Goal: Information Seeking & Learning: Learn about a topic

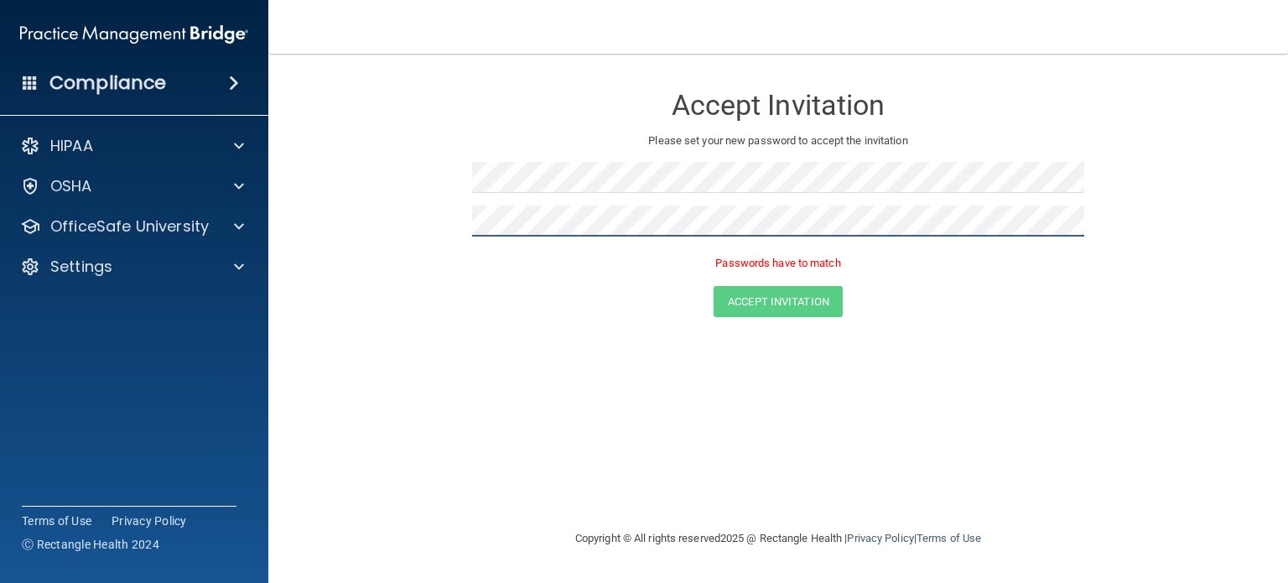
click at [456, 222] on form "Accept Invitation Please set your new password to accept the invitation Passwor…" at bounding box center [778, 203] width 952 height 267
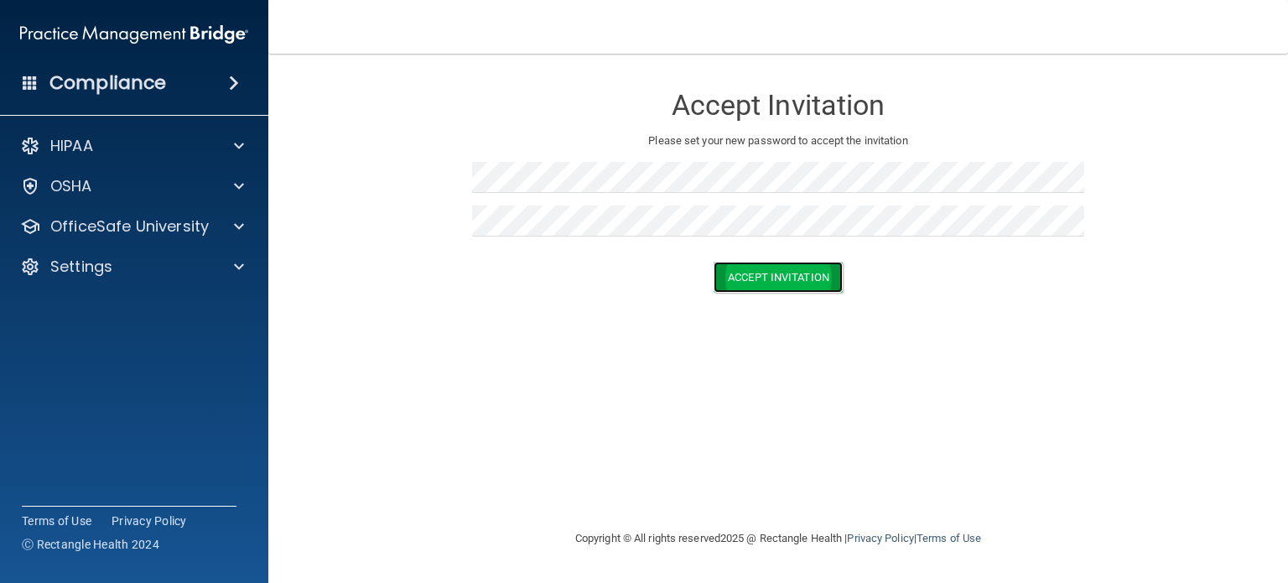
click at [734, 267] on button "Accept Invitation" at bounding box center [778, 277] width 129 height 31
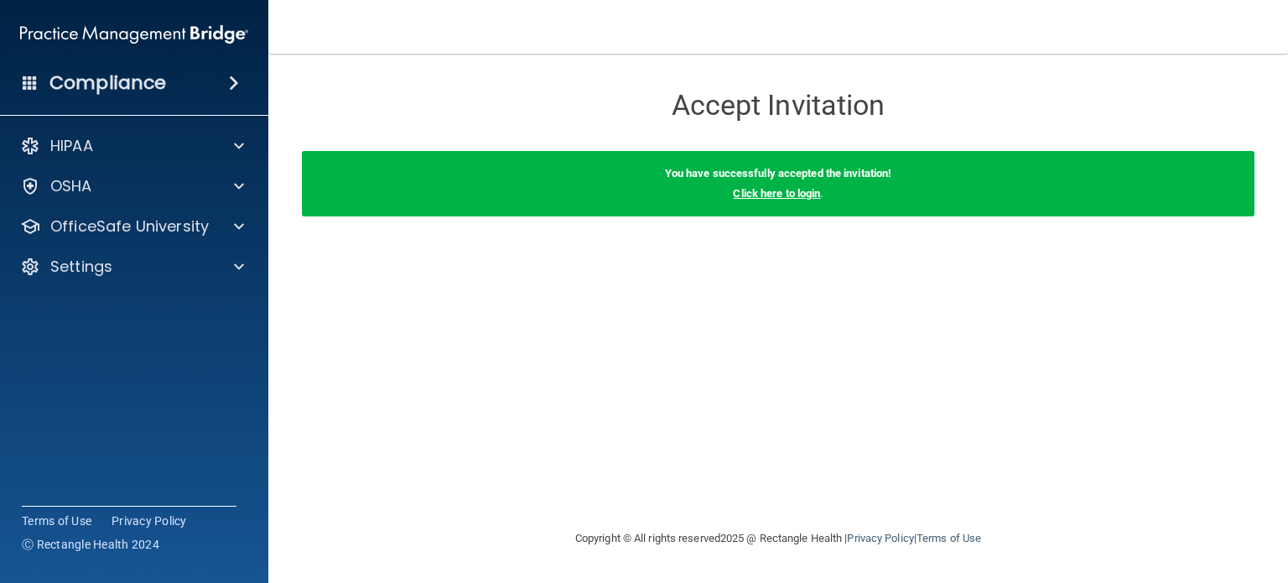
click at [758, 187] on link "Click here to login" at bounding box center [776, 193] width 87 height 13
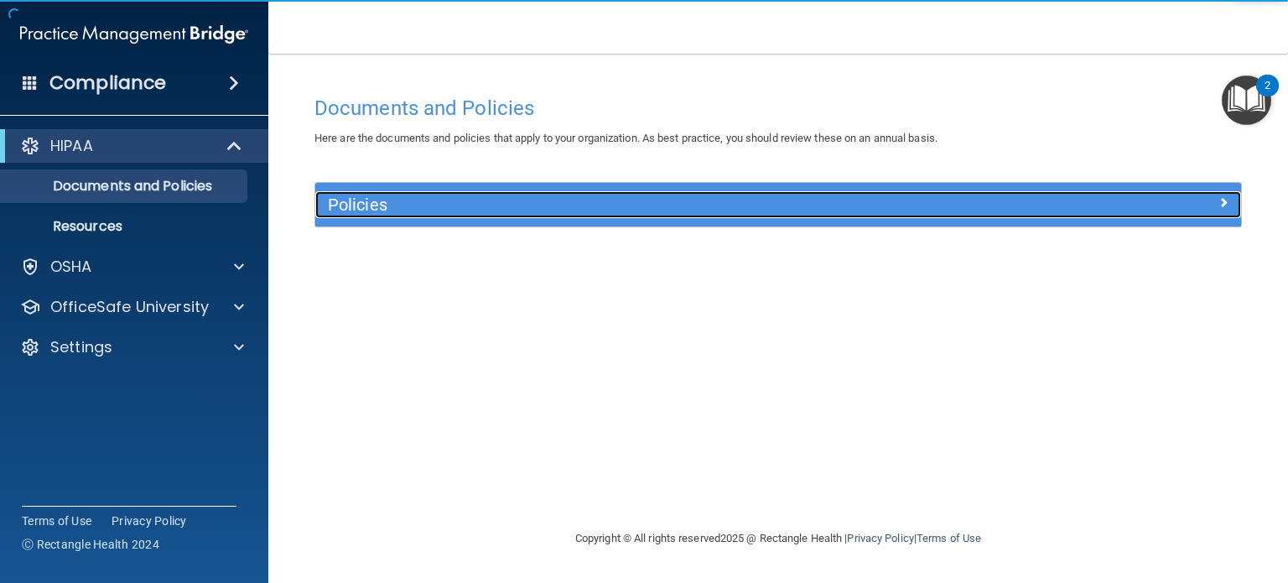
click at [416, 205] on h5 "Policies" at bounding box center [662, 204] width 669 height 18
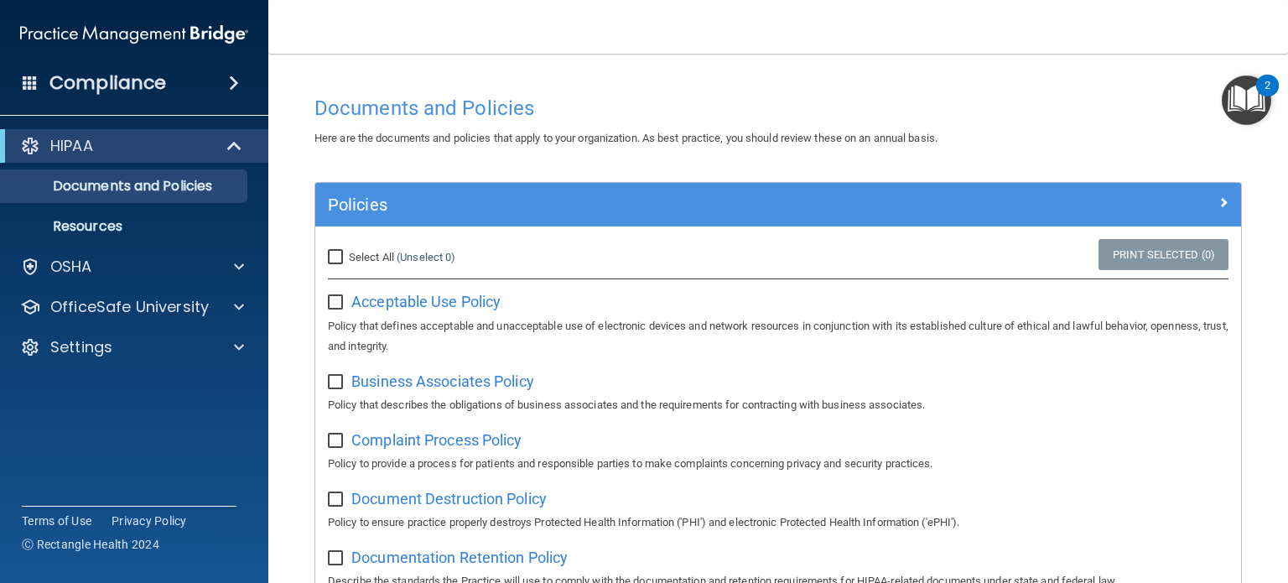
click at [356, 256] on span "Select All" at bounding box center [371, 257] width 45 height 13
click at [347, 256] on input "Select All (Unselect 0) Unselect All" at bounding box center [337, 257] width 19 height 13
checkbox input "true"
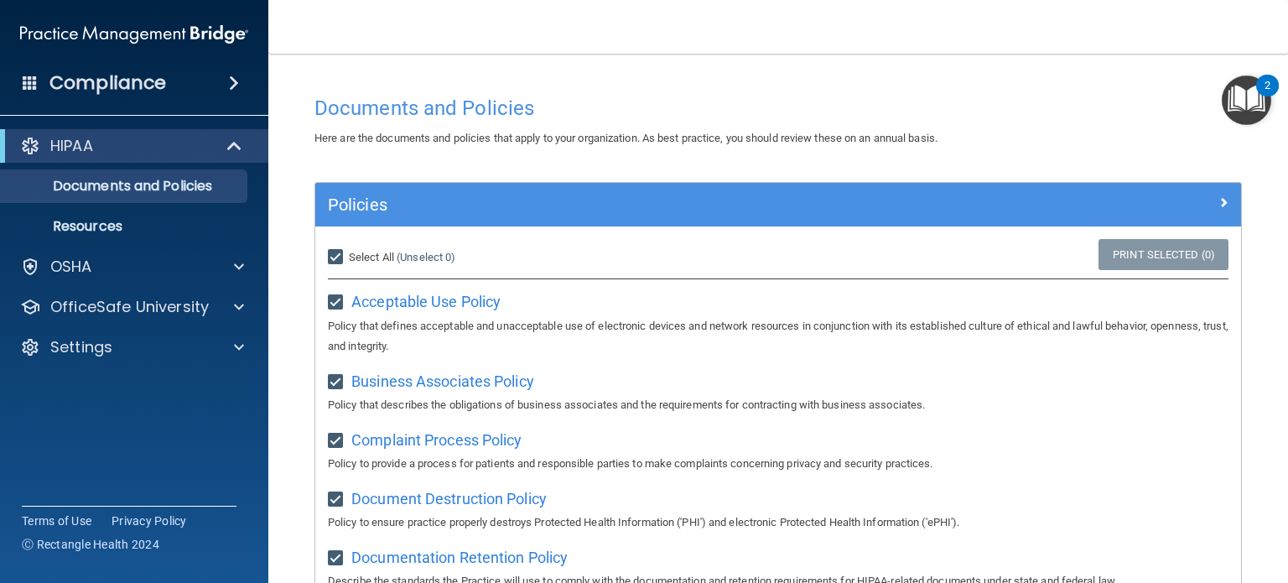
checkbox input "true"
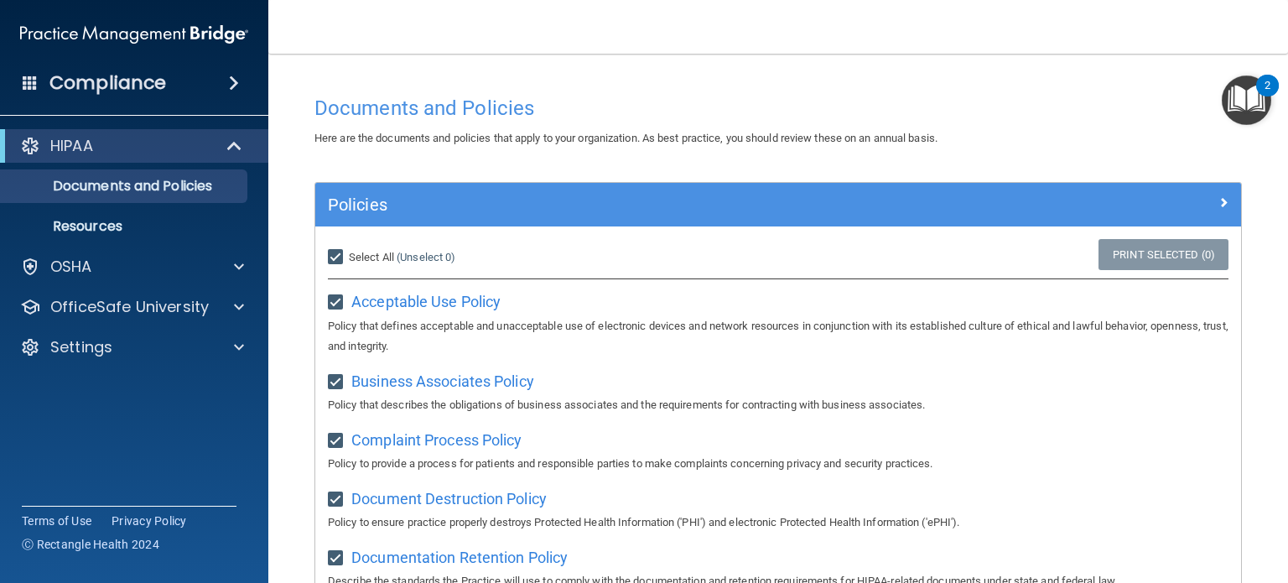
checkbox input "true"
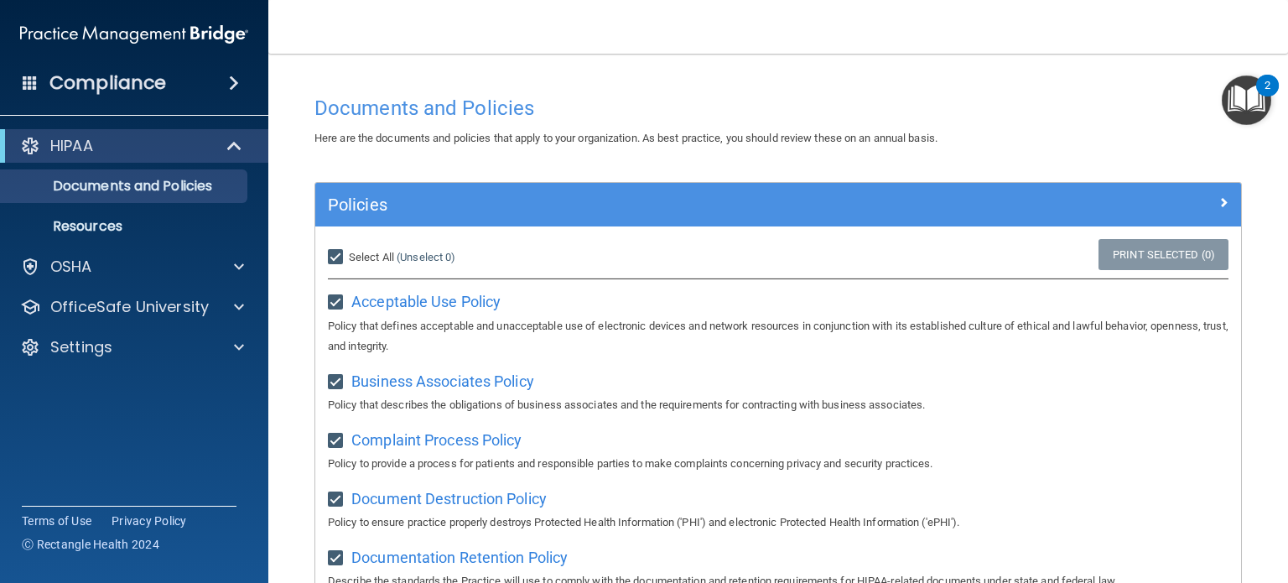
checkbox input "true"
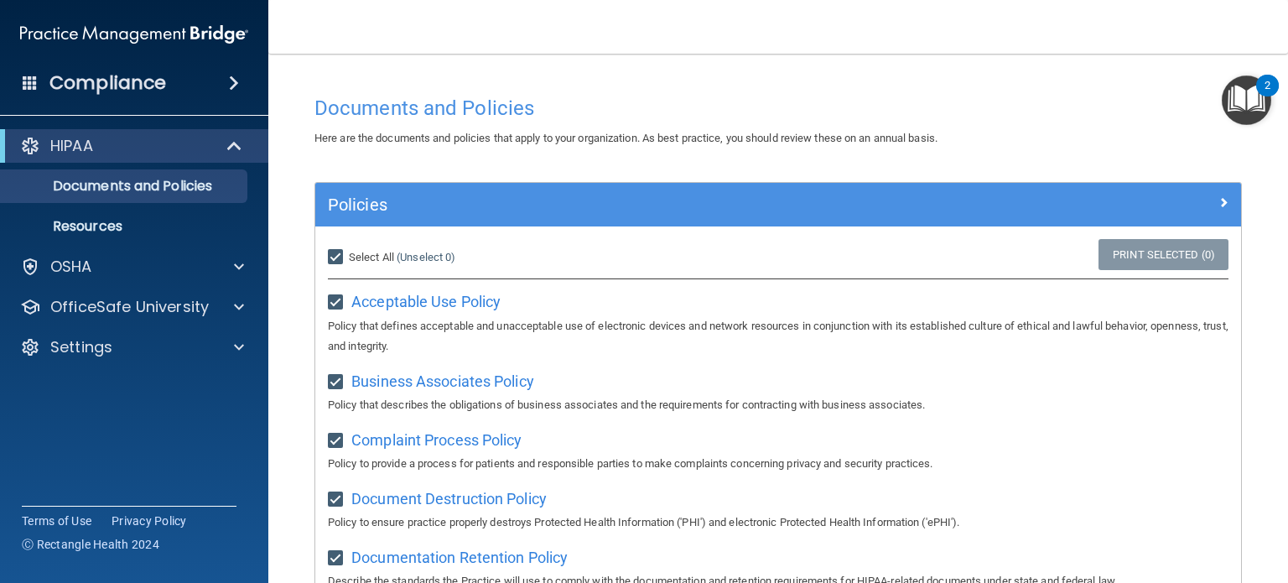
checkbox input "true"
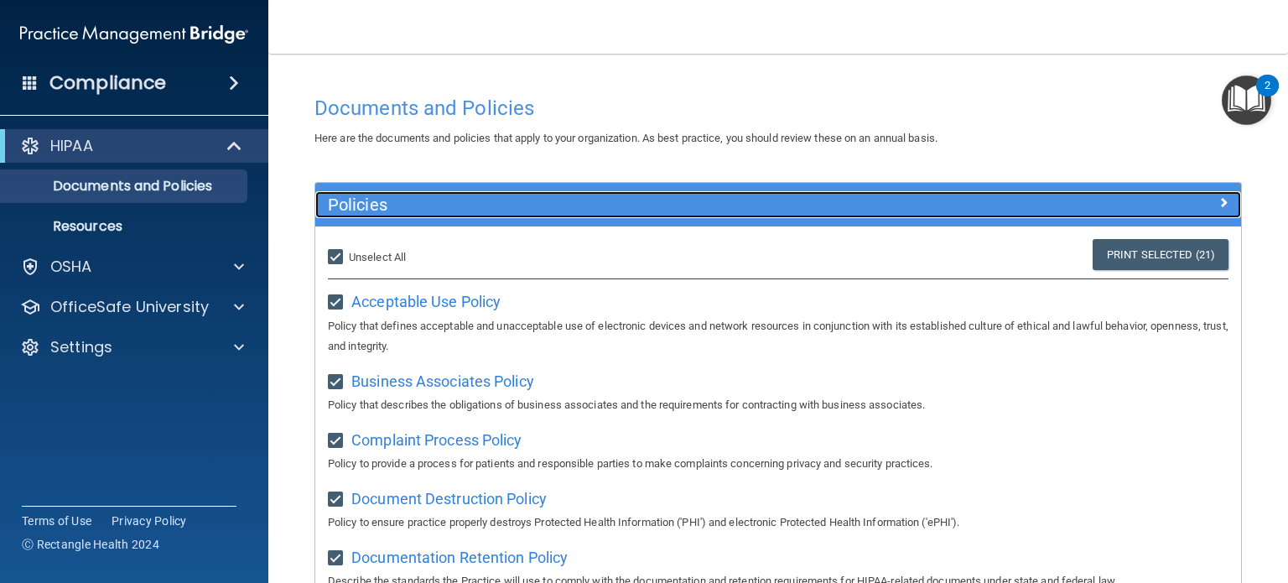
click at [1218, 204] on span at bounding box center [1223, 202] width 10 height 20
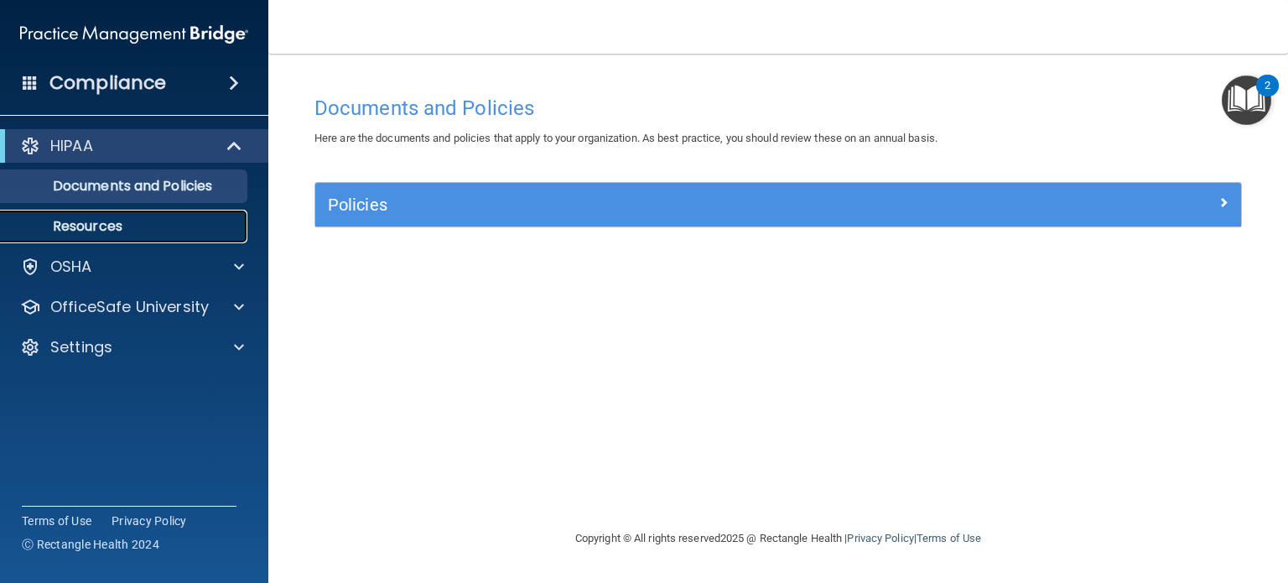
click at [141, 221] on p "Resources" at bounding box center [125, 226] width 229 height 17
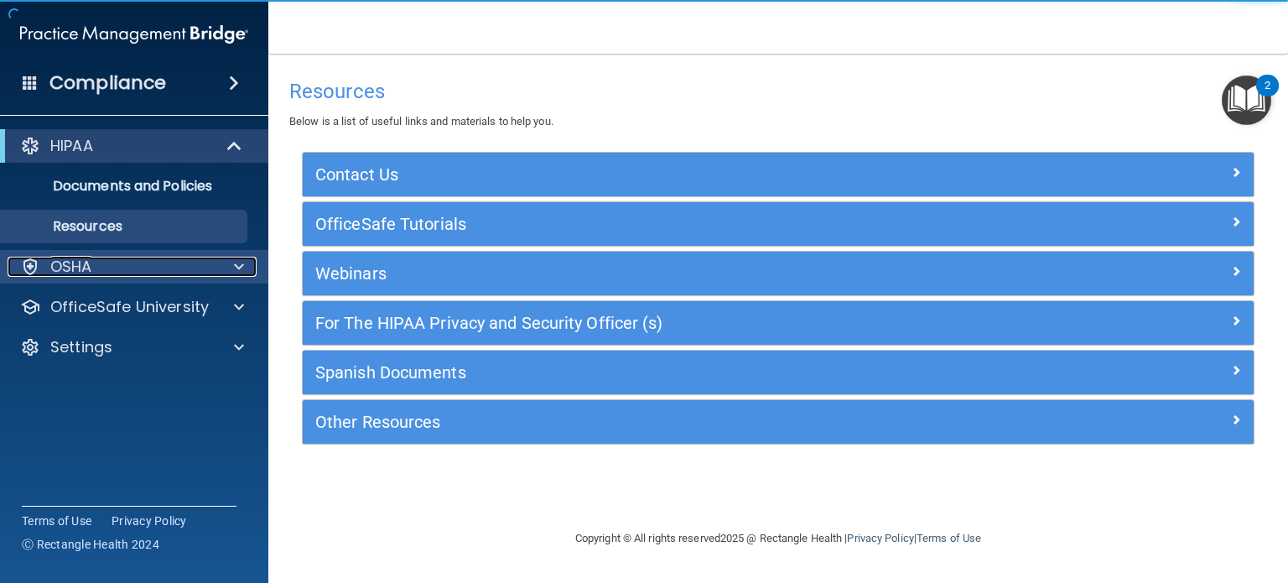
click at [119, 274] on div "OSHA" at bounding box center [112, 267] width 208 height 20
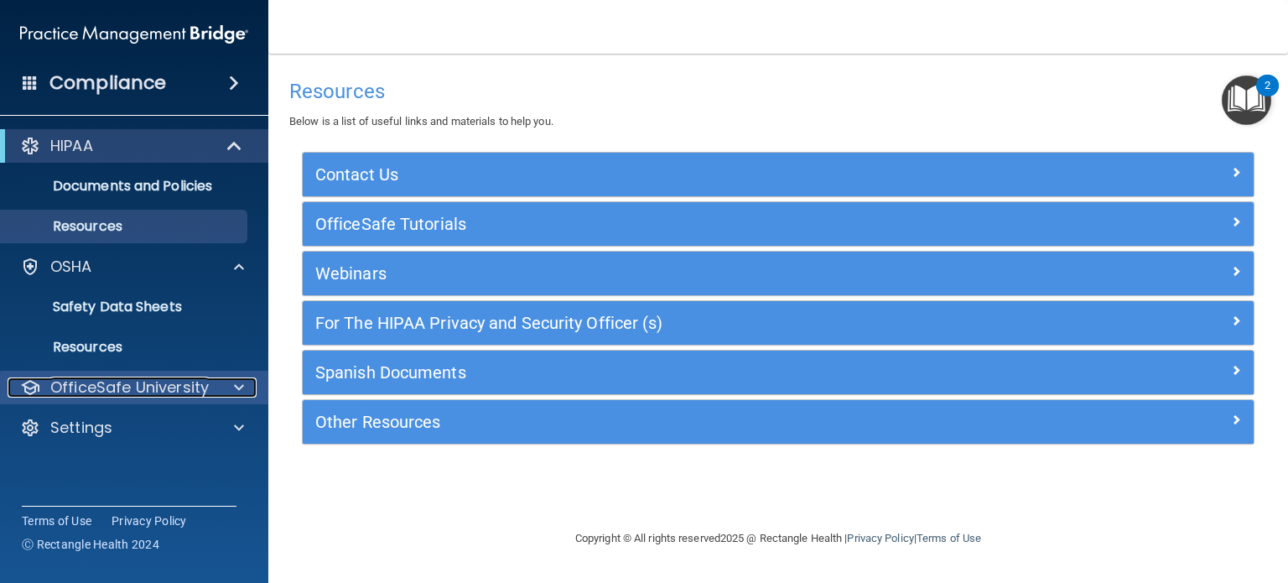
click at [118, 394] on p "OfficeSafe University" at bounding box center [129, 387] width 158 height 20
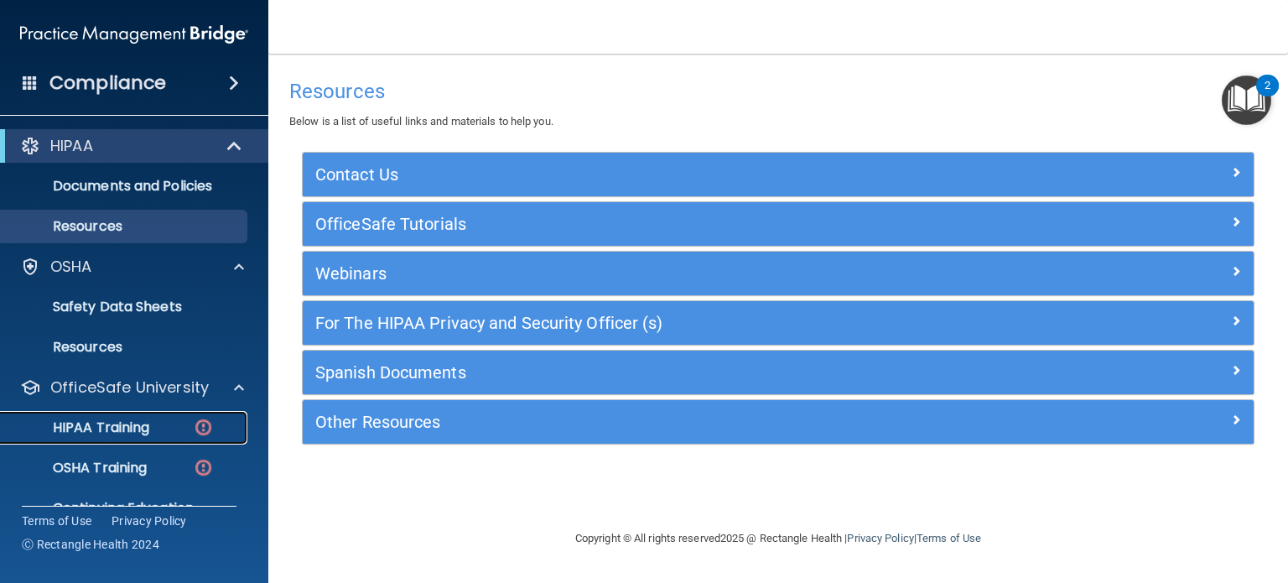
click at [131, 430] on p "HIPAA Training" at bounding box center [80, 427] width 138 height 17
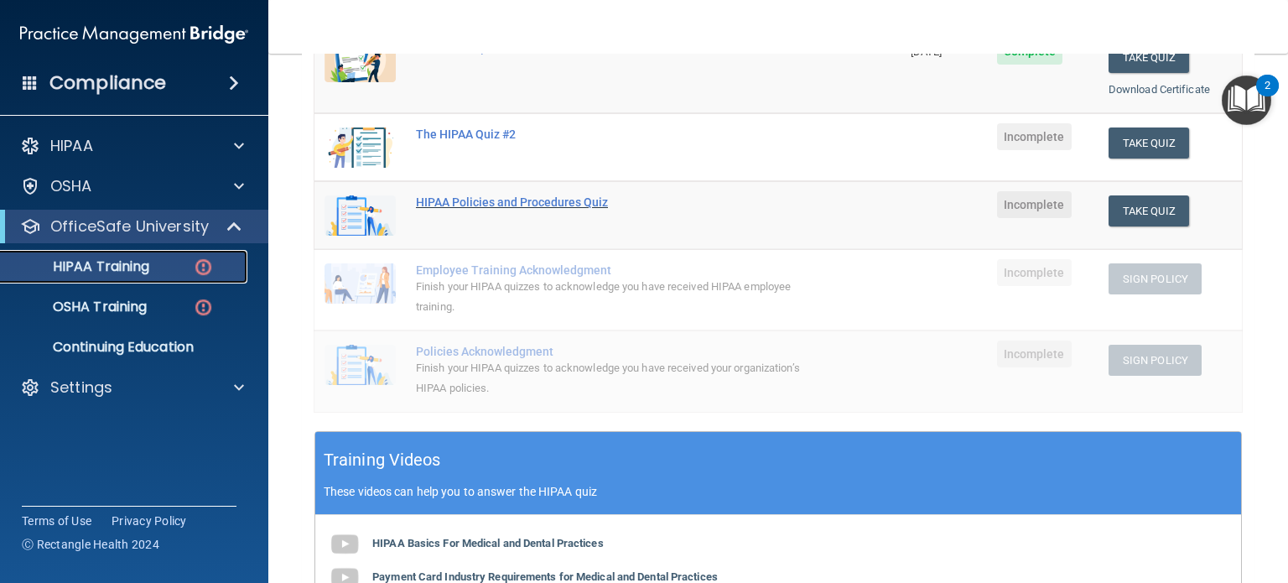
scroll to position [84, 0]
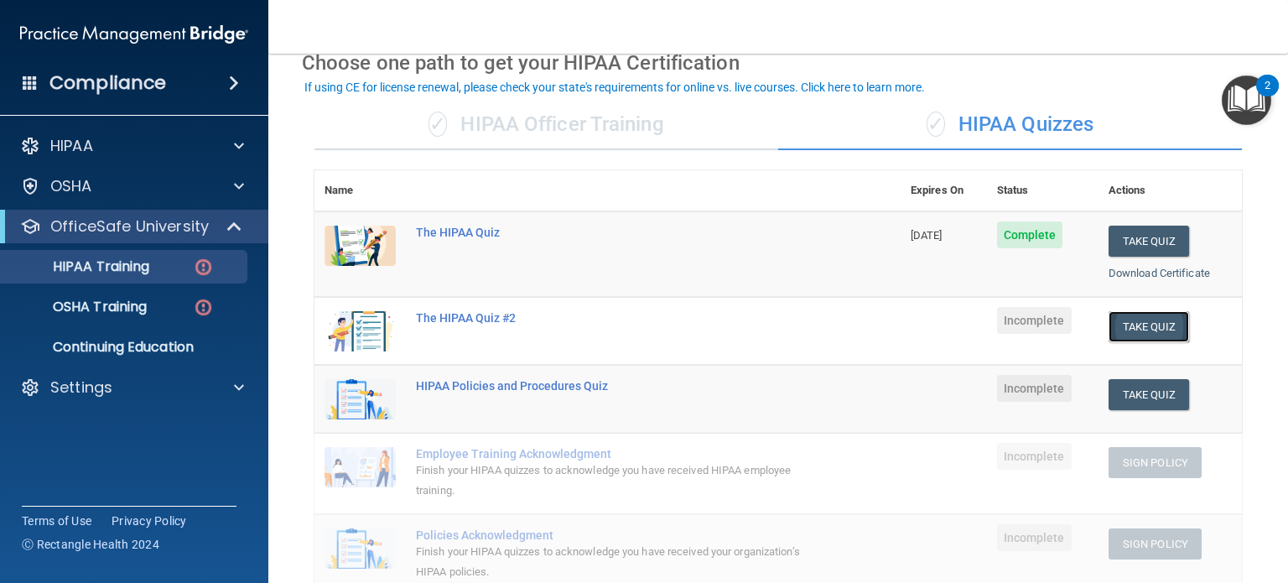
click at [1131, 330] on button "Take Quiz" at bounding box center [1148, 326] width 80 height 31
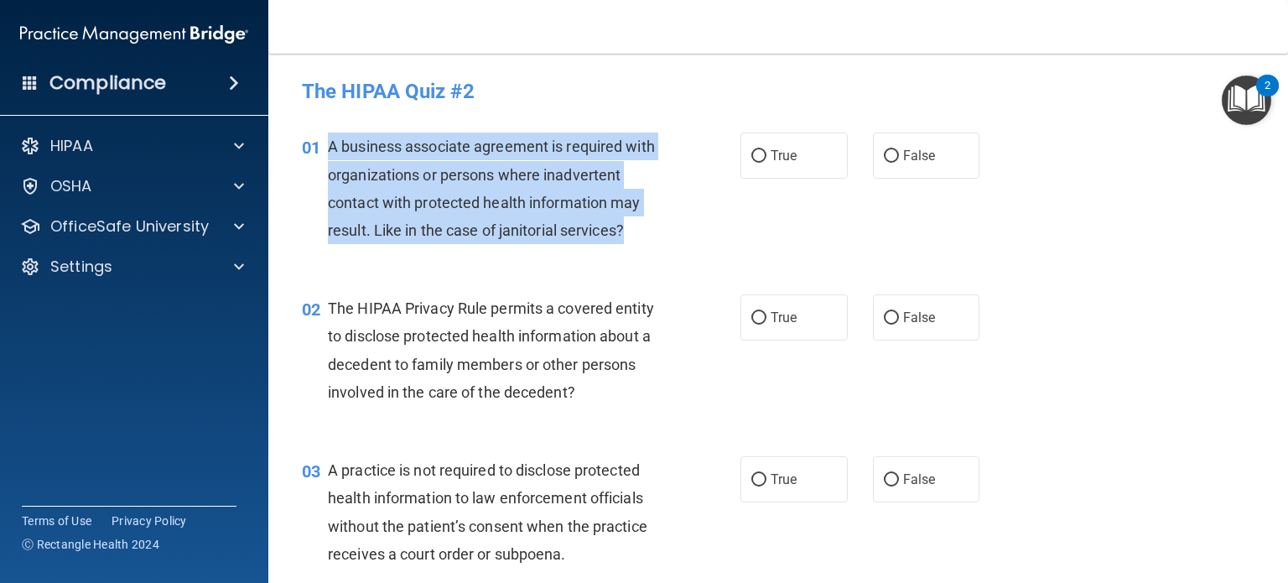
drag, startPoint x: 625, startPoint y: 231, endPoint x: 328, endPoint y: 143, distance: 310.2
click at [326, 141] on div "01 A business associate agreement is required with organizations or persons whe…" at bounding box center [521, 192] width 489 height 120
copy div "A business associate agreement is required with organizations or persons where …"
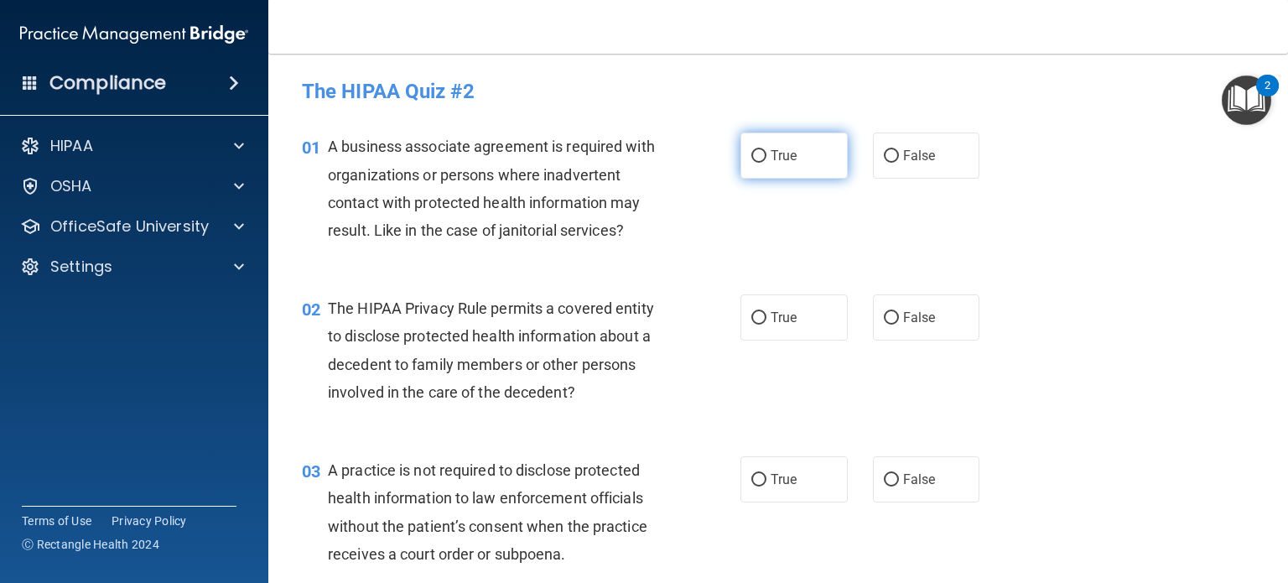
click at [760, 153] on label "True" at bounding box center [793, 155] width 107 height 46
click at [760, 153] on input "True" at bounding box center [758, 156] width 15 height 13
radio input "true"
click at [714, 243] on div "01 A business associate agreement is required with organizations or persons whe…" at bounding box center [521, 192] width 489 height 120
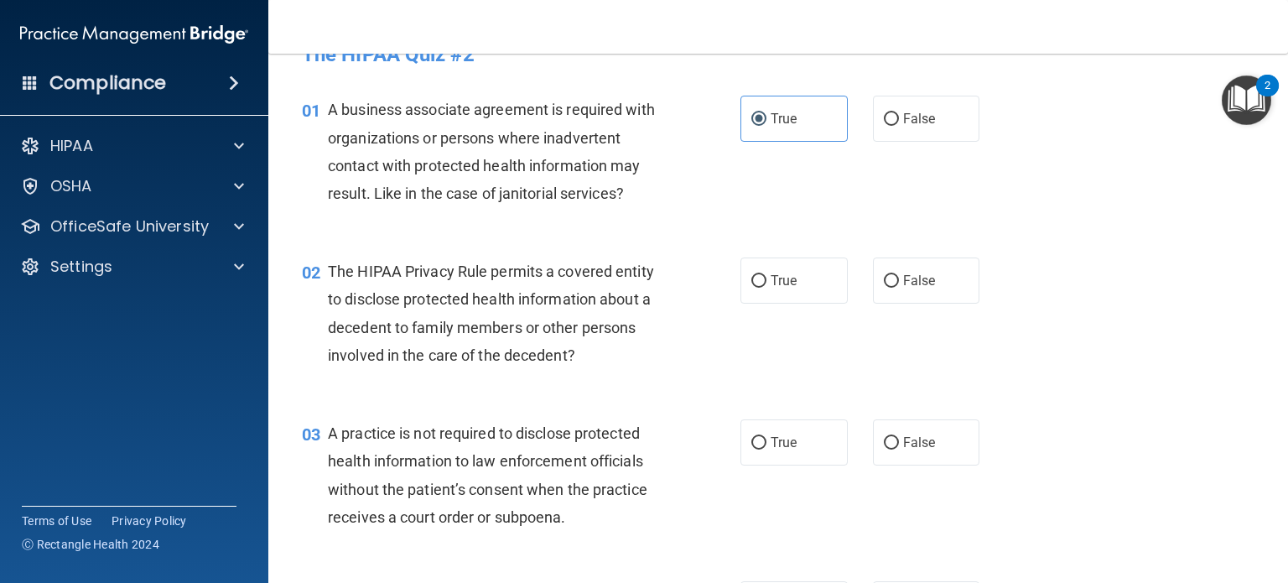
scroll to position [84, 0]
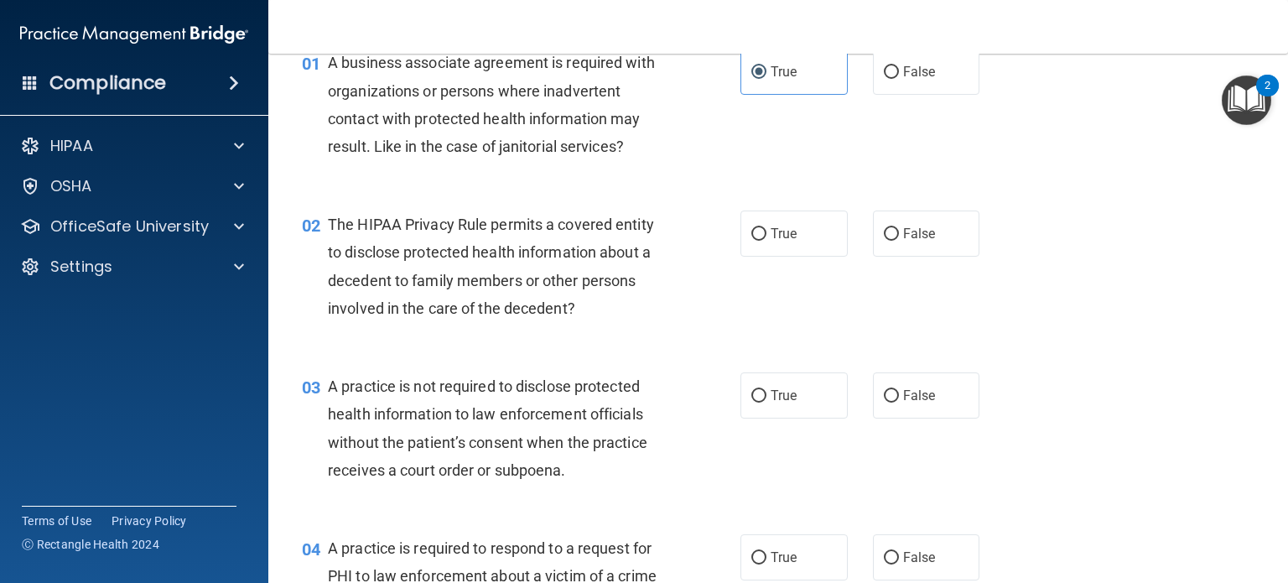
click at [685, 235] on div "02 The HIPAA Privacy Rule permits a covered entity to disclose protected health…" at bounding box center [521, 270] width 489 height 120
click at [774, 237] on span "True" at bounding box center [784, 234] width 26 height 16
click at [766, 237] on input "True" at bounding box center [758, 234] width 15 height 13
radio input "true"
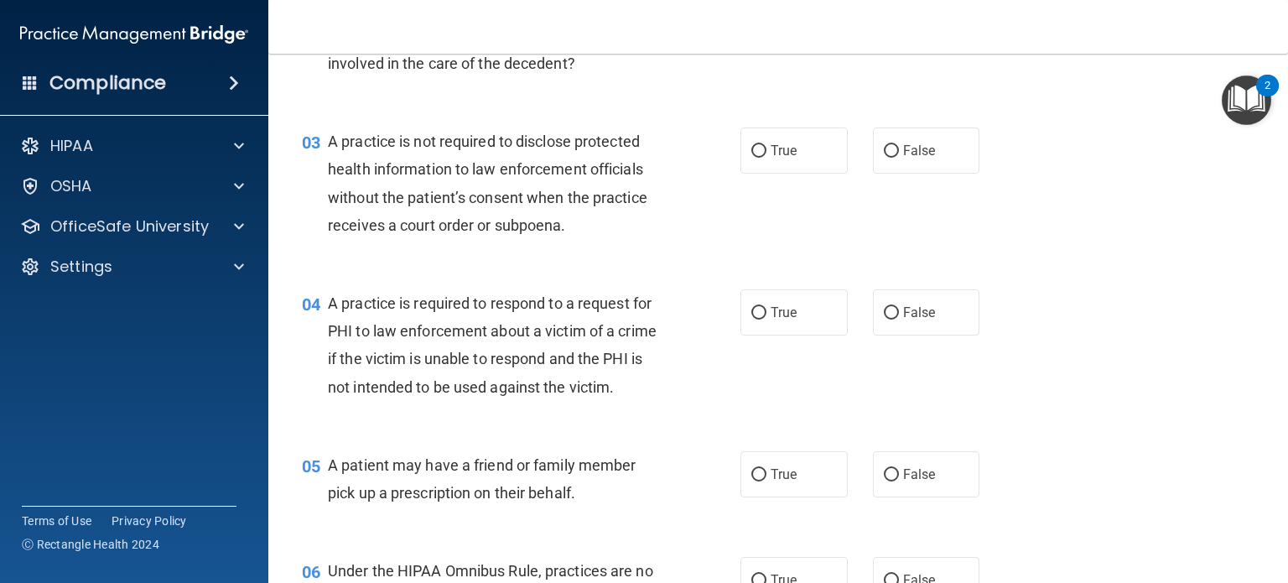
scroll to position [335, 0]
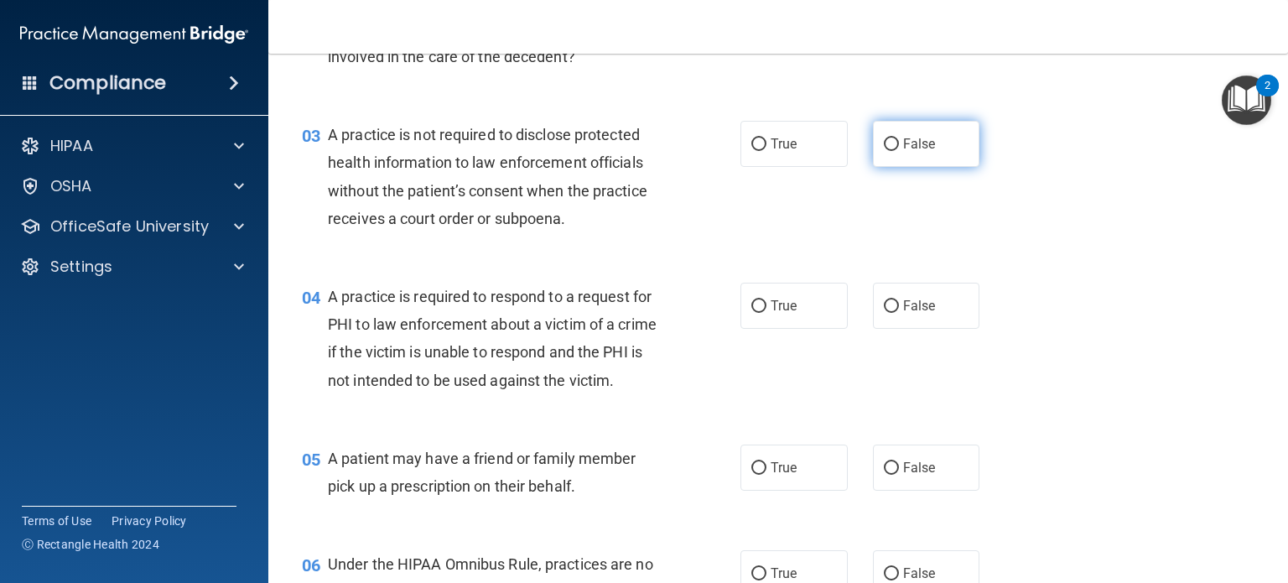
click at [938, 140] on label "False" at bounding box center [926, 144] width 107 height 46
click at [899, 140] on input "False" at bounding box center [891, 144] width 15 height 13
radio input "true"
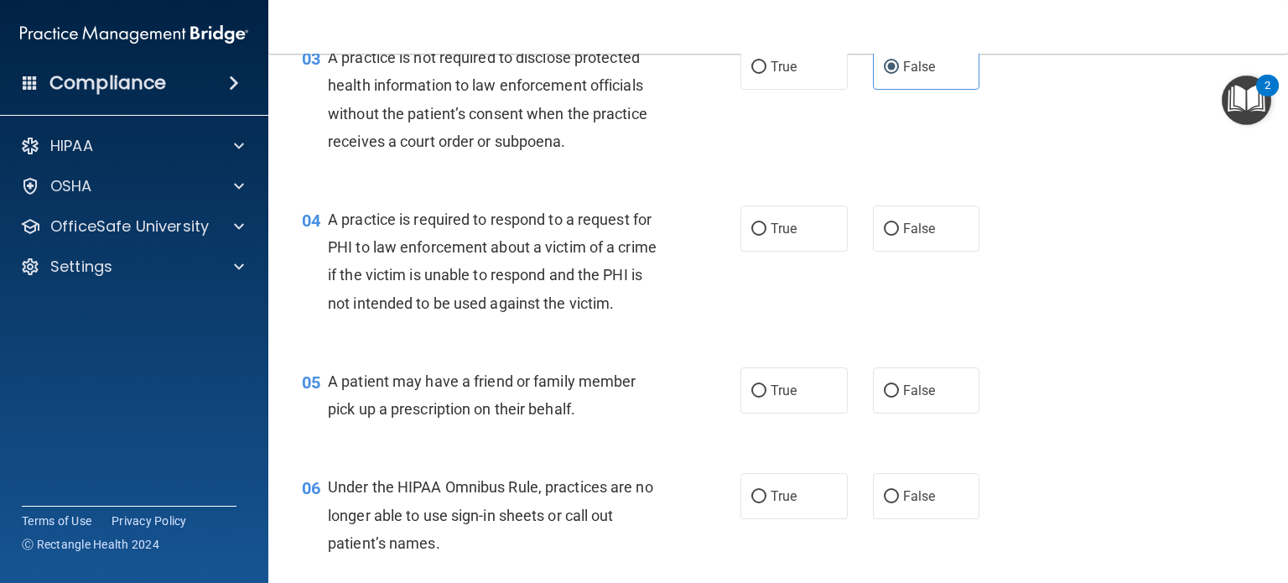
scroll to position [419, 0]
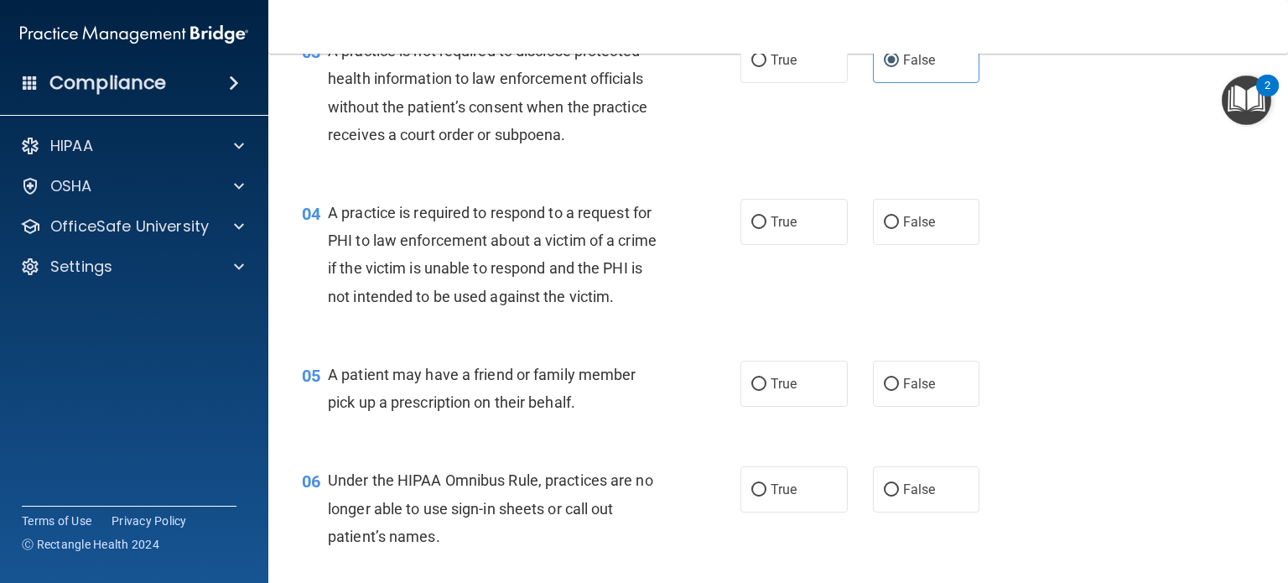
drag, startPoint x: 743, startPoint y: 238, endPoint x: 731, endPoint y: 246, distance: 14.0
click at [742, 238] on label "True" at bounding box center [793, 222] width 107 height 46
click at [751, 229] on input "True" at bounding box center [758, 222] width 15 height 13
radio input "true"
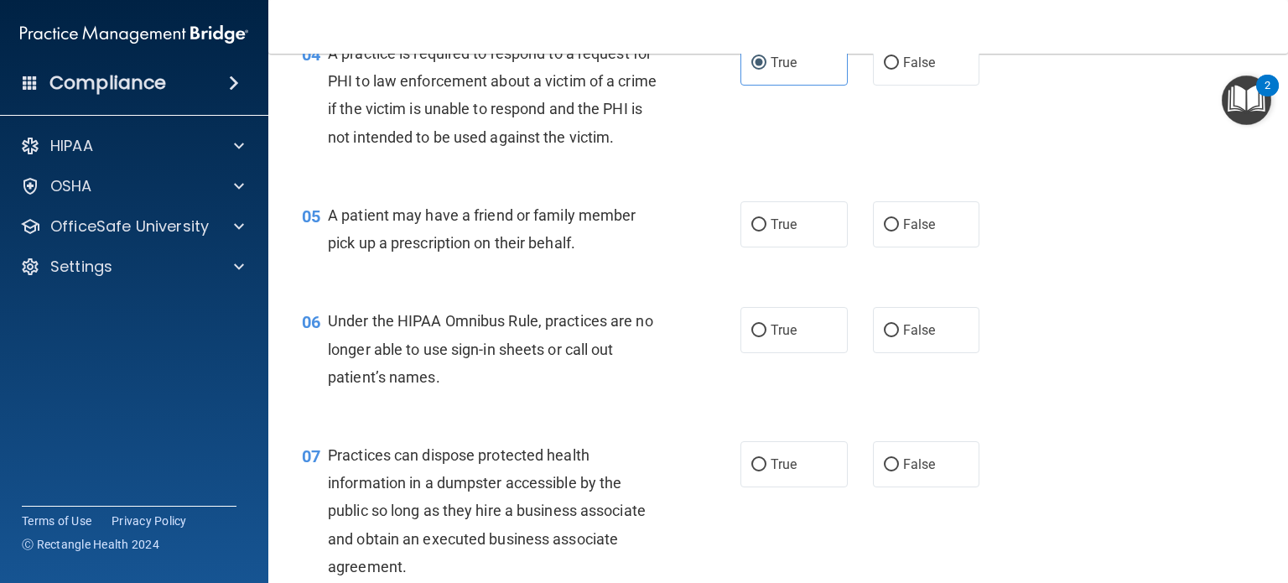
scroll to position [587, 0]
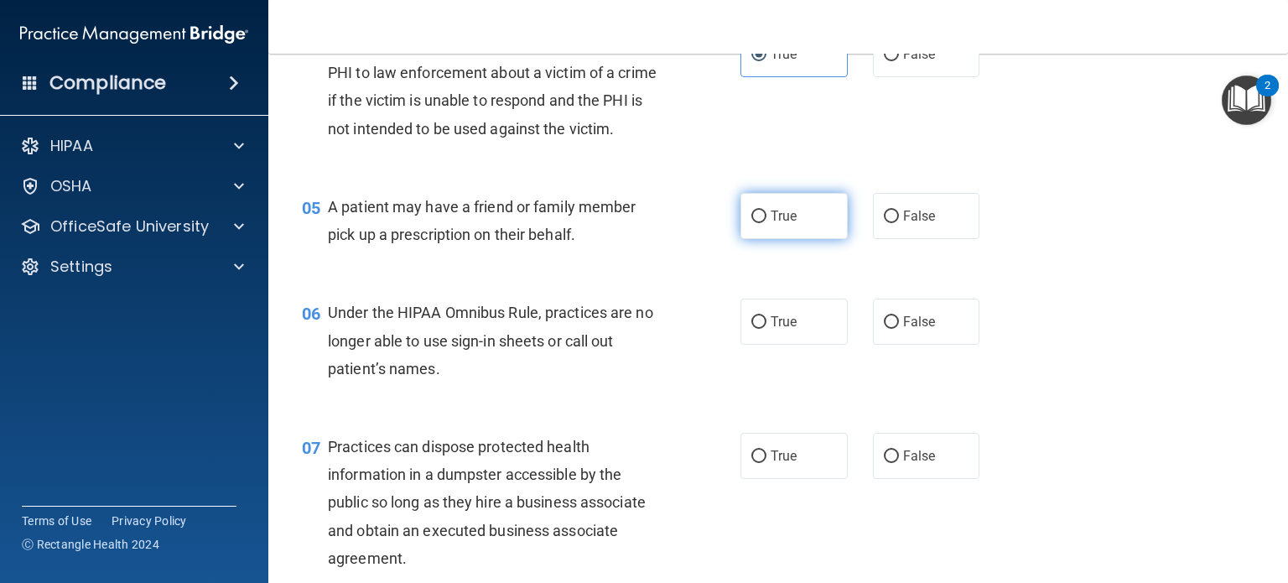
click at [771, 224] on span "True" at bounding box center [784, 216] width 26 height 16
click at [766, 223] on input "True" at bounding box center [758, 216] width 15 height 13
radio input "true"
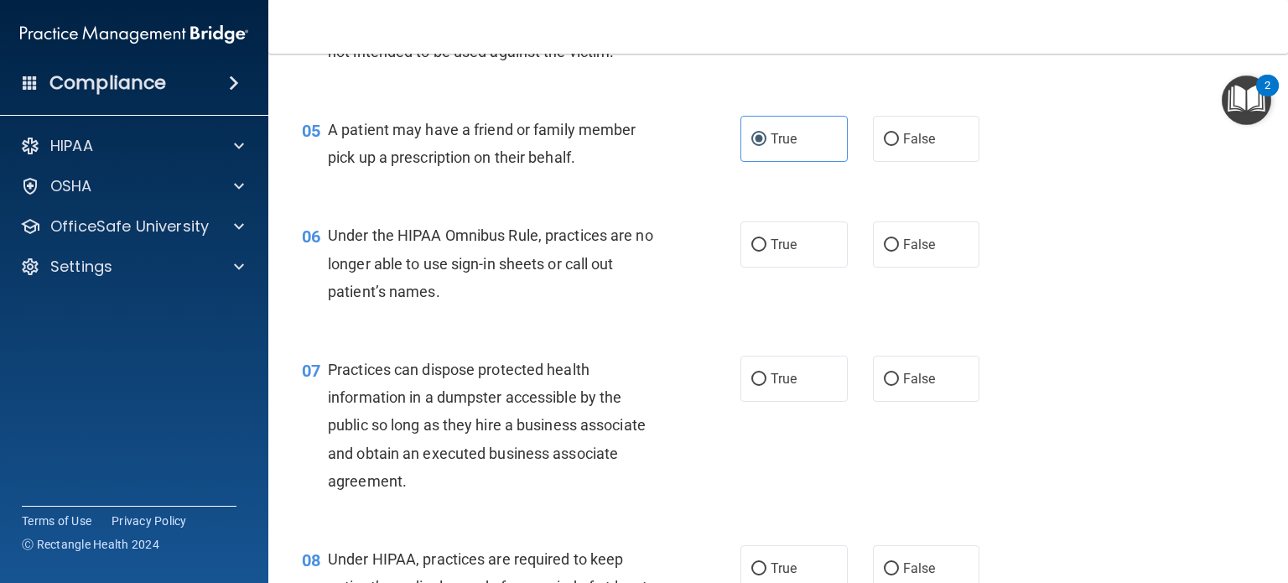
scroll to position [671, 0]
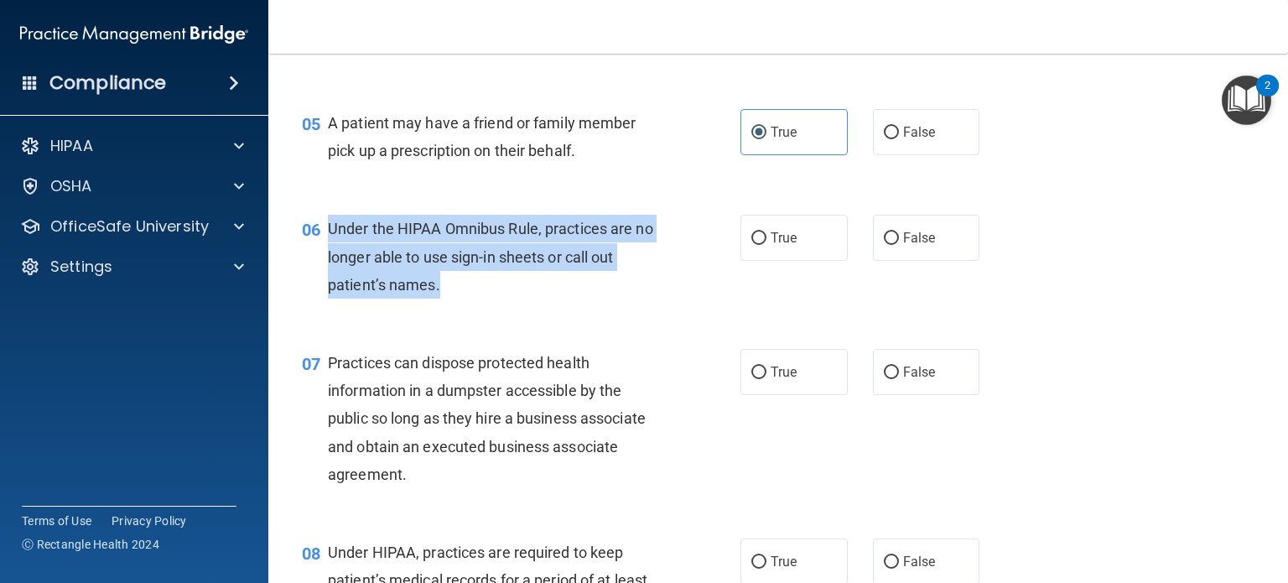
drag, startPoint x: 472, startPoint y: 324, endPoint x: 322, endPoint y: 271, distance: 159.4
click at [322, 271] on div "06 Under the HIPAA Omnibus Rule, practices are no longer able to use sign-in sh…" at bounding box center [521, 261] width 489 height 92
copy div "Under the HIPAA Omnibus Rule, practices are no longer able to use sign-in sheet…"
click at [884, 245] on input "False" at bounding box center [891, 238] width 15 height 13
radio input "true"
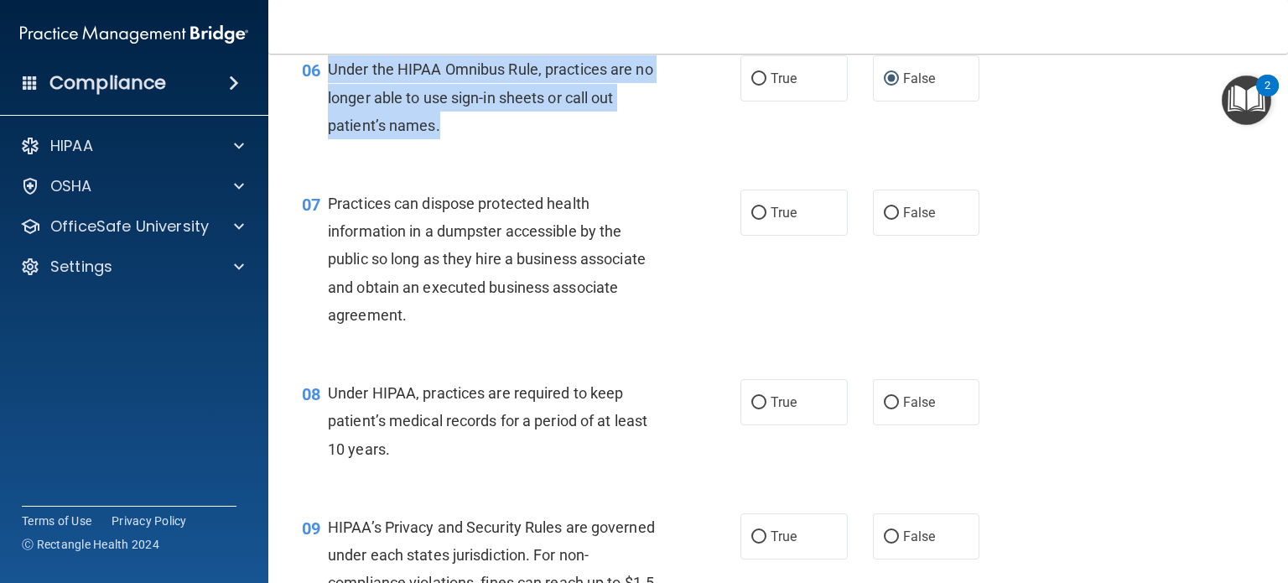
scroll to position [838, 0]
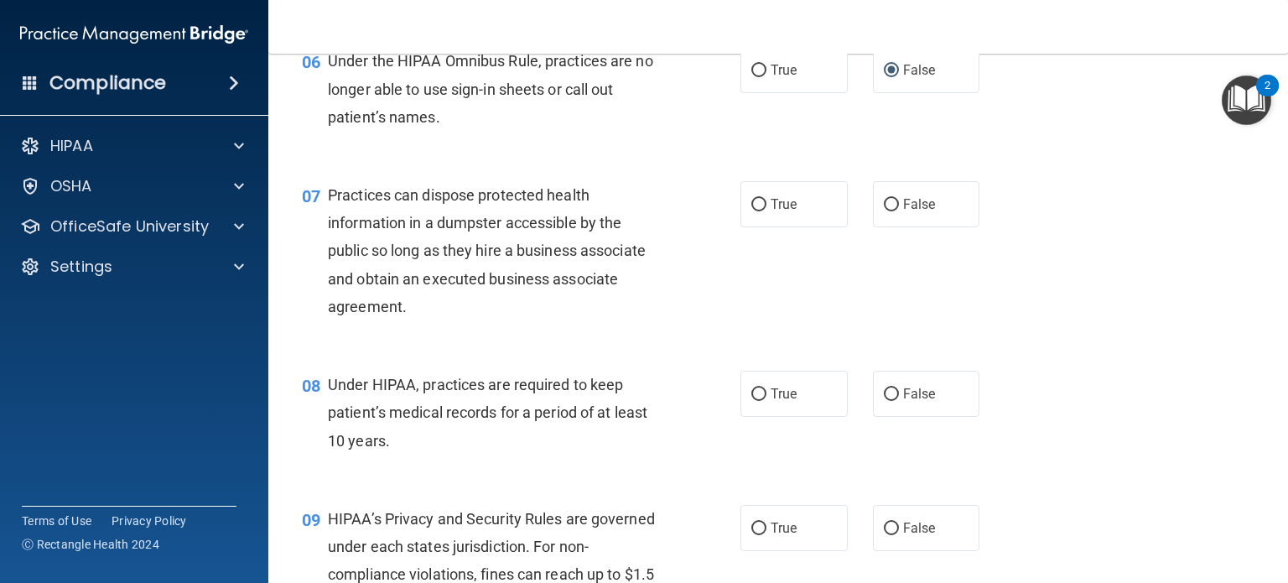
click at [540, 302] on span "Practices can dispose protected health information in a dumpster accessible by …" at bounding box center [487, 250] width 318 height 129
drag, startPoint x: 914, startPoint y: 229, endPoint x: 782, endPoint y: 272, distance: 138.4
click at [913, 212] on span "False" at bounding box center [919, 204] width 33 height 16
click at [899, 211] on input "False" at bounding box center [891, 205] width 15 height 13
radio input "true"
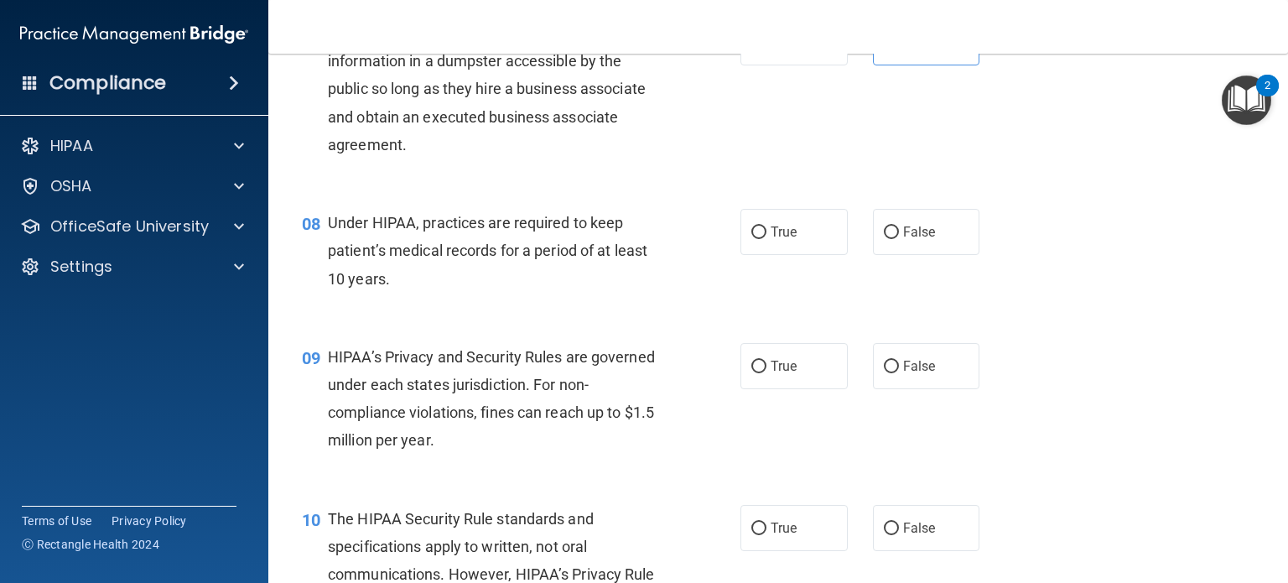
scroll to position [1006, 0]
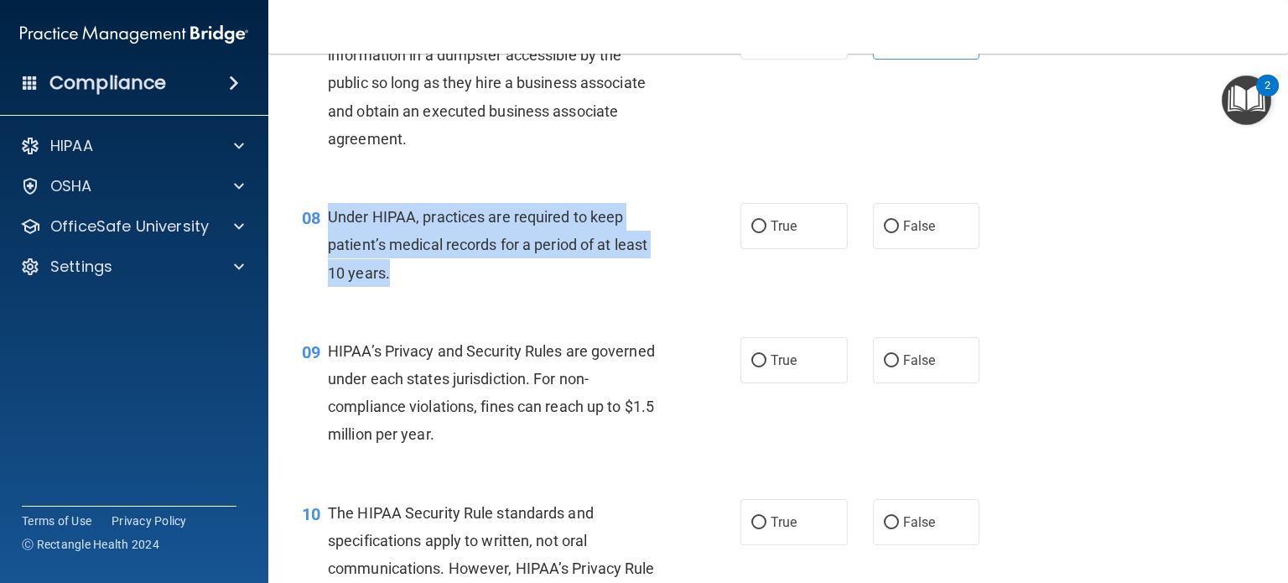
drag, startPoint x: 416, startPoint y: 306, endPoint x: 323, endPoint y: 248, distance: 109.6
click at [323, 248] on div "08 Under HIPAA, practices are required to keep patient’s medical records for a …" at bounding box center [521, 249] width 489 height 92
copy div "Under HIPAA, practices are required to keep patient’s medical records for a per…"
click at [889, 233] on input "False" at bounding box center [891, 227] width 15 height 13
radio input "true"
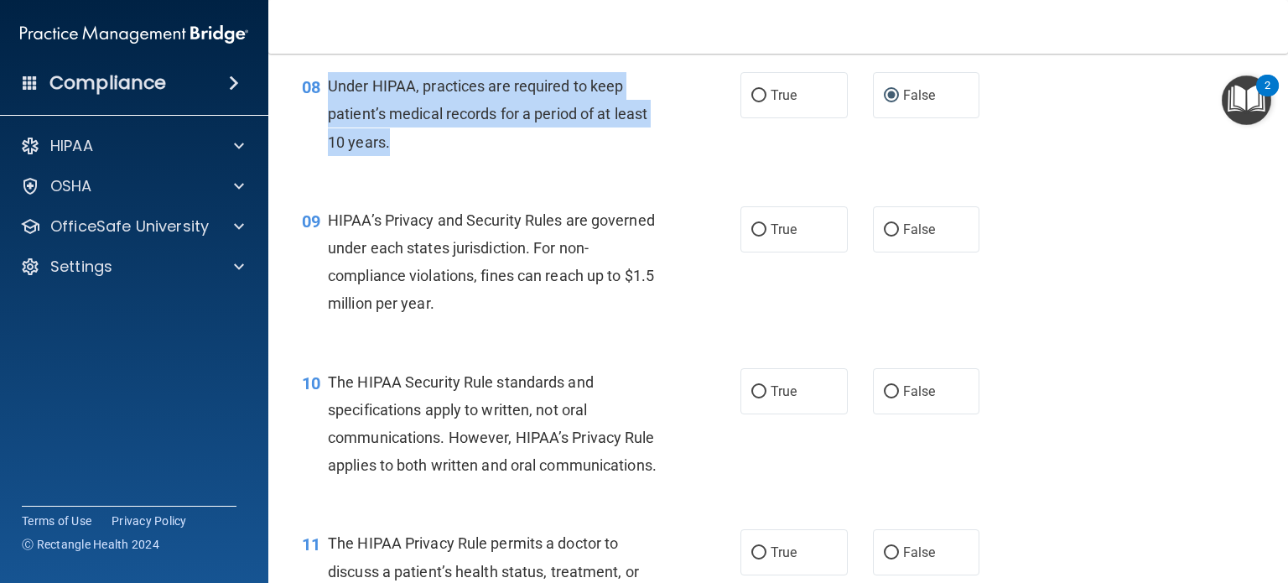
scroll to position [1174, 0]
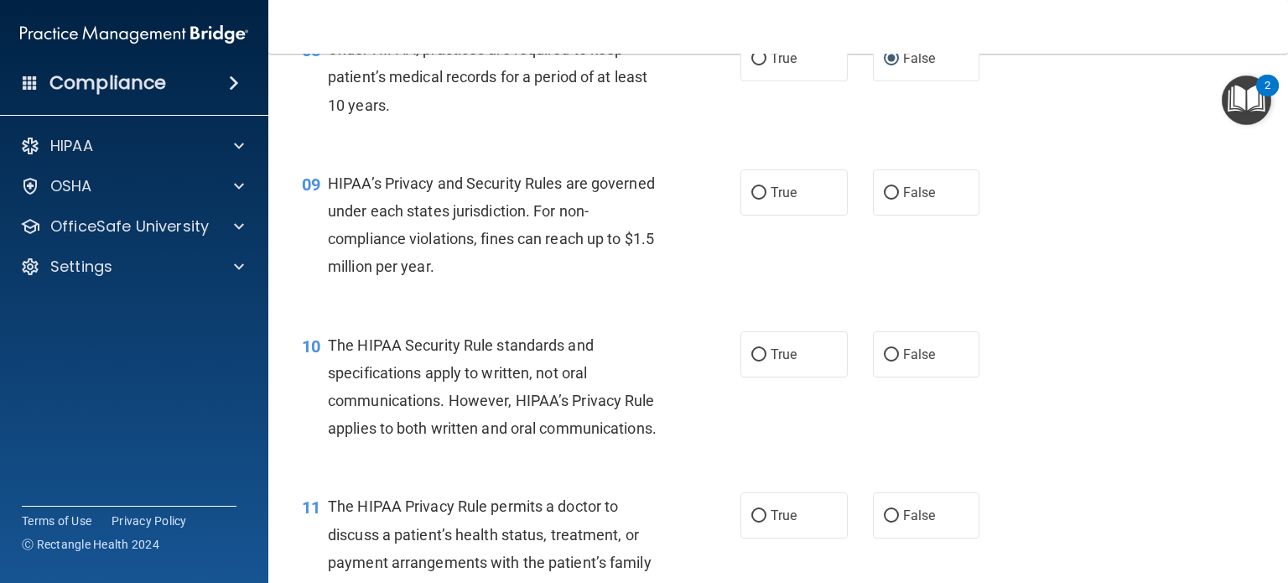
click at [526, 227] on div "HIPAA’s Privacy and Security Rules are governed under each states jurisdiction.…" at bounding box center [502, 225] width 348 height 112
click at [740, 212] on label "True" at bounding box center [793, 192] width 107 height 46
click at [751, 200] on input "True" at bounding box center [758, 193] width 15 height 13
radio input "true"
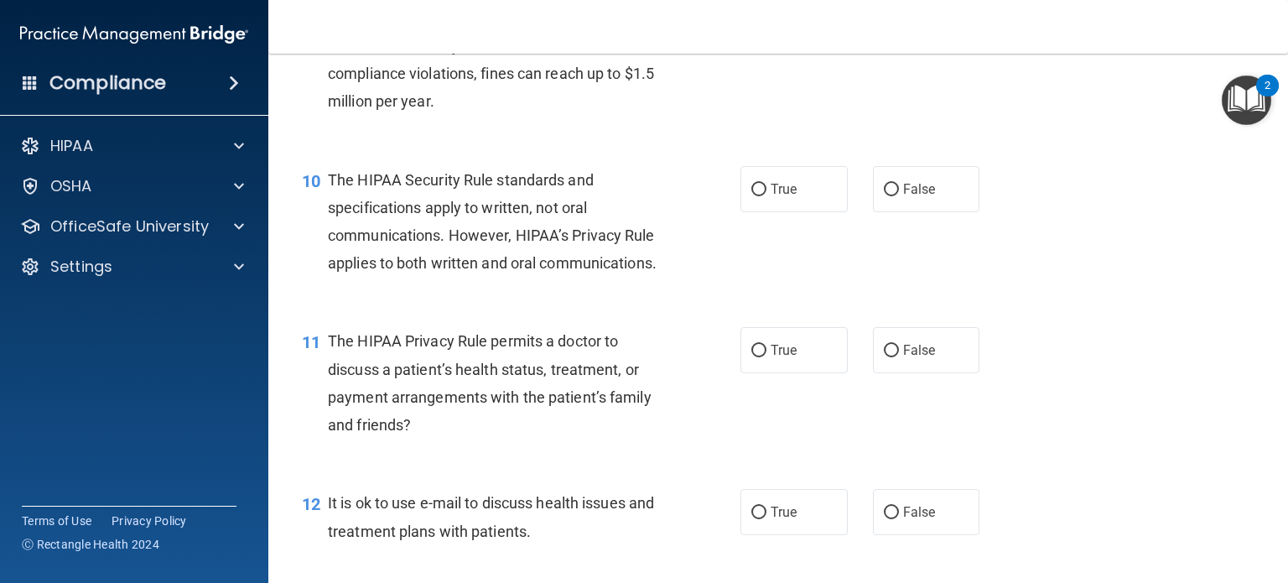
scroll to position [1342, 0]
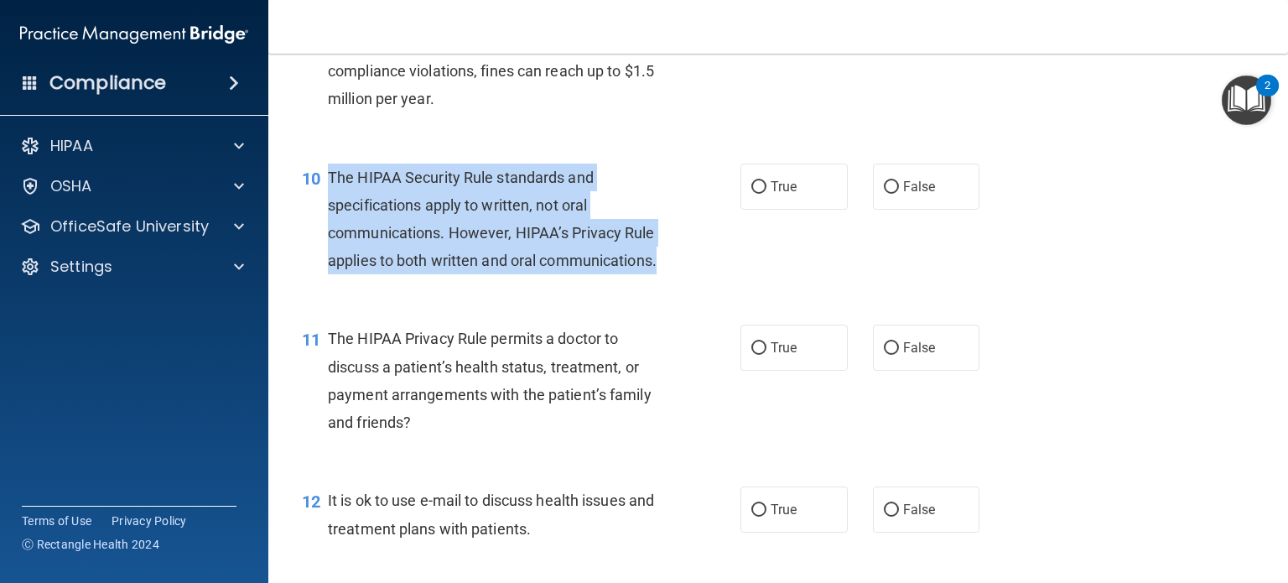
drag, startPoint x: 460, startPoint y: 318, endPoint x: 328, endPoint y: 207, distance: 172.6
click at [328, 207] on div "The HIPAA Security Rule standards and specifications apply to written, not oral…" at bounding box center [502, 219] width 348 height 112
copy span "The HIPAA Security Rule standards and specifications apply to written, not oral…"
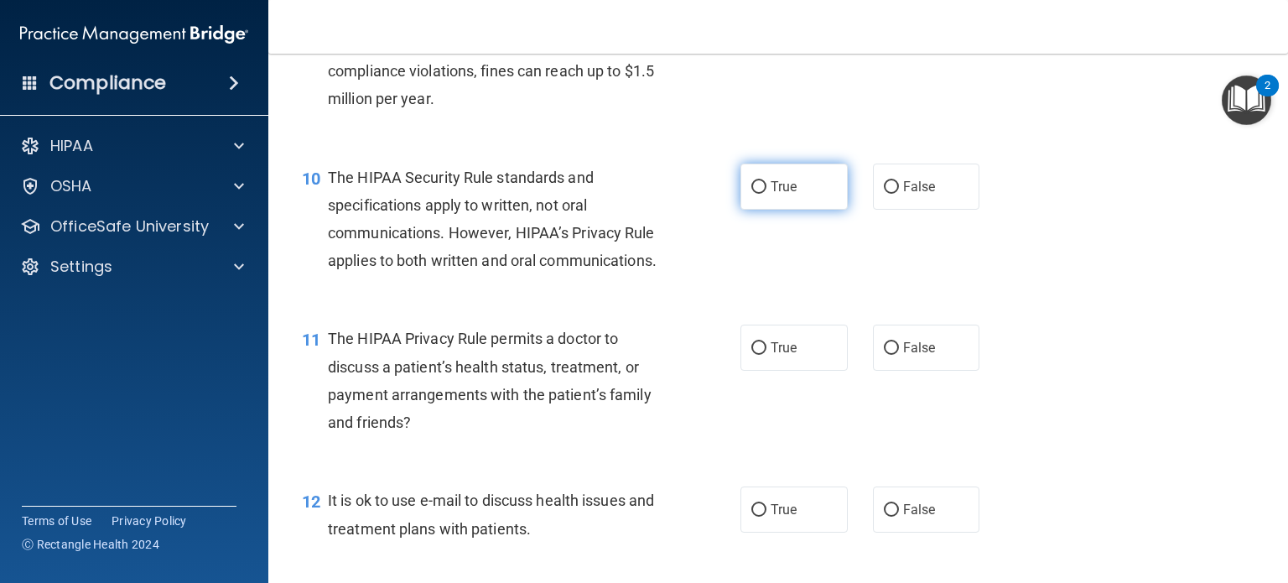
click at [776, 195] on span "True" at bounding box center [784, 187] width 26 height 16
click at [766, 194] on input "True" at bounding box center [758, 187] width 15 height 13
radio input "true"
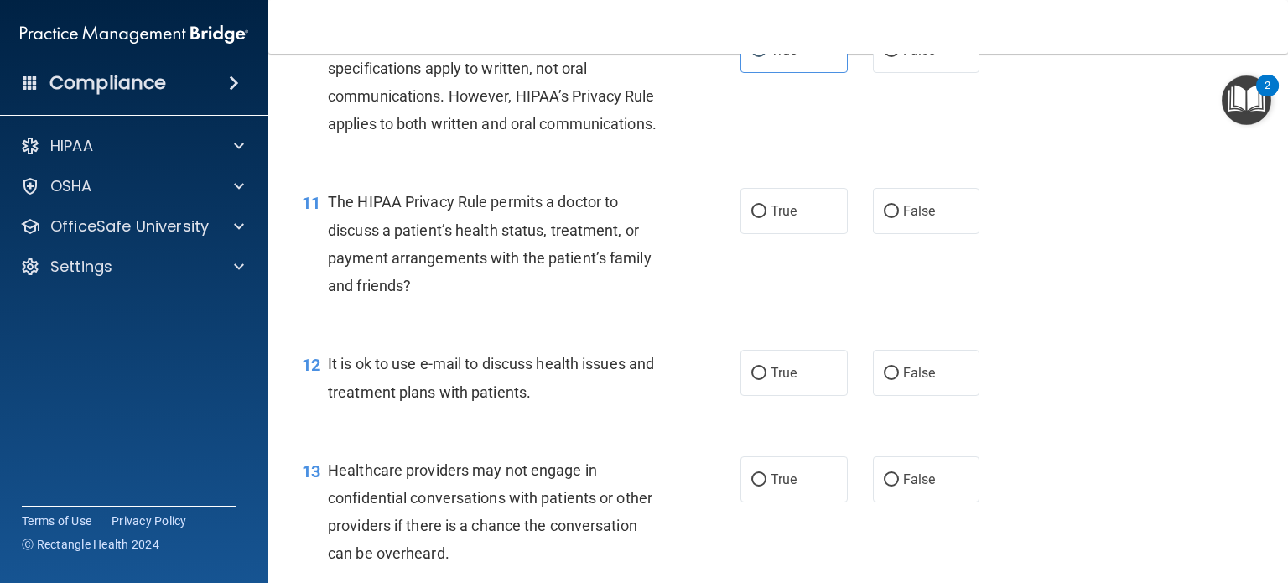
scroll to position [1509, 0]
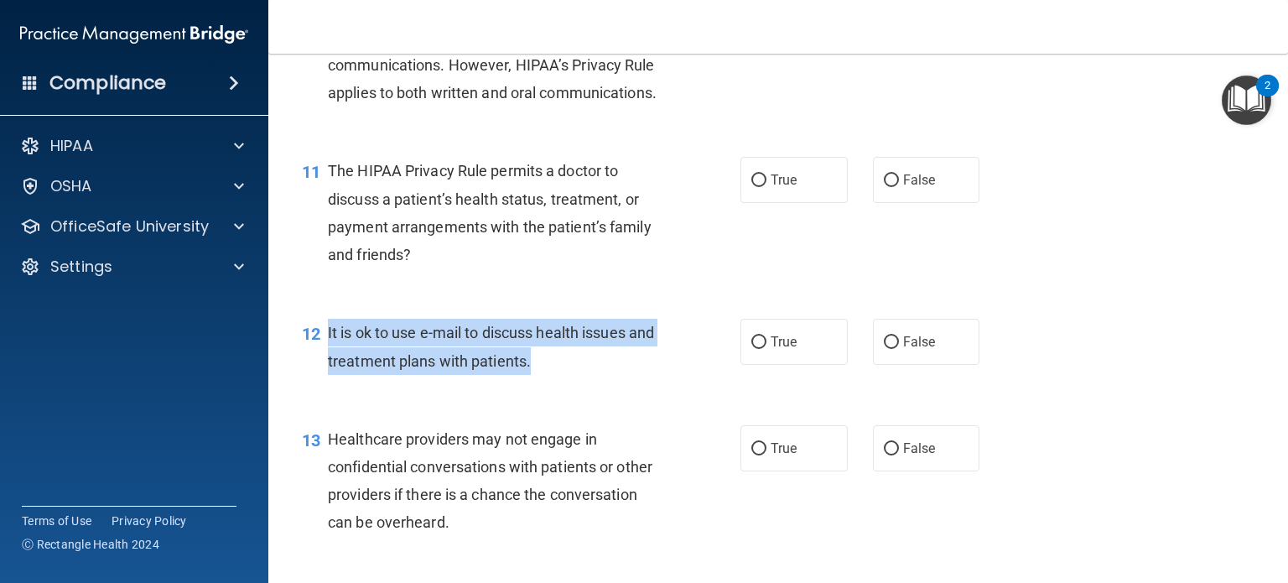
drag, startPoint x: 559, startPoint y: 408, endPoint x: 347, endPoint y: 400, distance: 212.3
click at [326, 382] on div "12 It is ok to use e-mail to discuss health issues and treatment plans with pat…" at bounding box center [521, 351] width 489 height 64
copy div "It is ok to use e-mail to discuss health issues and treatment plans with patien…"
click at [754, 349] on input "True" at bounding box center [758, 342] width 15 height 13
radio input "true"
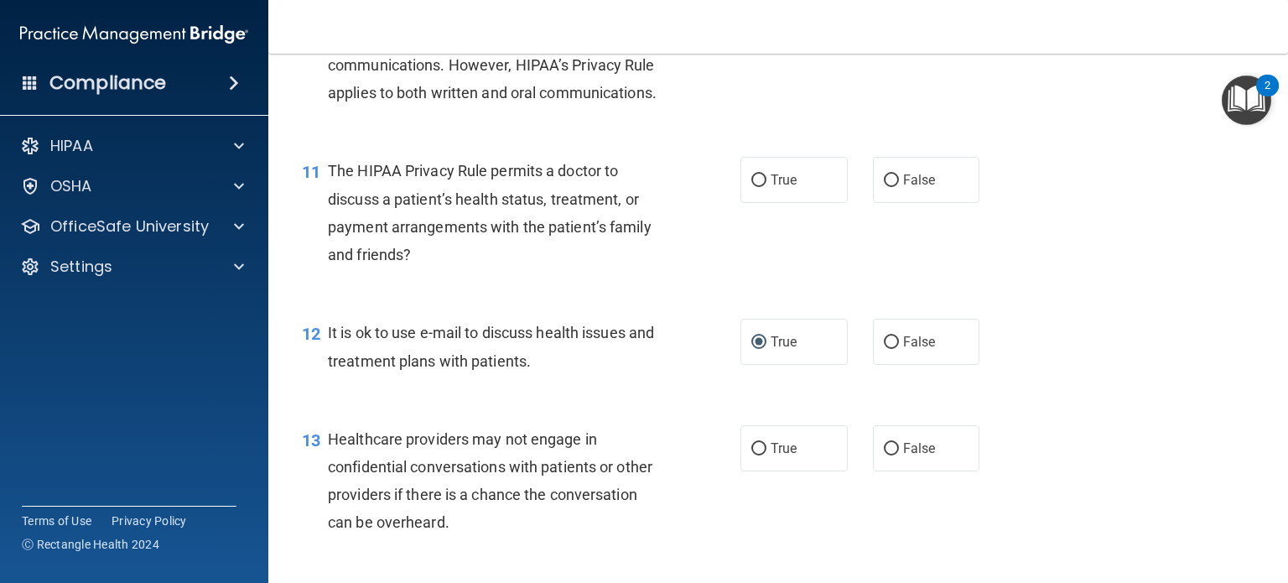
click at [451, 268] on div "The HIPAA Privacy Rule permits a doctor to discuss a patient’s health status, t…" at bounding box center [502, 213] width 348 height 112
click at [885, 187] on input "False" at bounding box center [891, 180] width 15 height 13
radio input "true"
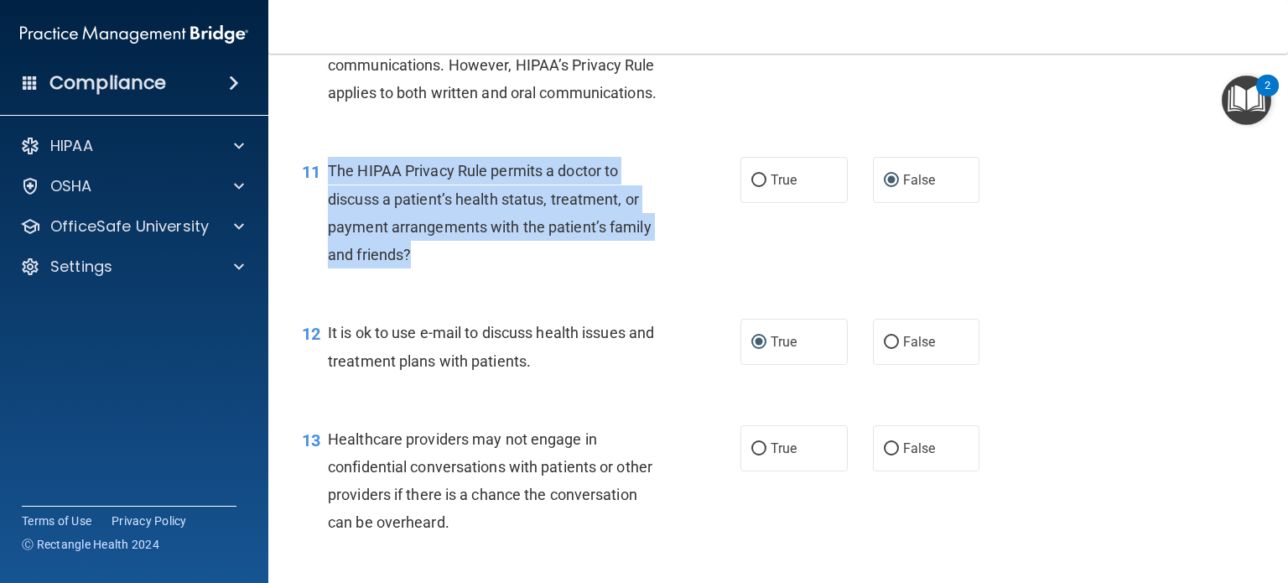
drag, startPoint x: 435, startPoint y: 317, endPoint x: 331, endPoint y: 234, distance: 133.0
click at [322, 234] on div "11 The HIPAA Privacy Rule permits a doctor to discuss a patient’s health status…" at bounding box center [521, 217] width 489 height 120
copy div "The HIPAA Privacy Rule permits a doctor to discuss a patient’s health status, t…"
click at [755, 187] on input "True" at bounding box center [758, 180] width 15 height 13
radio input "true"
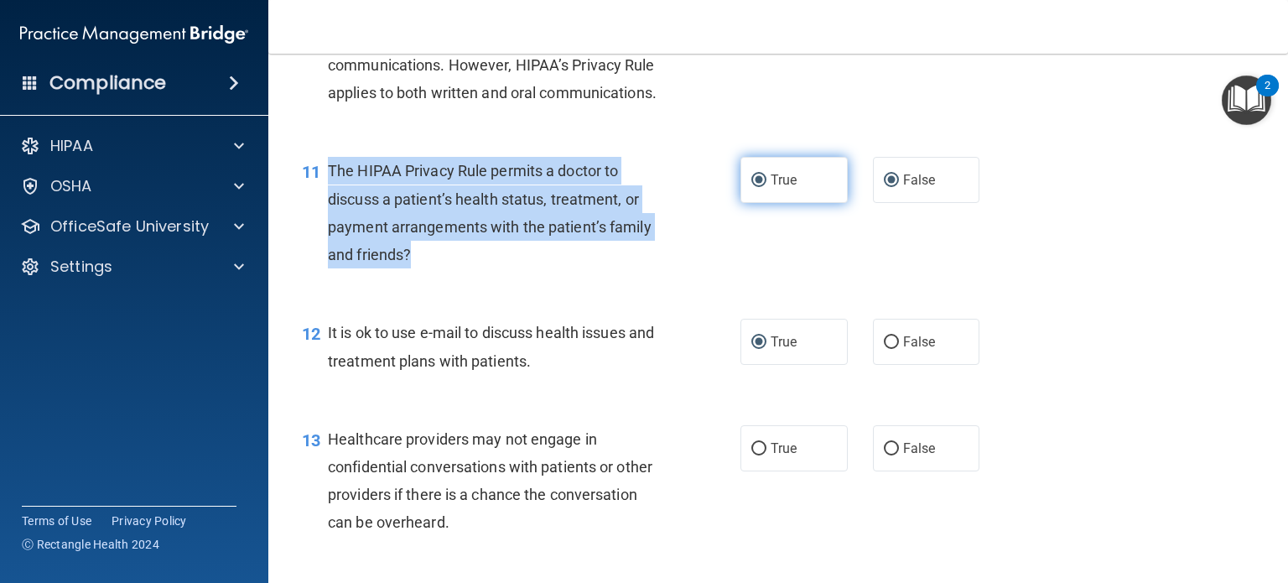
radio input "false"
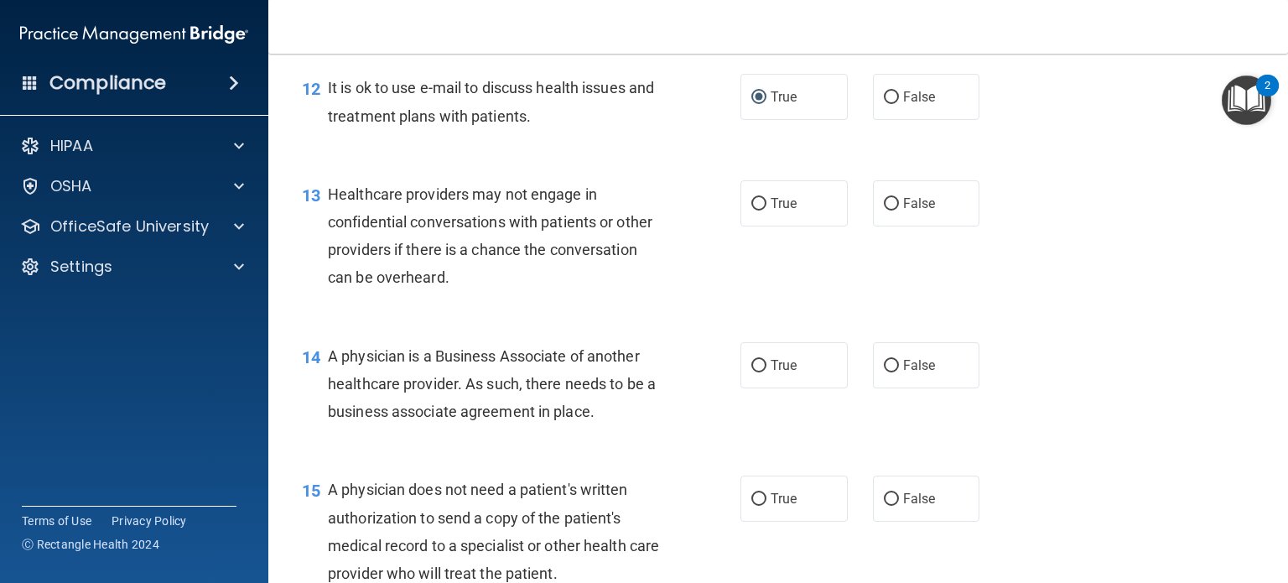
scroll to position [1761, 0]
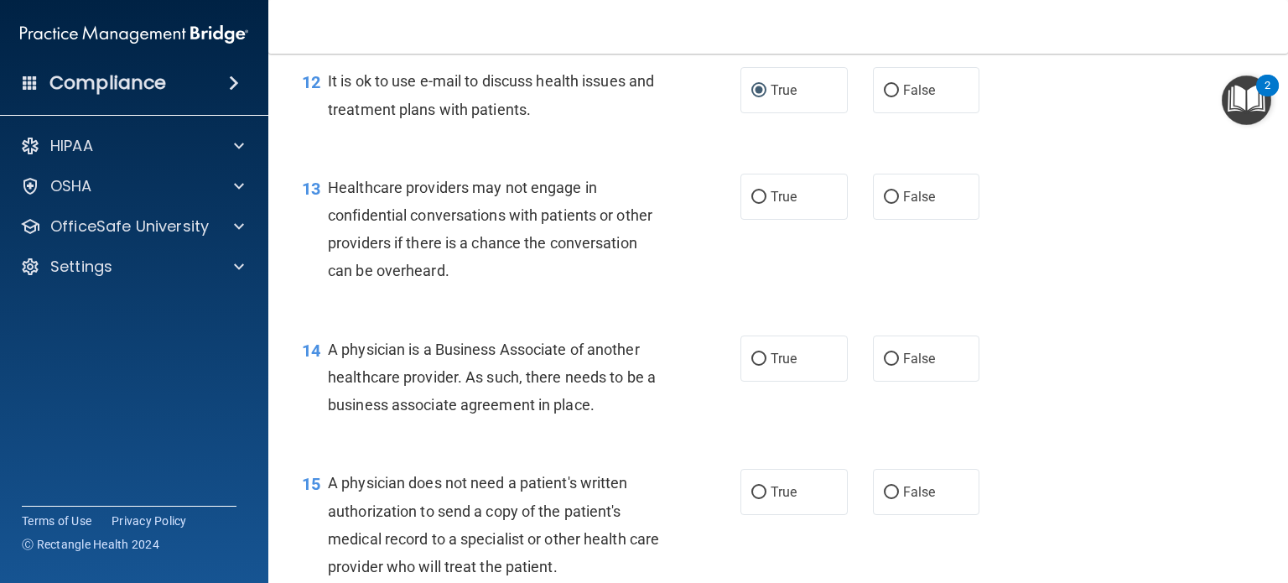
click at [500, 280] on span "Healthcare providers may not engage in confidential conversations with patients…" at bounding box center [490, 229] width 324 height 101
click at [759, 220] on label "True" at bounding box center [793, 197] width 107 height 46
click at [751, 204] on input "True" at bounding box center [758, 197] width 15 height 13
radio input "true"
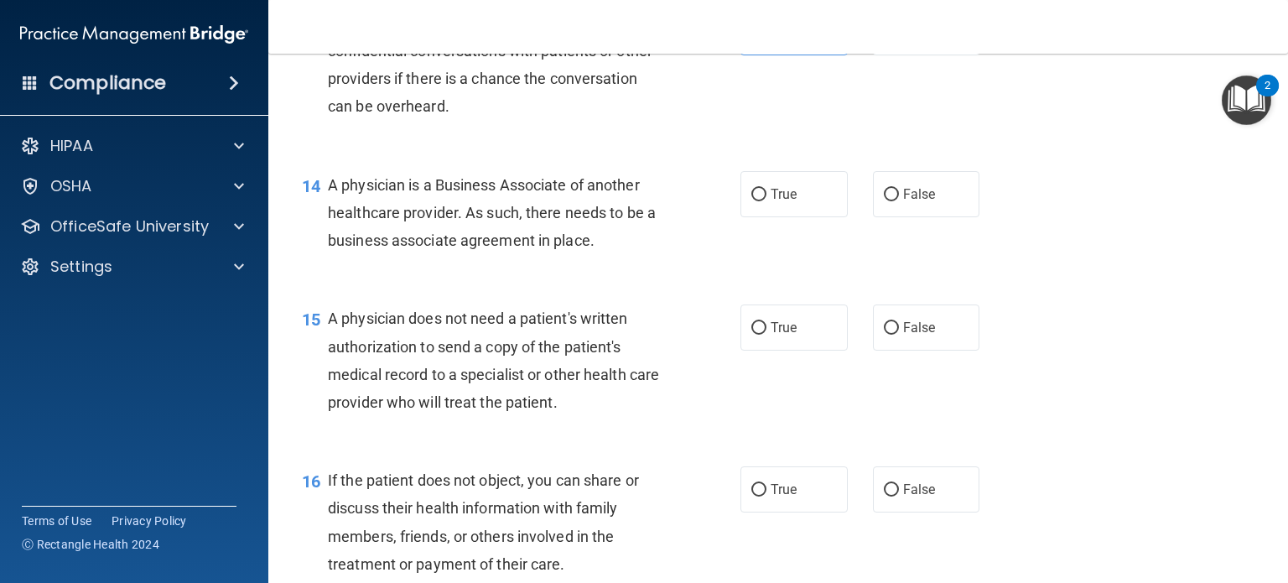
scroll to position [1928, 0]
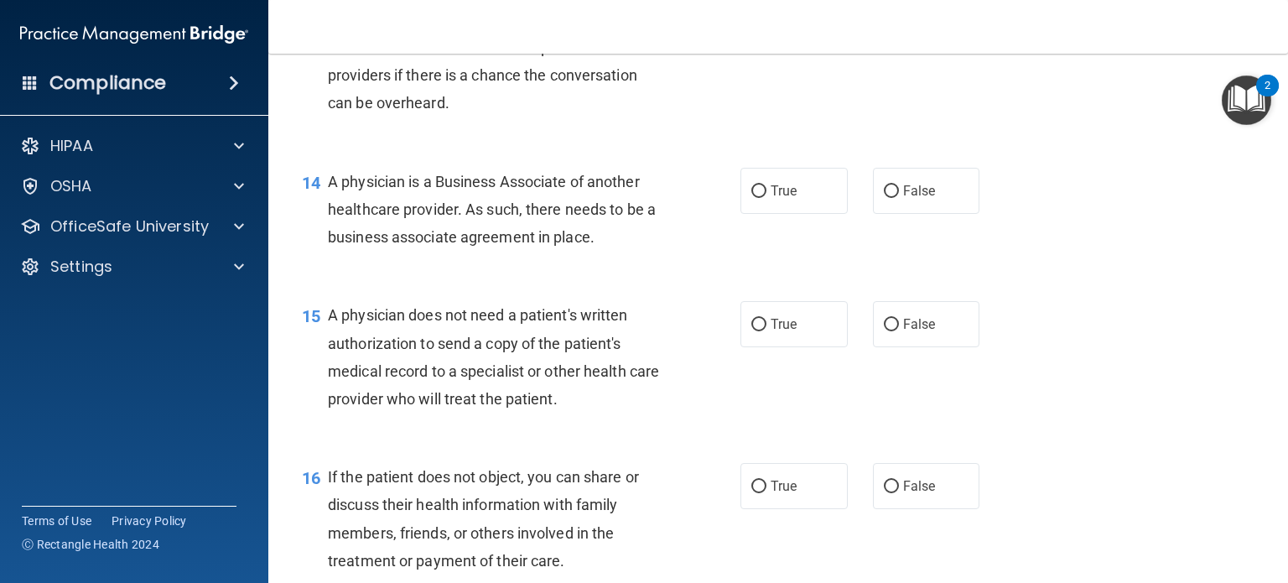
drag, startPoint x: 630, startPoint y: 281, endPoint x: 330, endPoint y: 232, distance: 304.1
click at [330, 232] on div "A physician is a Business Associate of another healthcare provider. As such, th…" at bounding box center [502, 210] width 348 height 84
copy span "A physician is a Business Associate of another healthcare provider. As such, th…"
click at [760, 214] on label "True" at bounding box center [793, 191] width 107 height 46
click at [760, 198] on input "True" at bounding box center [758, 191] width 15 height 13
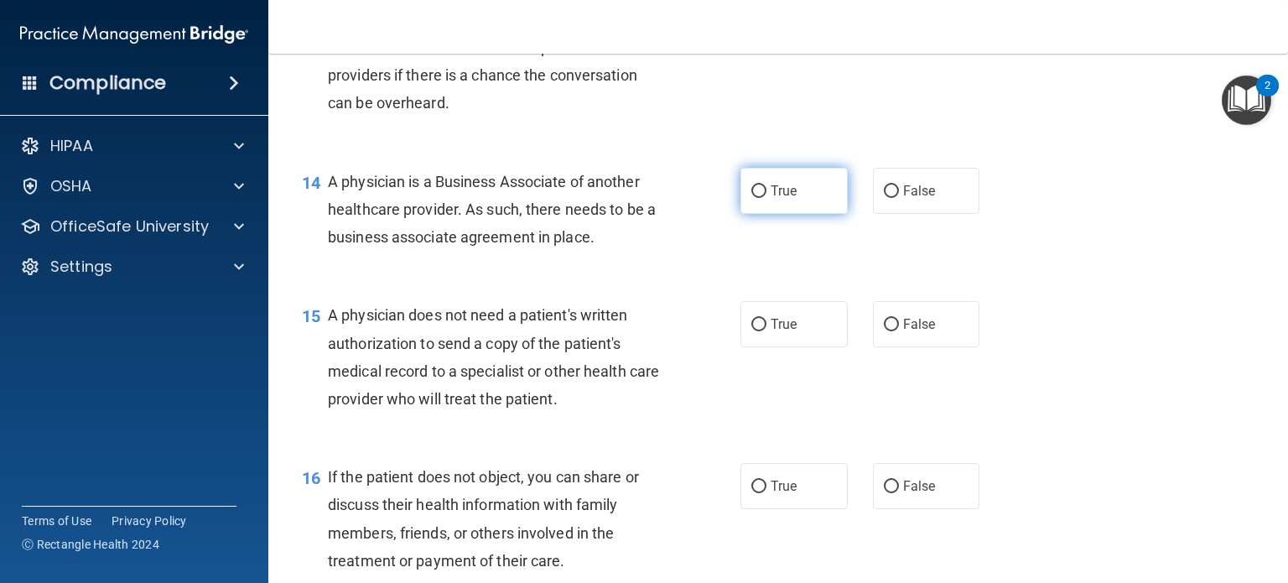
radio input "true"
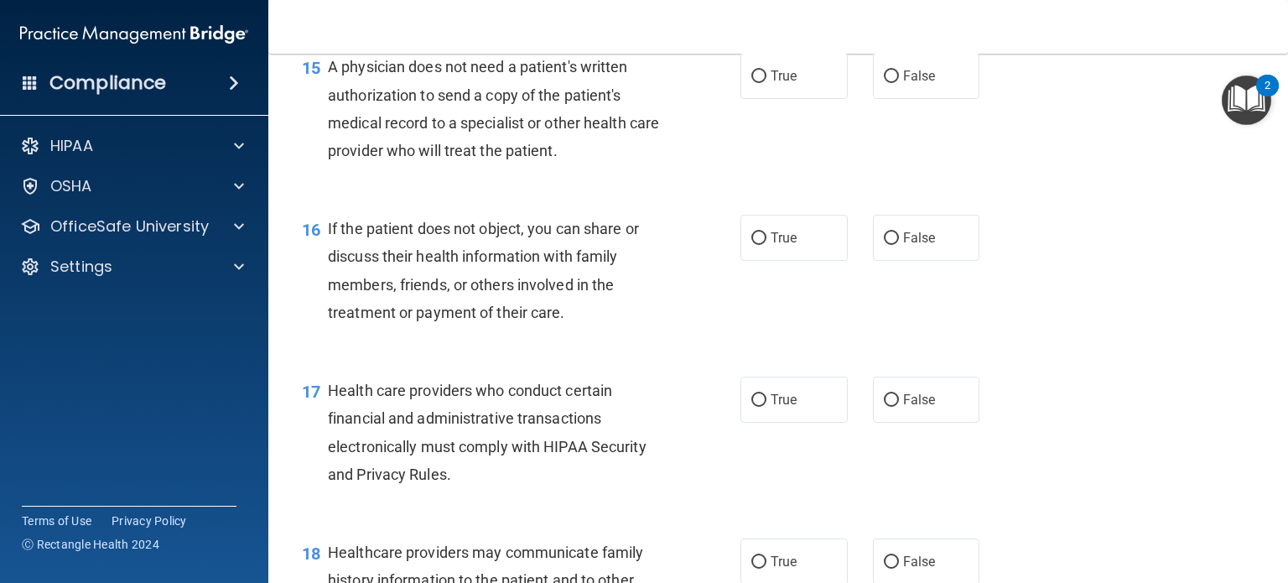
scroll to position [2180, 0]
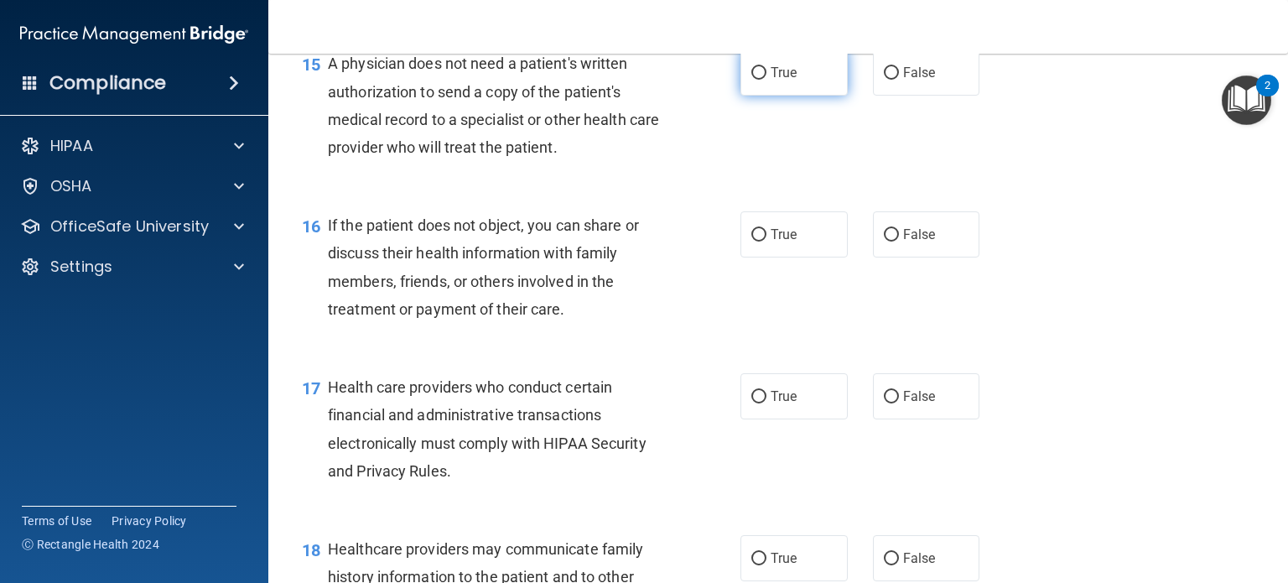
click at [771, 80] on span "True" at bounding box center [784, 73] width 26 height 16
click at [766, 80] on input "True" at bounding box center [758, 73] width 15 height 13
radio input "true"
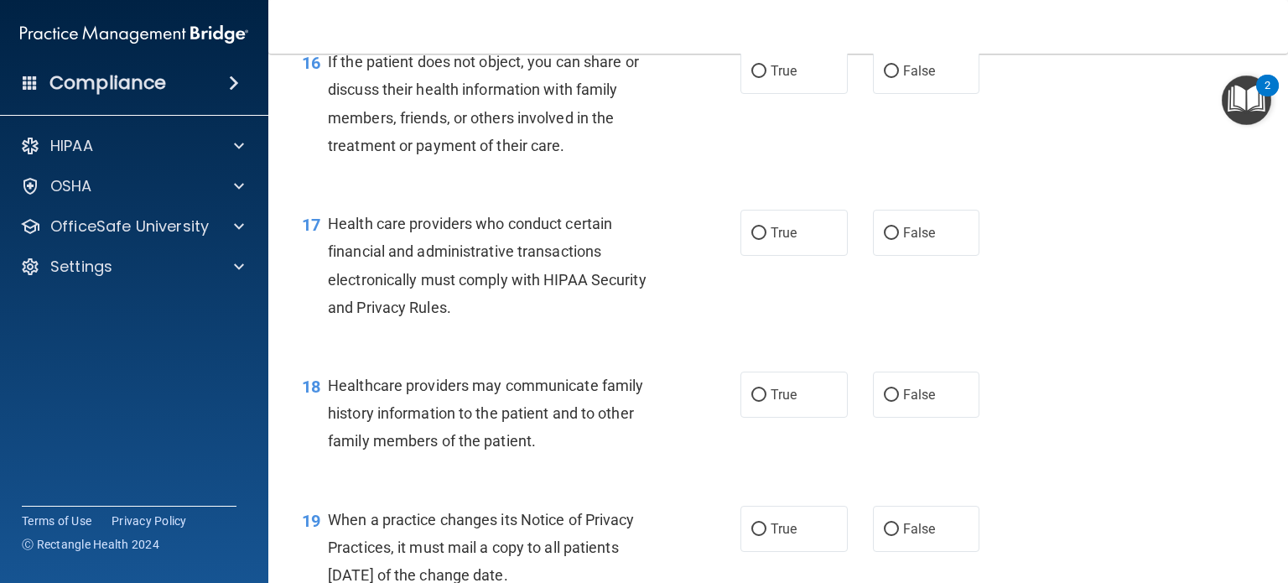
scroll to position [2348, 0]
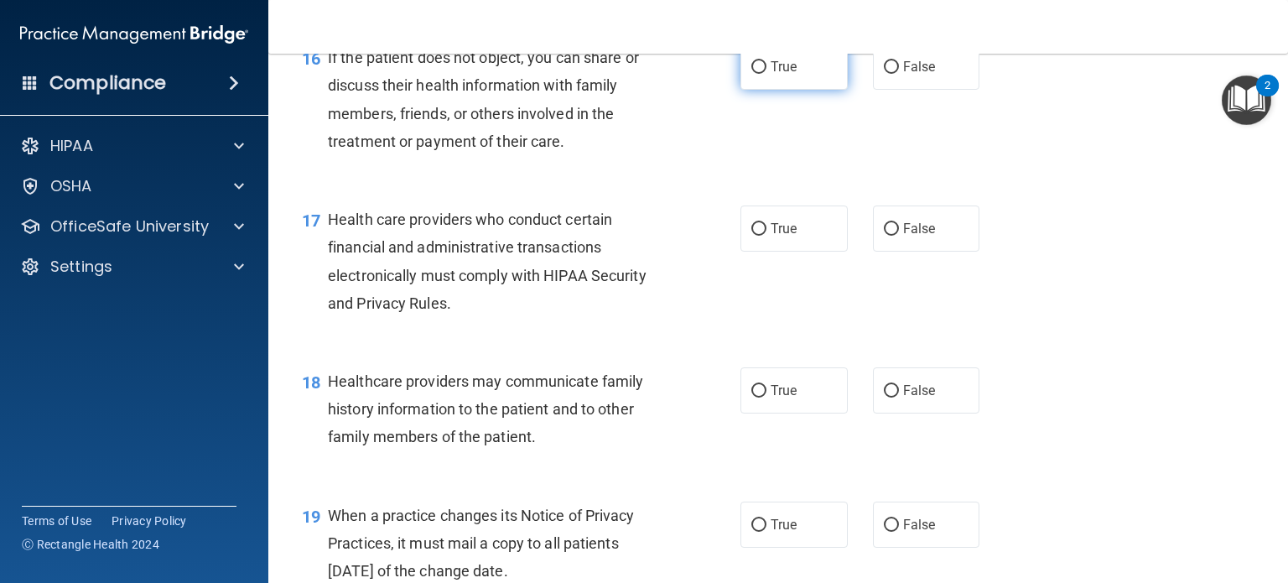
click at [761, 90] on label "True" at bounding box center [793, 67] width 107 height 46
click at [761, 74] on input "True" at bounding box center [758, 67] width 15 height 13
radio input "true"
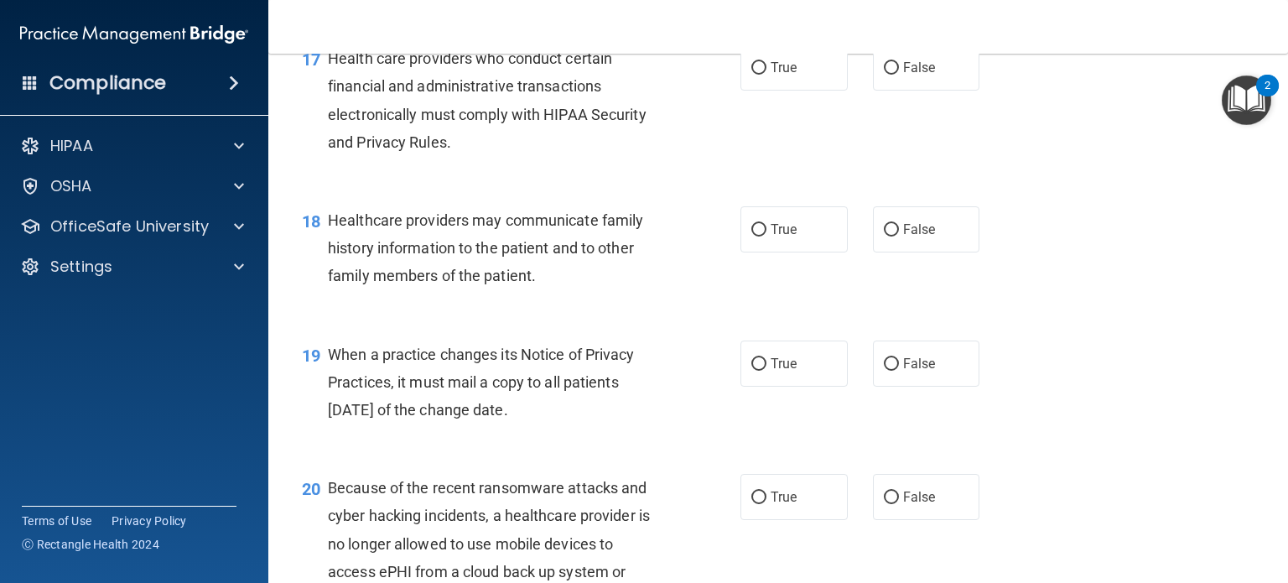
scroll to position [2515, 0]
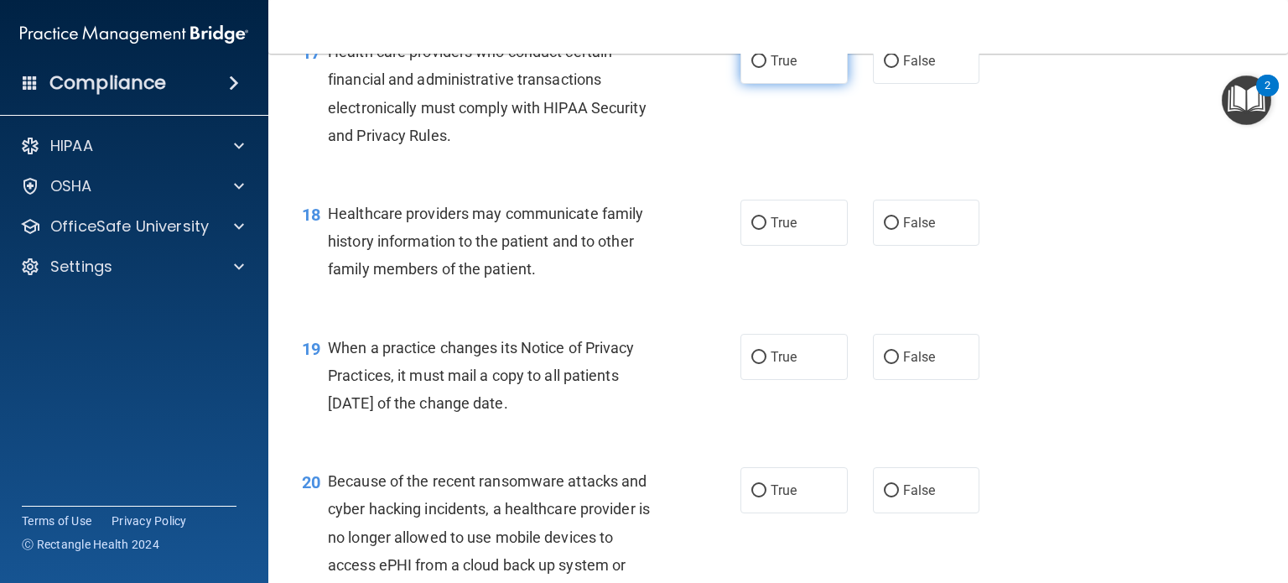
click at [771, 69] on span "True" at bounding box center [784, 61] width 26 height 16
click at [766, 68] on input "True" at bounding box center [758, 61] width 15 height 13
radio input "true"
click at [795, 246] on label "True" at bounding box center [793, 223] width 107 height 46
click at [766, 230] on input "True" at bounding box center [758, 223] width 15 height 13
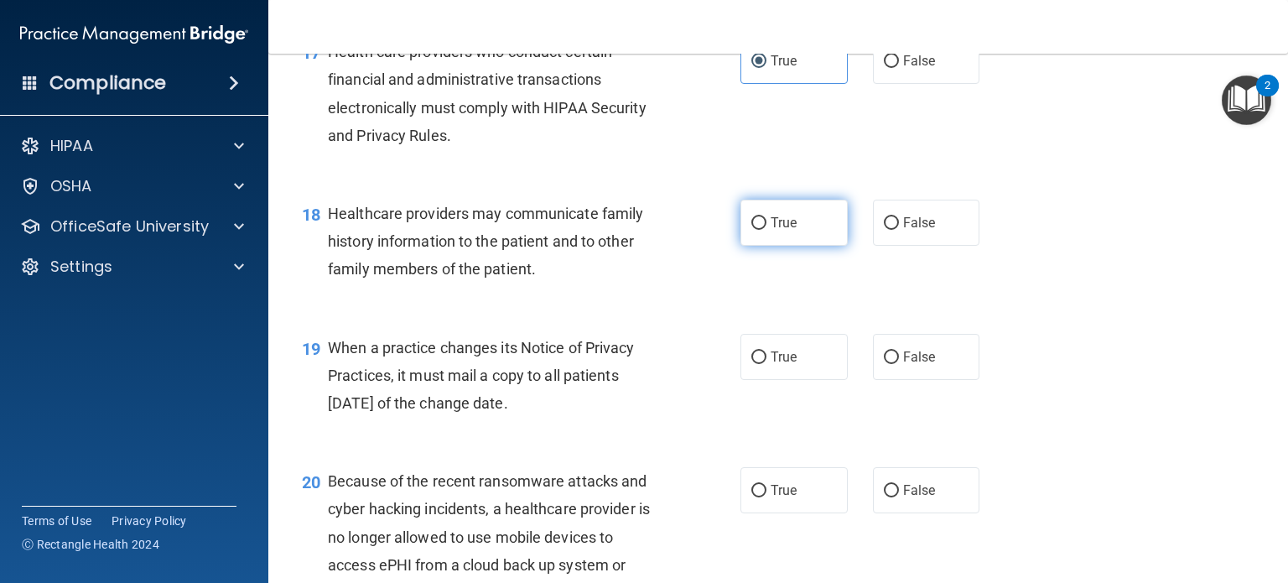
radio input "true"
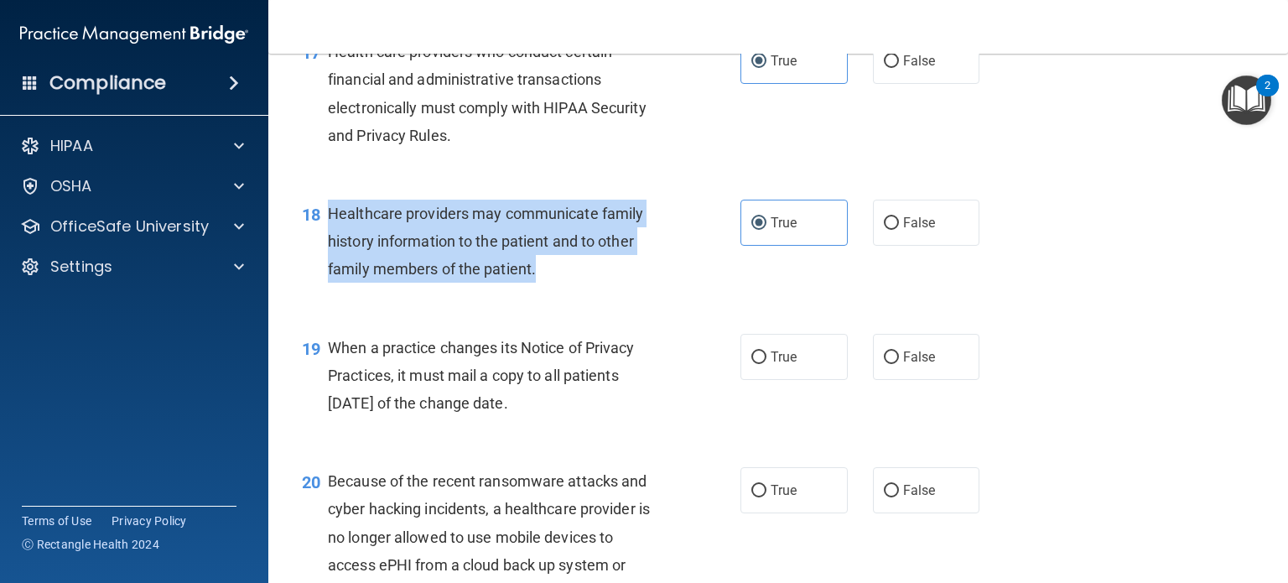
drag, startPoint x: 549, startPoint y: 323, endPoint x: 332, endPoint y: 257, distance: 226.8
click at [331, 257] on div "Healthcare providers may communicate family history information to the patient …" at bounding box center [502, 242] width 348 height 84
copy span "Healthcare providers may communicate family history information to the patient …"
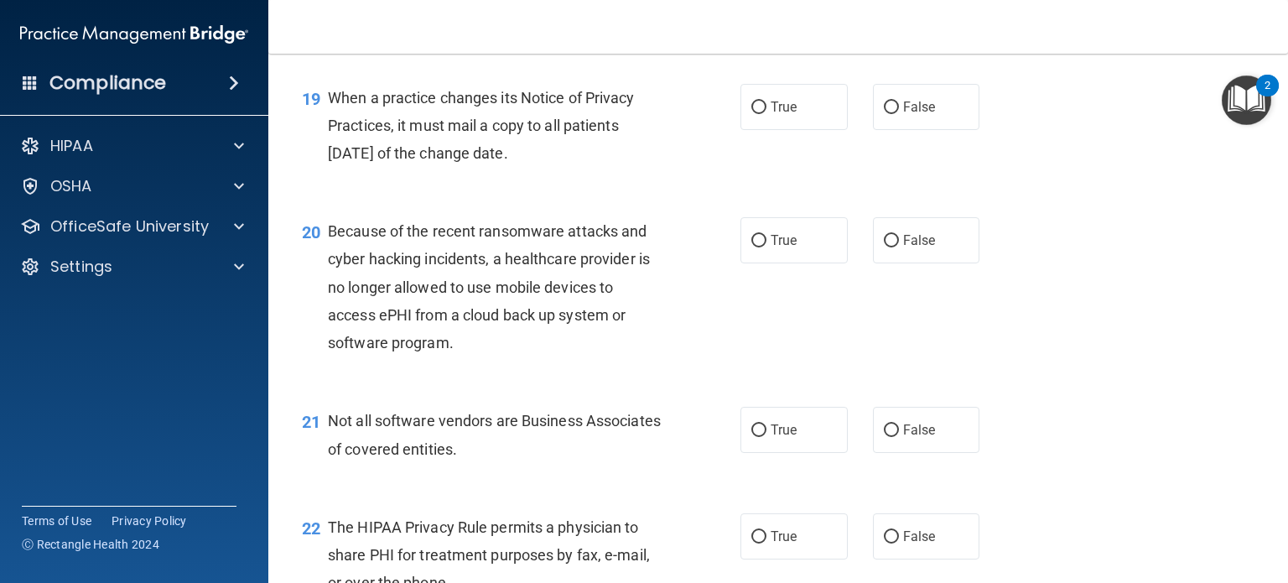
scroll to position [2767, 0]
click at [293, 195] on div "19 When a practice changes its Notice of Privacy Practices, it must mail a copy…" at bounding box center [778, 128] width 978 height 134
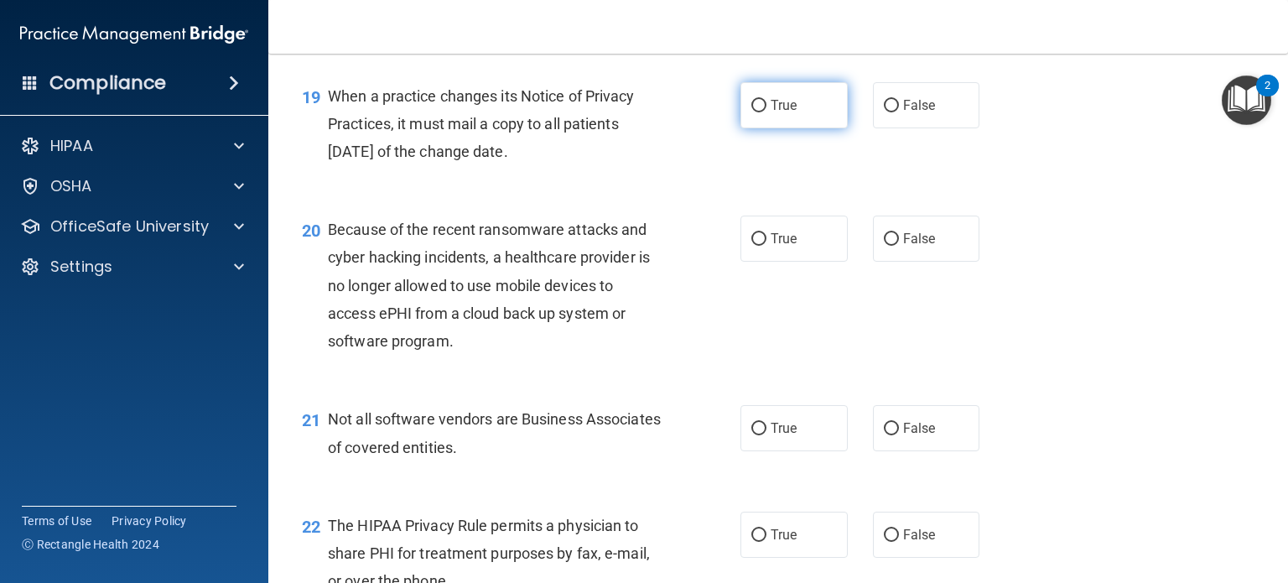
click at [759, 128] on label "True" at bounding box center [793, 105] width 107 height 46
click at [759, 112] on input "True" at bounding box center [758, 106] width 15 height 13
radio input "true"
click at [907, 247] on span "False" at bounding box center [919, 239] width 33 height 16
click at [899, 246] on input "False" at bounding box center [891, 239] width 15 height 13
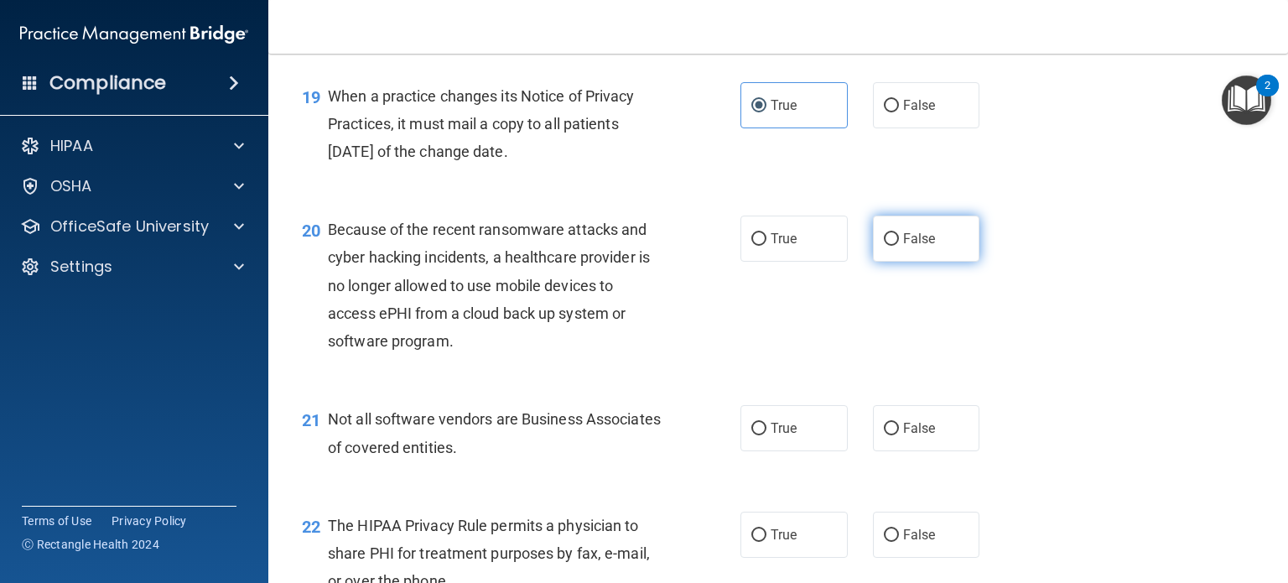
radio input "true"
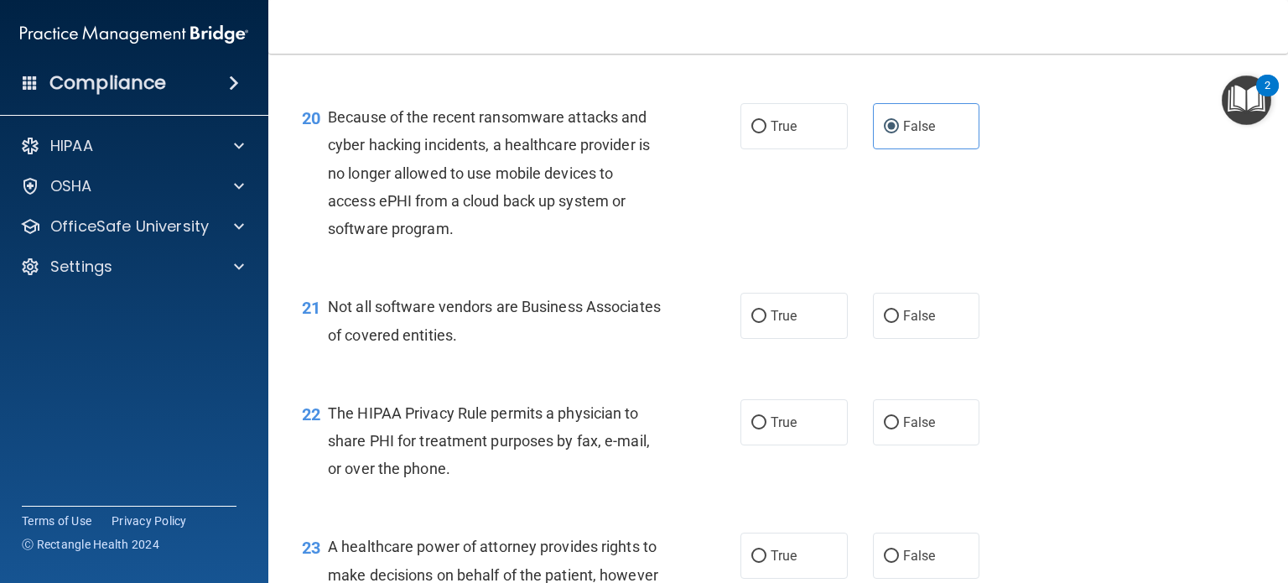
scroll to position [2935, 0]
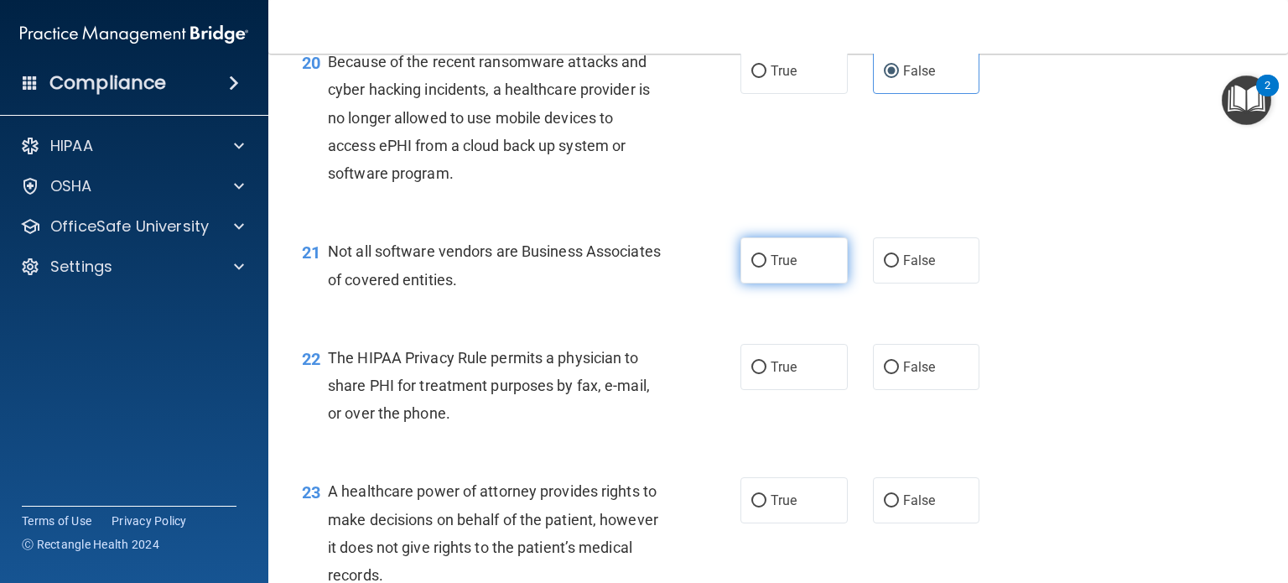
drag, startPoint x: 785, startPoint y: 325, endPoint x: 715, endPoint y: 343, distance: 71.8
click at [785, 283] on label "True" at bounding box center [793, 260] width 107 height 46
click at [766, 267] on input "True" at bounding box center [758, 261] width 15 height 13
radio input "true"
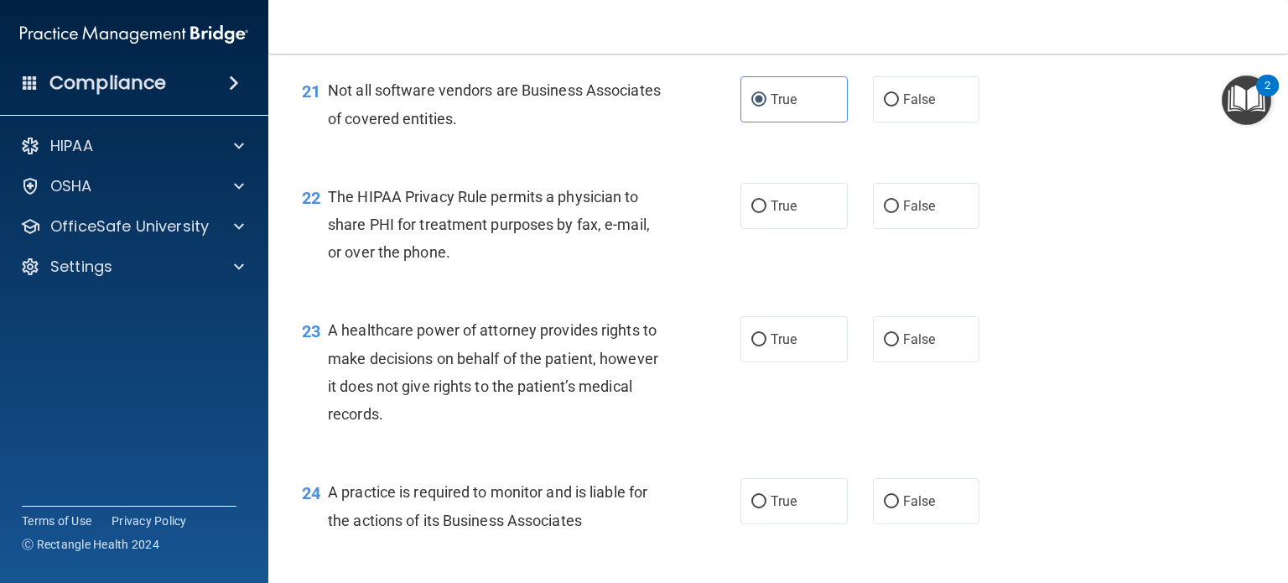
scroll to position [3102, 0]
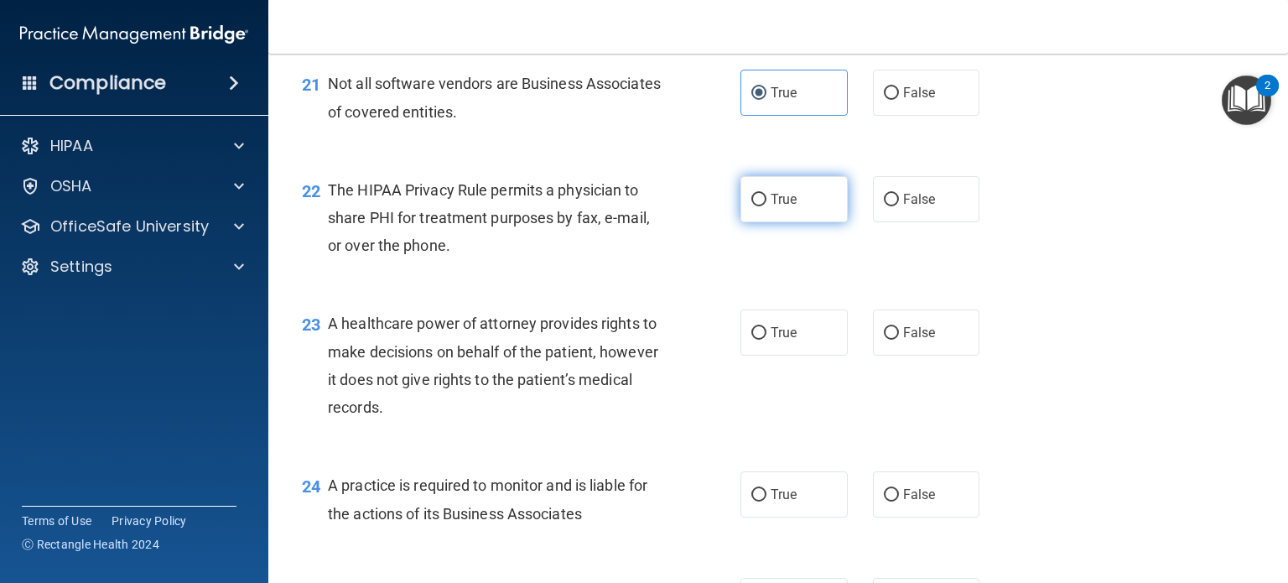
click at [763, 222] on label "True" at bounding box center [793, 199] width 107 height 46
click at [763, 206] on input "True" at bounding box center [758, 200] width 15 height 13
radio input "true"
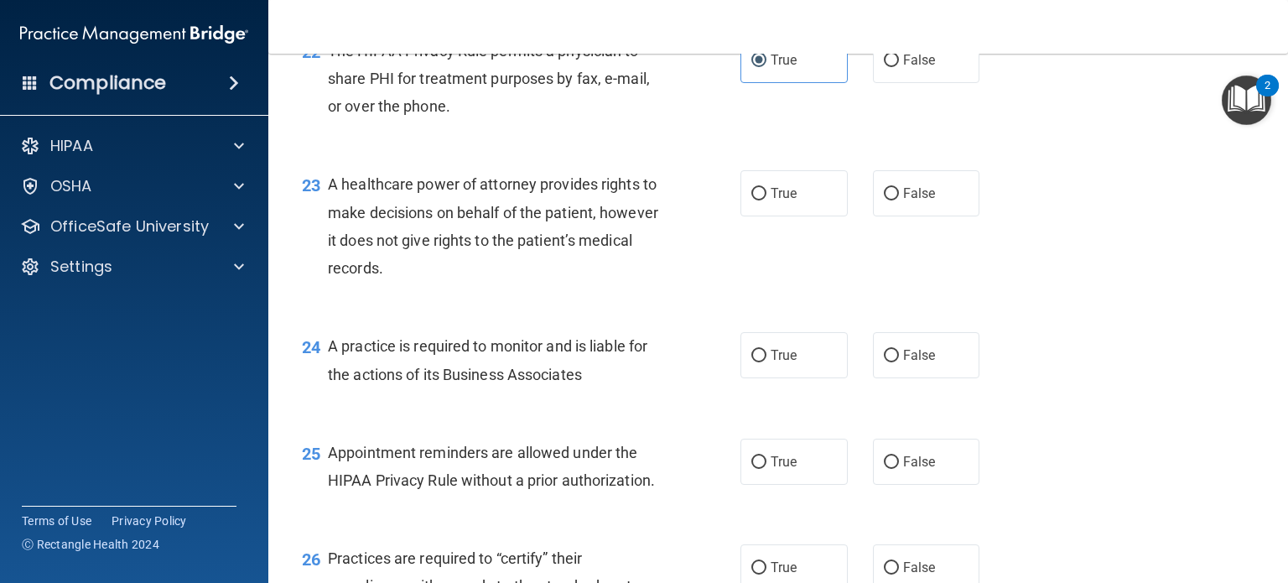
scroll to position [3354, 0]
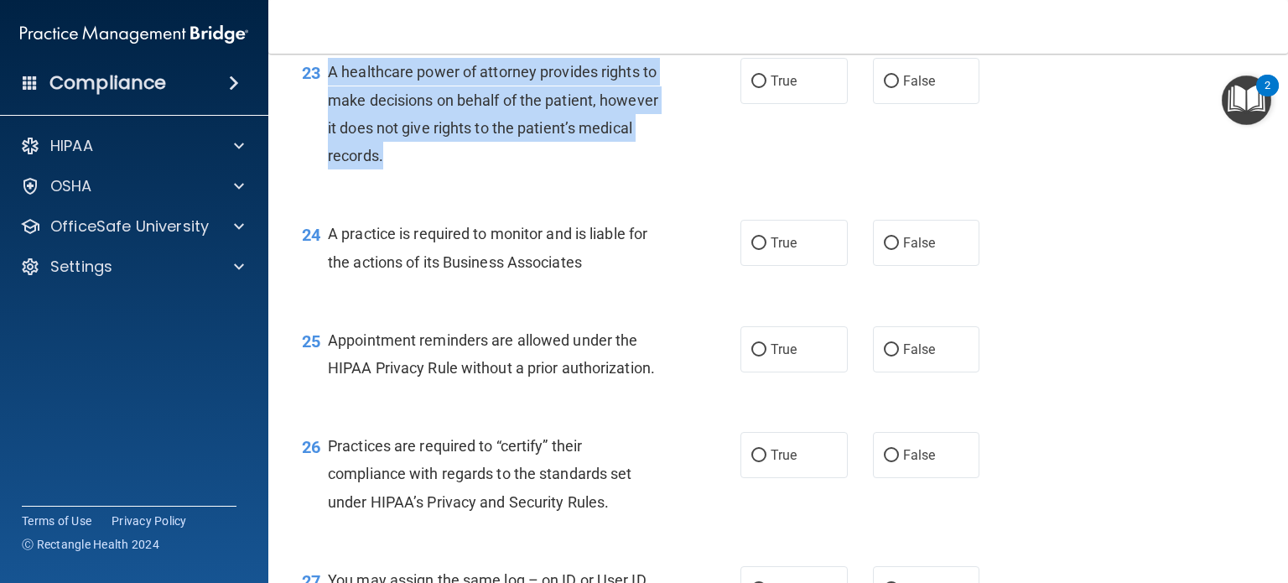
drag, startPoint x: 454, startPoint y: 214, endPoint x: 325, endPoint y: 130, distance: 154.0
click at [325, 130] on div "23 A healthcare power of attorney provides rights to make decisions on behalf o…" at bounding box center [521, 118] width 489 height 120
copy div "A healthcare power of attorney provides rights to make decisions on behalf of t…"
click at [888, 88] on input "False" at bounding box center [891, 81] width 15 height 13
radio input "true"
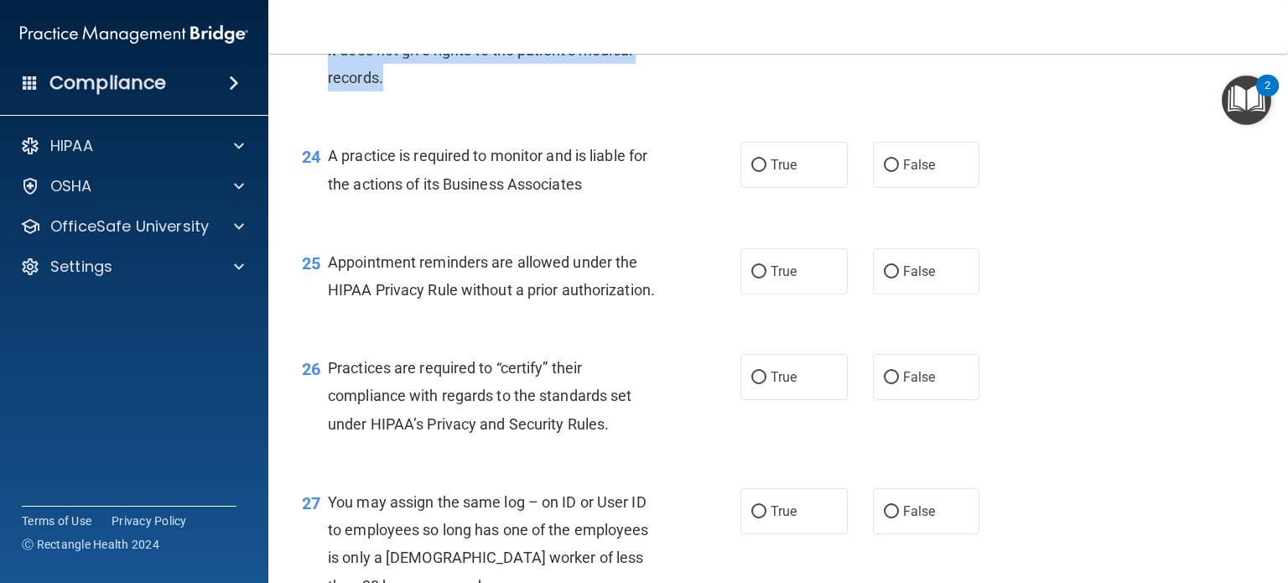
scroll to position [3438, 0]
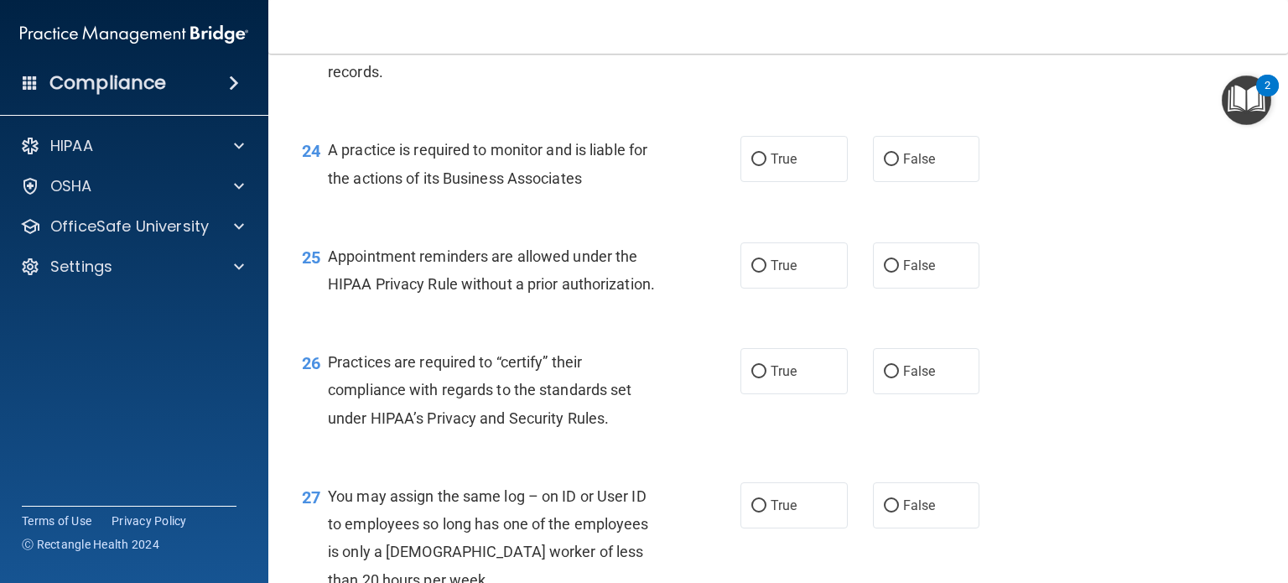
click at [423, 186] on span "A practice is required to monitor and is liable for the actions of its Business…" at bounding box center [487, 163] width 319 height 45
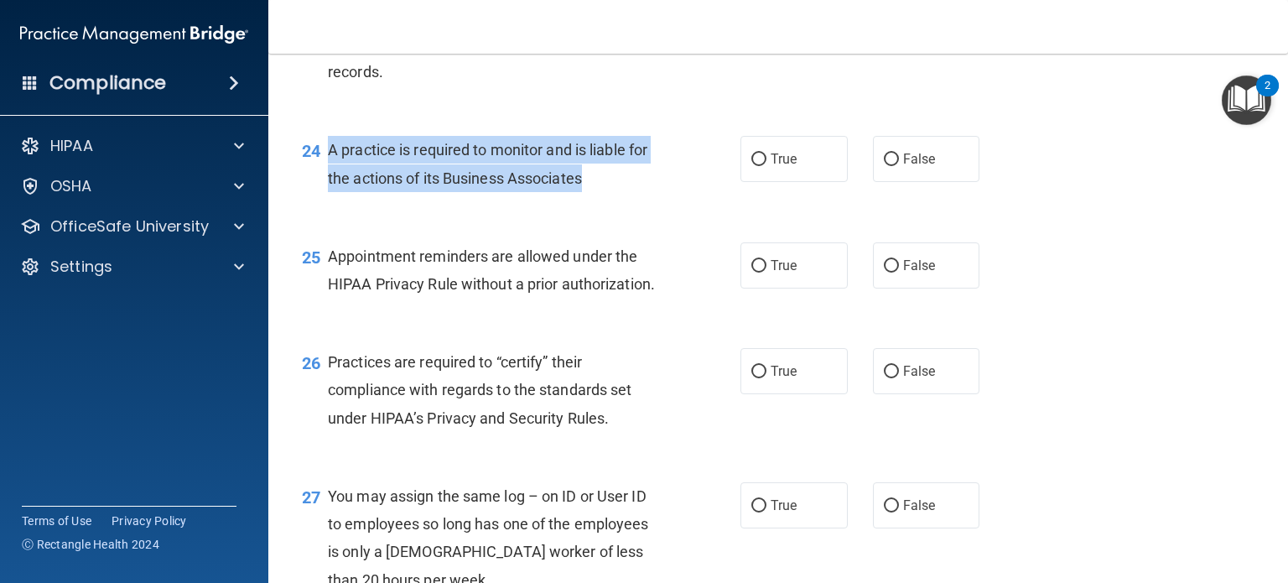
drag, startPoint x: 594, startPoint y: 231, endPoint x: 327, endPoint y: 215, distance: 267.2
click at [328, 191] on div "A practice is required to monitor and is liable for the actions of its Business…" at bounding box center [502, 163] width 348 height 55
copy span "A practice is required to monitor and is liable for the actions of its Business…"
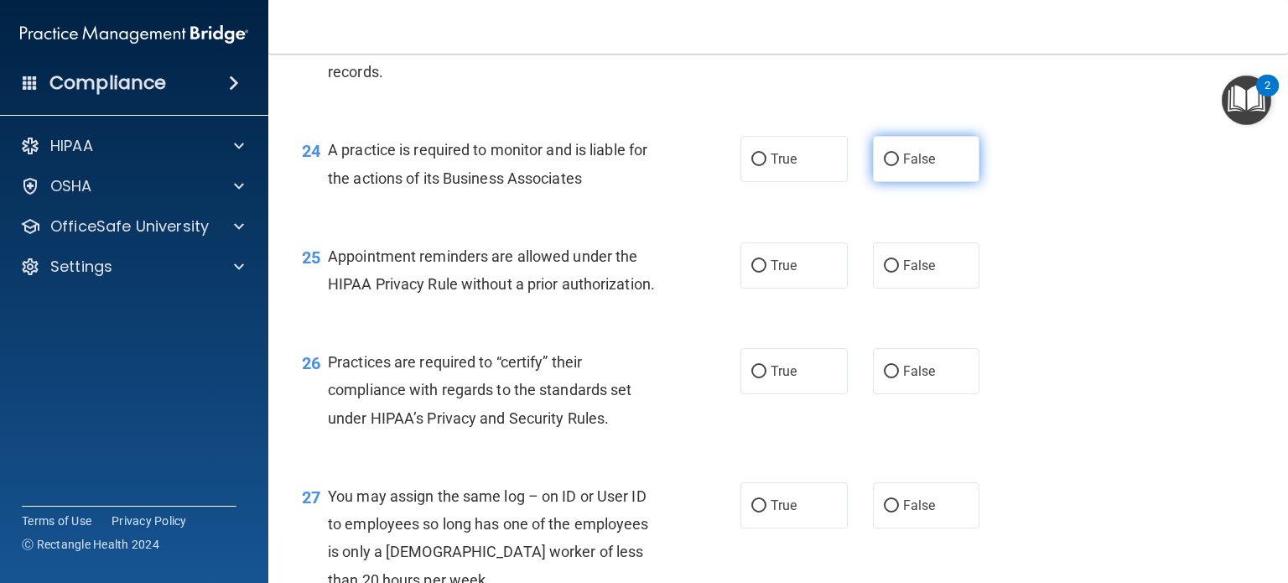
click at [873, 182] on label "False" at bounding box center [926, 159] width 107 height 46
click at [884, 166] on input "False" at bounding box center [891, 159] width 15 height 13
radio input "true"
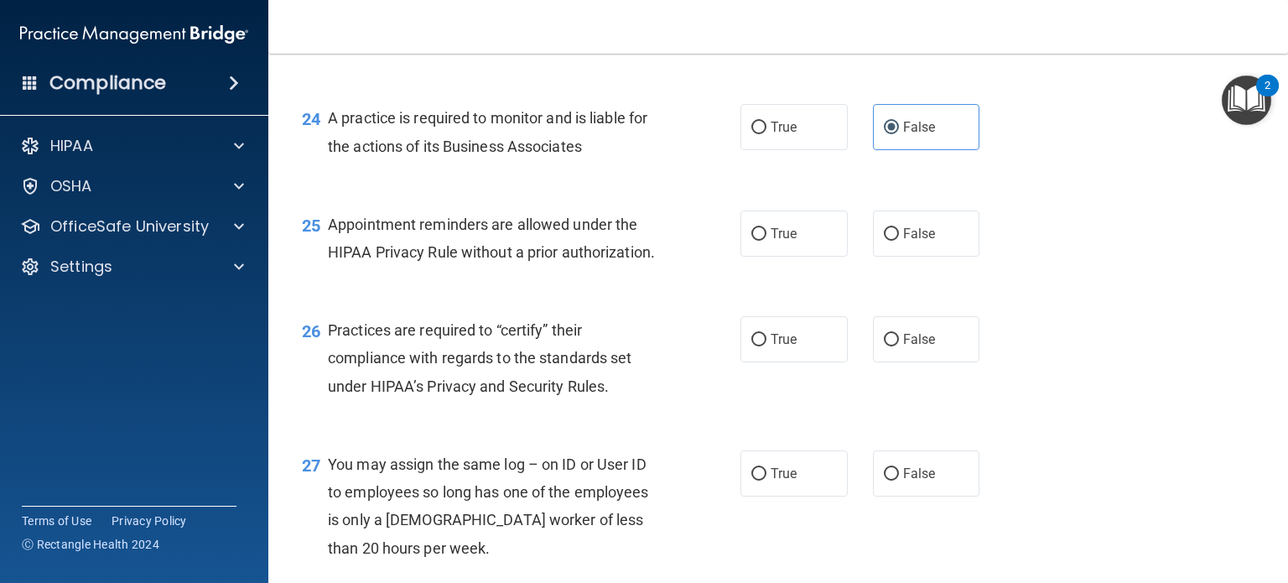
scroll to position [3522, 0]
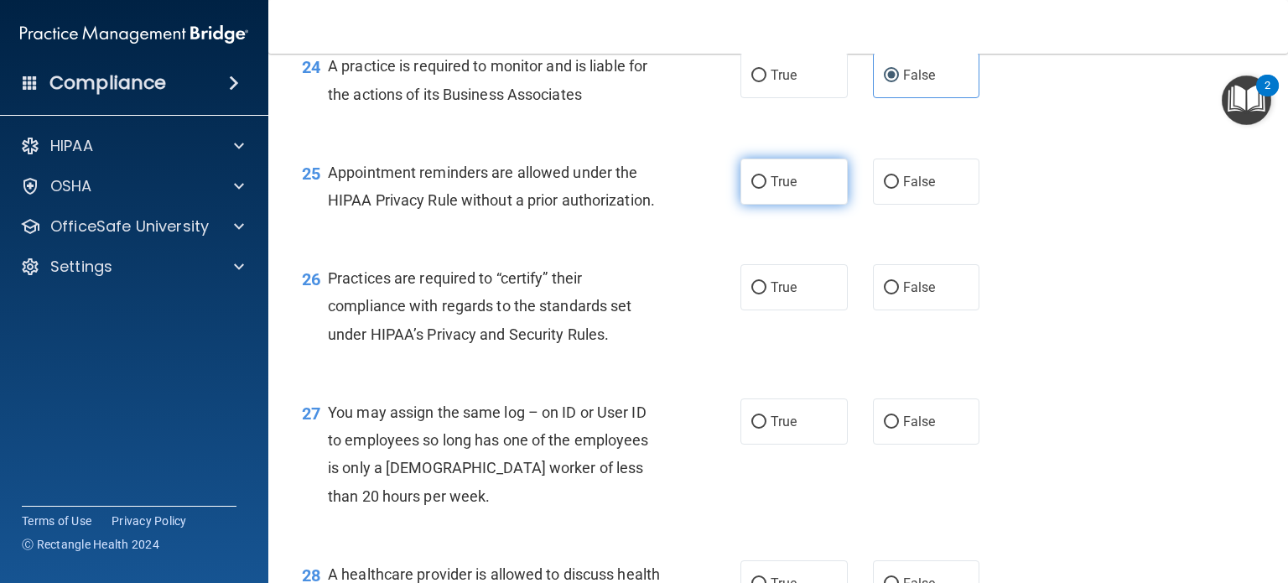
click at [794, 205] on label "True" at bounding box center [793, 181] width 107 height 46
click at [766, 189] on input "True" at bounding box center [758, 182] width 15 height 13
radio input "true"
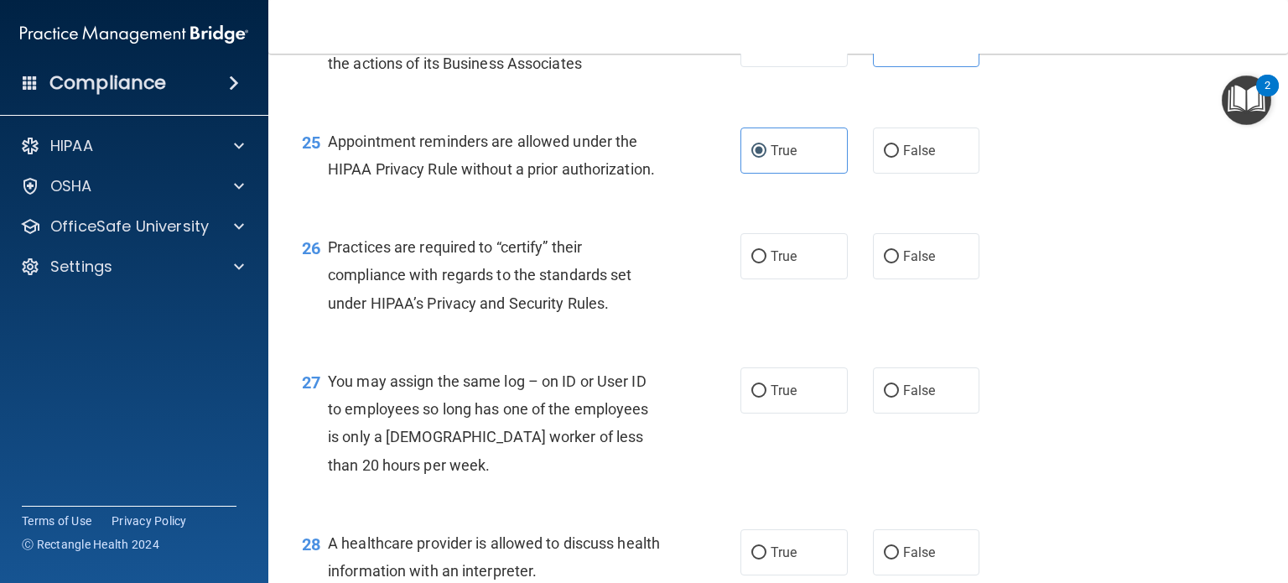
scroll to position [3605, 0]
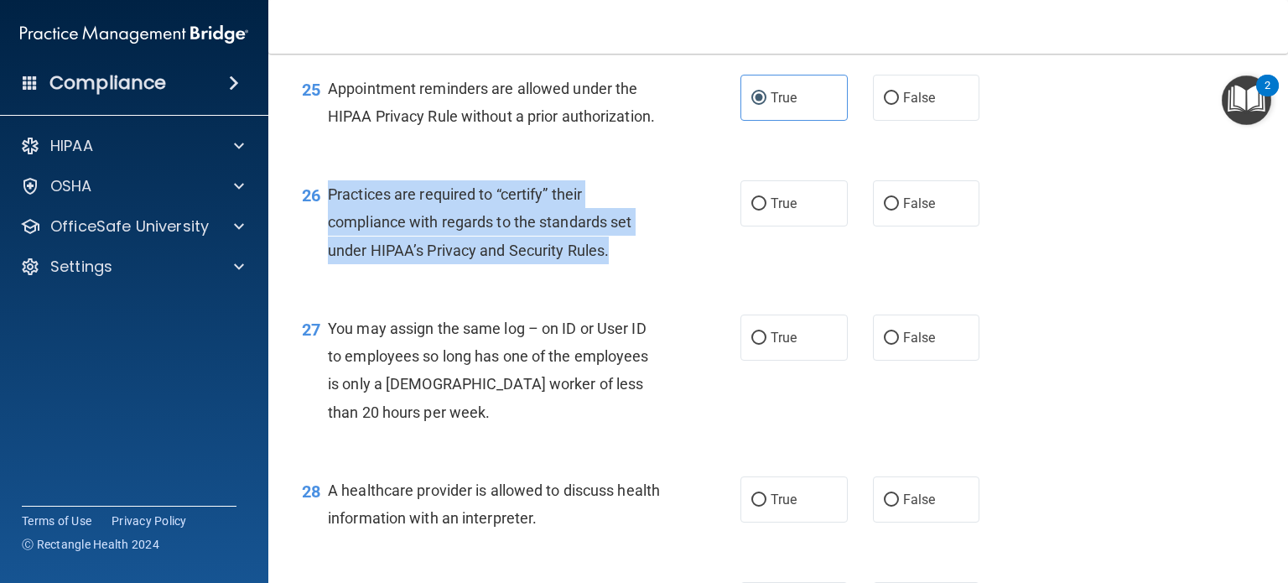
drag, startPoint x: 619, startPoint y: 305, endPoint x: 325, endPoint y: 259, distance: 297.1
click at [325, 259] on div "26 Practices are required to “certify” their compliance with regards to the sta…" at bounding box center [521, 226] width 489 height 92
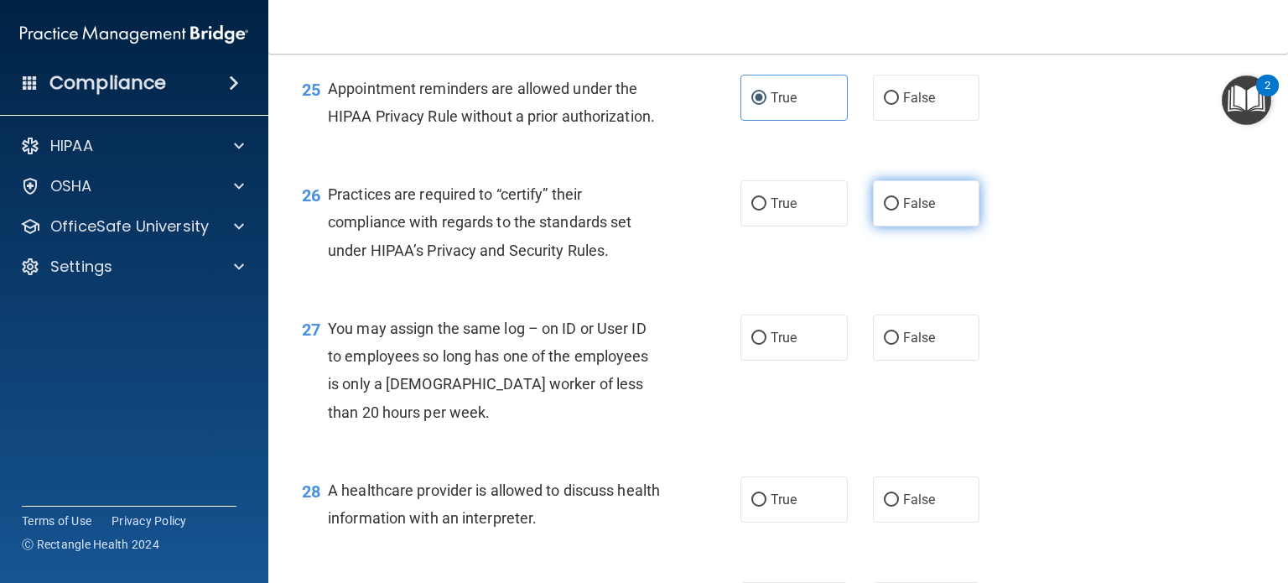
click at [893, 226] on label "False" at bounding box center [926, 203] width 107 height 46
click at [893, 210] on input "False" at bounding box center [891, 204] width 15 height 13
radio input "true"
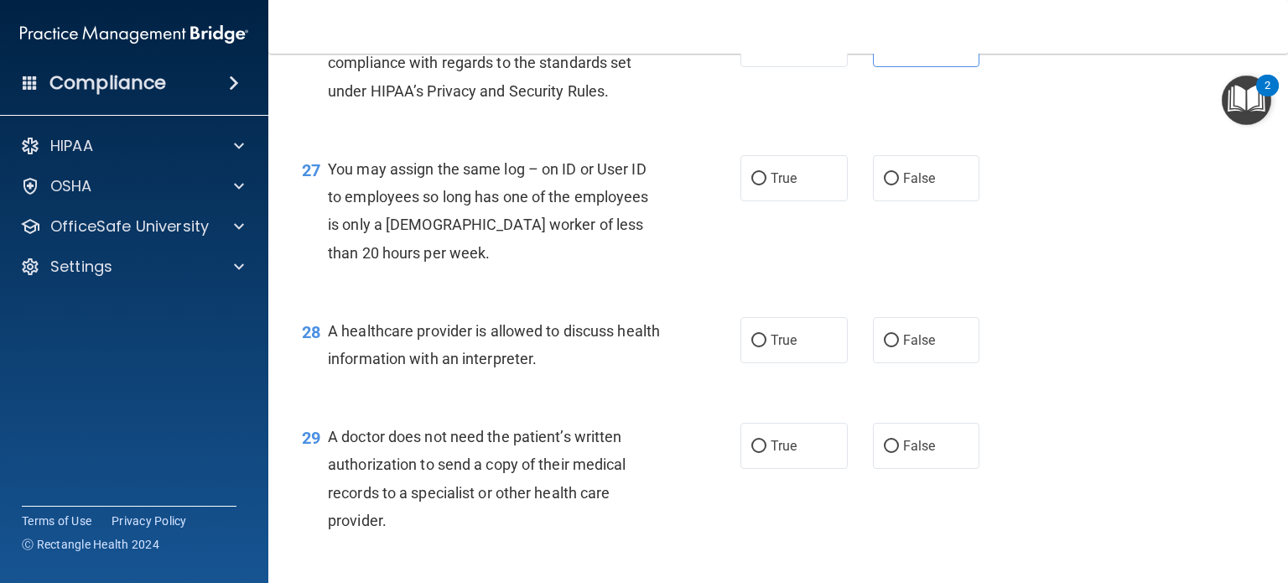
scroll to position [3773, 0]
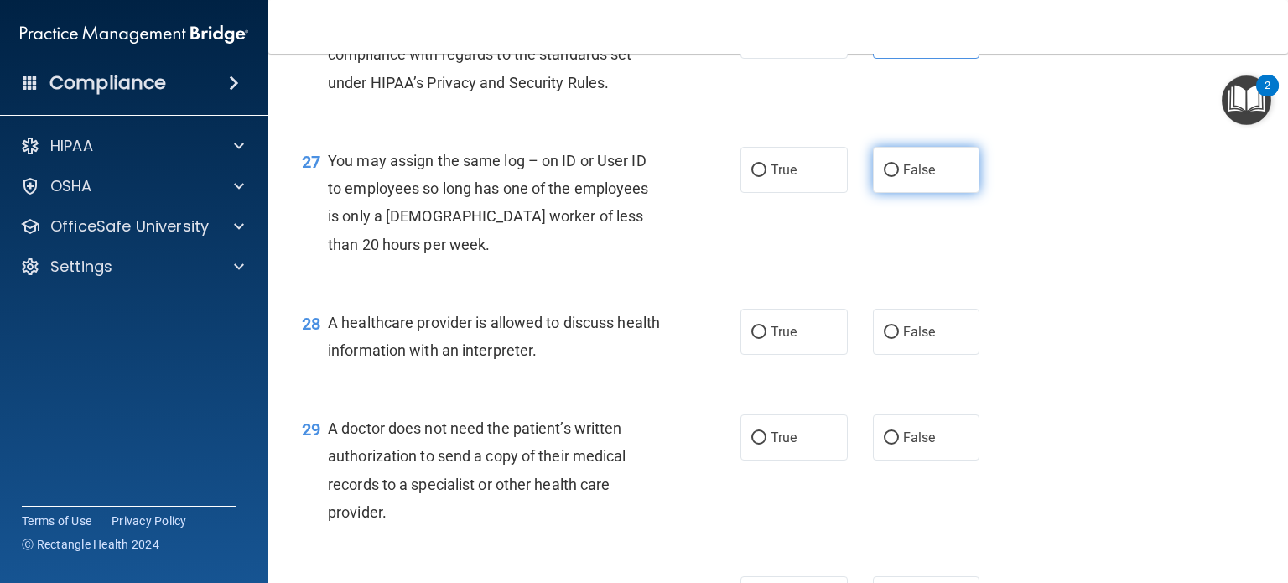
click at [874, 193] on label "False" at bounding box center [926, 170] width 107 height 46
click at [884, 177] on input "False" at bounding box center [891, 170] width 15 height 13
radio input "true"
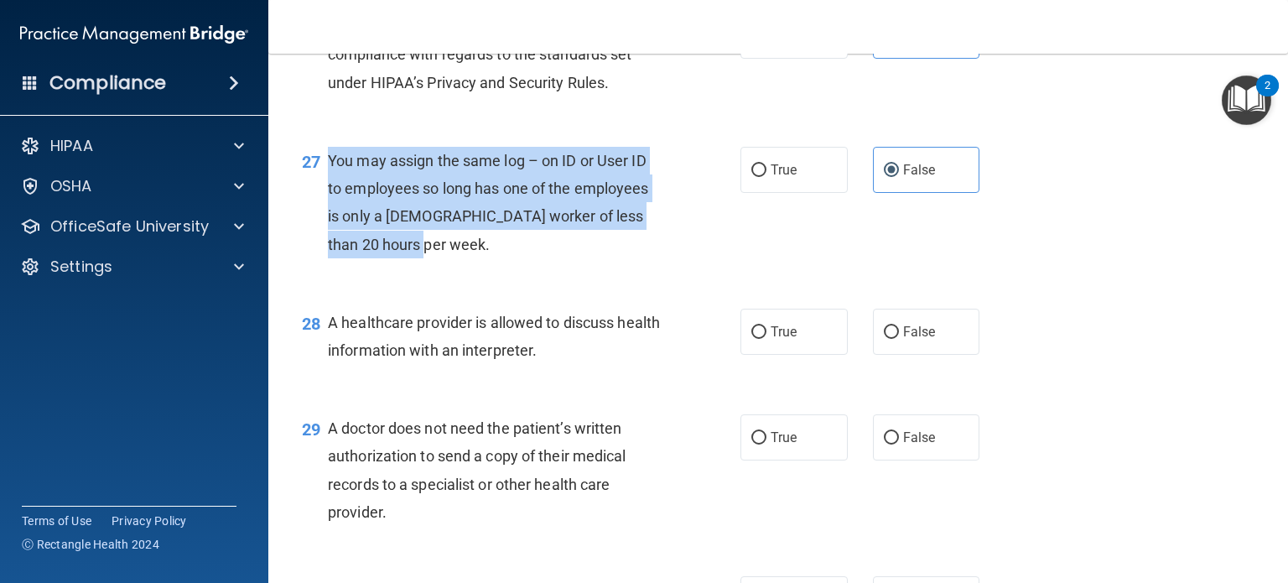
drag, startPoint x: 406, startPoint y: 301, endPoint x: 326, endPoint y: 219, distance: 114.4
click at [326, 219] on div "27 You may assign the same log – on ID or User ID to employees so long has one …" at bounding box center [521, 207] width 489 height 120
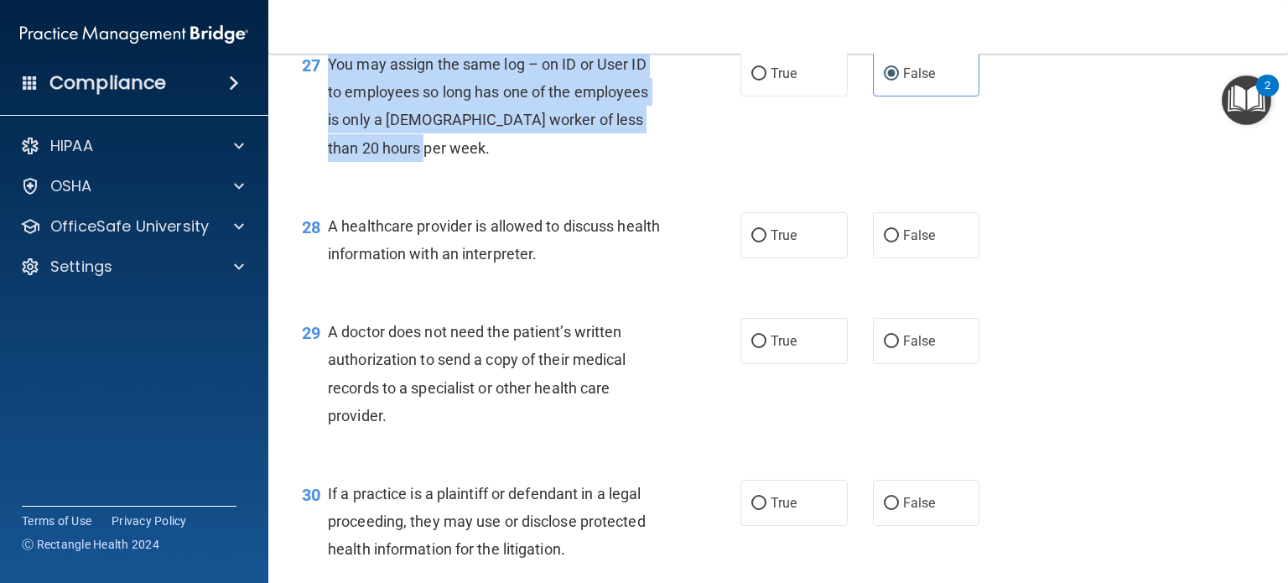
scroll to position [3941, 0]
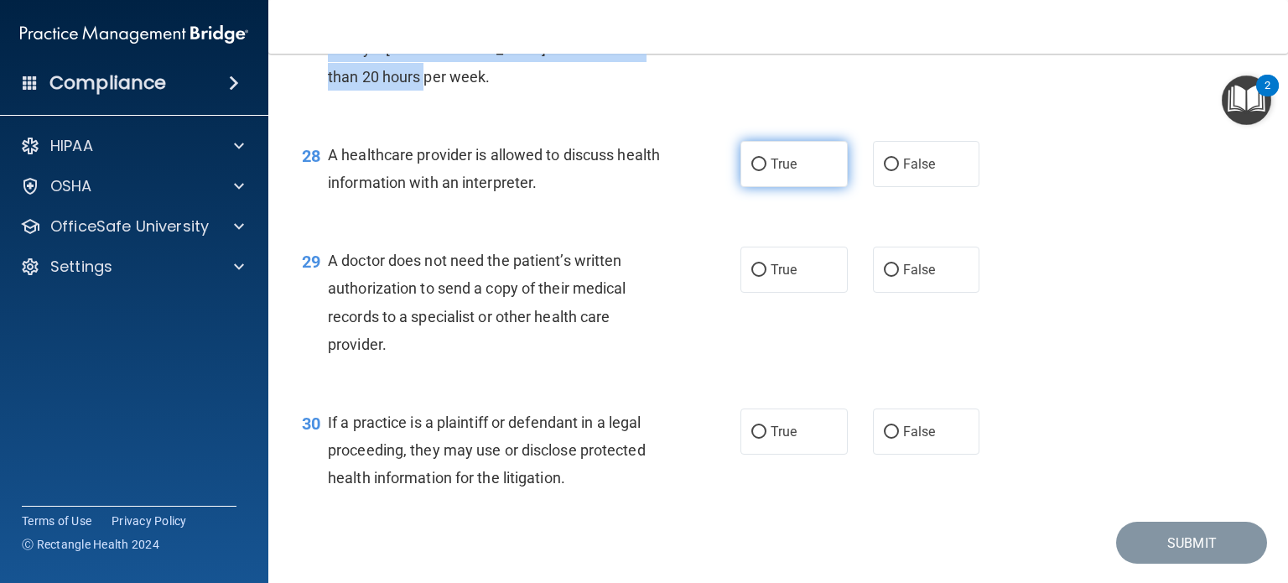
click at [752, 171] on input "True" at bounding box center [758, 164] width 15 height 13
radio input "true"
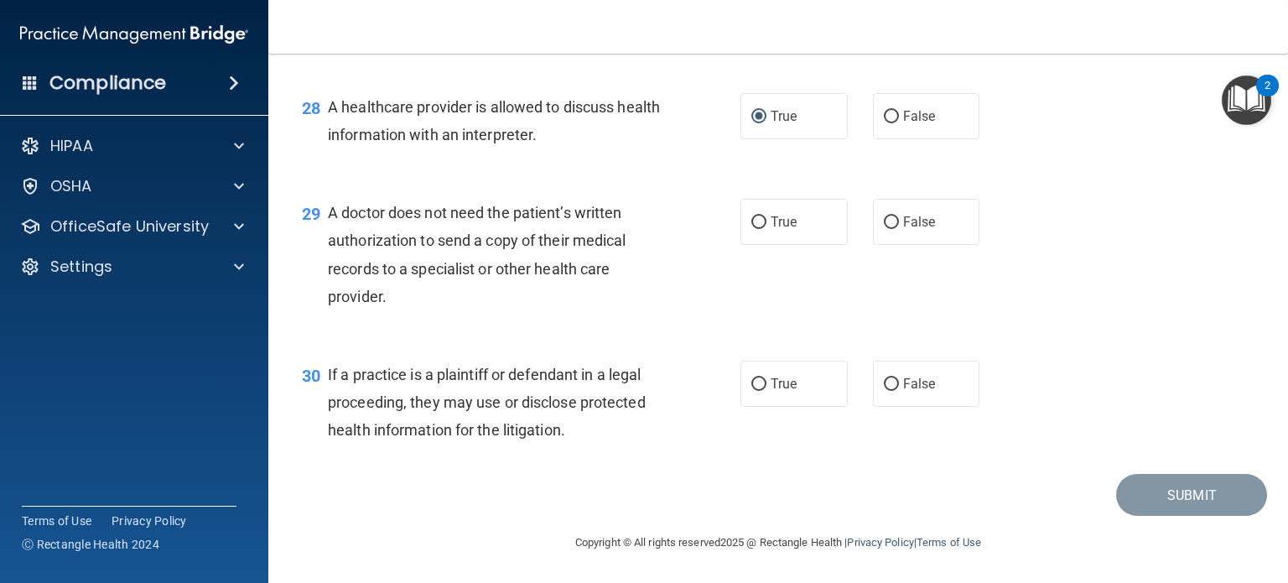
scroll to position [4045, 0]
drag, startPoint x: 397, startPoint y: 298, endPoint x: 322, endPoint y: 226, distance: 103.2
click at [322, 226] on div "29 A doctor does not need the patient’s written authorization to send a copy of…" at bounding box center [521, 259] width 489 height 120
click at [751, 221] on input "True" at bounding box center [758, 222] width 15 height 13
radio input "true"
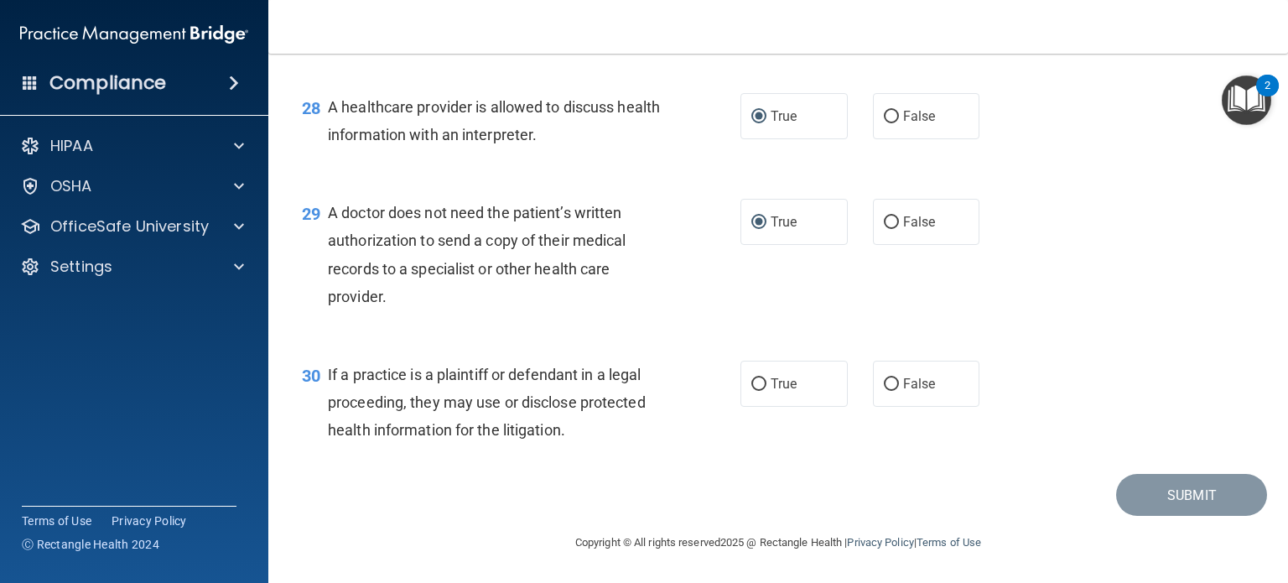
click at [444, 449] on div "30 If a practice is a plaintiff or defendant in a legal proceeding, they may us…" at bounding box center [521, 407] width 489 height 92
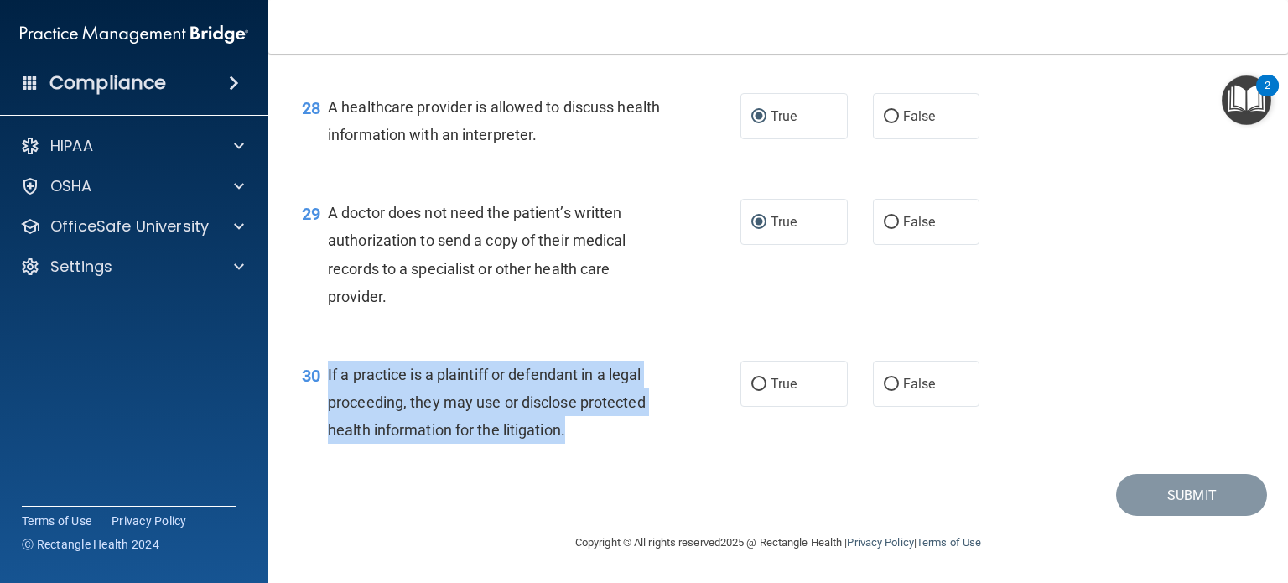
drag, startPoint x: 579, startPoint y: 439, endPoint x: 340, endPoint y: 382, distance: 245.7
click at [328, 381] on div "If a practice is a plaintiff or defendant in a legal proceeding, they may use o…" at bounding box center [502, 403] width 348 height 84
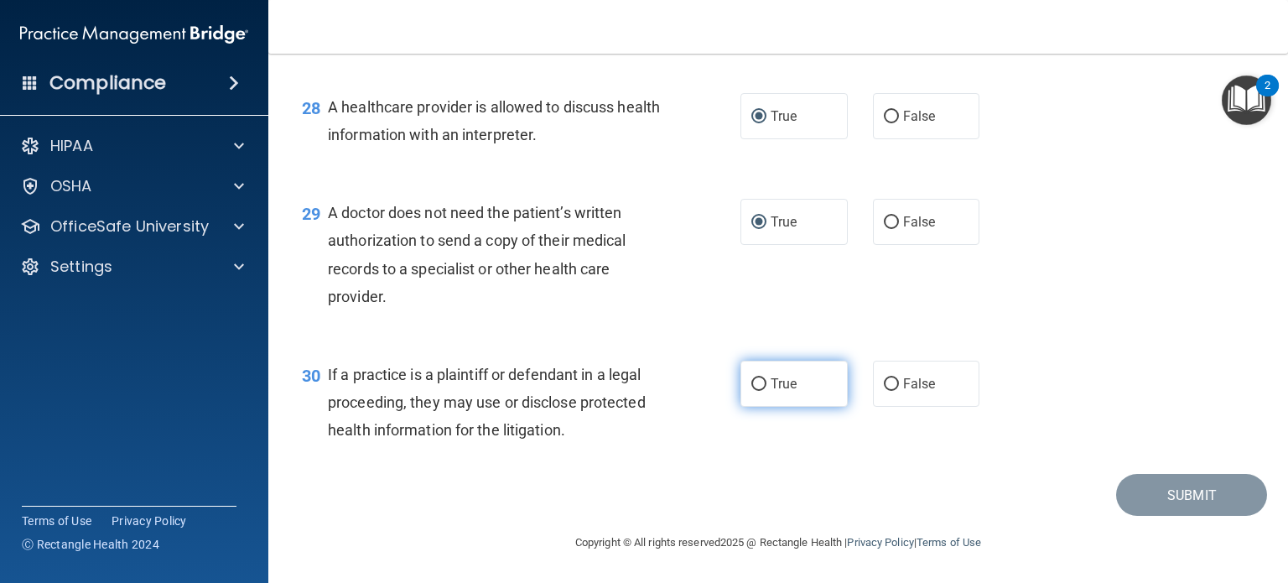
click at [756, 403] on label "True" at bounding box center [793, 384] width 107 height 46
click at [756, 391] on input "True" at bounding box center [758, 384] width 15 height 13
radio input "true"
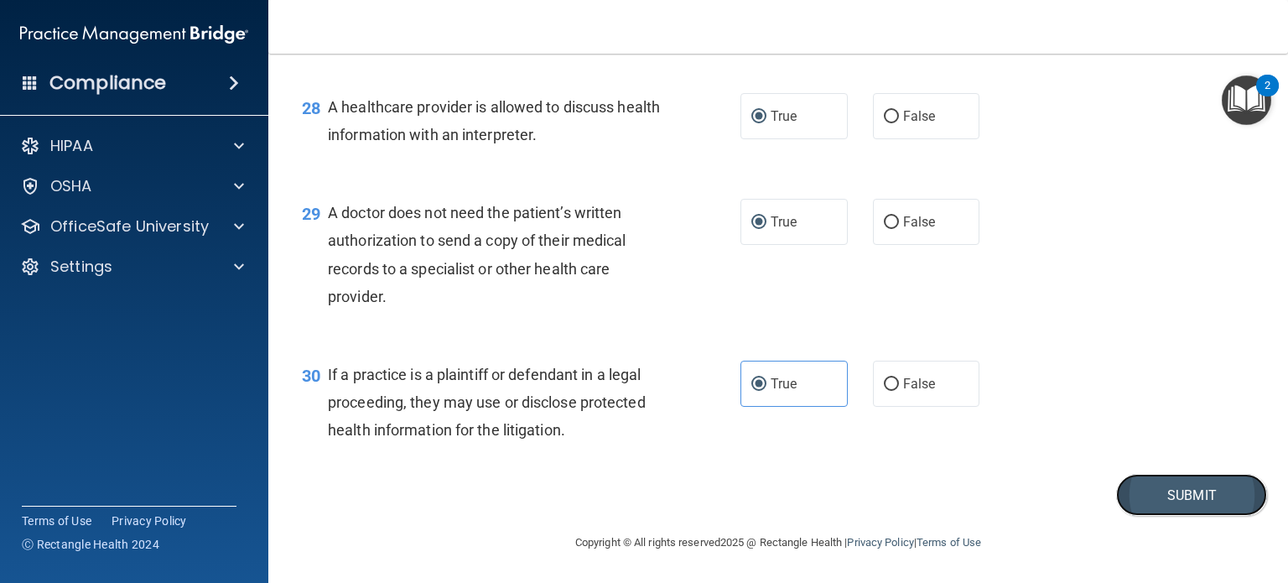
click at [1168, 491] on button "Submit" at bounding box center [1191, 495] width 151 height 43
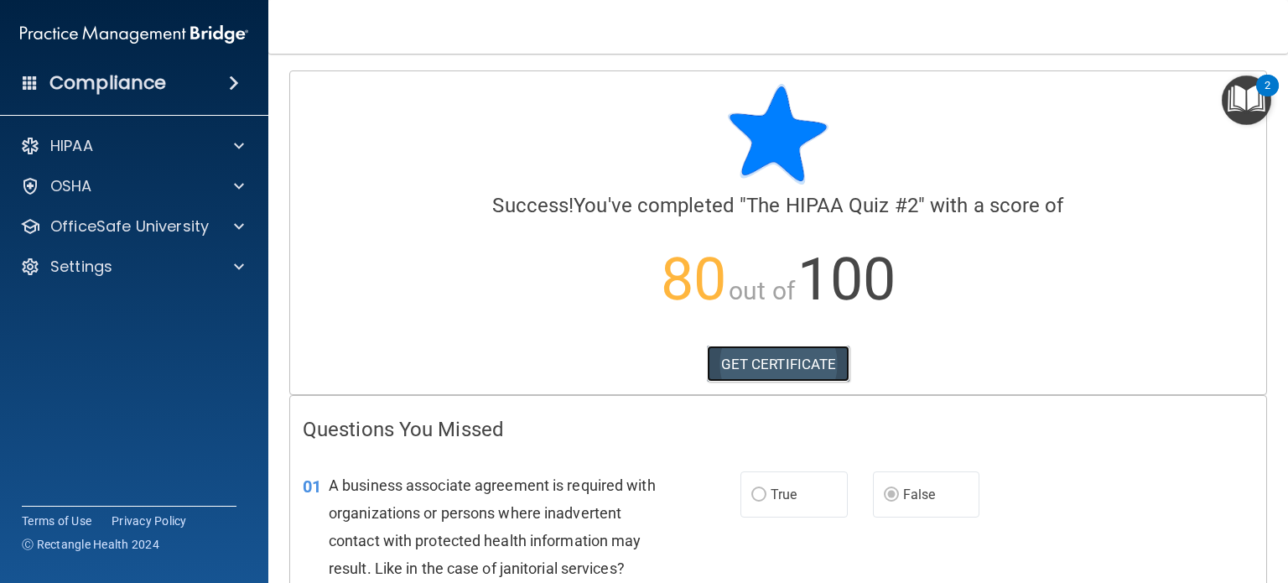
click at [739, 356] on link "GET CERTIFICATE" at bounding box center [778, 363] width 143 height 37
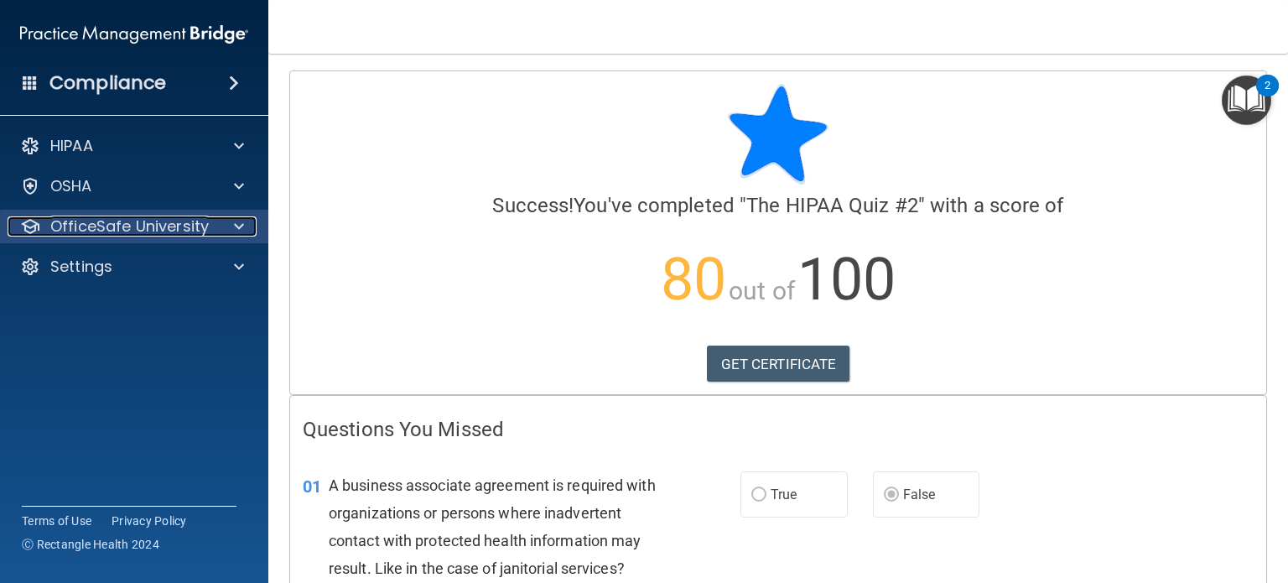
click at [127, 222] on p "OfficeSafe University" at bounding box center [129, 226] width 158 height 20
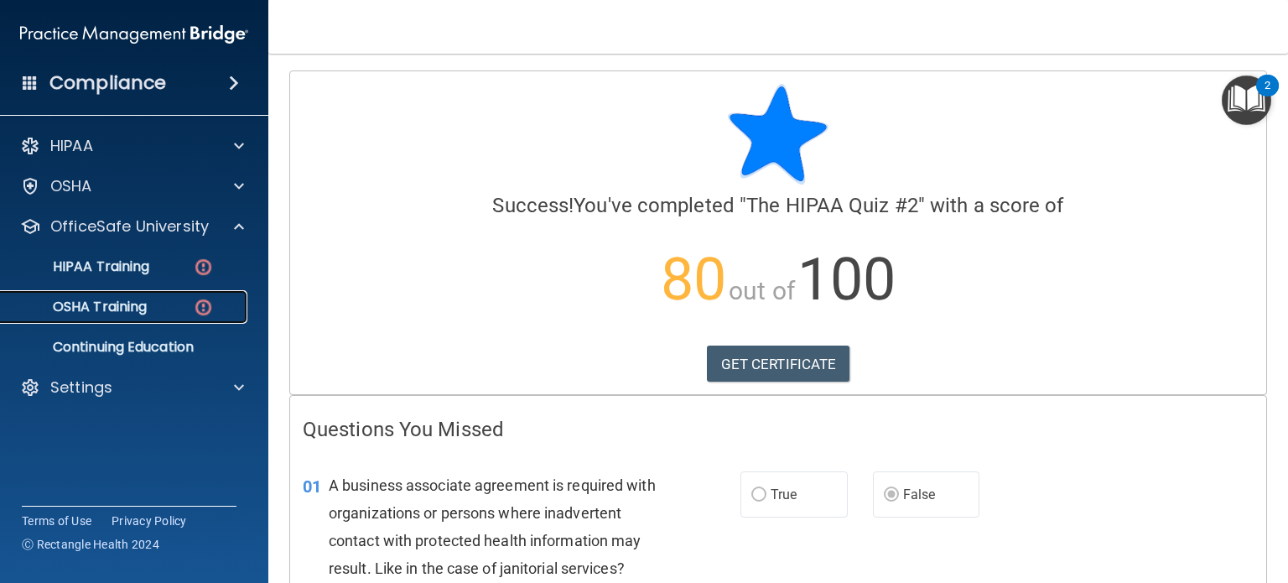
click at [121, 301] on p "OSHA Training" at bounding box center [79, 306] width 136 height 17
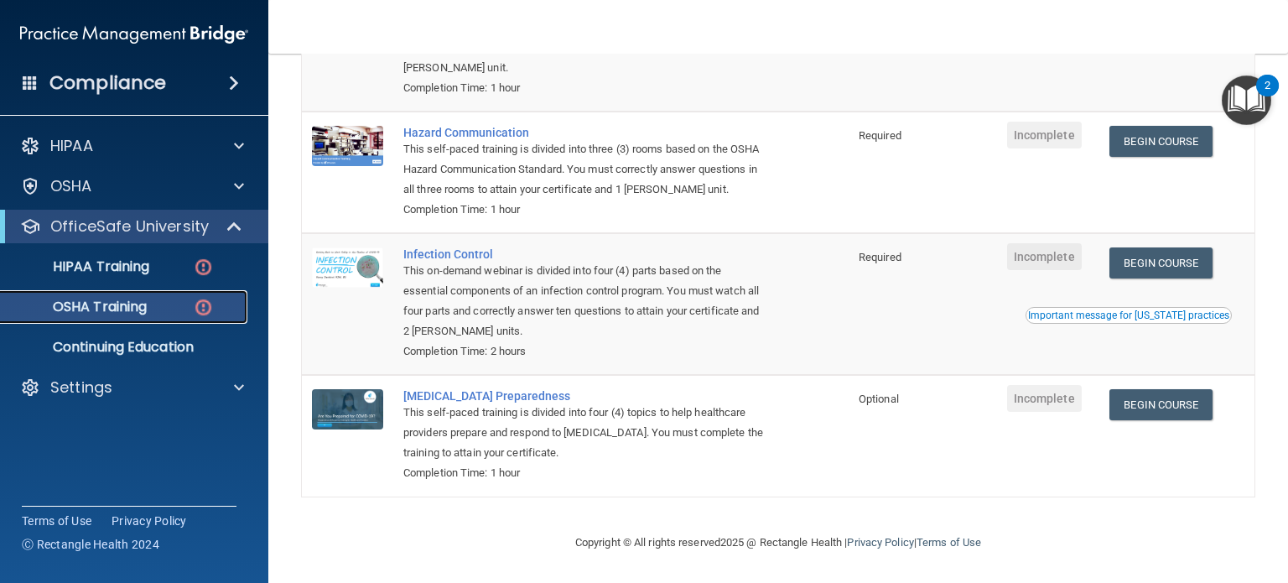
scroll to position [288, 0]
click at [151, 276] on link "HIPAA Training" at bounding box center [115, 267] width 264 height 34
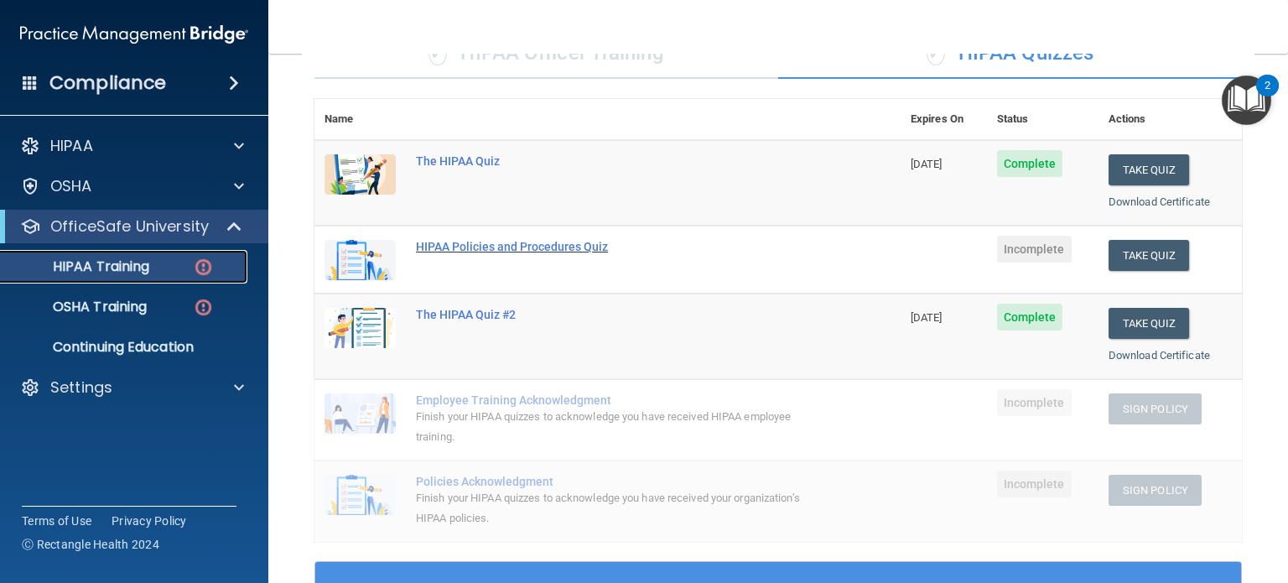
scroll to position [148, 0]
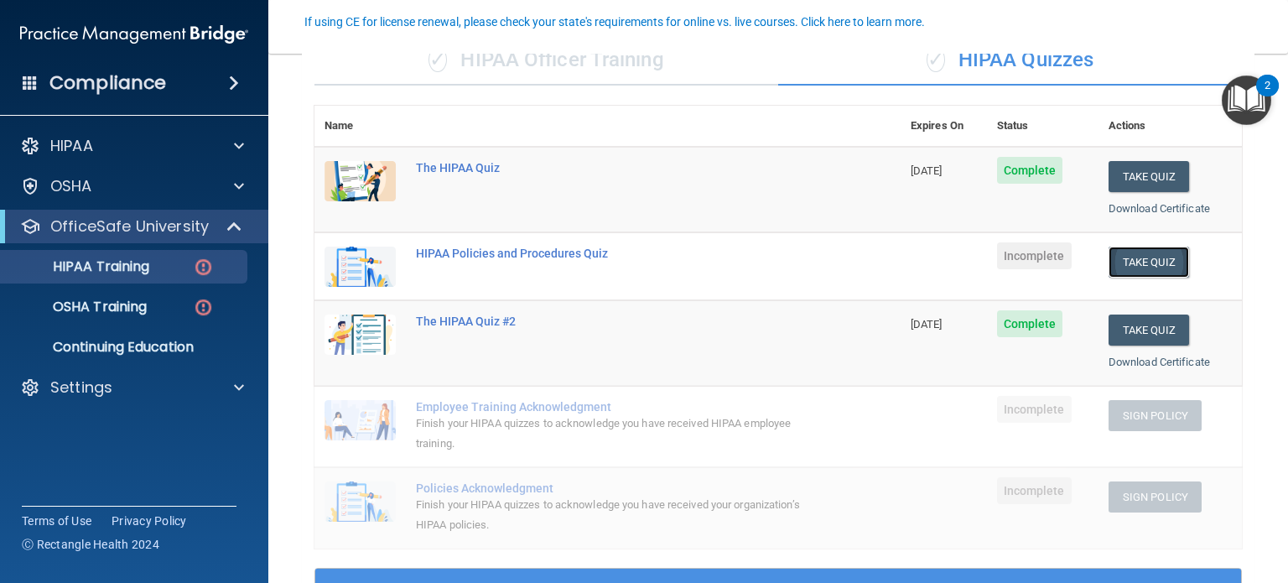
click at [1129, 267] on button "Take Quiz" at bounding box center [1148, 262] width 80 height 31
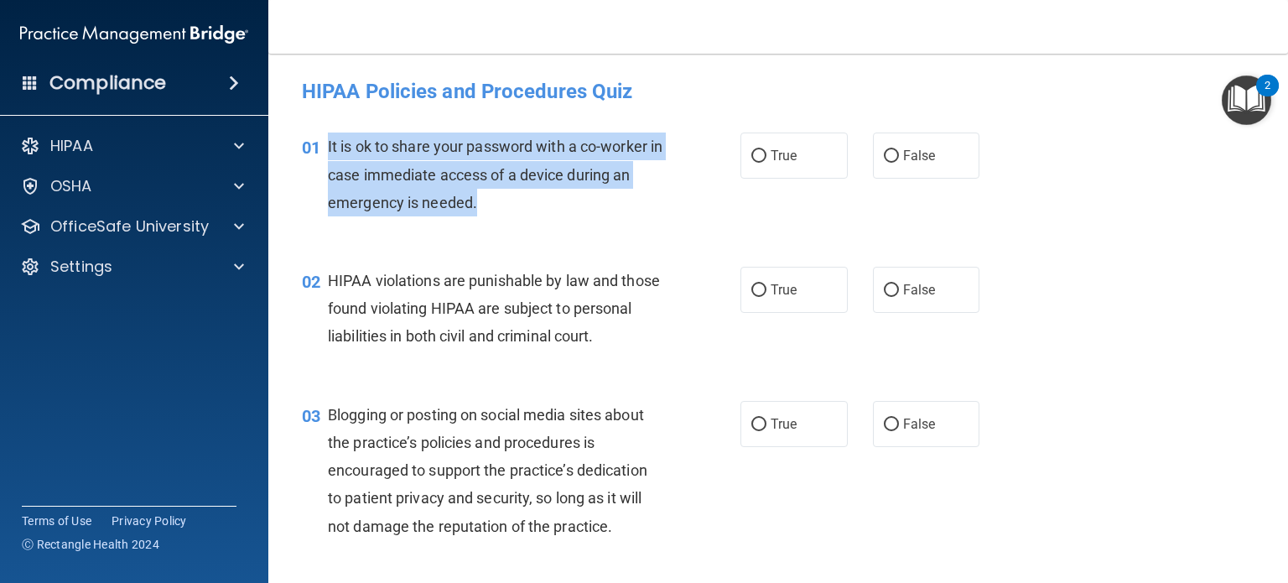
drag, startPoint x: 499, startPoint y: 210, endPoint x: 325, endPoint y: 151, distance: 183.5
click at [325, 151] on div "01 It is ok to share your password with a co-worker in case immediate access of…" at bounding box center [521, 178] width 489 height 92
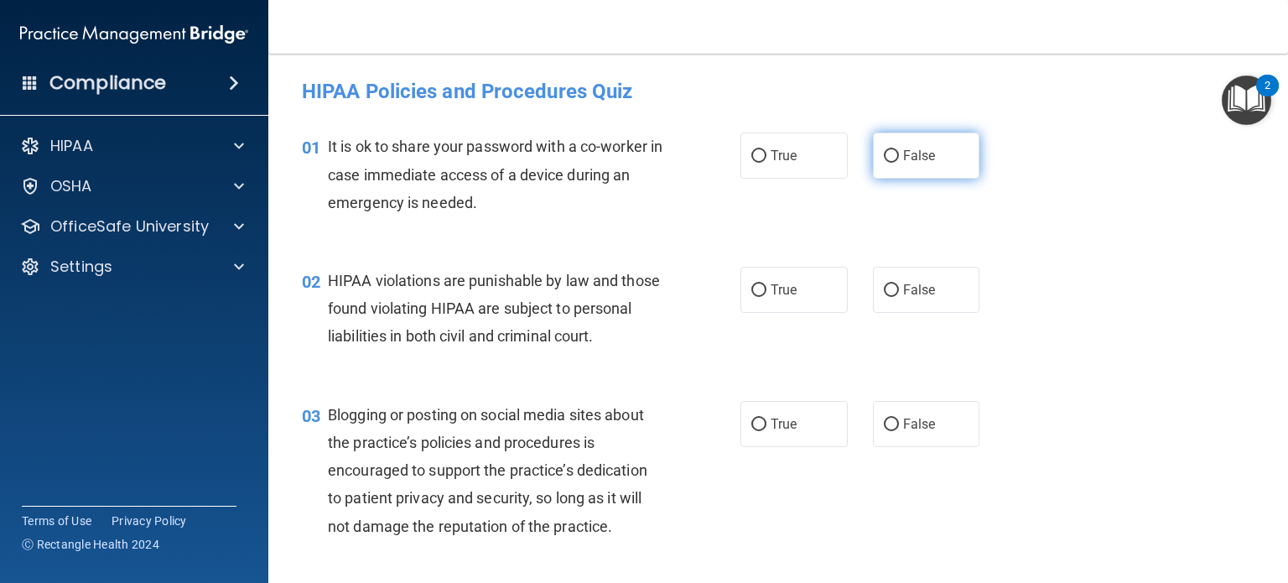
drag, startPoint x: 897, startPoint y: 160, endPoint x: 853, endPoint y: 179, distance: 48.4
click at [903, 161] on span "False" at bounding box center [919, 156] width 33 height 16
click at [897, 161] on input "False" at bounding box center [891, 156] width 15 height 13
radio input "true"
click at [751, 290] on input "True" at bounding box center [758, 290] width 15 height 13
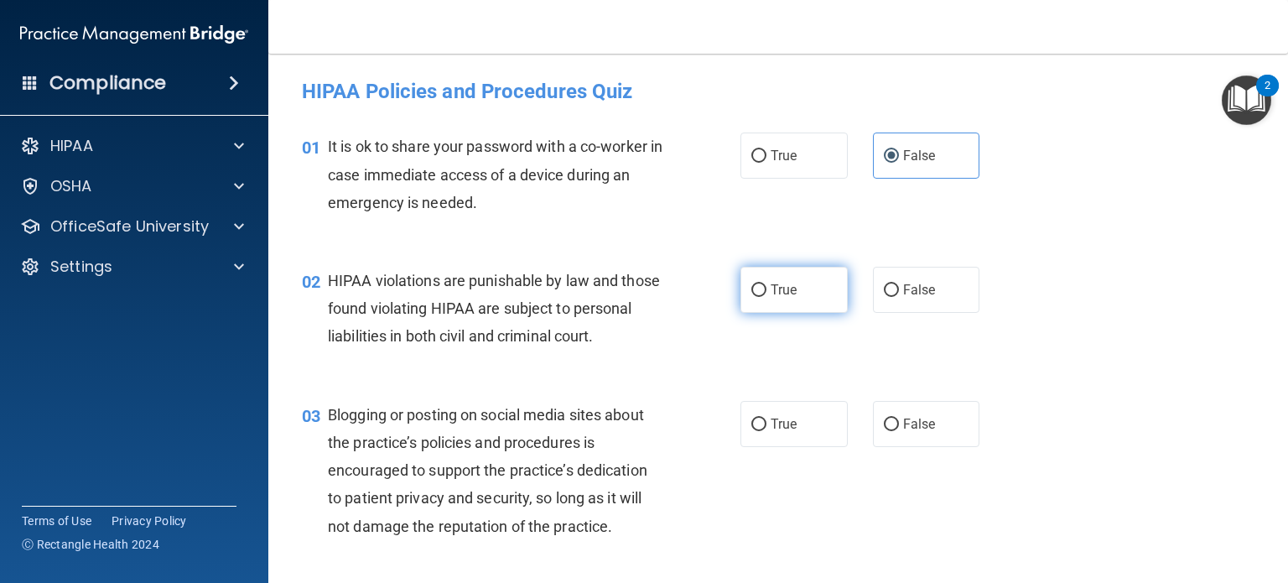
radio input "true"
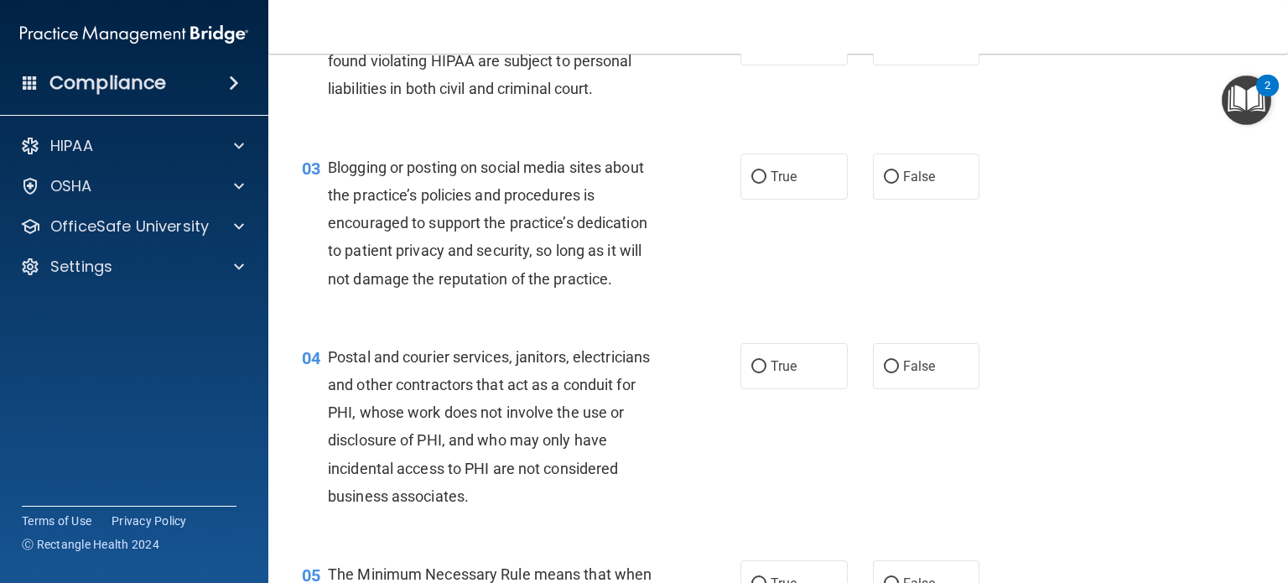
scroll to position [252, 0]
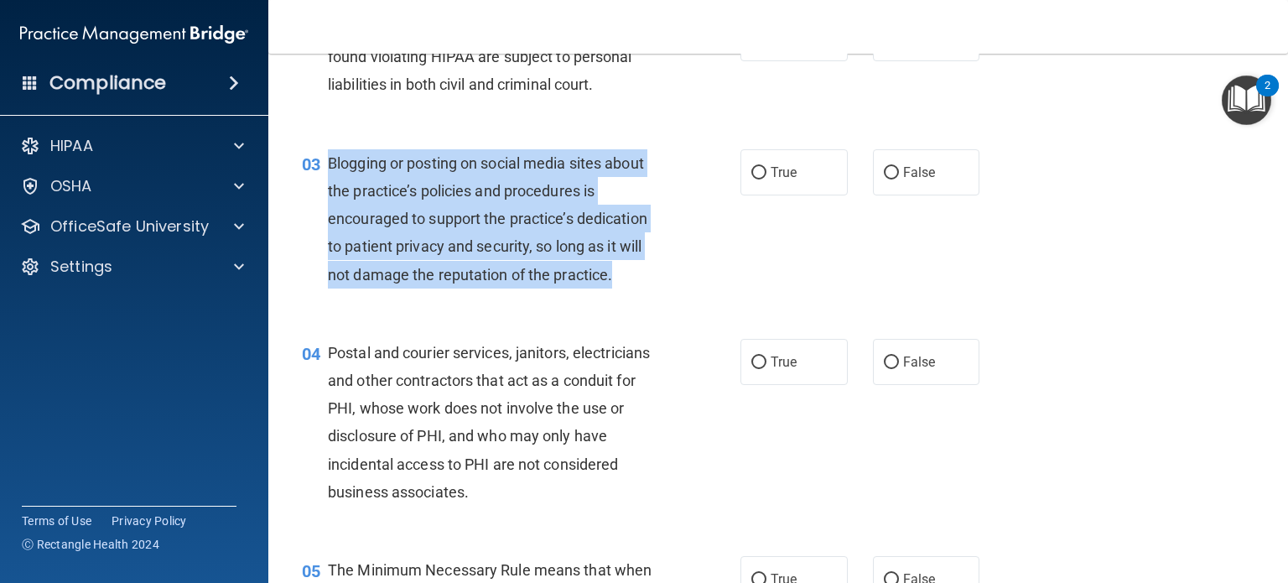
drag, startPoint x: 617, startPoint y: 298, endPoint x: 329, endPoint y: 198, distance: 305.5
click at [329, 198] on div "Blogging or posting on social media sites about the practice’s policies and pro…" at bounding box center [502, 218] width 348 height 139
click at [755, 179] on input "True" at bounding box center [758, 173] width 15 height 13
radio input "true"
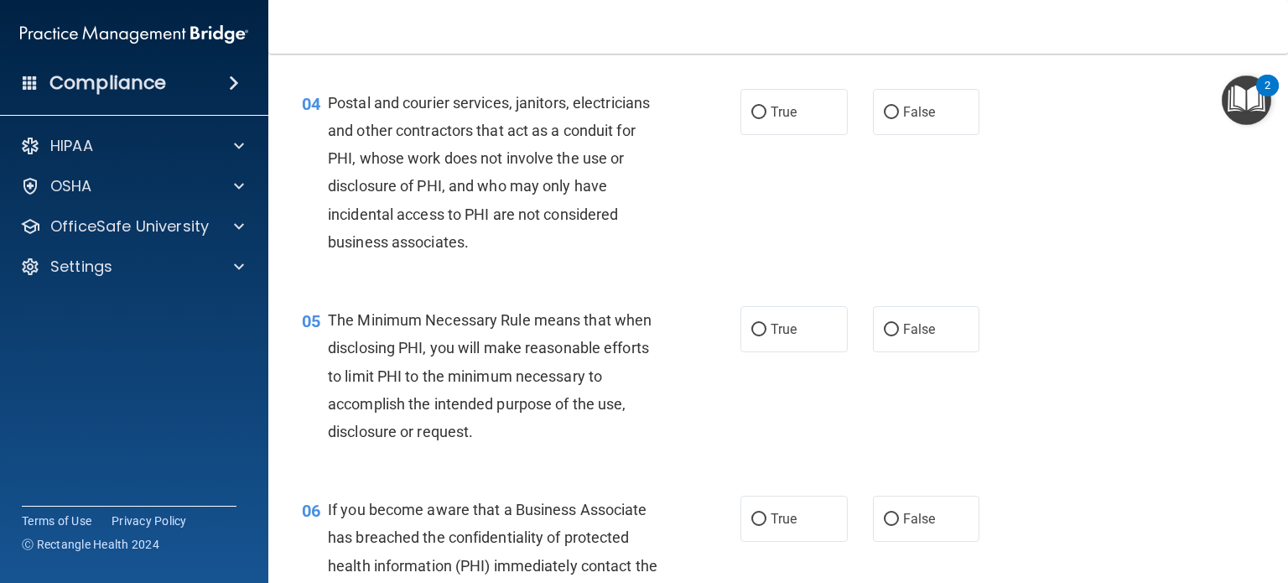
scroll to position [503, 0]
click at [884, 117] on input "False" at bounding box center [891, 111] width 15 height 13
radio input "true"
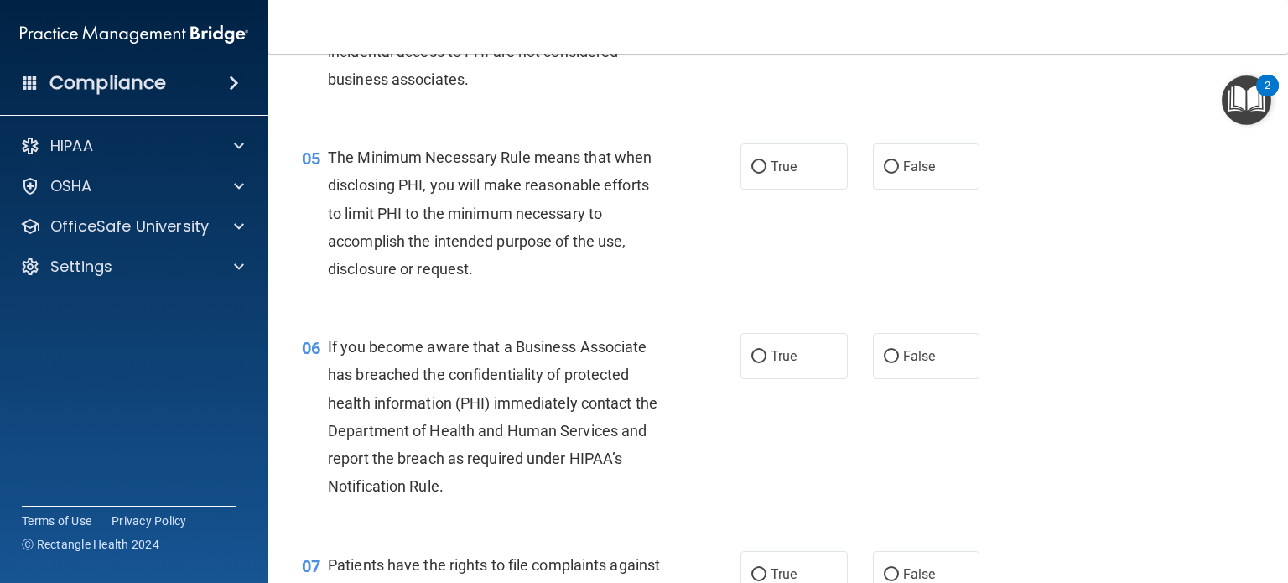
scroll to position [671, 0]
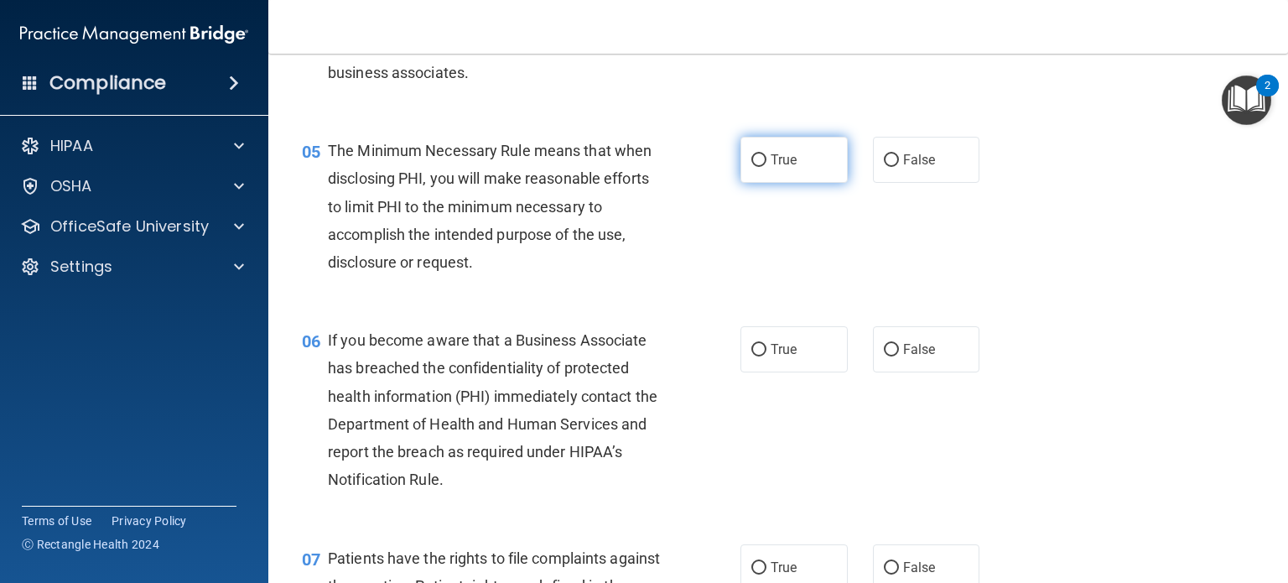
click at [751, 167] on input "True" at bounding box center [758, 160] width 15 height 13
radio input "true"
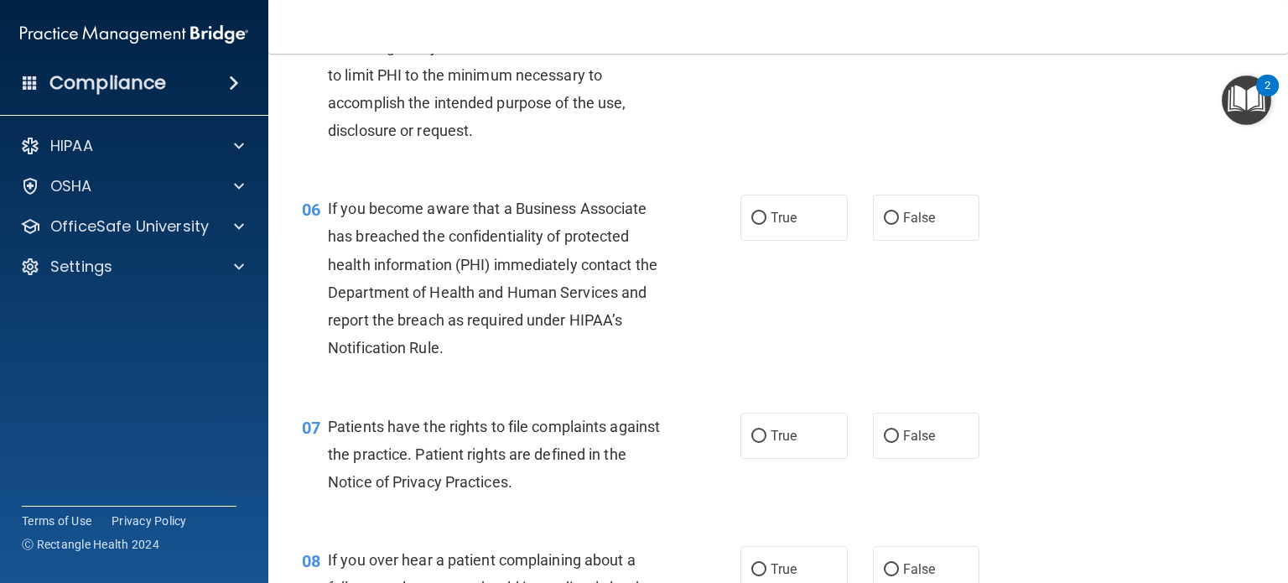
scroll to position [838, 0]
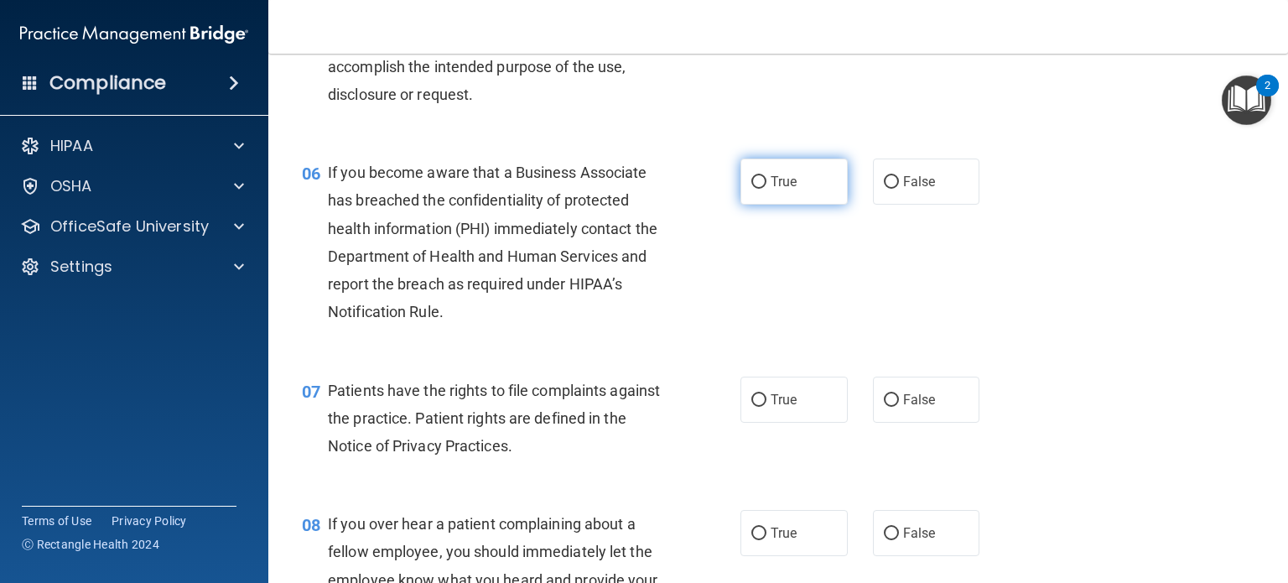
drag, startPoint x: 762, startPoint y: 212, endPoint x: 753, endPoint y: 215, distance: 9.8
click at [761, 205] on label "True" at bounding box center [793, 181] width 107 height 46
click at [761, 189] on input "True" at bounding box center [758, 182] width 15 height 13
radio input "true"
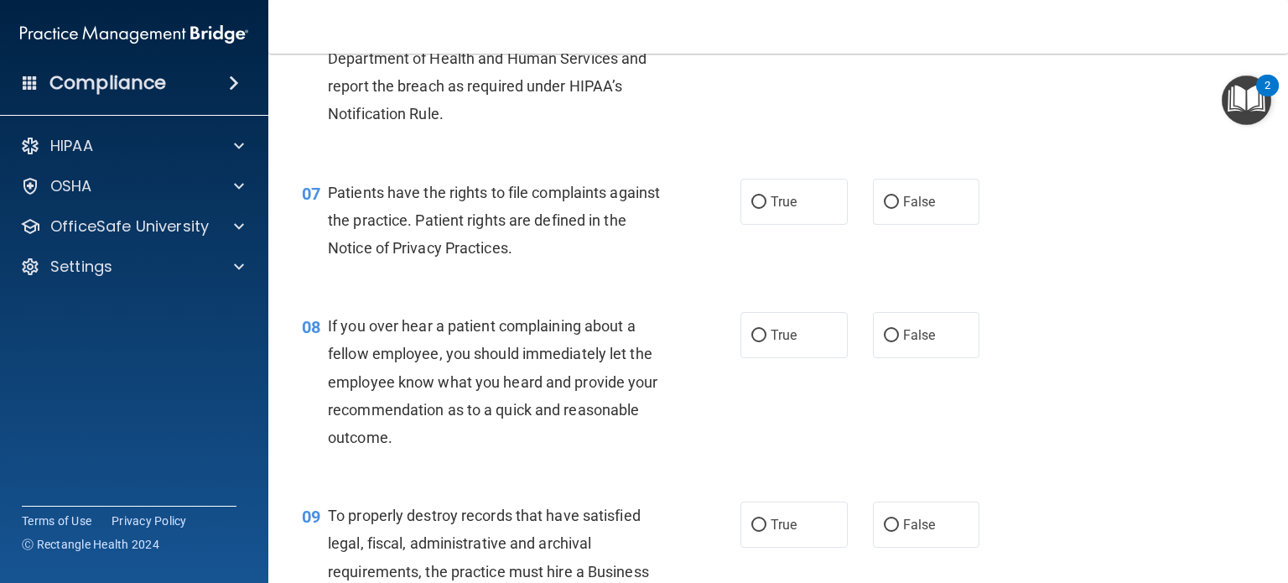
scroll to position [1090, 0]
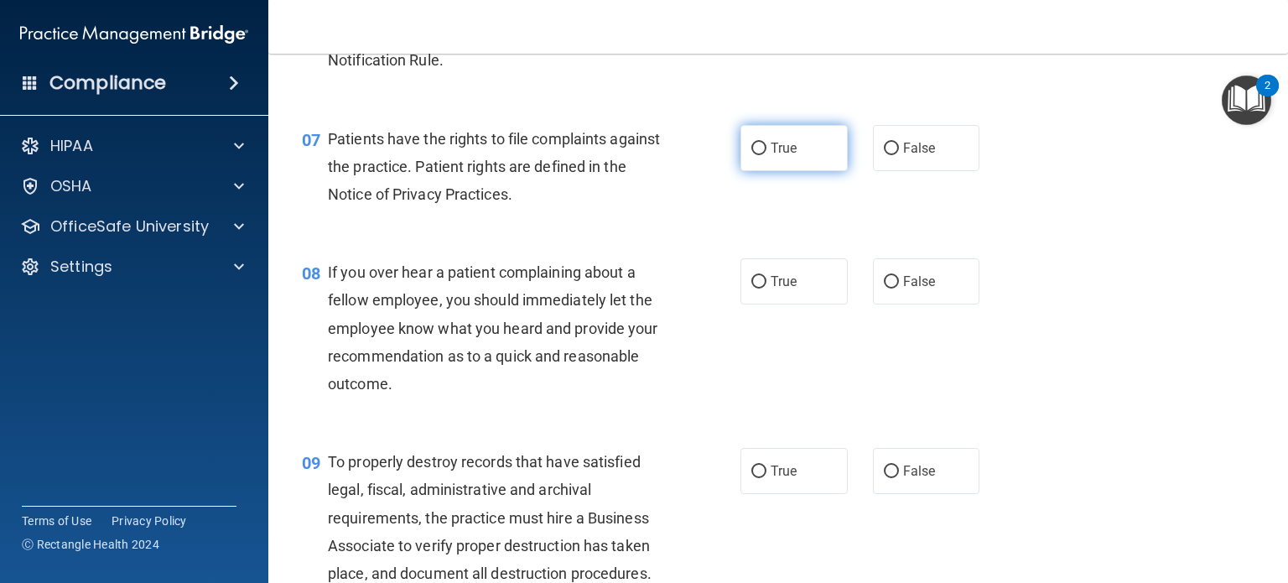
click at [773, 171] on label "True" at bounding box center [793, 148] width 107 height 46
click at [766, 155] on input "True" at bounding box center [758, 149] width 15 height 13
radio input "true"
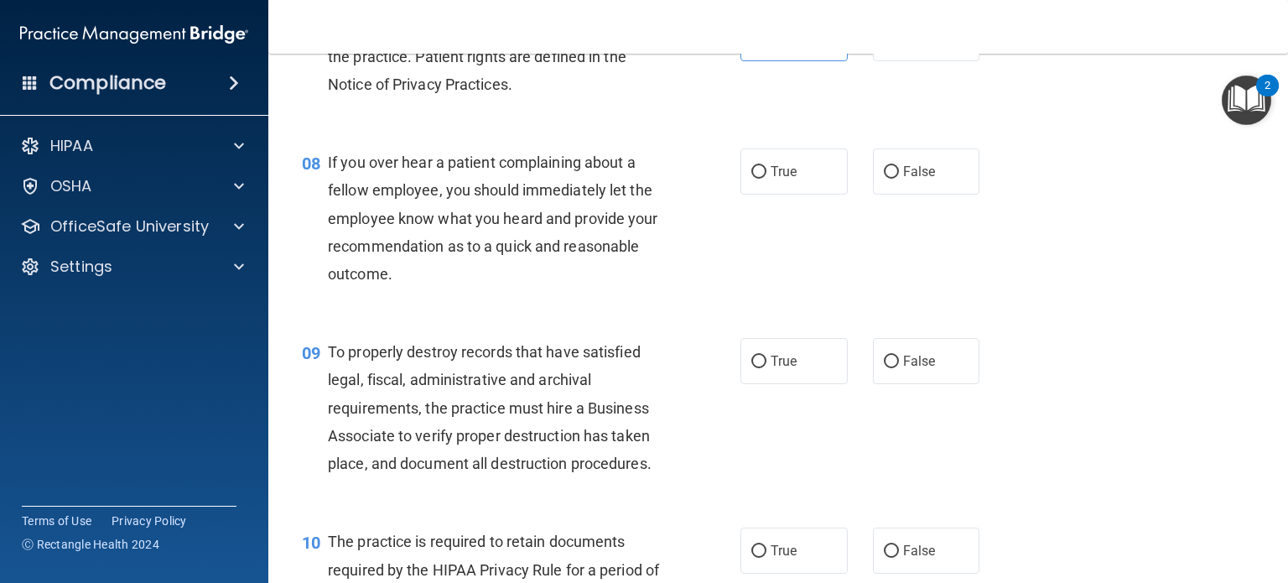
scroll to position [1258, 0]
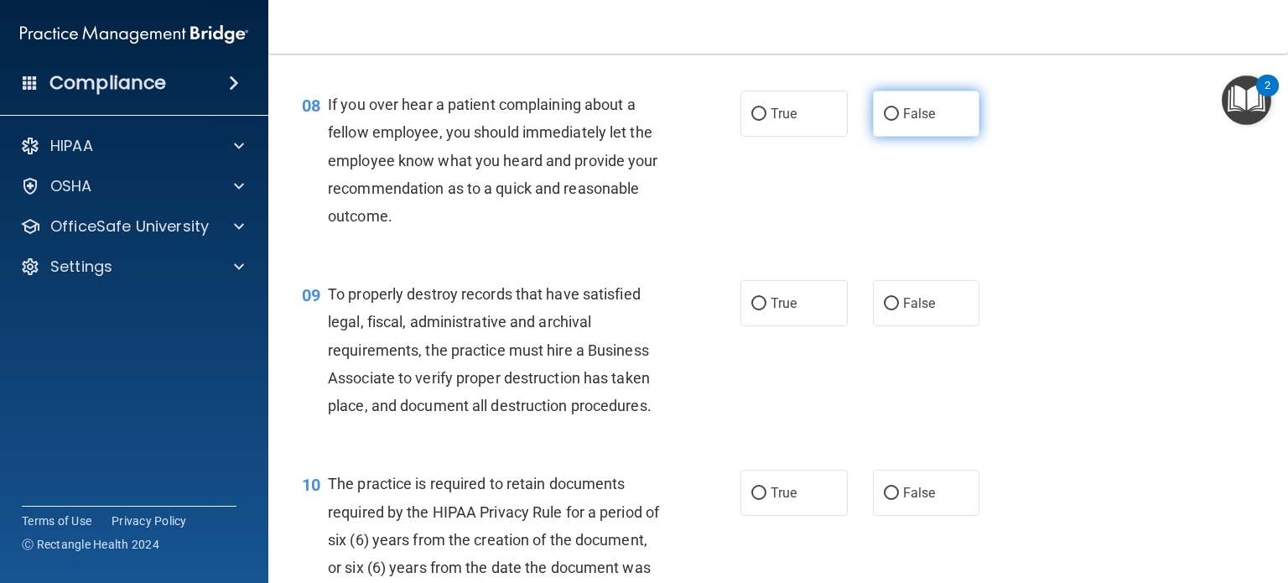
click at [884, 121] on input "False" at bounding box center [891, 114] width 15 height 13
radio input "true"
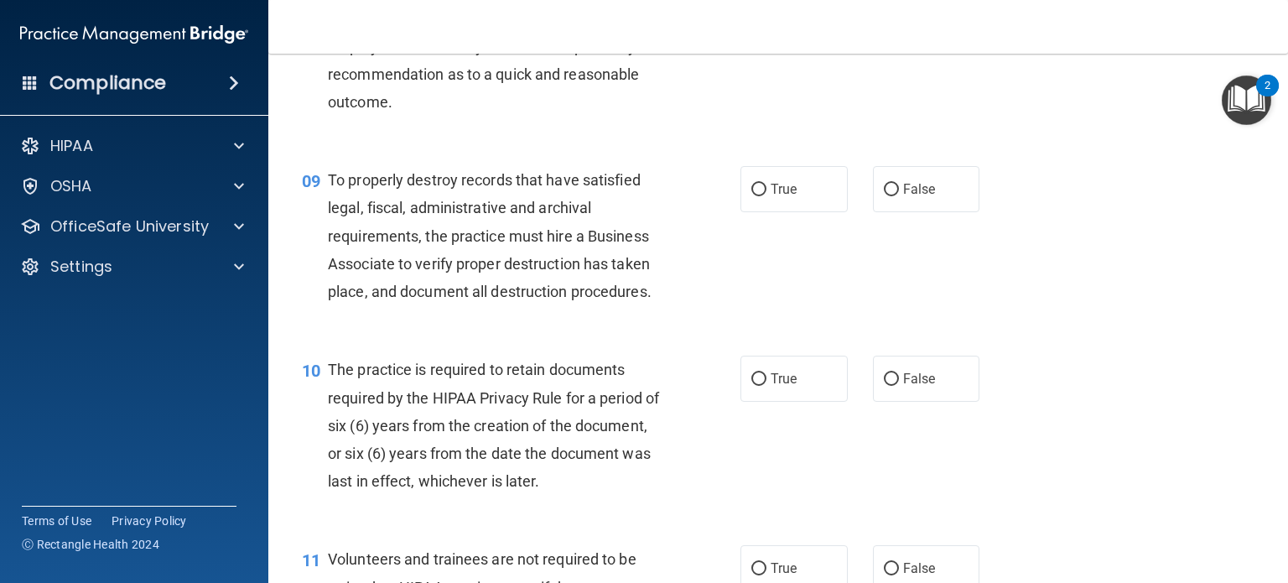
scroll to position [1425, 0]
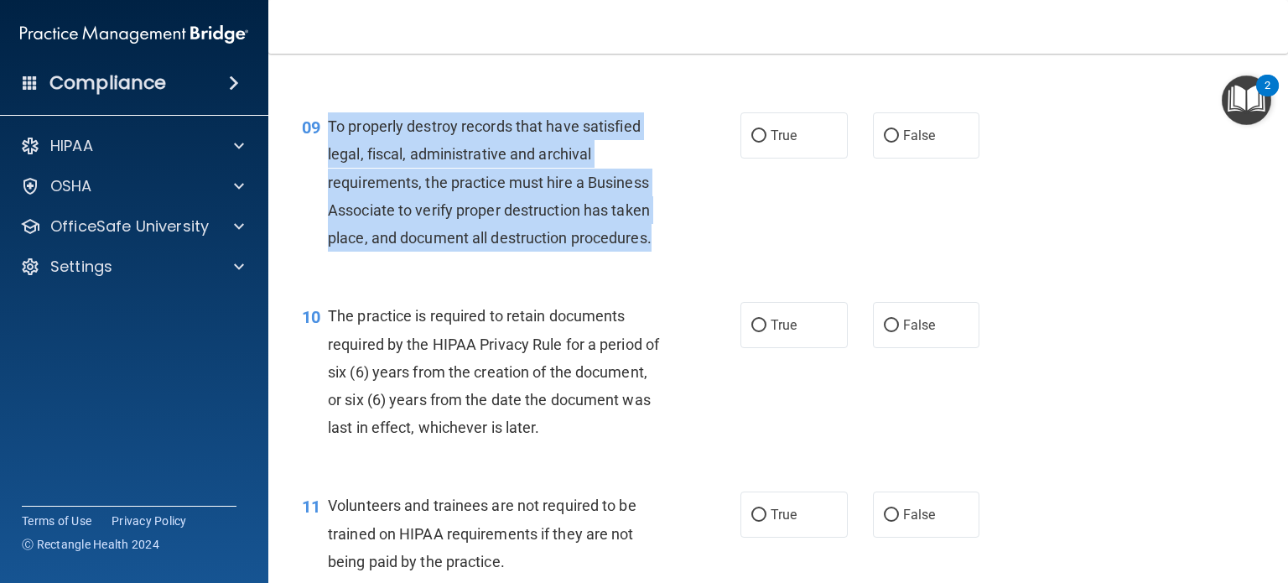
drag, startPoint x: 677, startPoint y: 272, endPoint x: 329, endPoint y: 158, distance: 367.0
click at [329, 157] on div "09 To properly destroy records that have satisfied legal, fiscal, administrativ…" at bounding box center [521, 186] width 489 height 148
click at [884, 143] on input "False" at bounding box center [891, 136] width 15 height 13
radio input "true"
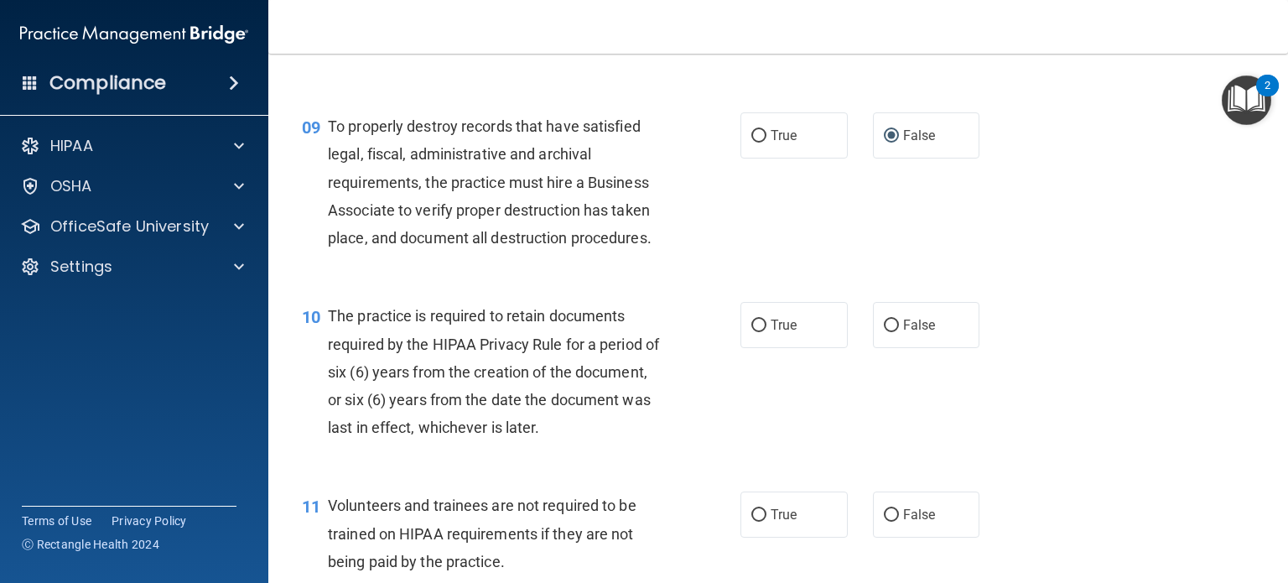
click at [560, 354] on div "The practice is required to retain documents required by the HIPAA Privacy Rule…" at bounding box center [502, 371] width 348 height 139
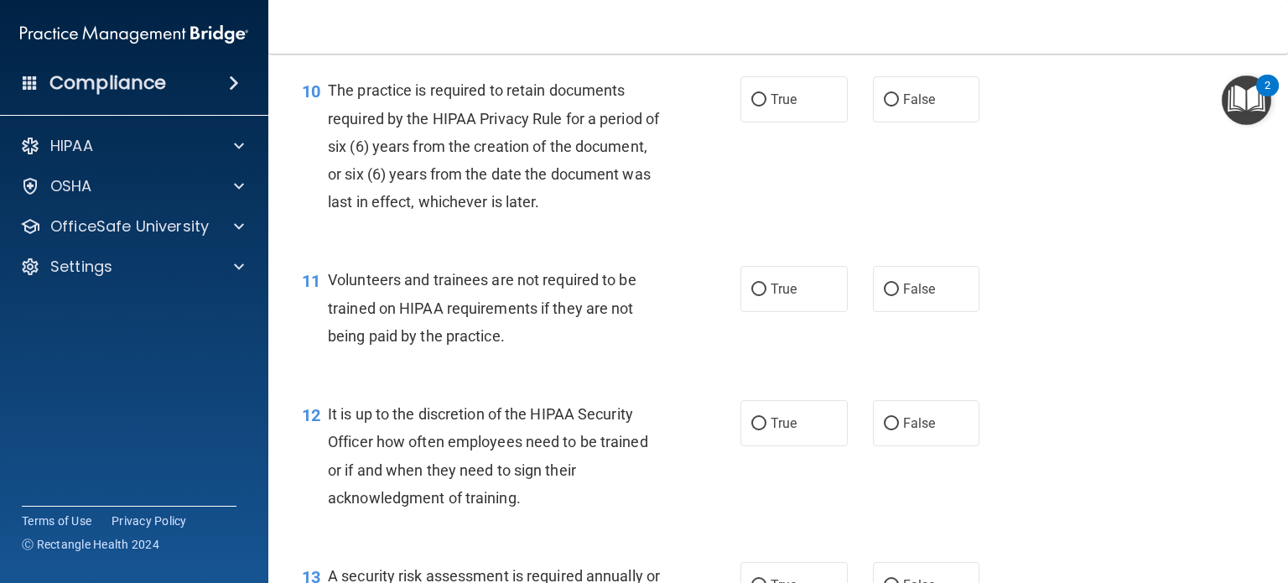
scroll to position [1677, 0]
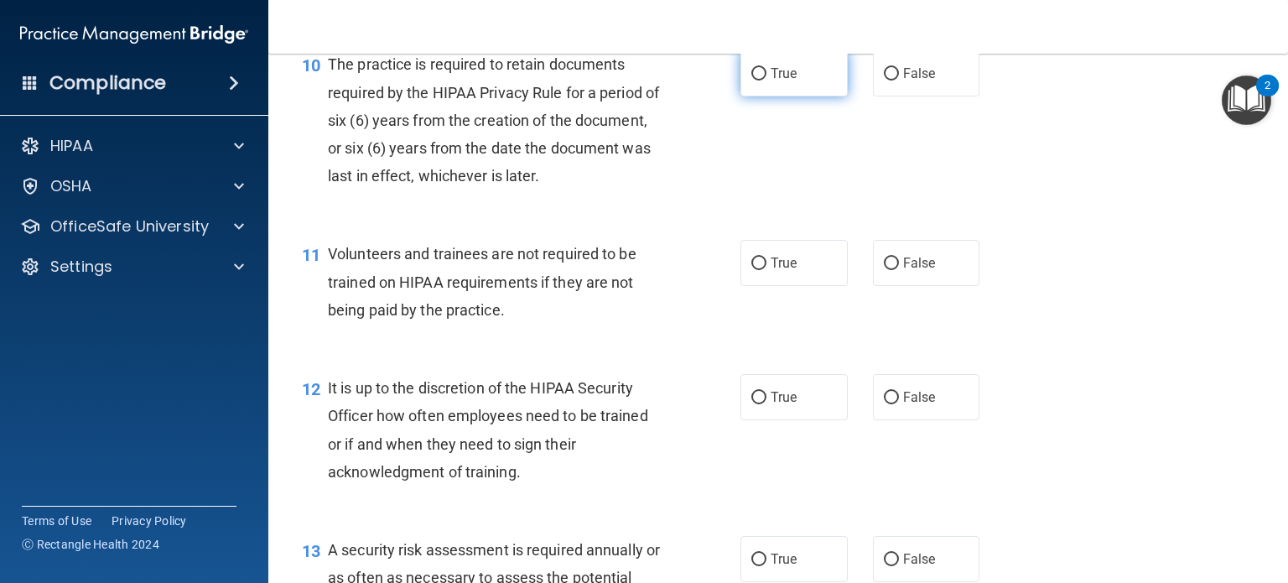
click at [761, 96] on label "True" at bounding box center [793, 73] width 107 height 46
click at [761, 80] on input "True" at bounding box center [758, 74] width 15 height 13
radio input "true"
click at [771, 271] on span "True" at bounding box center [784, 263] width 26 height 16
click at [765, 270] on input "True" at bounding box center [758, 263] width 15 height 13
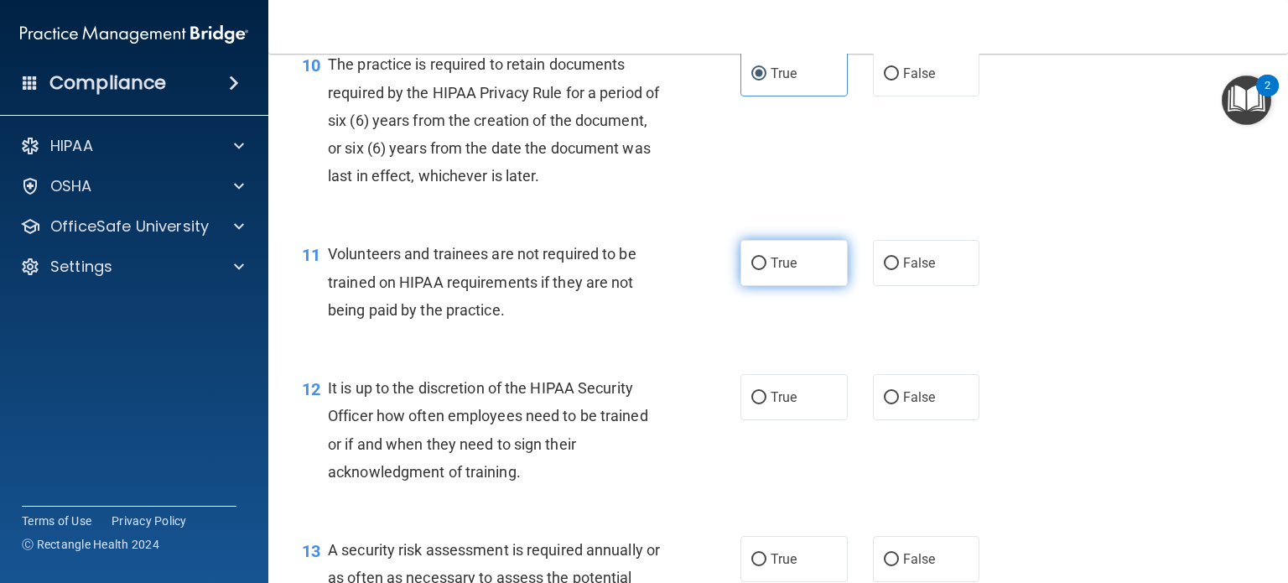
radio input "true"
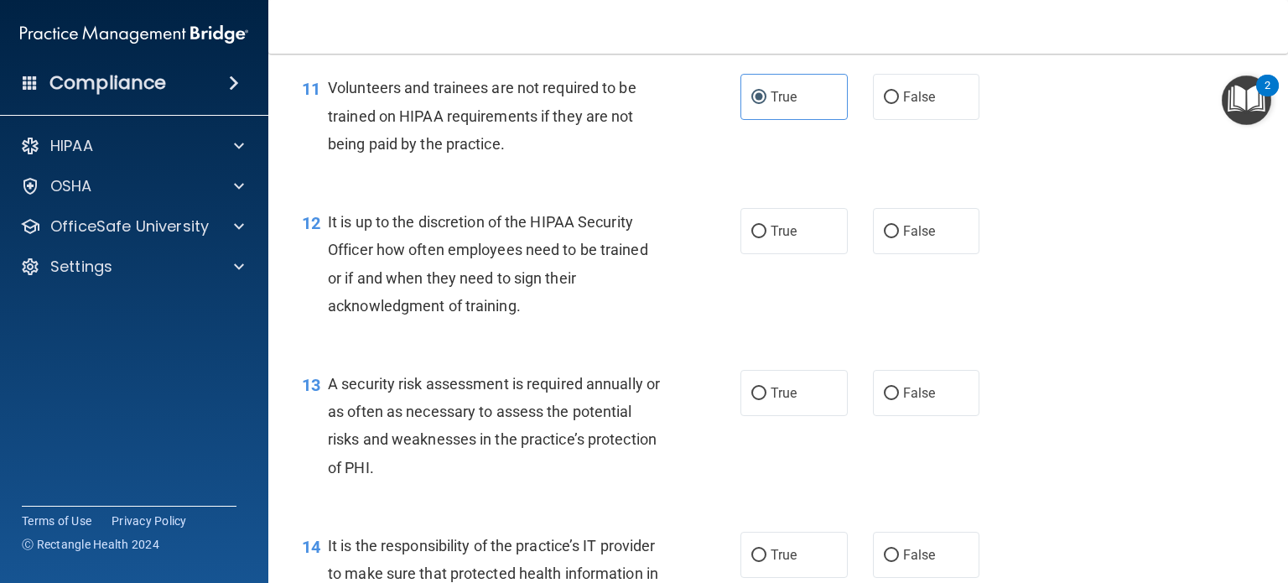
scroll to position [1845, 0]
click at [526, 318] on div "It is up to the discretion of the HIPAA Security Officer how often employees ne…" at bounding box center [502, 262] width 348 height 112
click at [896, 252] on label "False" at bounding box center [926, 229] width 107 height 46
click at [896, 236] on input "False" at bounding box center [891, 230] width 15 height 13
radio input "true"
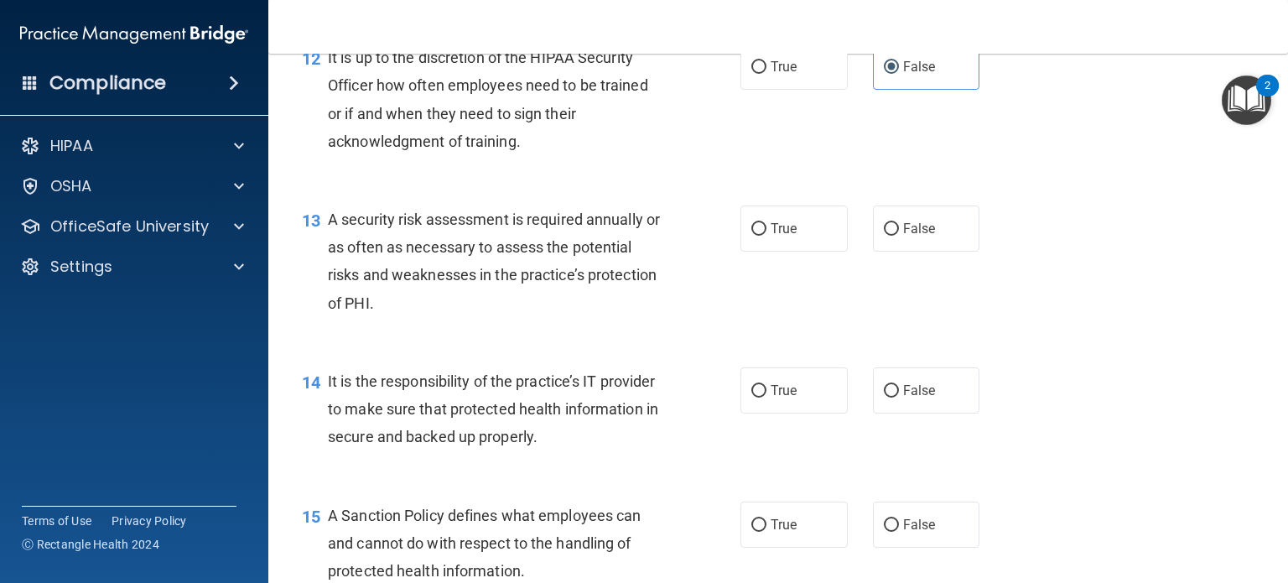
scroll to position [2012, 0]
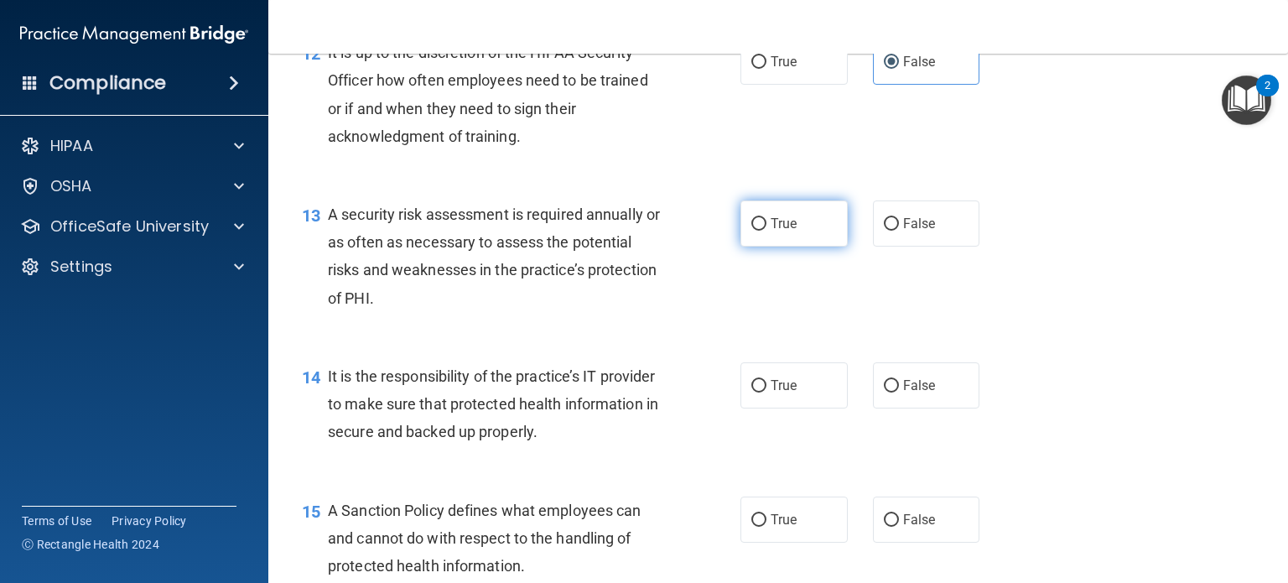
click at [788, 247] on label "True" at bounding box center [793, 223] width 107 height 46
click at [766, 231] on input "True" at bounding box center [758, 224] width 15 height 13
radio input "true"
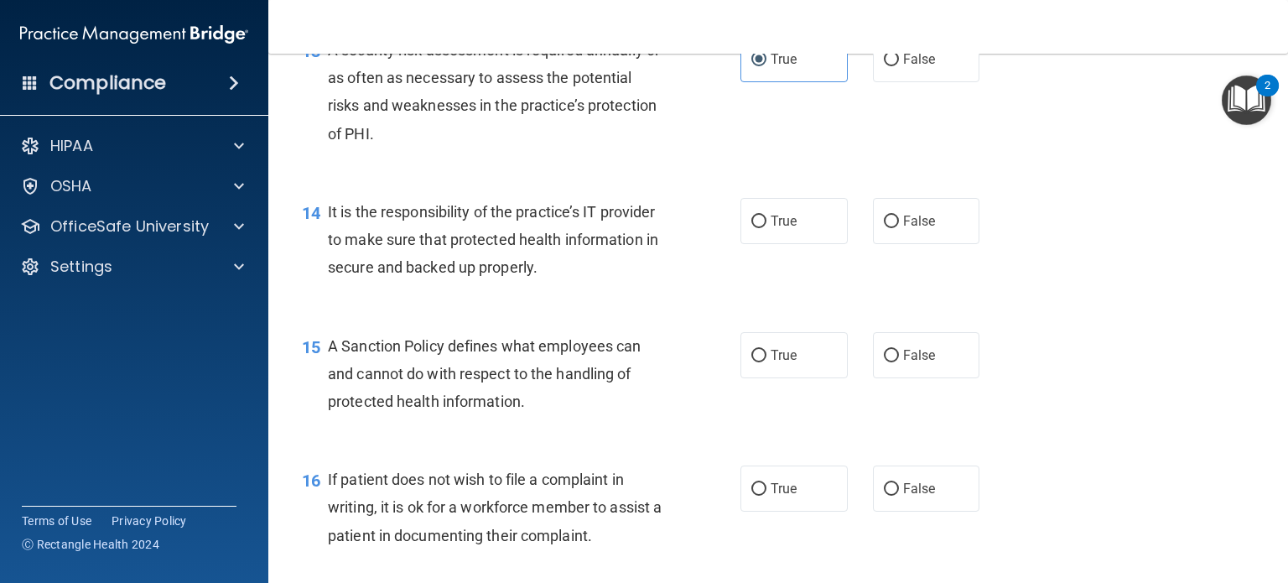
scroll to position [2180, 0]
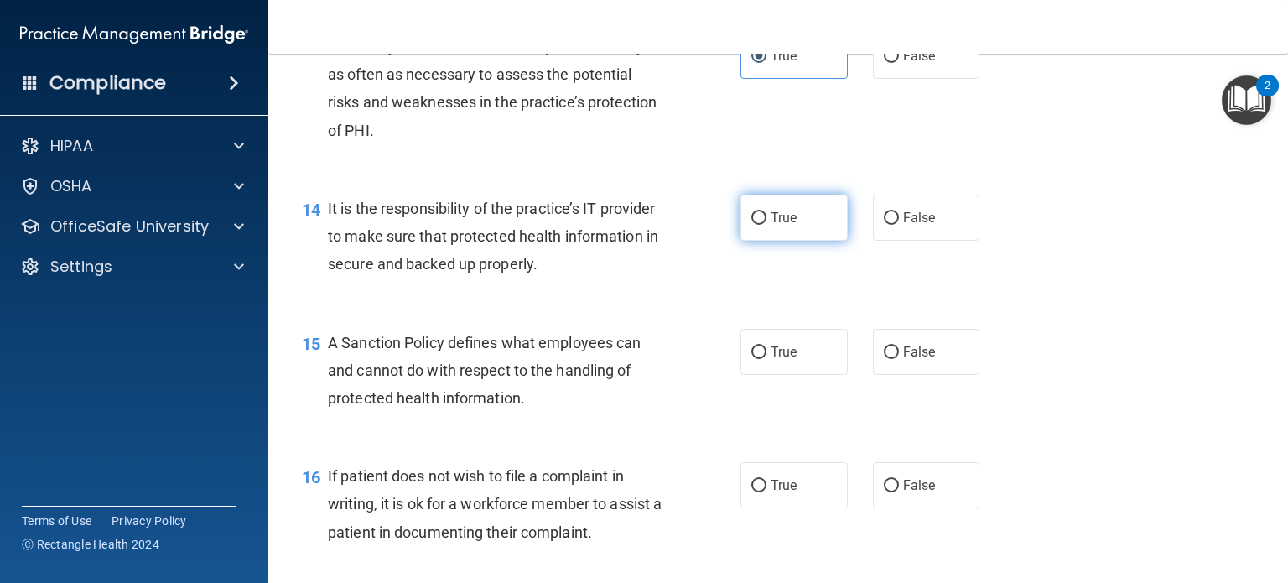
drag, startPoint x: 822, startPoint y: 244, endPoint x: 792, endPoint y: 256, distance: 31.6
click at [818, 241] on label "True" at bounding box center [793, 218] width 107 height 46
click at [766, 225] on input "True" at bounding box center [758, 218] width 15 height 13
radio input "true"
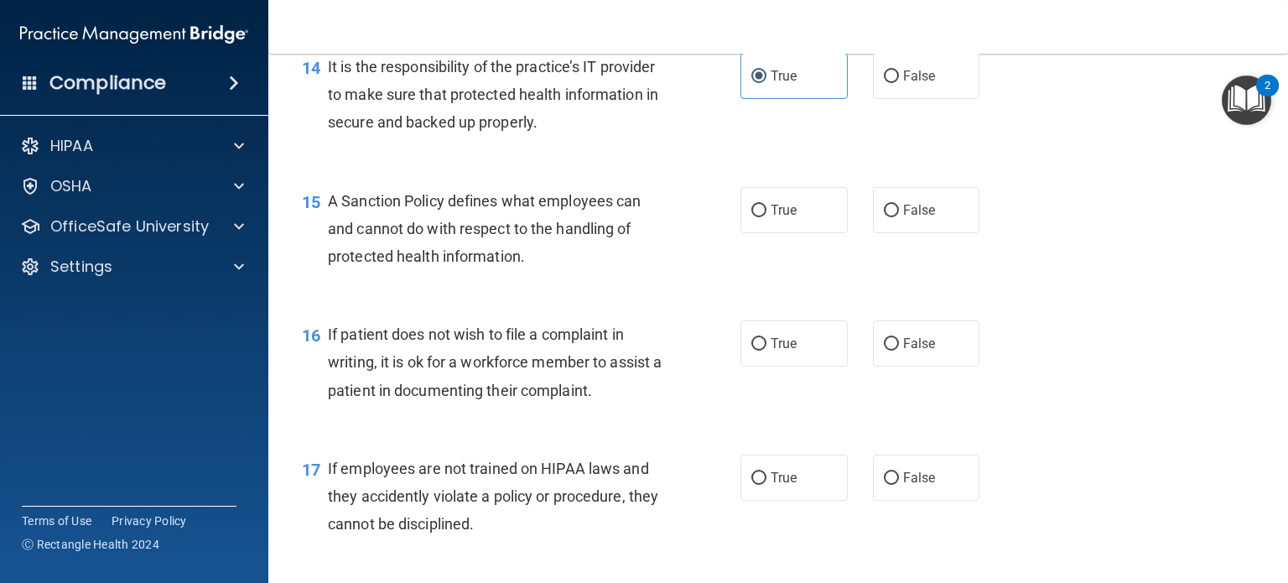
scroll to position [2348, 0]
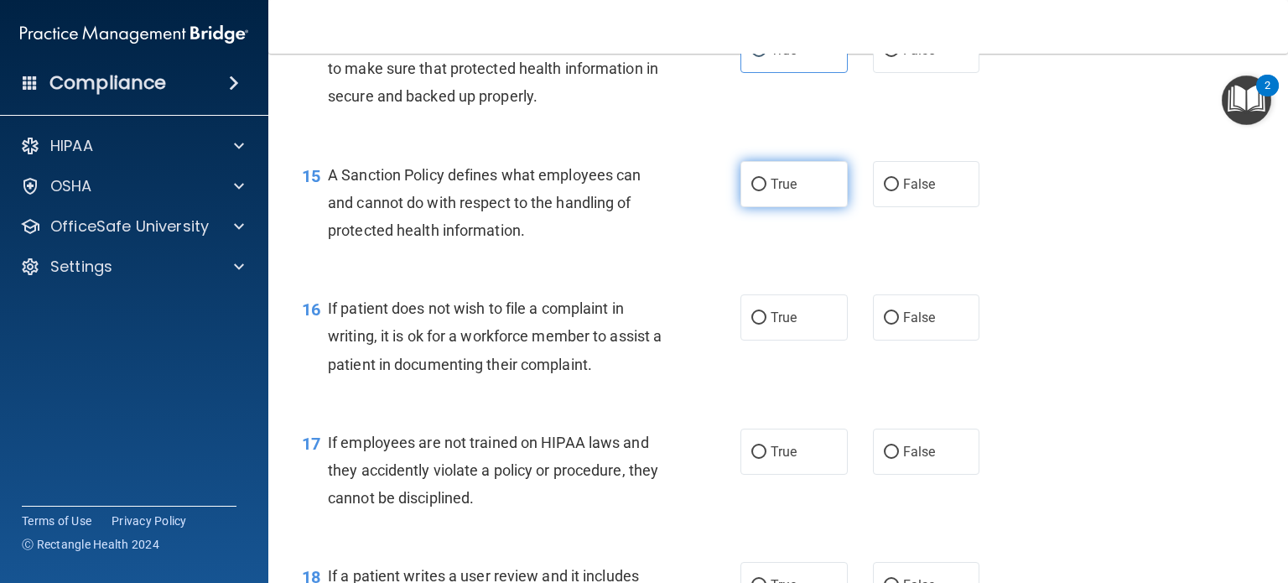
click at [791, 207] on label "True" at bounding box center [793, 184] width 107 height 46
click at [766, 191] on input "True" at bounding box center [758, 185] width 15 height 13
radio input "true"
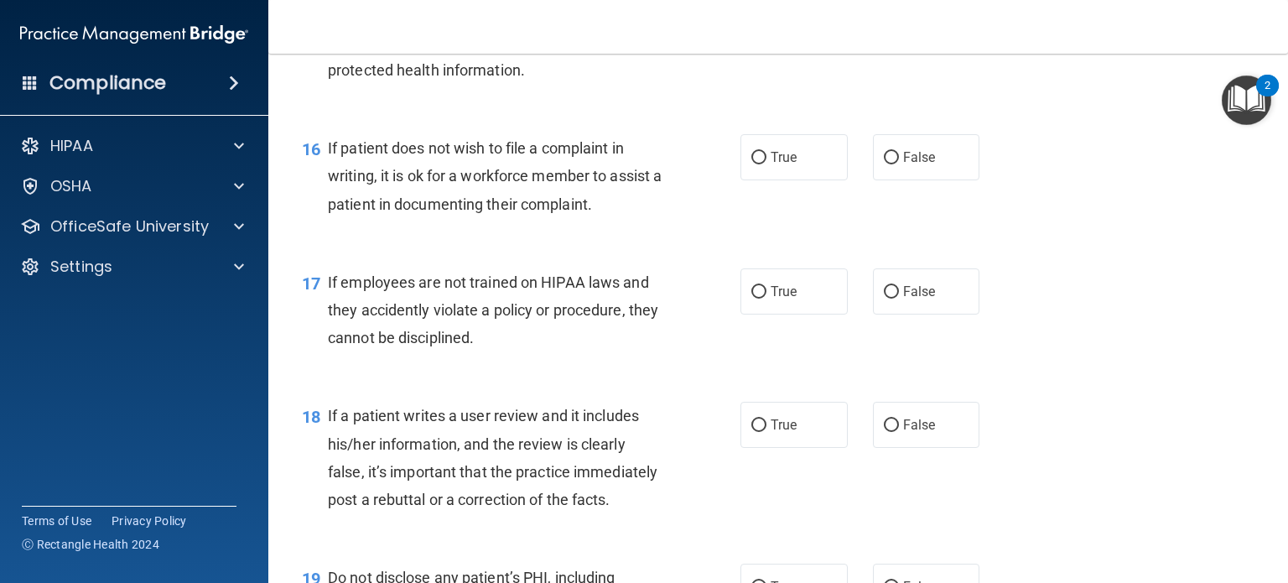
scroll to position [2515, 0]
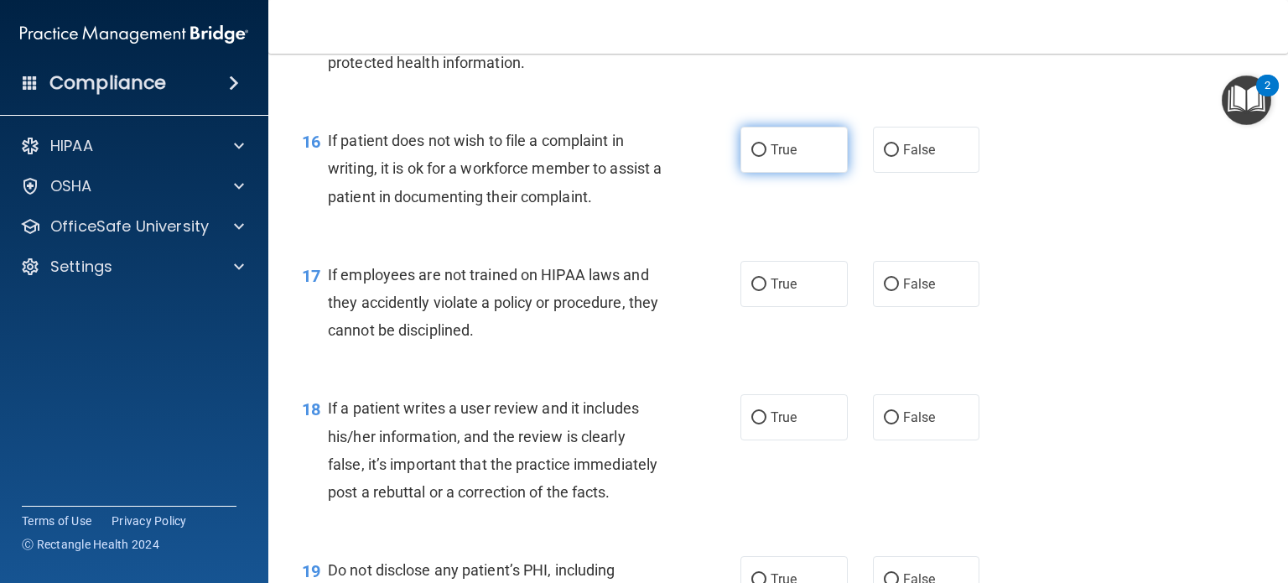
click at [784, 158] on span "True" at bounding box center [784, 150] width 26 height 16
click at [766, 157] on input "True" at bounding box center [758, 150] width 15 height 13
radio input "true"
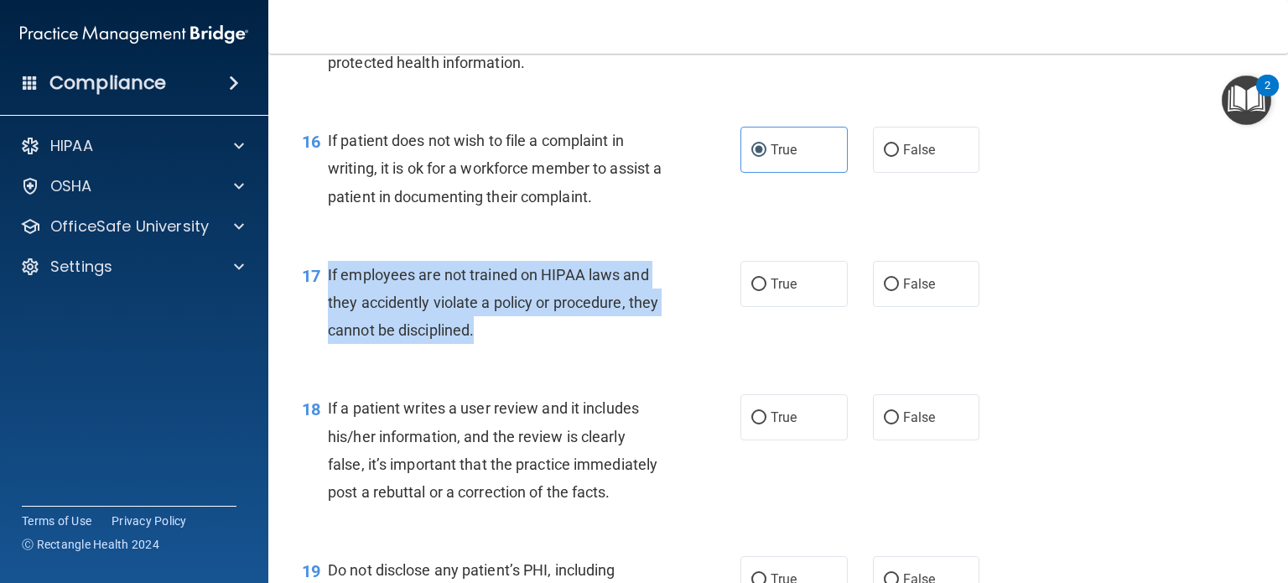
drag, startPoint x: 522, startPoint y: 355, endPoint x: 325, endPoint y: 309, distance: 201.4
click at [325, 309] on div "17 If employees are not trained on HIPAA laws and they accidently violate a pol…" at bounding box center [521, 307] width 489 height 92
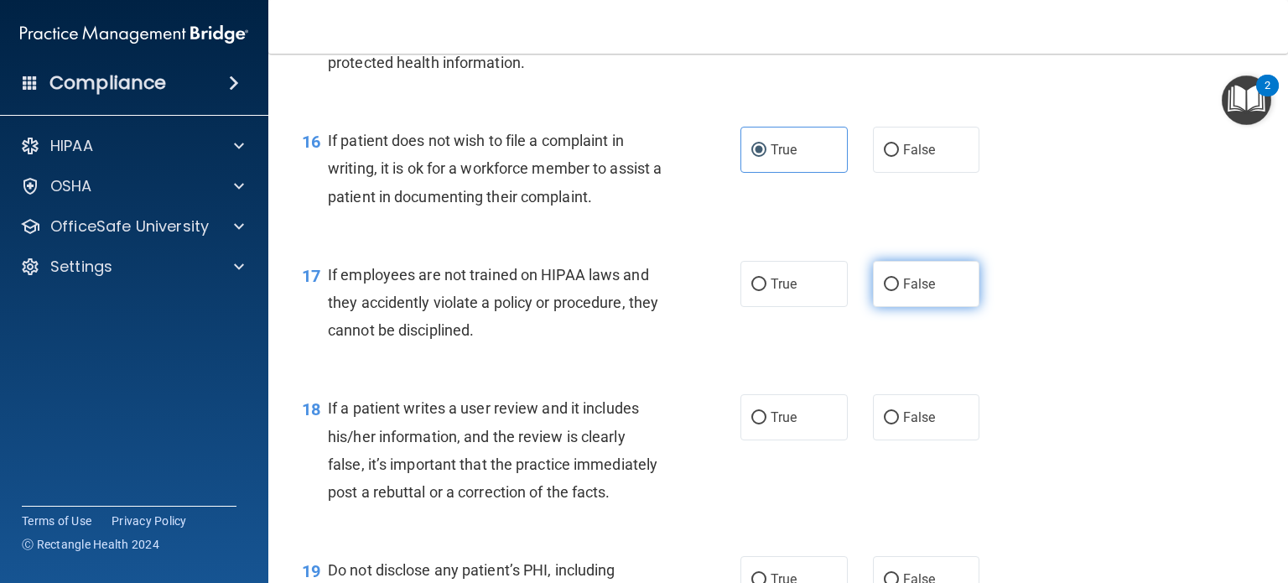
click at [914, 307] on label "False" at bounding box center [926, 284] width 107 height 46
click at [899, 291] on input "False" at bounding box center [891, 284] width 15 height 13
radio input "true"
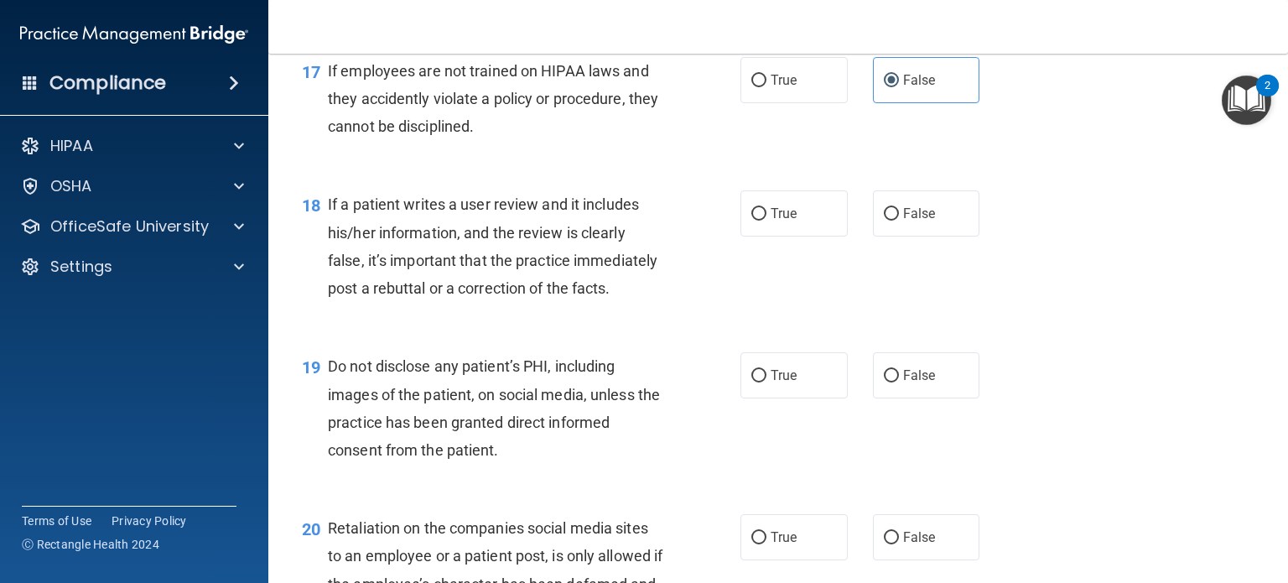
scroll to position [2767, 0]
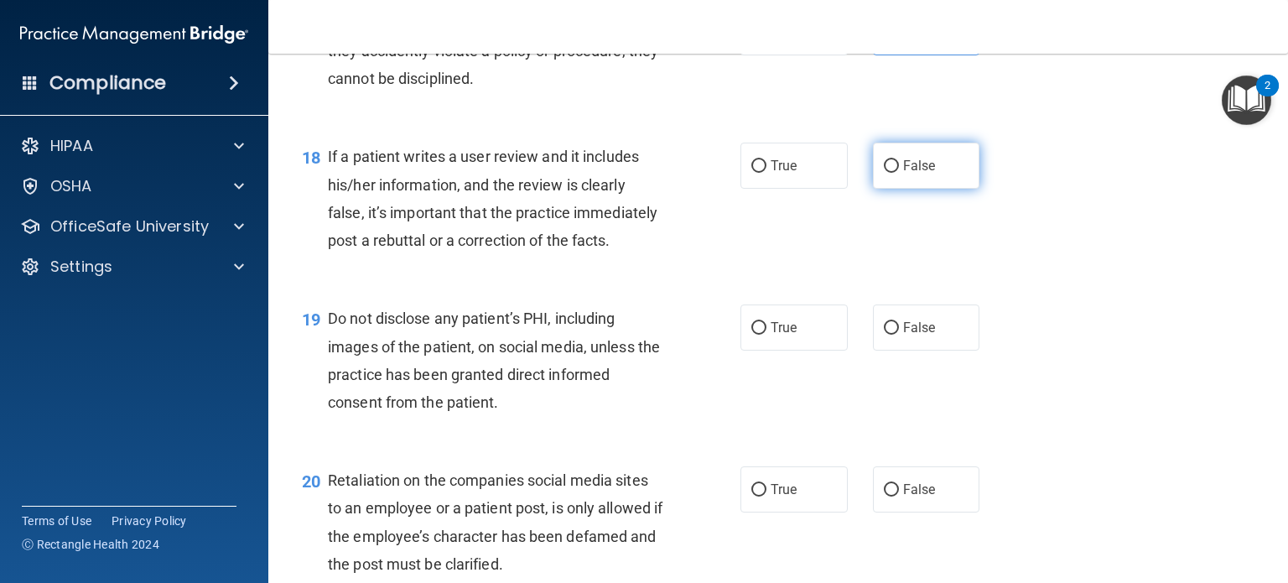
click at [881, 189] on label "False" at bounding box center [926, 166] width 107 height 46
click at [884, 173] on input "False" at bounding box center [891, 166] width 15 height 13
radio input "true"
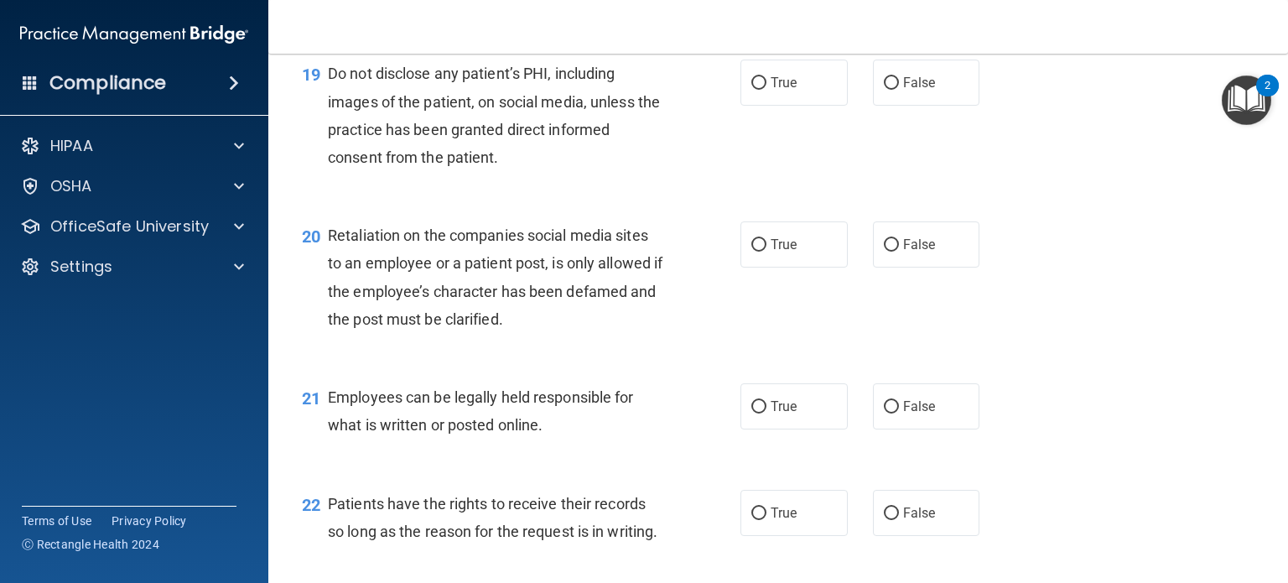
scroll to position [3018, 0]
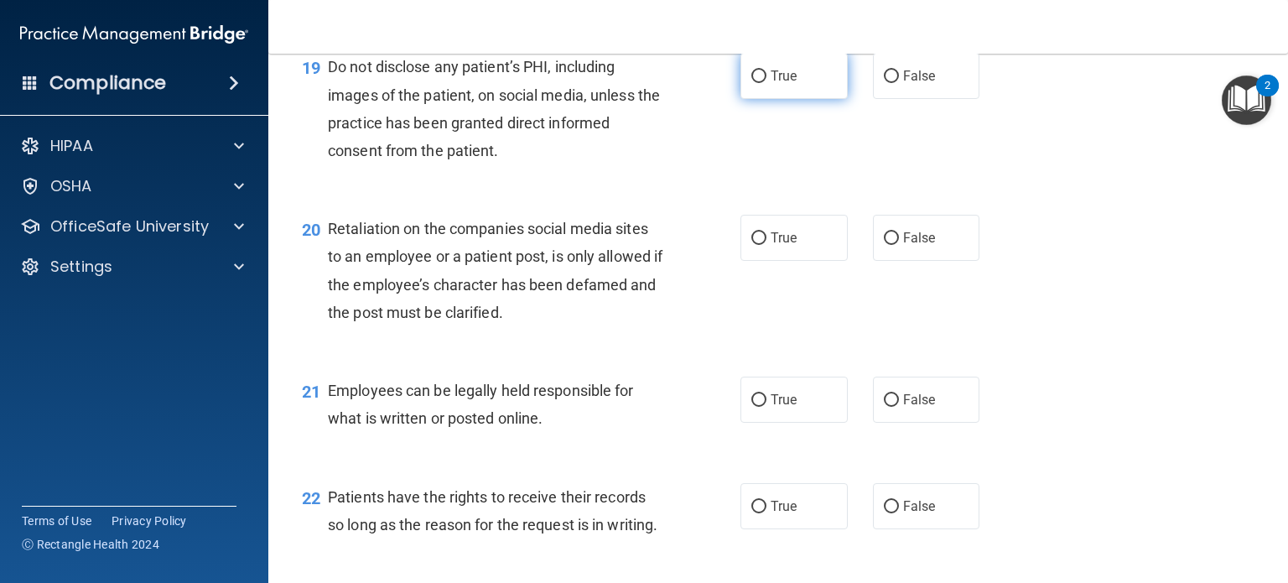
click at [755, 99] on label "True" at bounding box center [793, 76] width 107 height 46
click at [755, 83] on input "True" at bounding box center [758, 76] width 15 height 13
radio input "true"
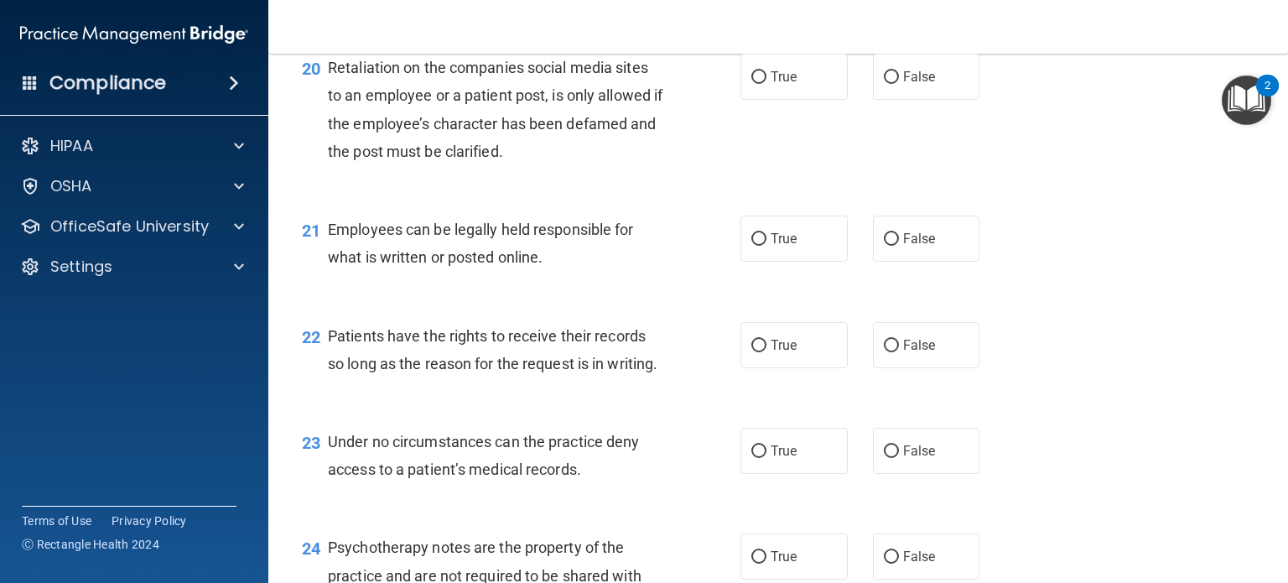
scroll to position [3186, 0]
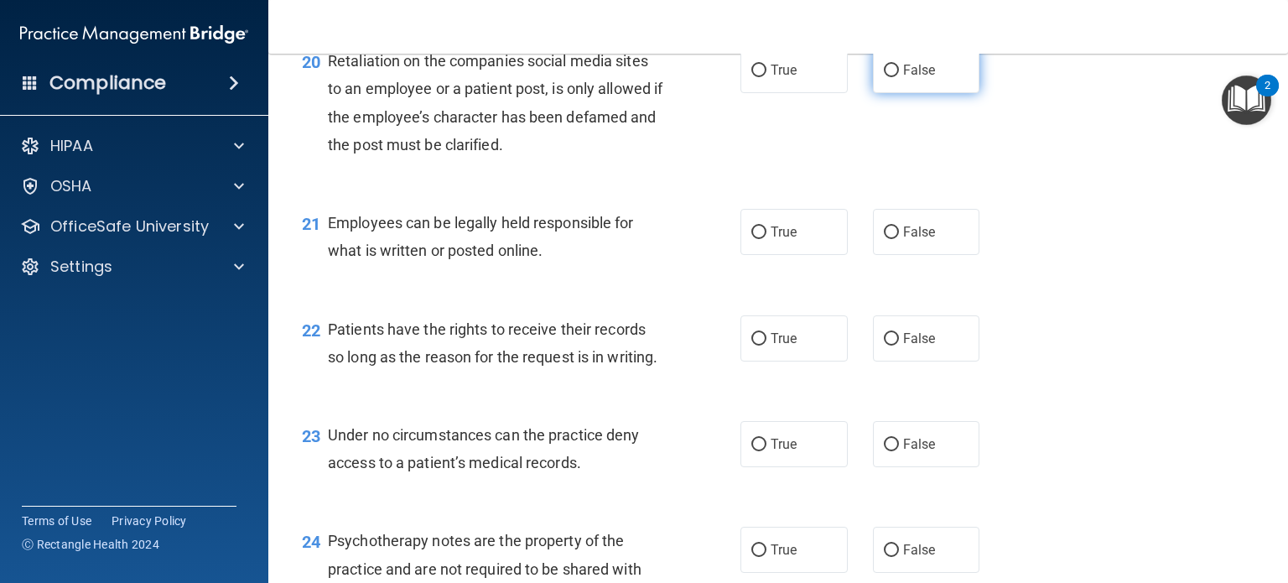
click at [889, 77] on input "False" at bounding box center [891, 71] width 15 height 13
radio input "true"
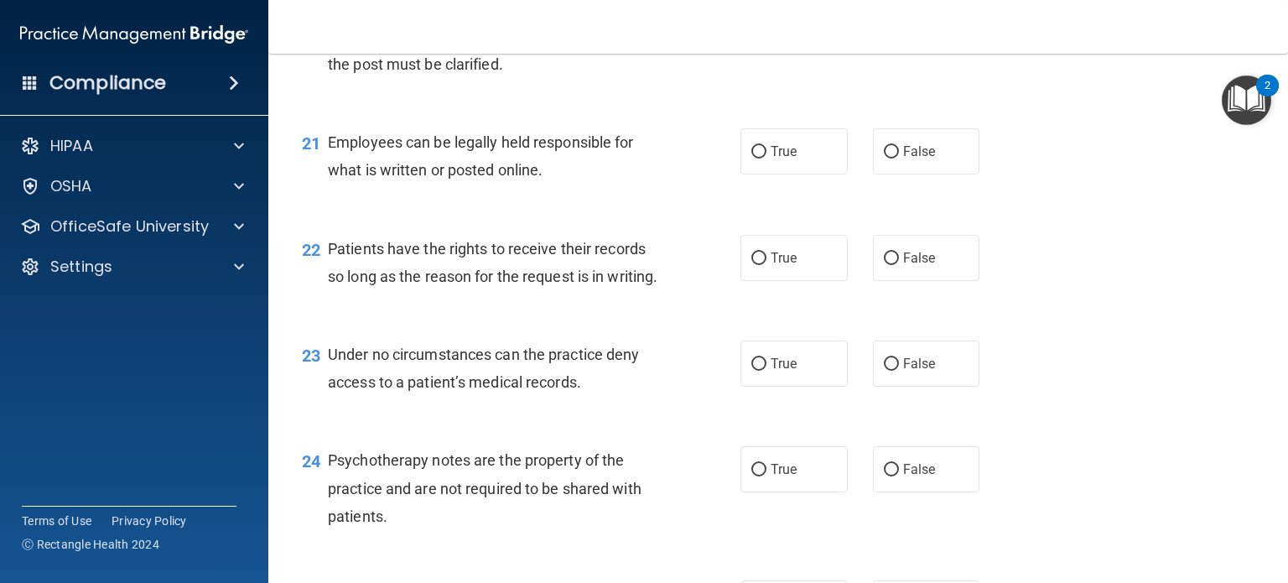
scroll to position [3270, 0]
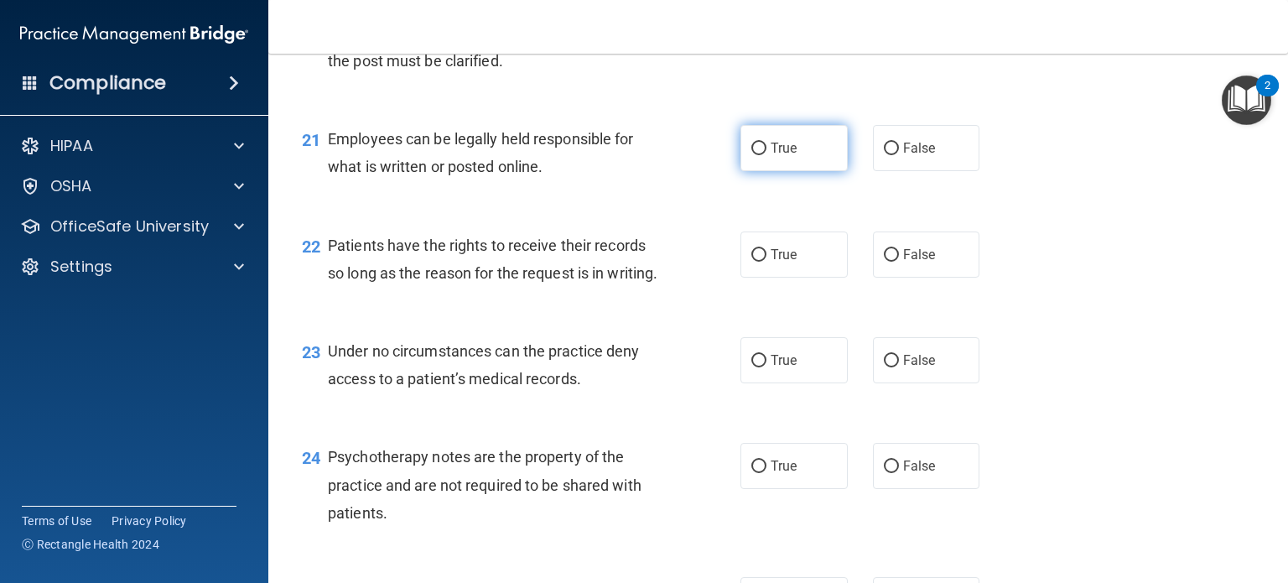
click at [788, 156] on span "True" at bounding box center [784, 148] width 26 height 16
click at [766, 155] on input "True" at bounding box center [758, 149] width 15 height 13
radio input "true"
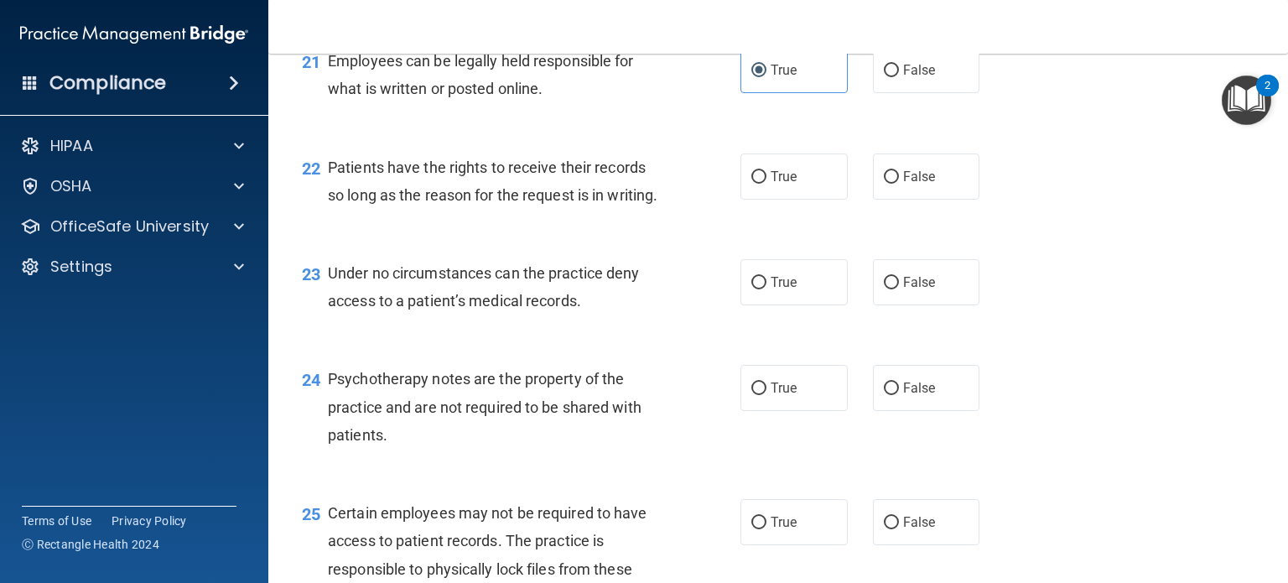
scroll to position [3354, 0]
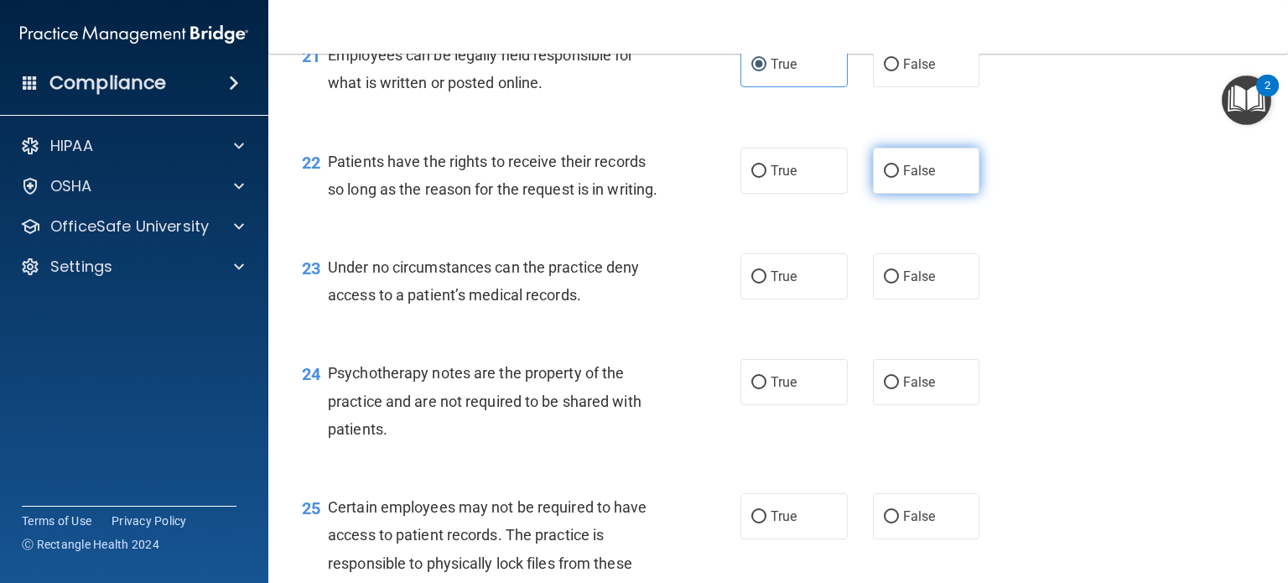
click at [909, 194] on label "False" at bounding box center [926, 171] width 107 height 46
click at [899, 178] on input "False" at bounding box center [891, 171] width 15 height 13
radio input "true"
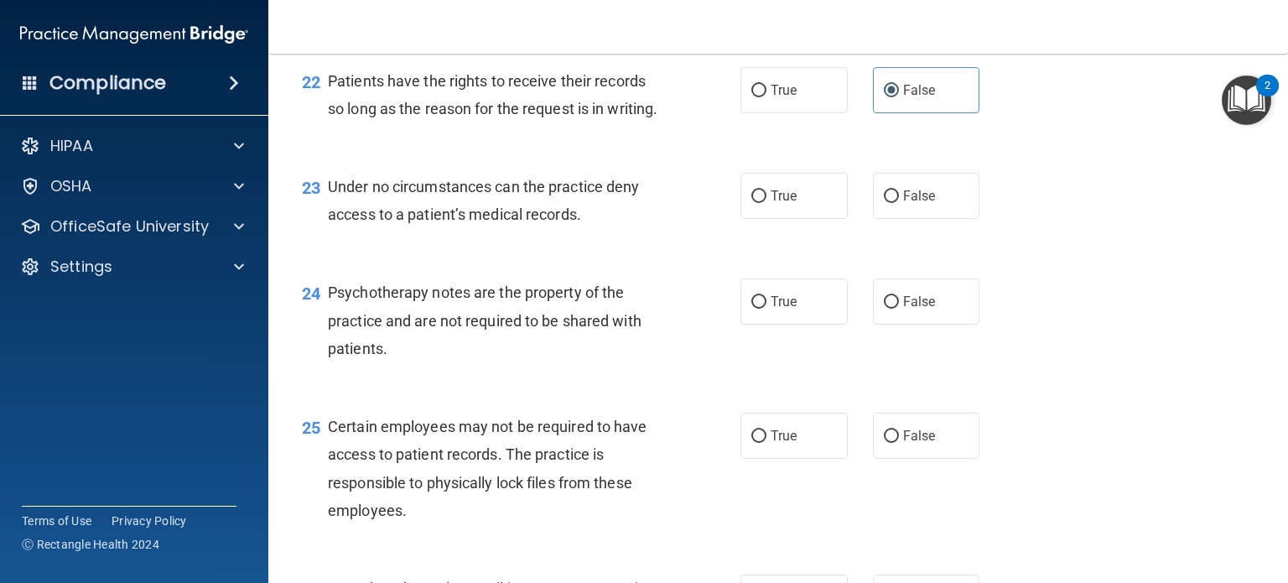
scroll to position [3438, 0]
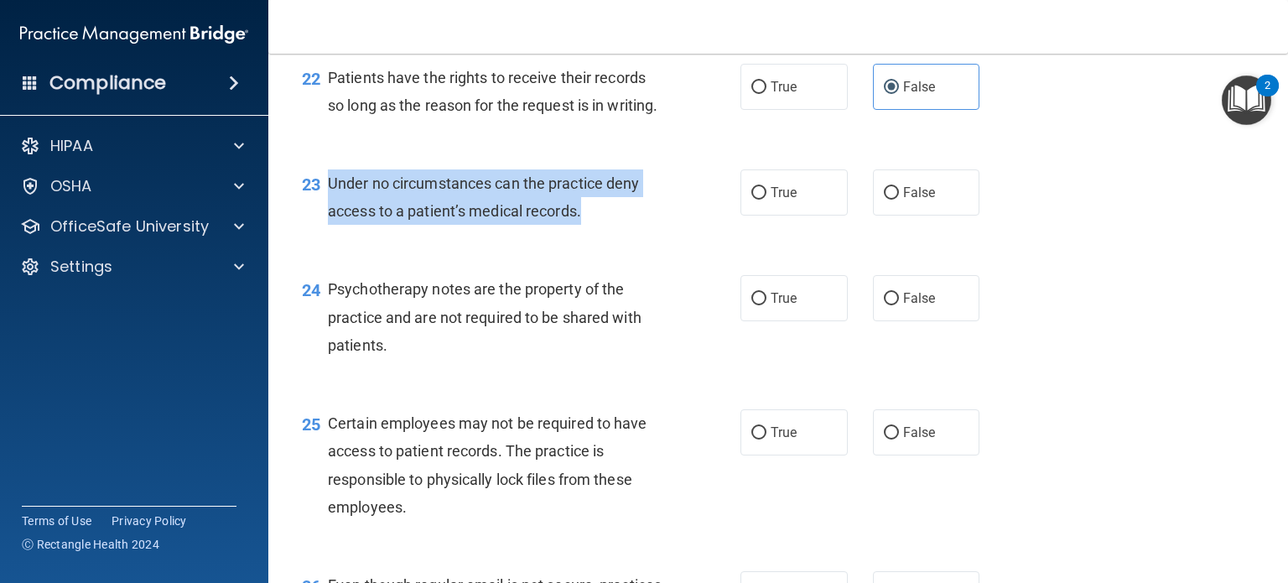
drag, startPoint x: 557, startPoint y: 297, endPoint x: 330, endPoint y: 276, distance: 227.4
click at [330, 225] on div "Under no circumstances can the practice deny access to a patient’s medical reco…" at bounding box center [502, 196] width 348 height 55
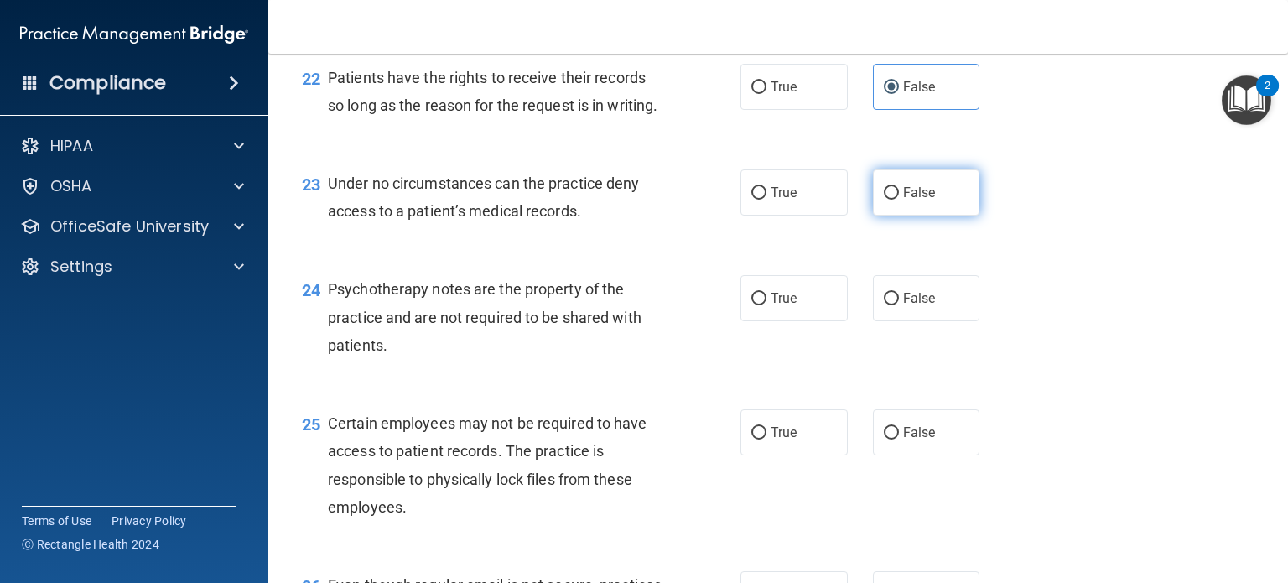
click at [949, 215] on label "False" at bounding box center [926, 192] width 107 height 46
click at [899, 200] on input "False" at bounding box center [891, 193] width 15 height 13
radio input "true"
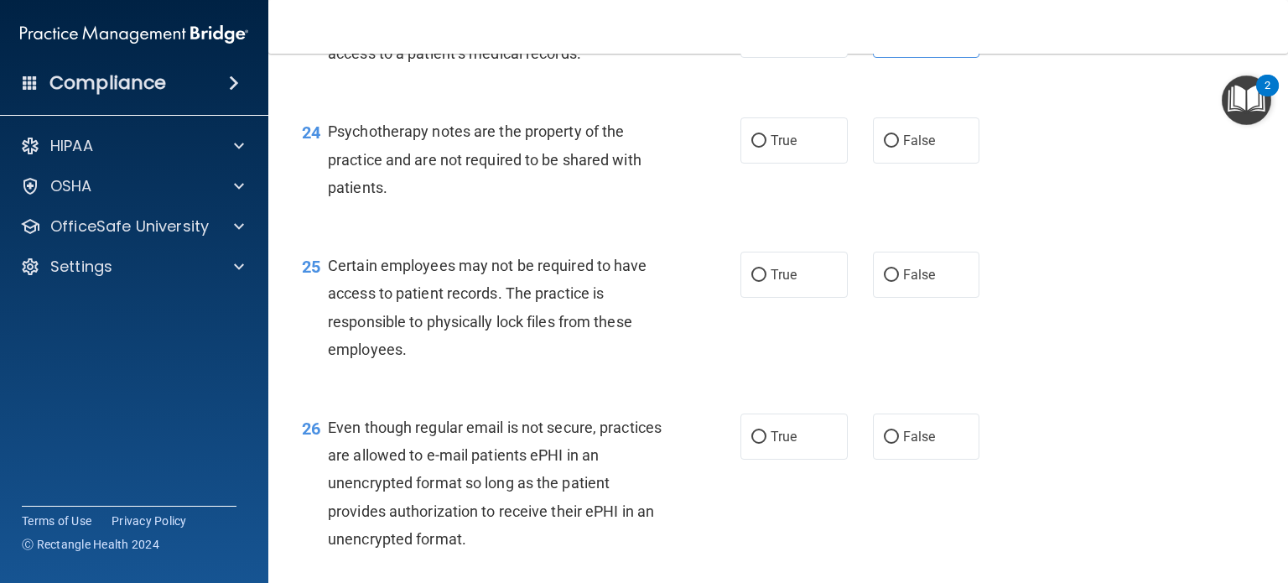
scroll to position [3605, 0]
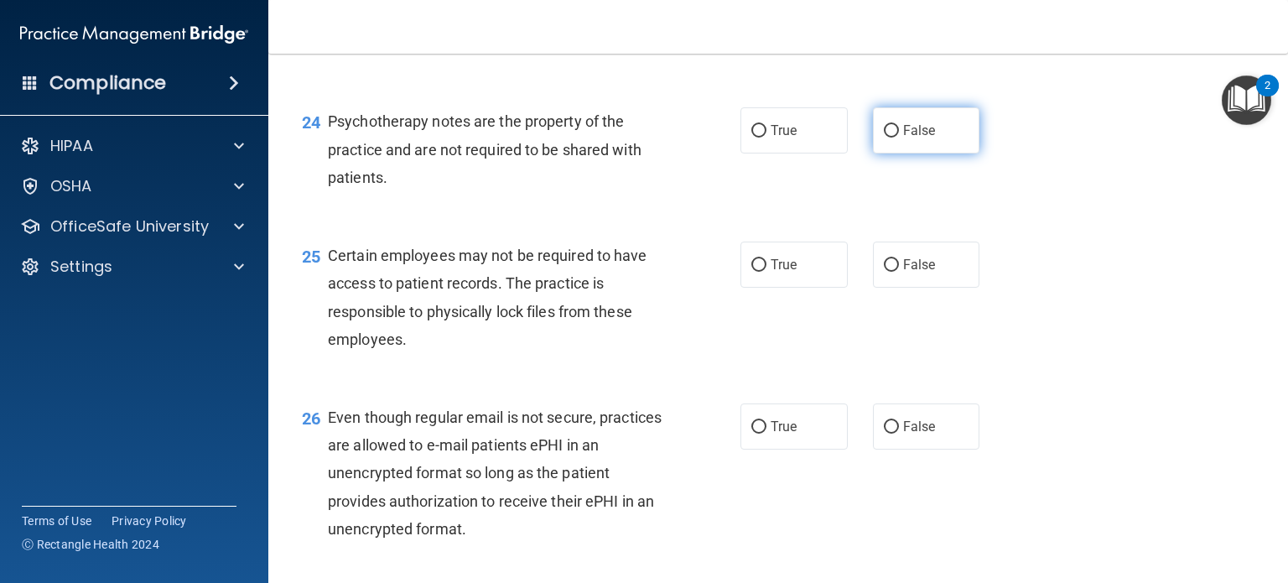
click at [885, 138] on input "False" at bounding box center [891, 131] width 15 height 13
radio input "true"
click at [910, 272] on span "False" at bounding box center [919, 265] width 33 height 16
click at [899, 272] on input "False" at bounding box center [891, 265] width 15 height 13
radio input "true"
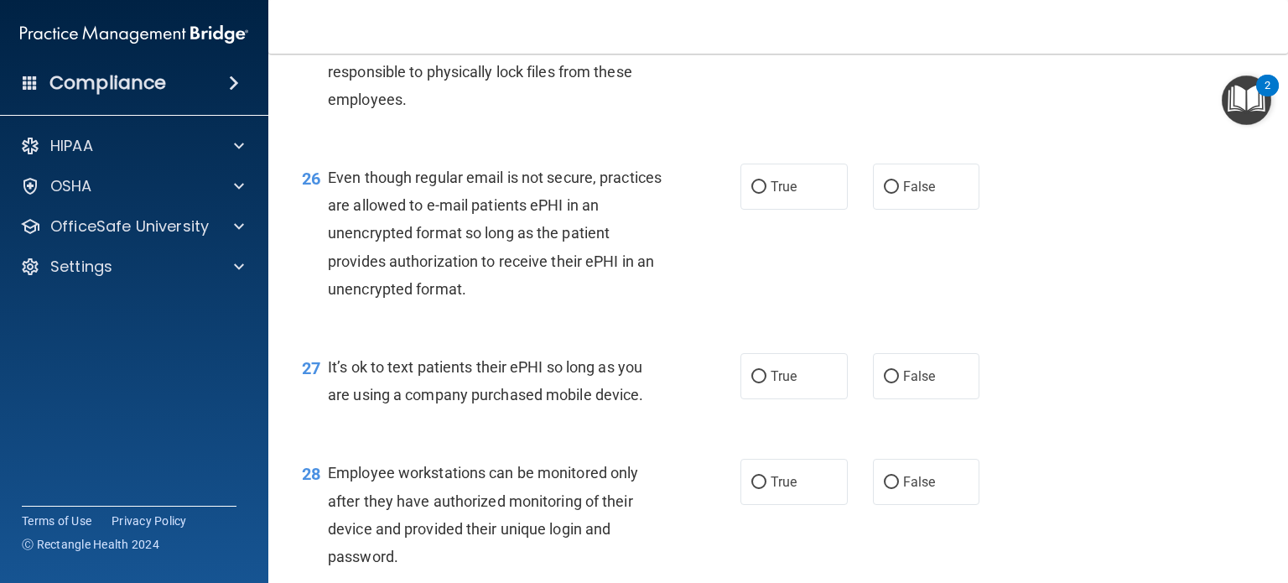
scroll to position [3857, 0]
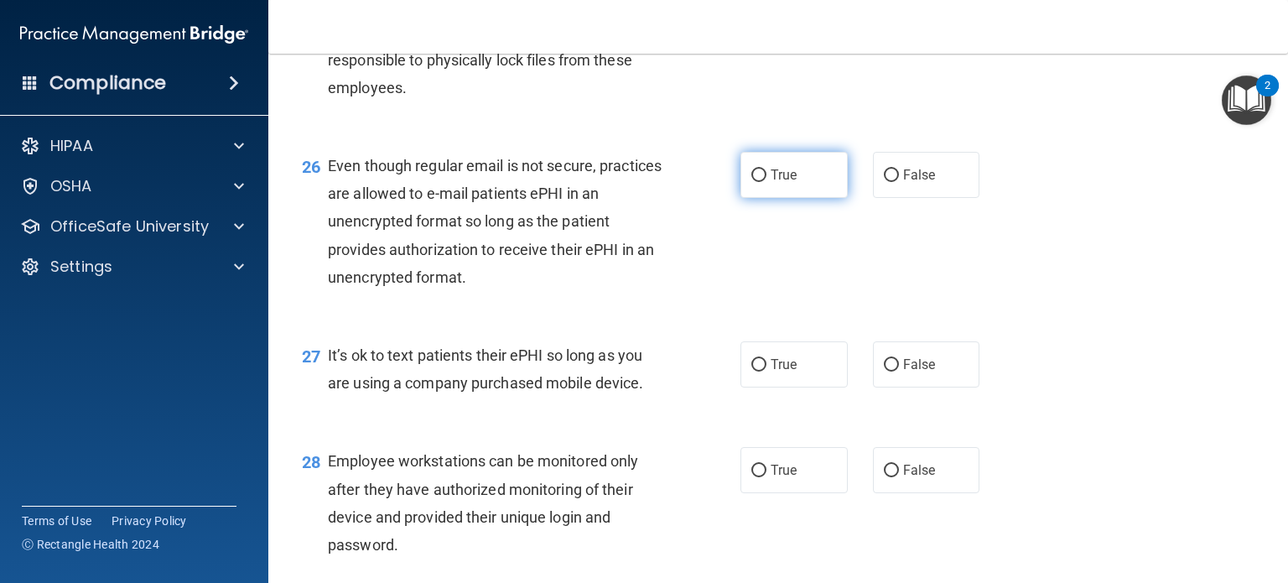
click at [776, 183] on span "True" at bounding box center [784, 175] width 26 height 16
click at [766, 182] on input "True" at bounding box center [758, 175] width 15 height 13
radio input "true"
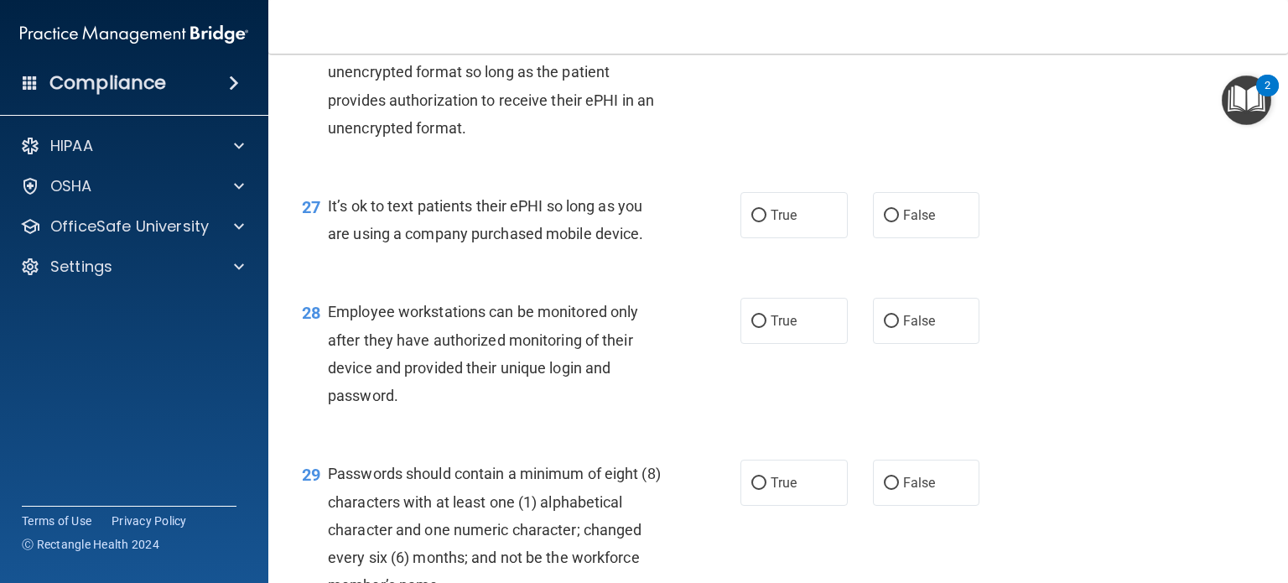
scroll to position [4025, 0]
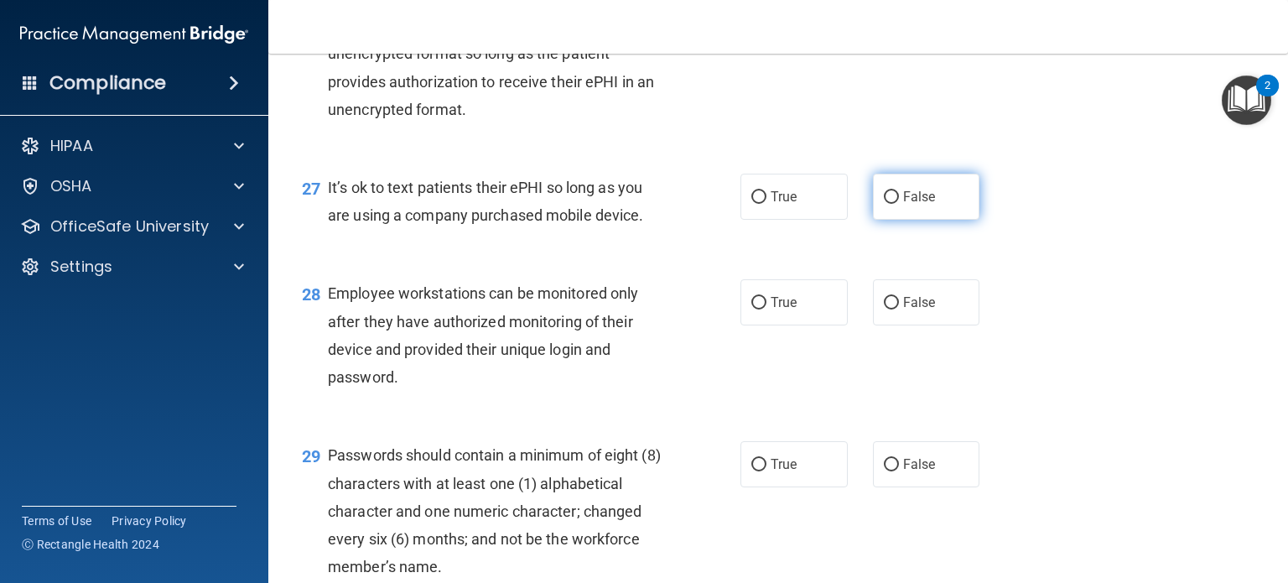
click at [903, 205] on span "False" at bounding box center [919, 197] width 33 height 16
click at [895, 204] on input "False" at bounding box center [891, 197] width 15 height 13
radio input "true"
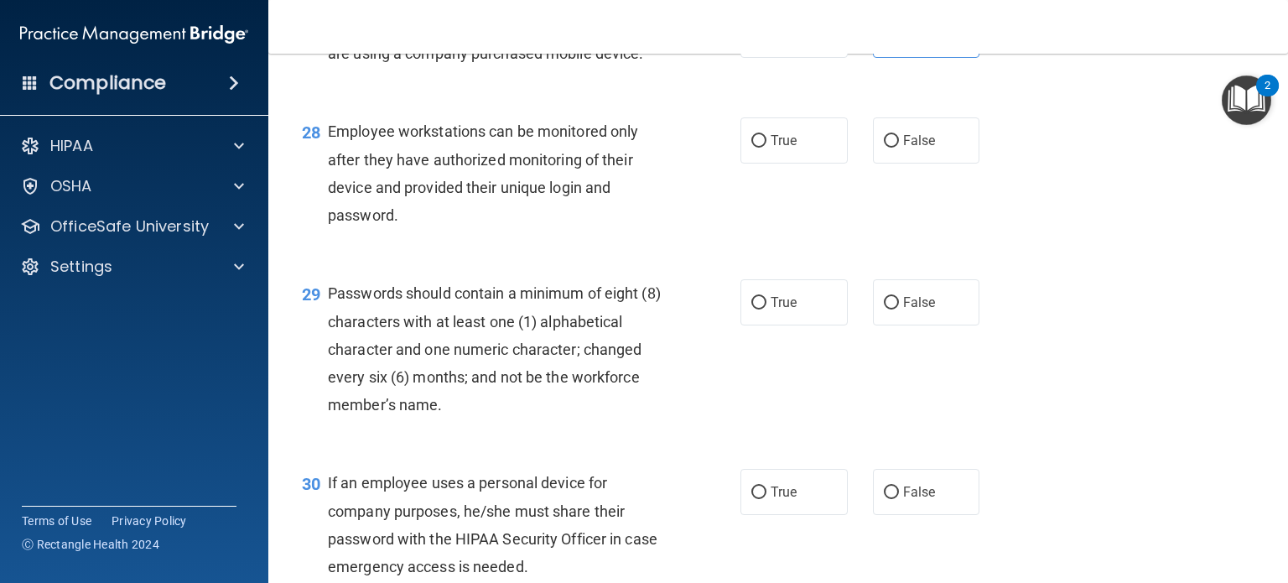
scroll to position [4192, 0]
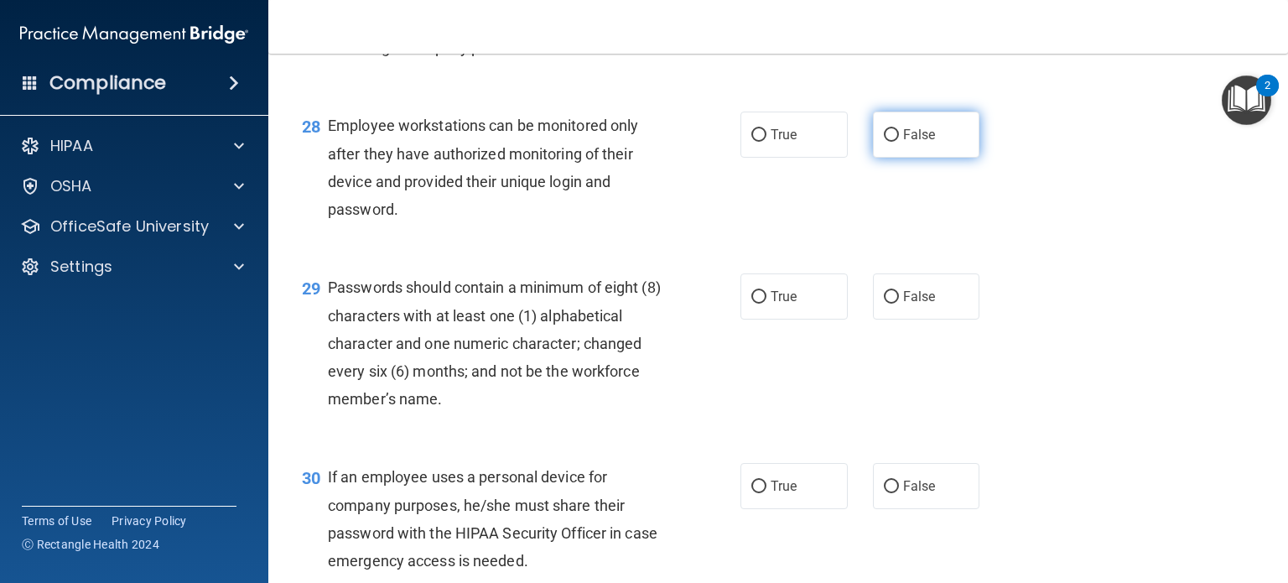
click at [884, 158] on label "False" at bounding box center [926, 135] width 107 height 46
click at [884, 142] on input "False" at bounding box center [891, 135] width 15 height 13
radio input "true"
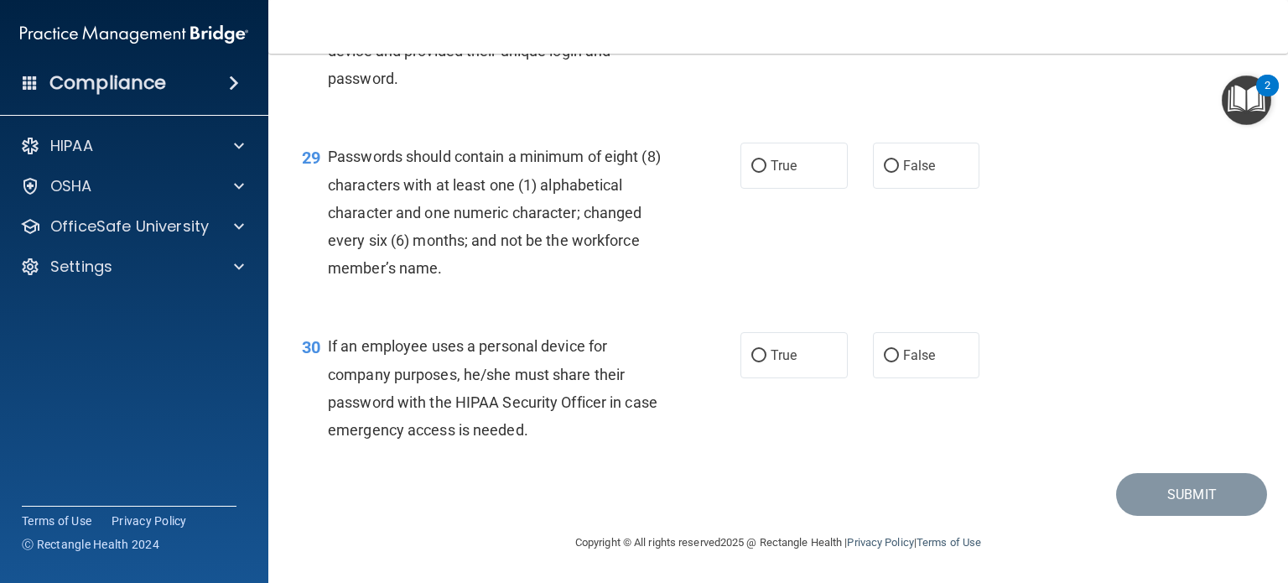
scroll to position [4360, 0]
click at [771, 174] on span "True" at bounding box center [784, 166] width 26 height 16
click at [766, 173] on input "True" at bounding box center [758, 166] width 15 height 13
radio input "true"
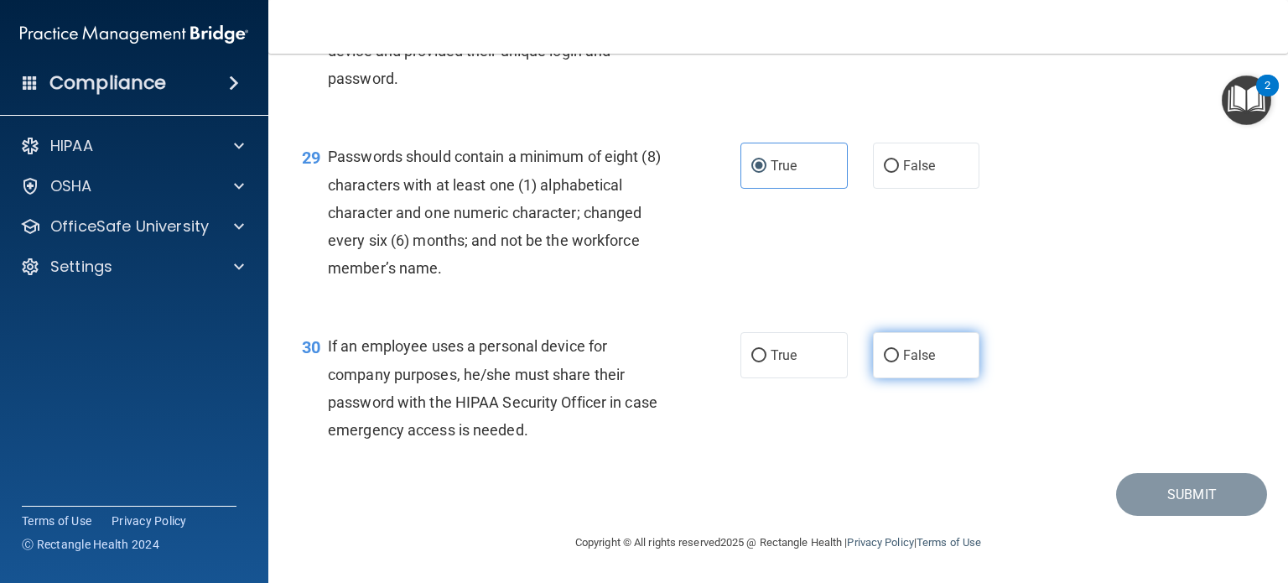
click at [888, 359] on input "False" at bounding box center [891, 356] width 15 height 13
radio input "true"
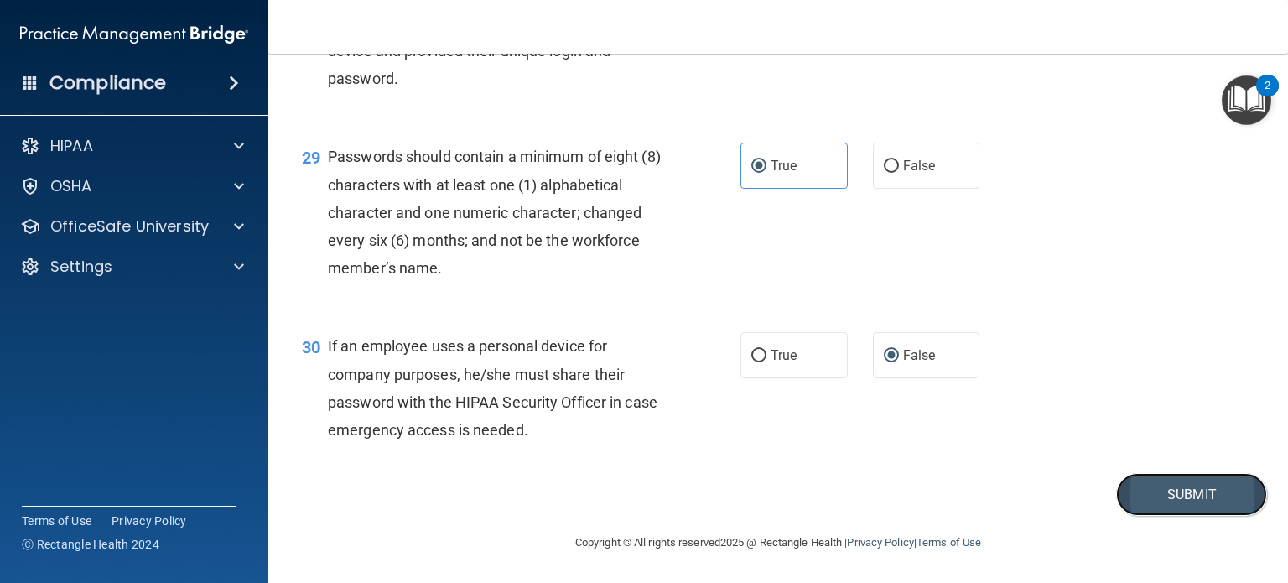
click at [1191, 492] on button "Submit" at bounding box center [1191, 494] width 151 height 43
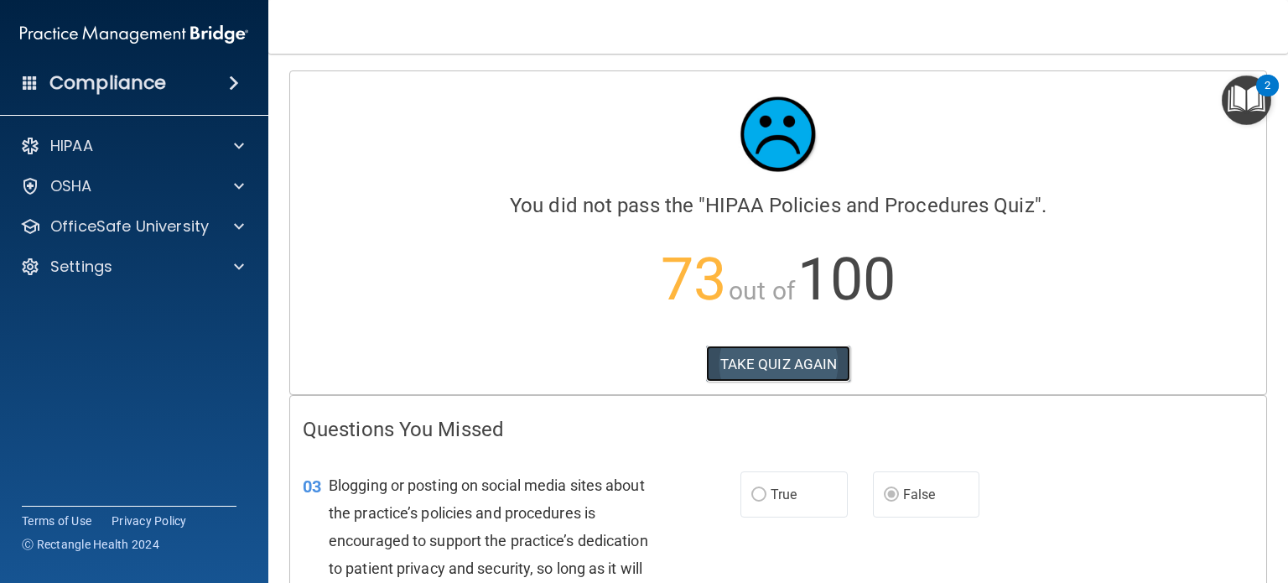
click at [733, 361] on button "TAKE QUIZ AGAIN" at bounding box center [778, 363] width 145 height 37
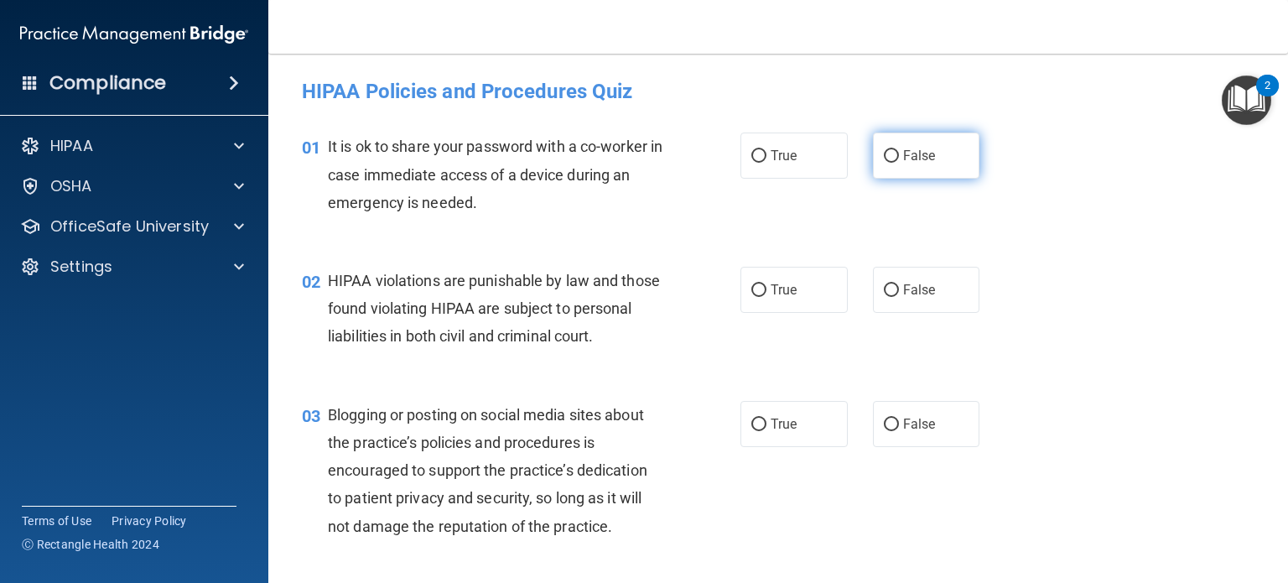
click at [884, 153] on input "False" at bounding box center [891, 156] width 15 height 13
radio input "true"
click at [790, 294] on span "True" at bounding box center [784, 290] width 26 height 16
click at [766, 294] on input "True" at bounding box center [758, 290] width 15 height 13
radio input "true"
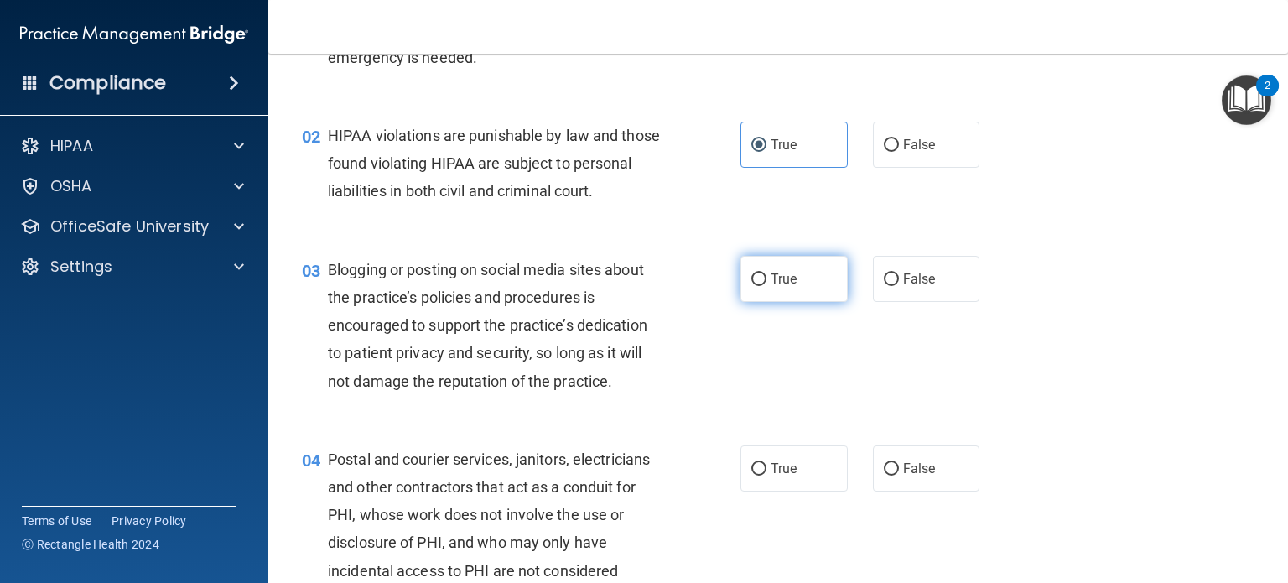
scroll to position [168, 0]
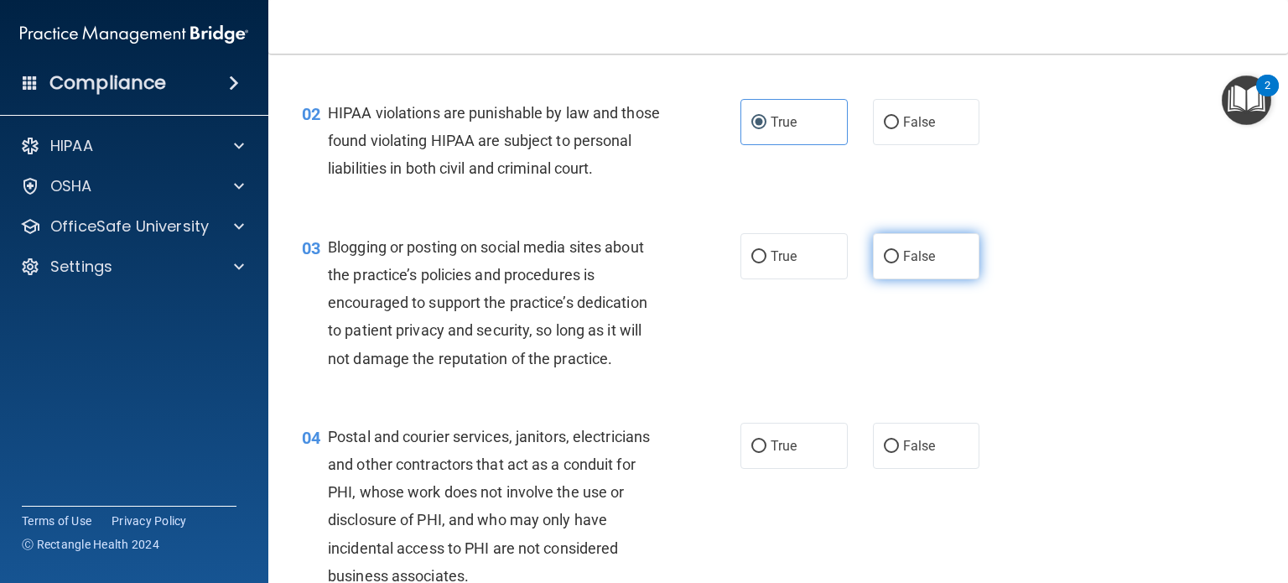
click at [884, 263] on input "False" at bounding box center [891, 257] width 15 height 13
radio input "true"
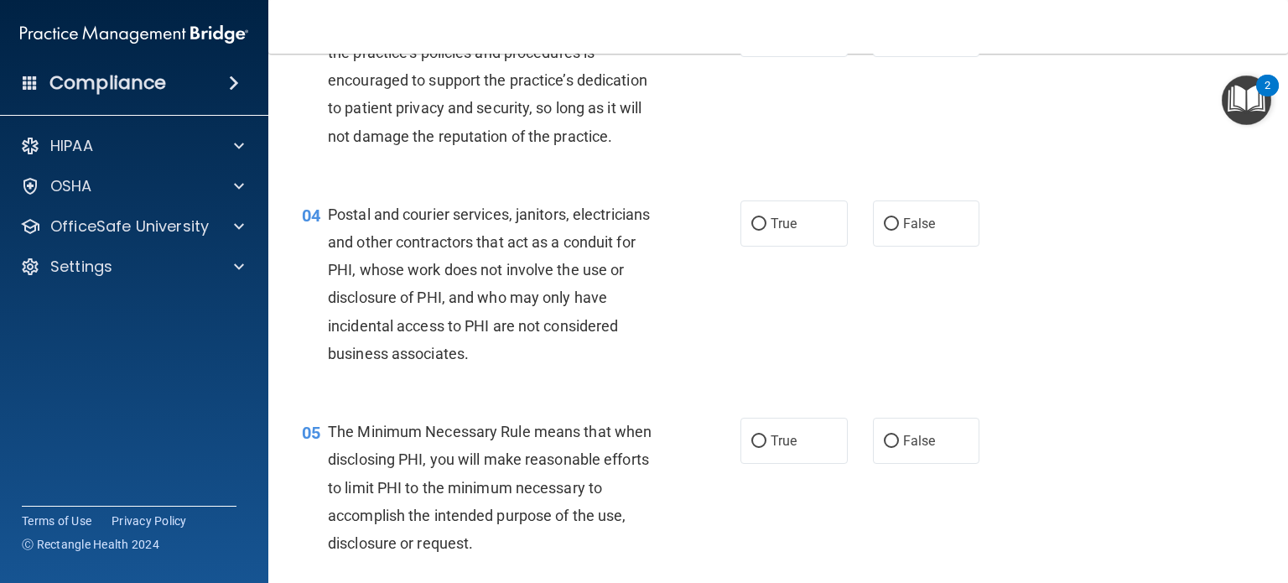
scroll to position [419, 0]
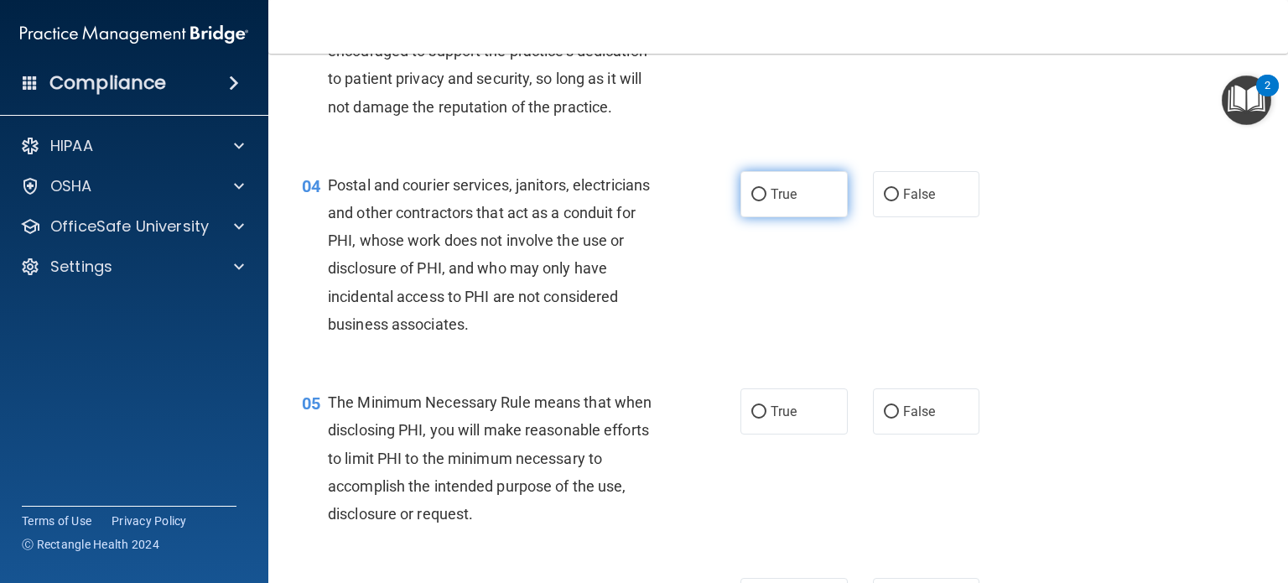
click at [751, 201] on input "True" at bounding box center [758, 195] width 15 height 13
radio input "true"
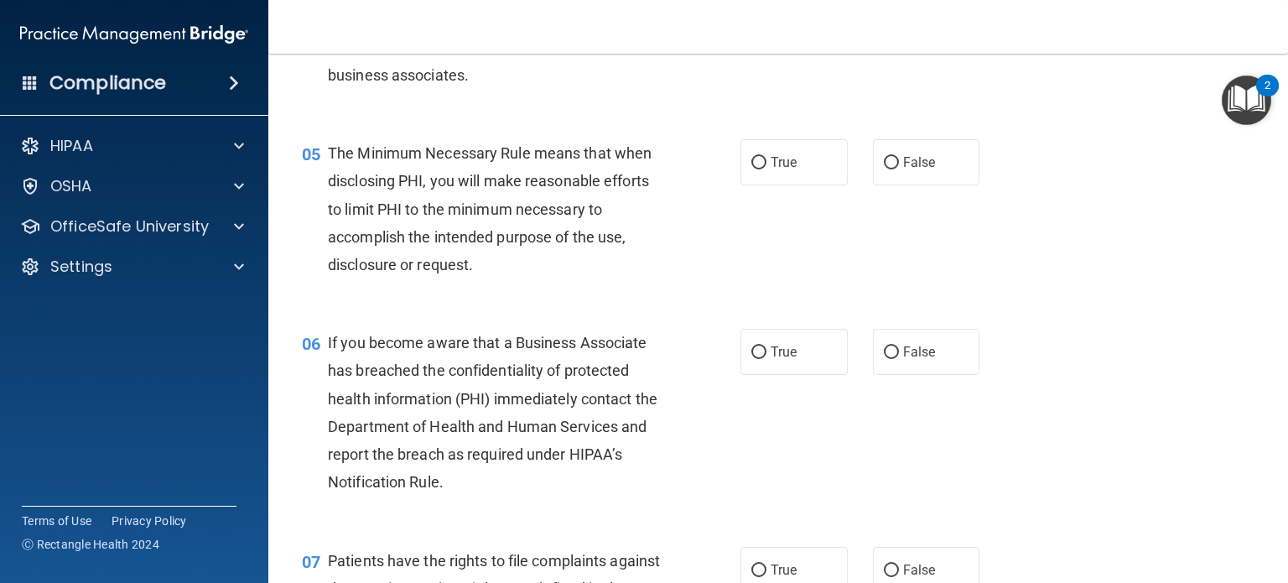
scroll to position [671, 0]
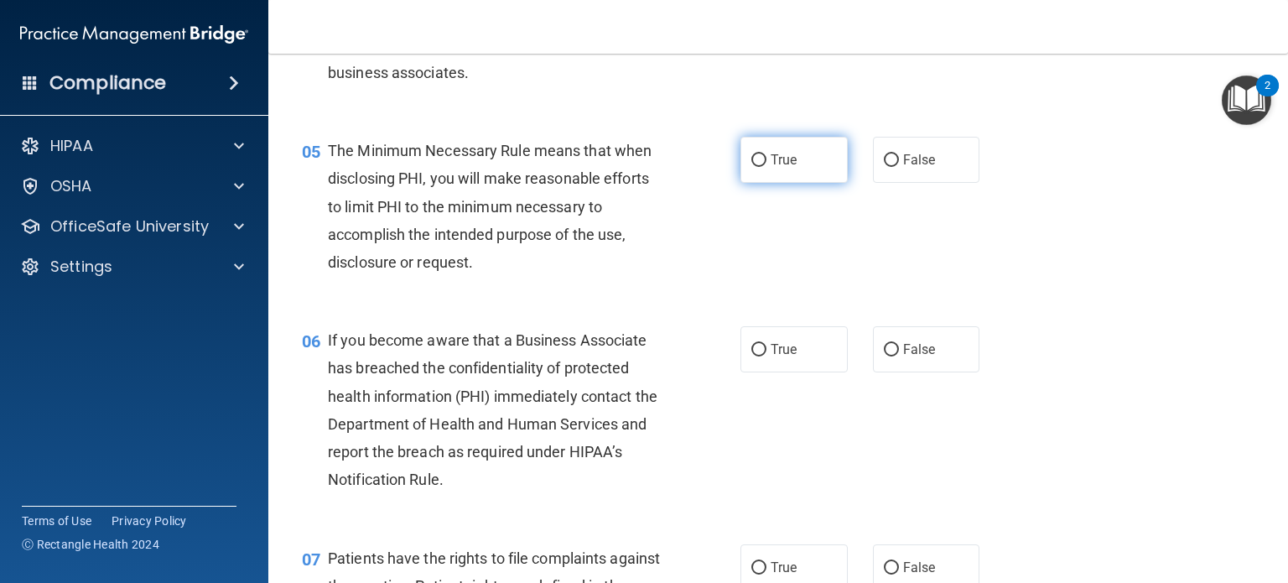
click at [771, 168] on span "True" at bounding box center [784, 160] width 26 height 16
click at [764, 167] on input "True" at bounding box center [758, 160] width 15 height 13
radio input "true"
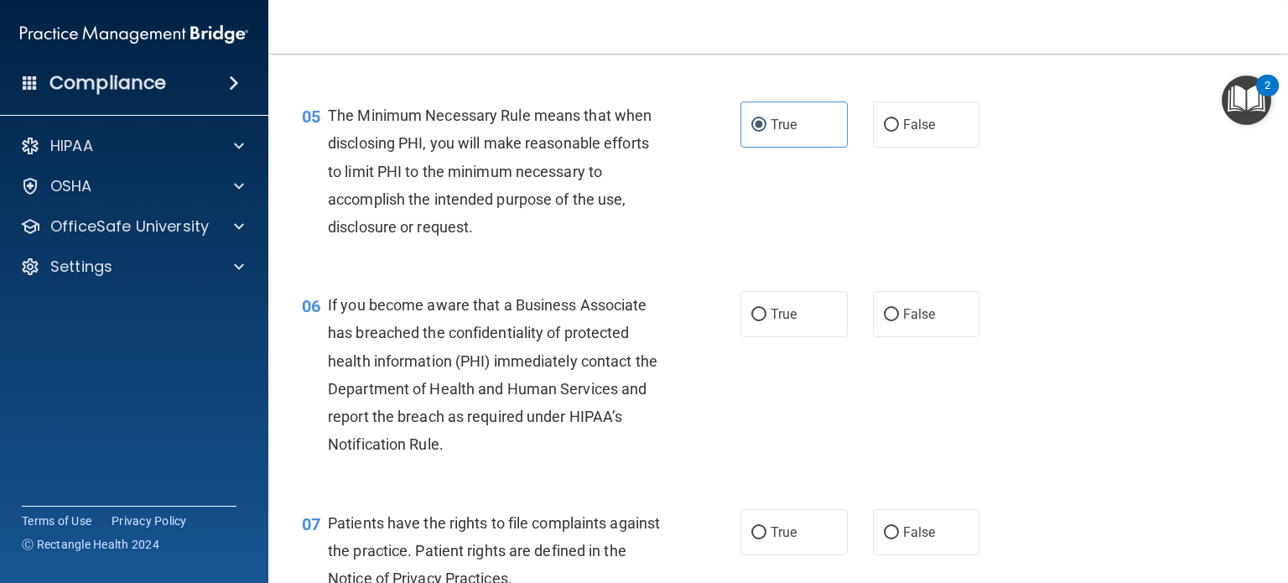
scroll to position [755, 0]
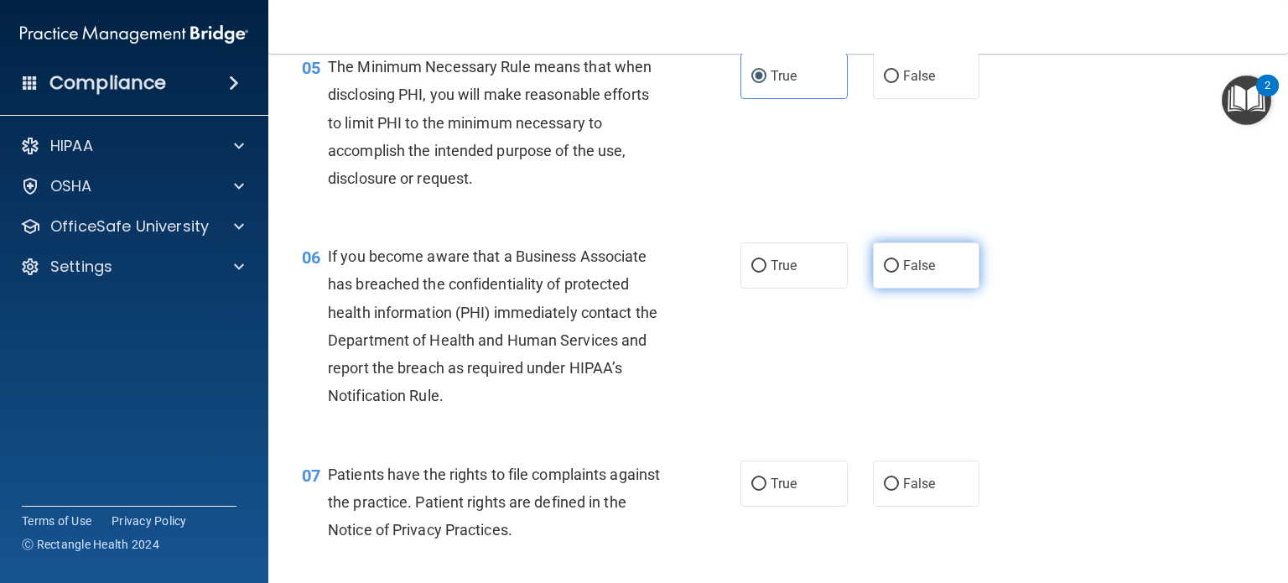
click at [884, 272] on input "False" at bounding box center [891, 266] width 15 height 13
radio input "true"
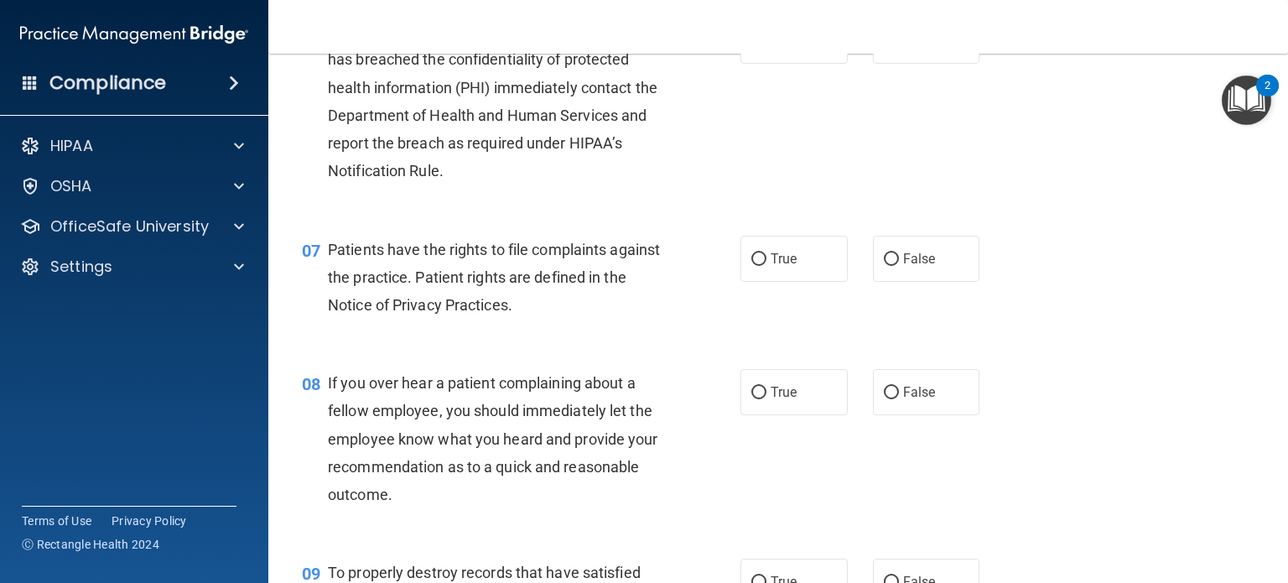
scroll to position [1006, 0]
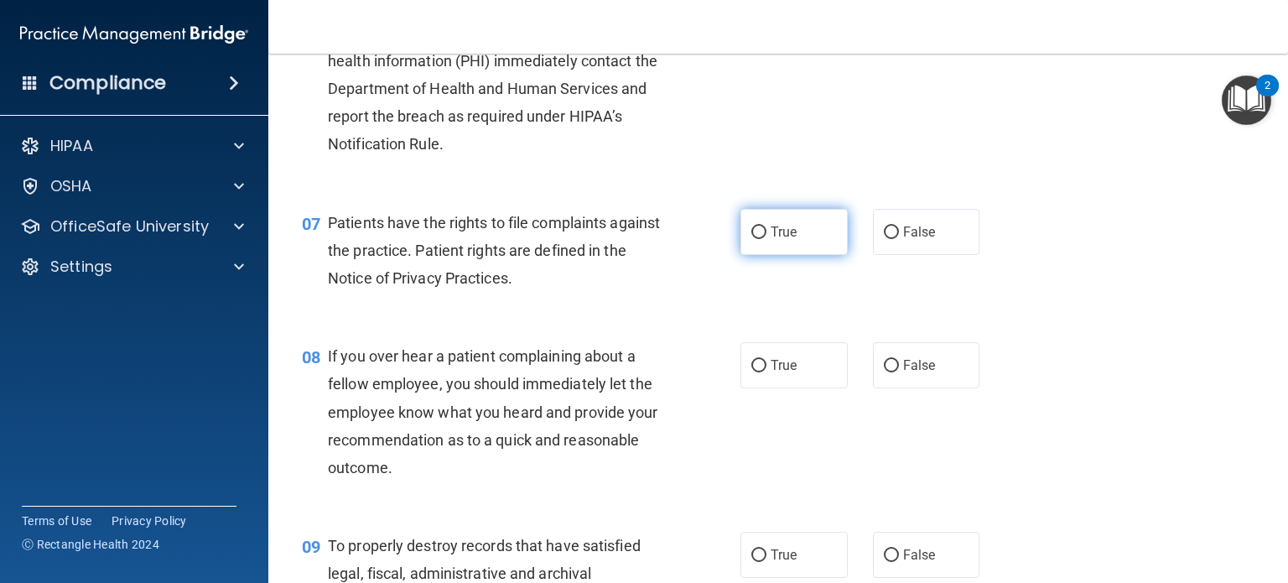
click at [780, 240] on span "True" at bounding box center [784, 232] width 26 height 16
click at [766, 239] on input "True" at bounding box center [758, 232] width 15 height 13
radio input "true"
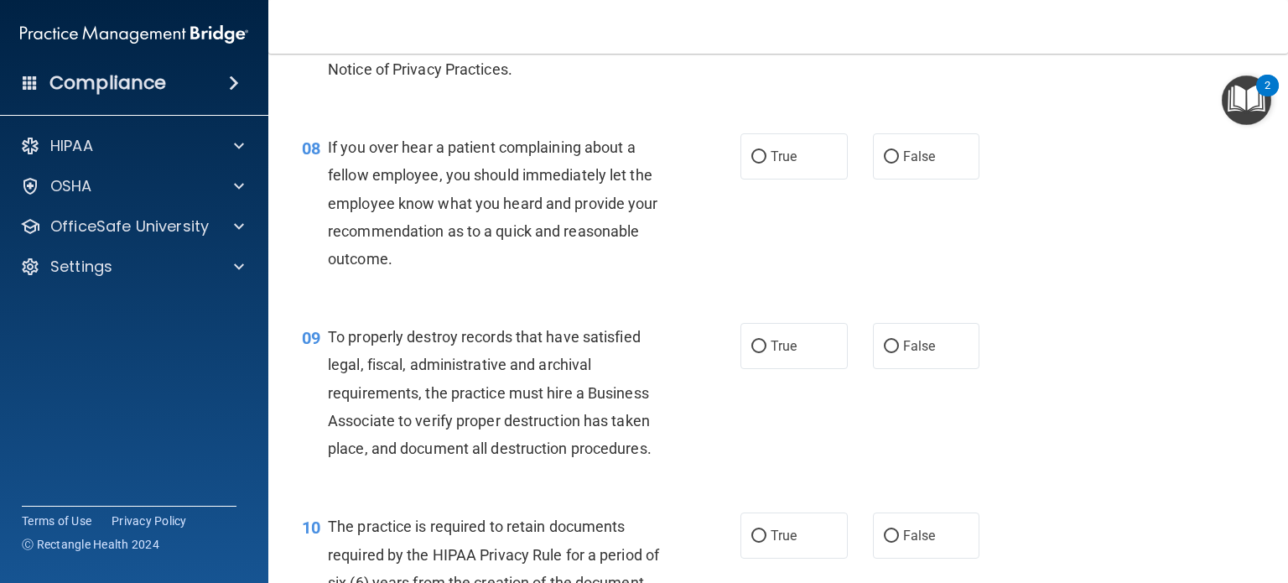
scroll to position [1258, 0]
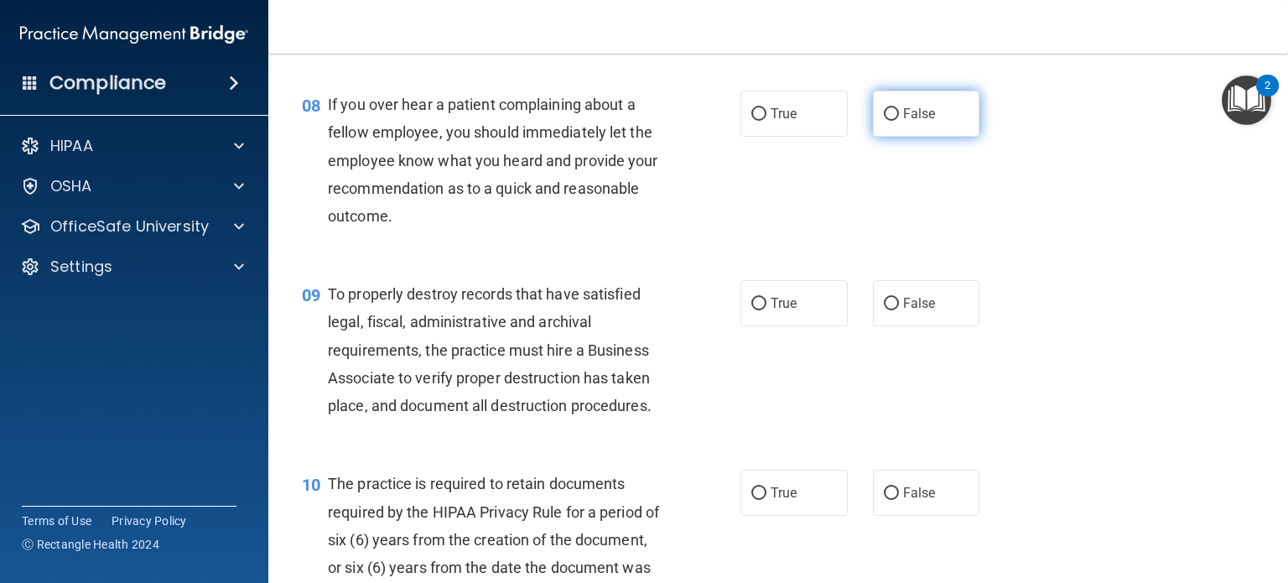
click at [875, 137] on label "False" at bounding box center [926, 114] width 107 height 46
click at [893, 326] on label "False" at bounding box center [926, 303] width 107 height 46
click at [893, 310] on input "False" at bounding box center [891, 304] width 15 height 13
radio input "true"
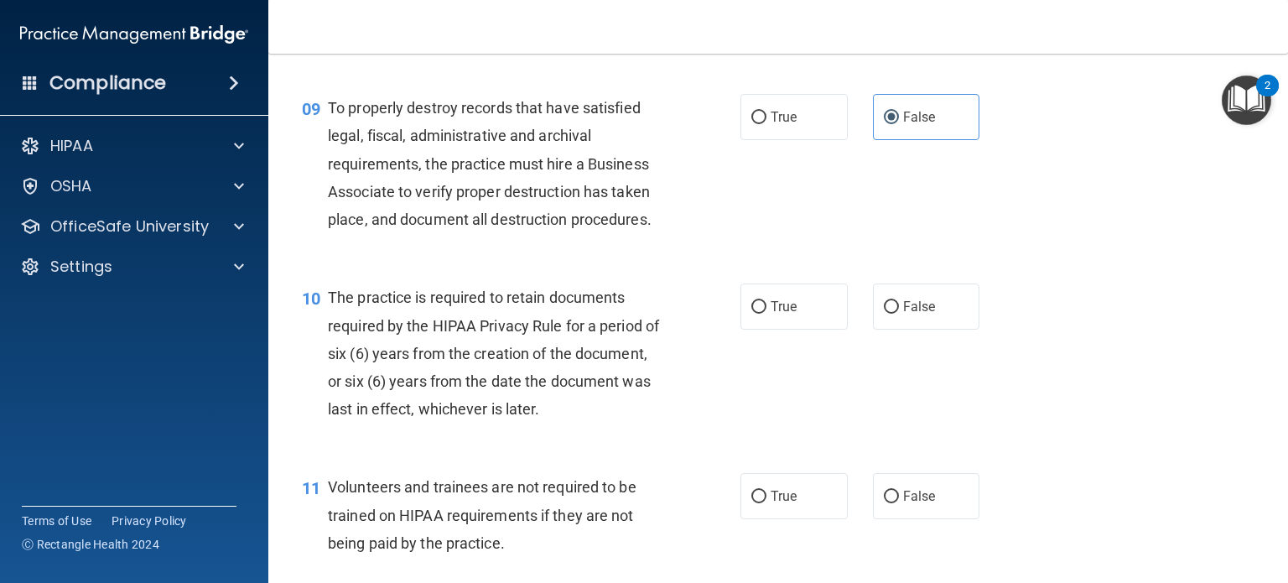
scroll to position [1509, 0]
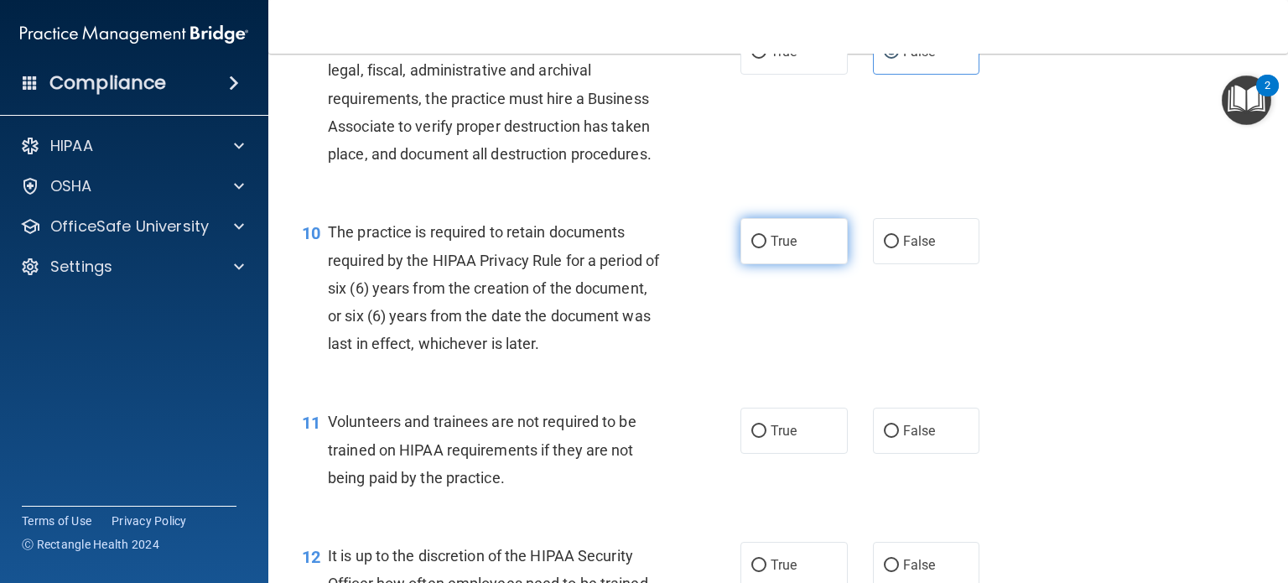
click at [790, 249] on span "True" at bounding box center [784, 241] width 26 height 16
click at [766, 248] on input "True" at bounding box center [758, 242] width 15 height 13
radio input "true"
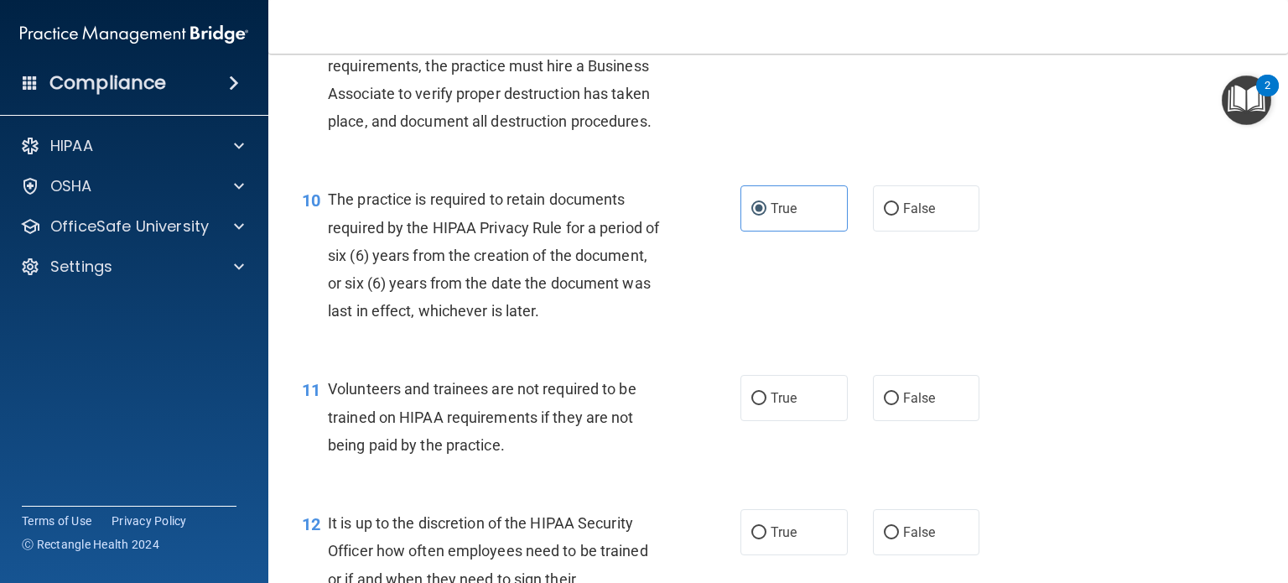
scroll to position [1677, 0]
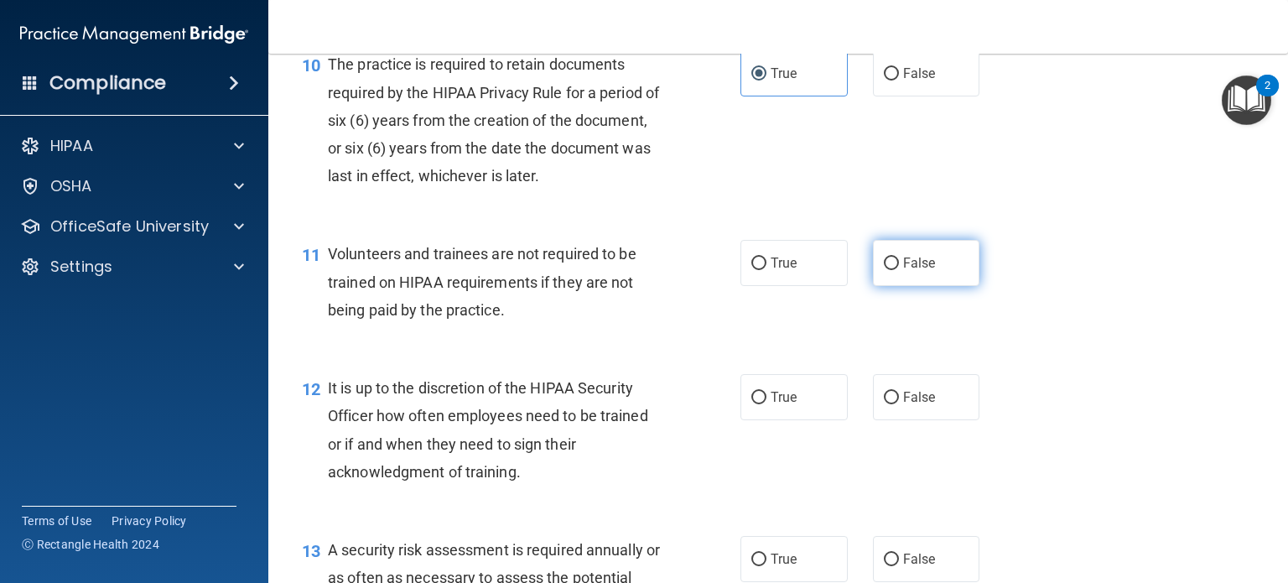
click at [896, 286] on label "False" at bounding box center [926, 263] width 107 height 46
click at [896, 270] on input "False" at bounding box center [891, 263] width 15 height 13
radio input "true"
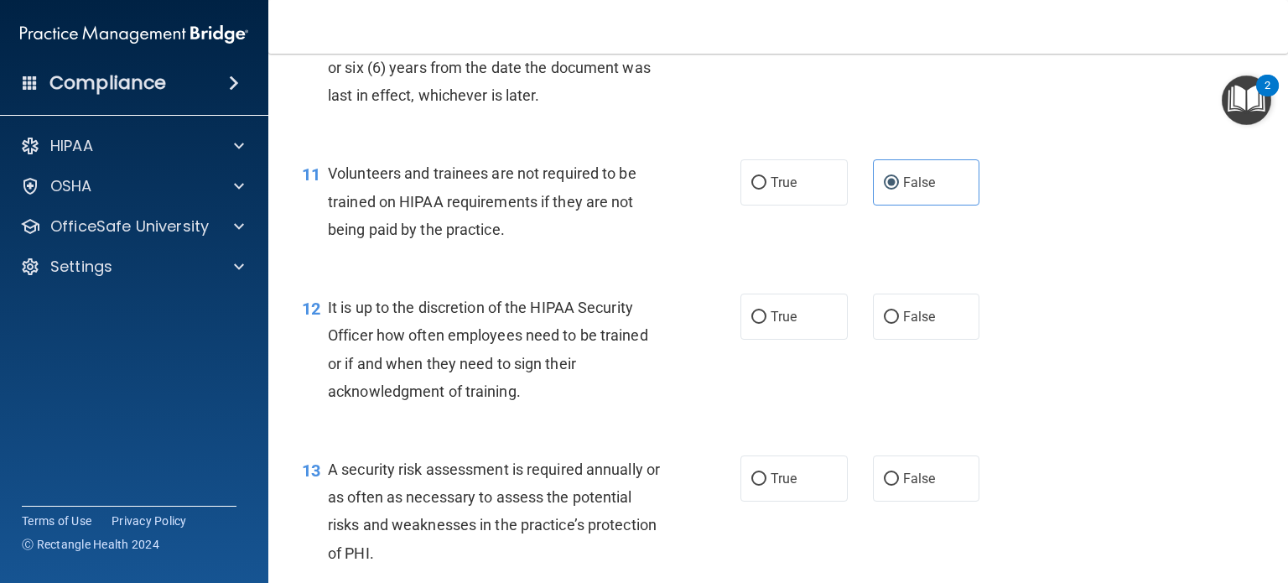
scroll to position [1761, 0]
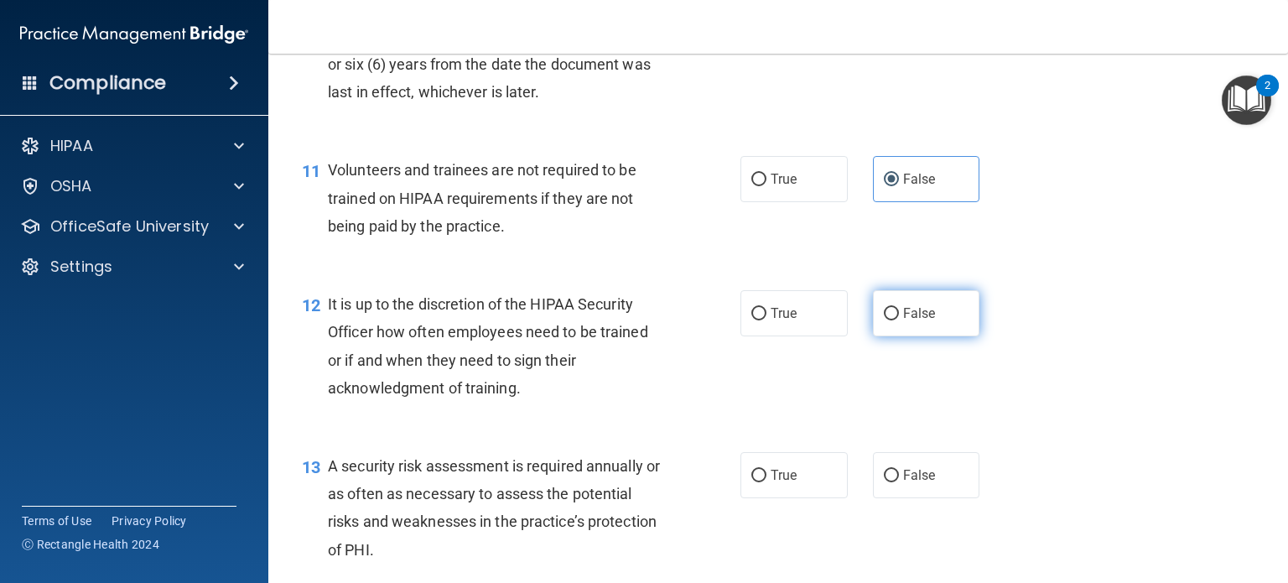
click at [906, 336] on label "False" at bounding box center [926, 313] width 107 height 46
click at [899, 320] on input "False" at bounding box center [891, 314] width 15 height 13
radio input "true"
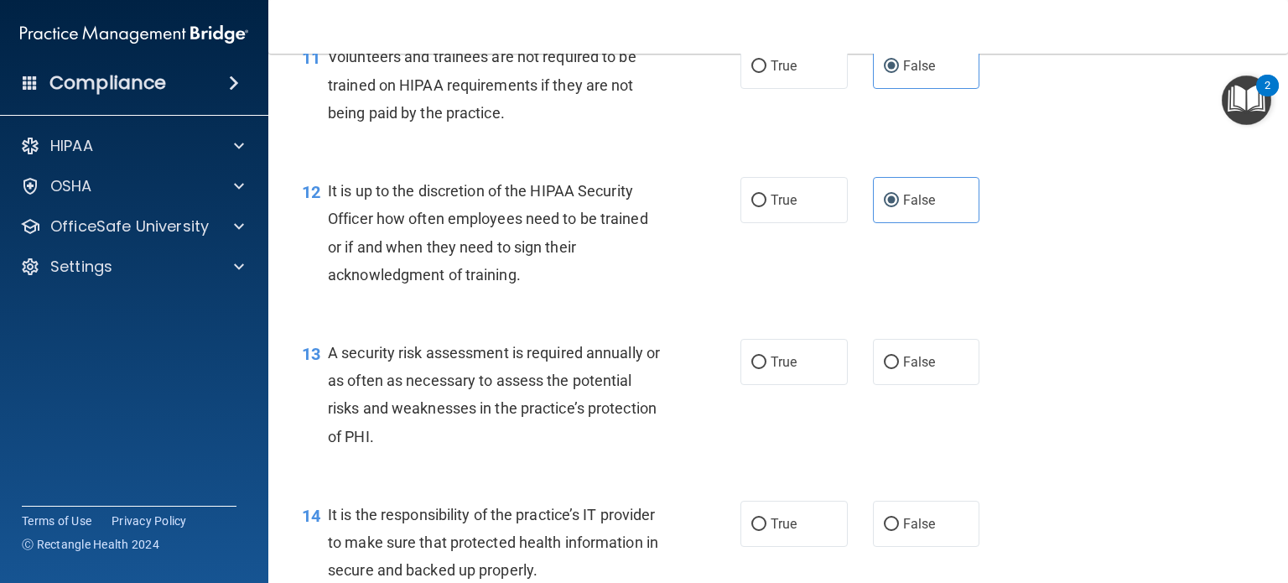
scroll to position [1928, 0]
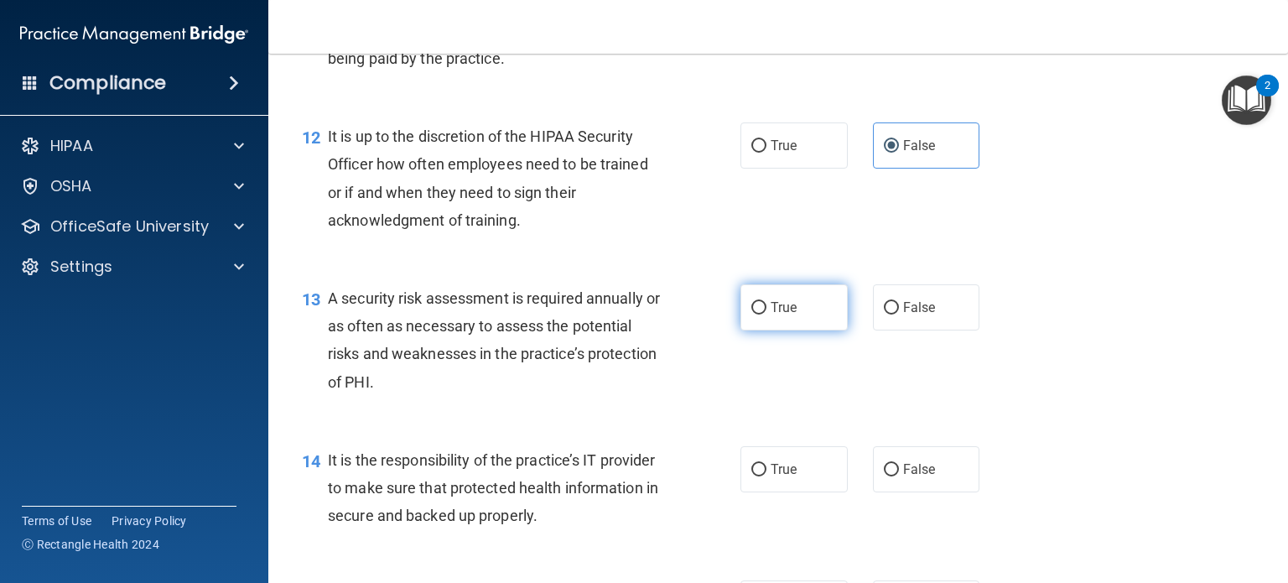
click at [805, 330] on label "True" at bounding box center [793, 307] width 107 height 46
click at [766, 314] on input "True" at bounding box center [758, 308] width 15 height 13
radio input "true"
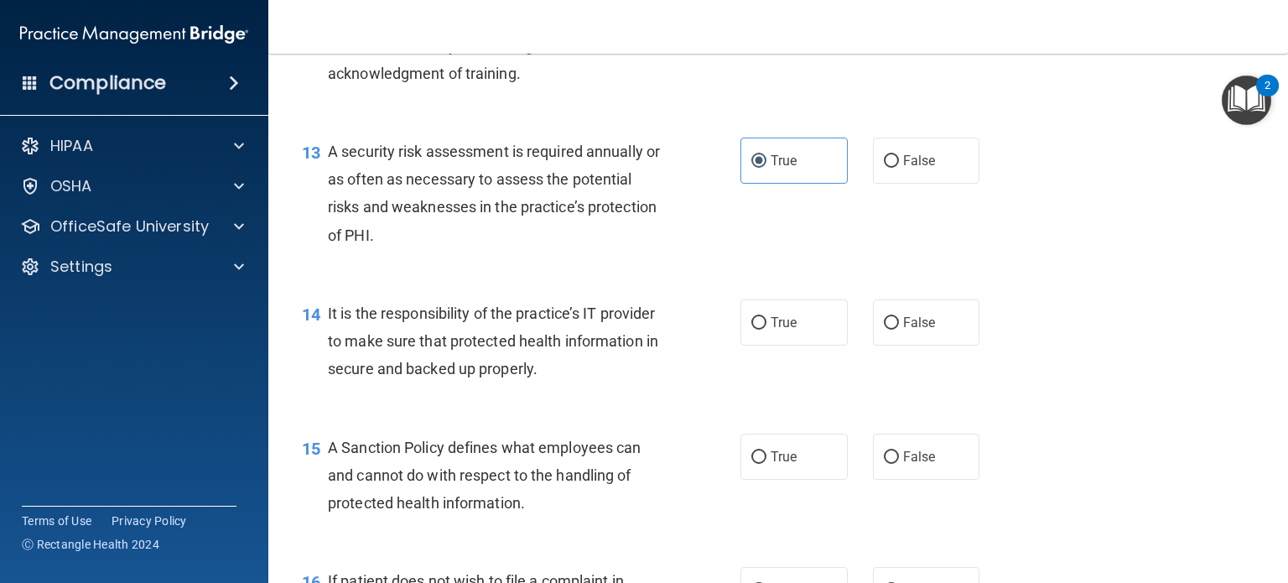
scroll to position [2180, 0]
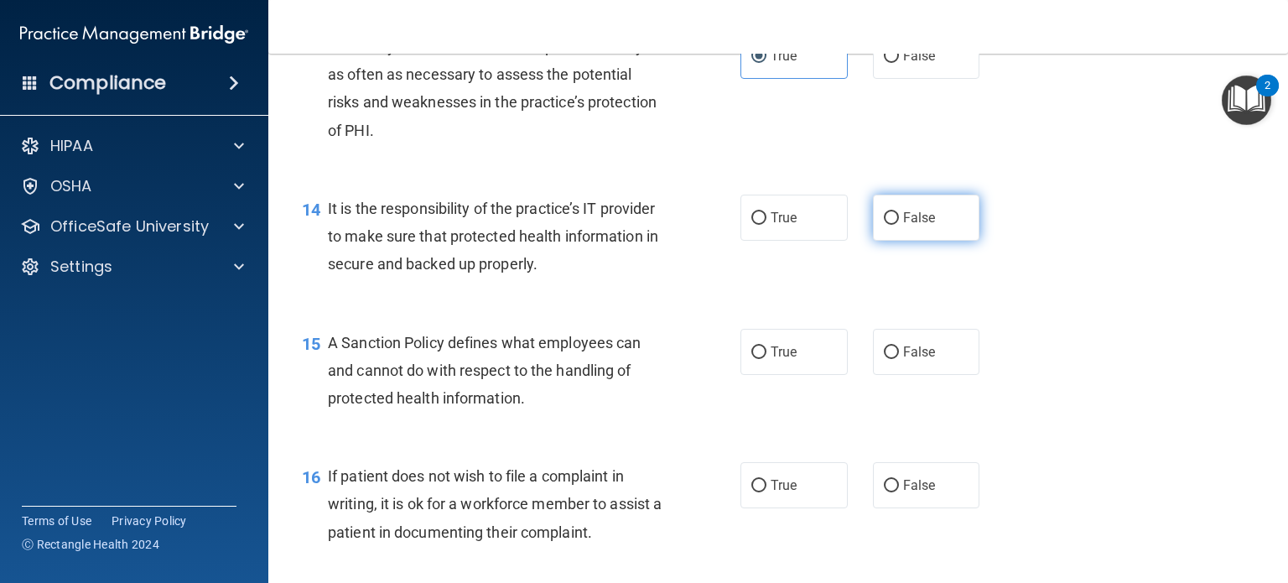
click at [907, 226] on span "False" at bounding box center [919, 218] width 33 height 16
click at [899, 225] on input "False" at bounding box center [891, 218] width 15 height 13
radio input "true"
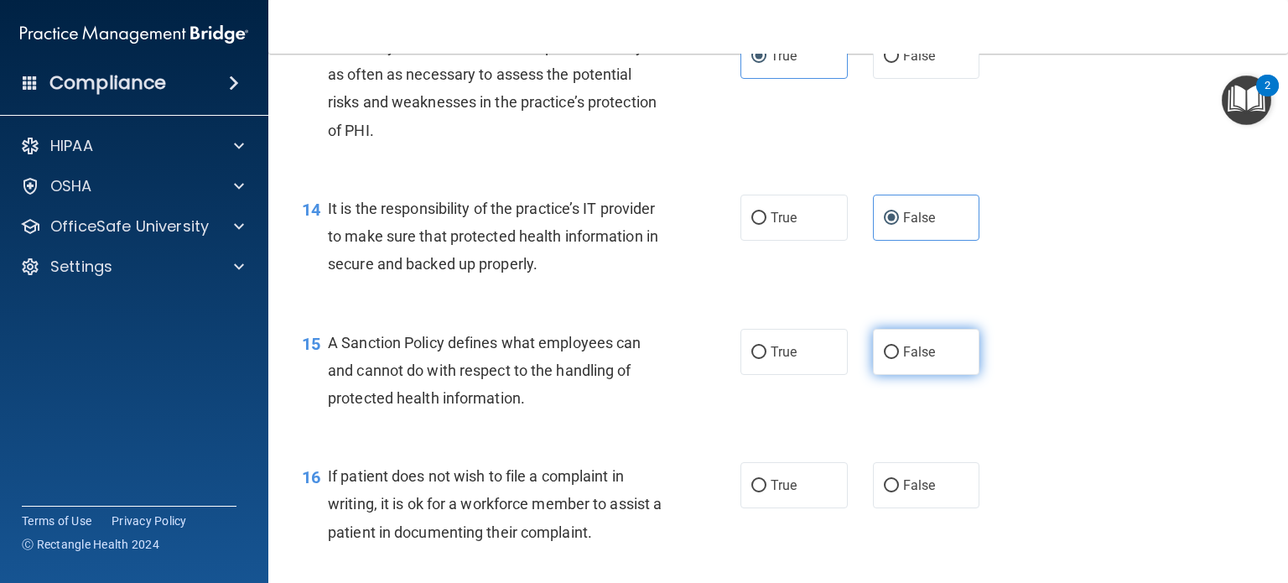
click at [890, 359] on input "False" at bounding box center [891, 352] width 15 height 13
radio input "true"
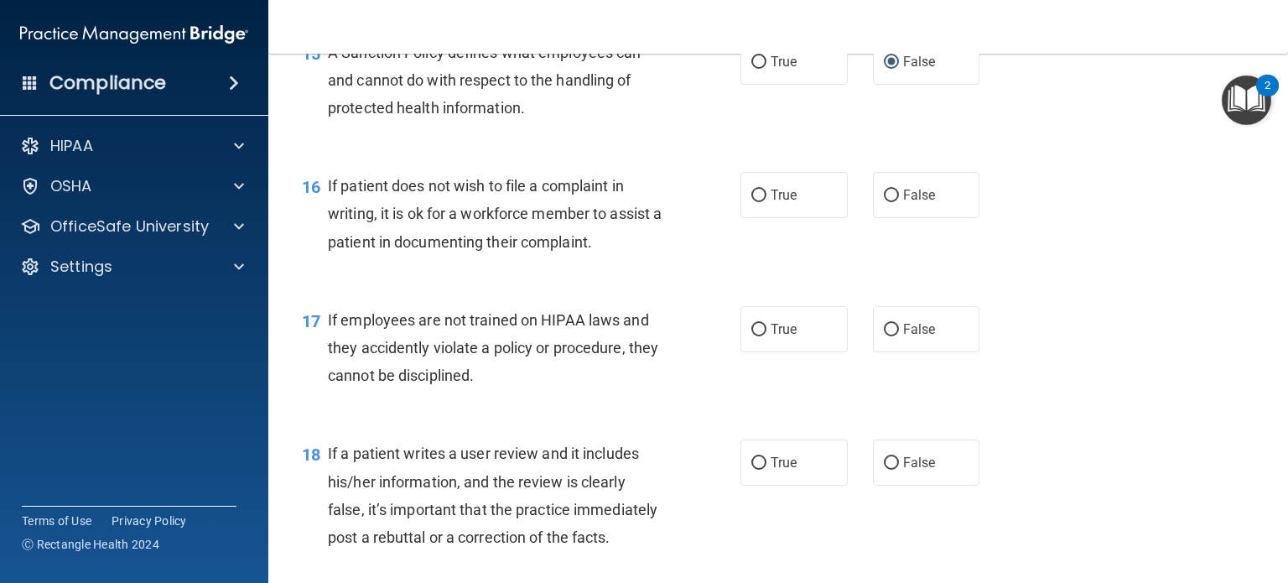
scroll to position [2348, 0]
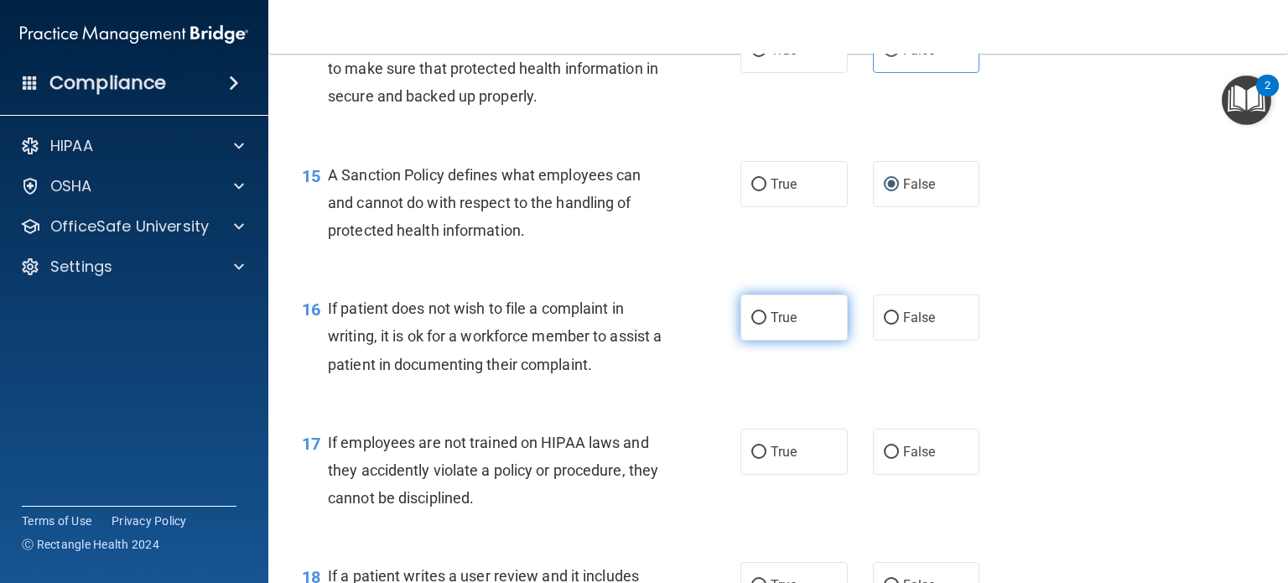
click at [802, 340] on label "True" at bounding box center [793, 317] width 107 height 46
click at [766, 324] on input "True" at bounding box center [758, 318] width 15 height 13
radio input "true"
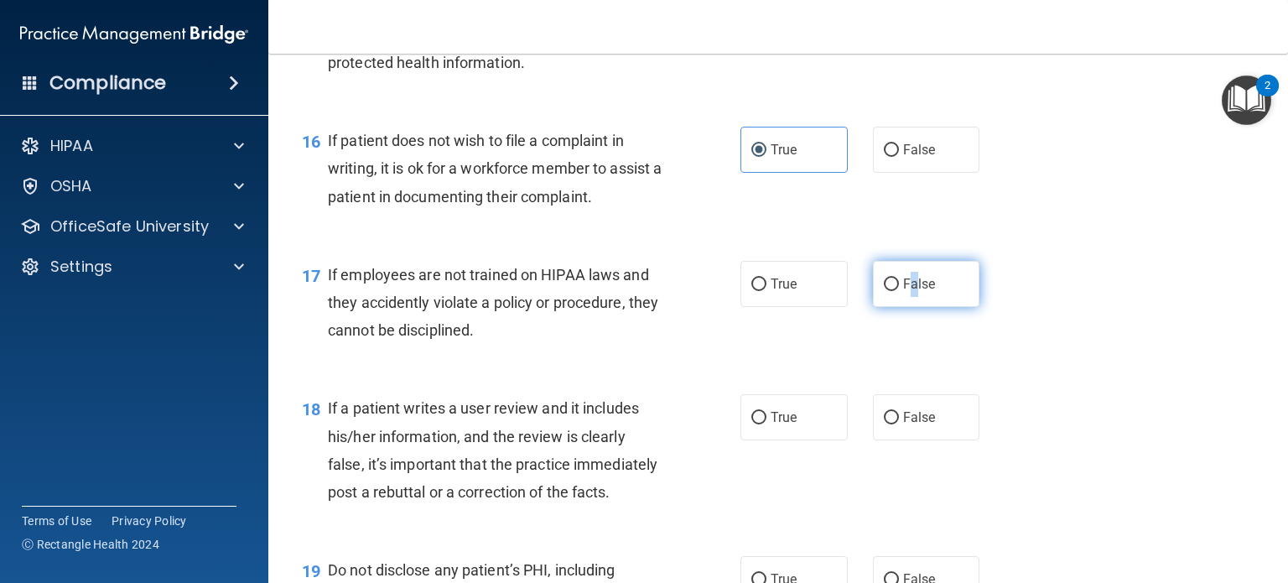
click at [906, 292] on span "False" at bounding box center [919, 284] width 33 height 16
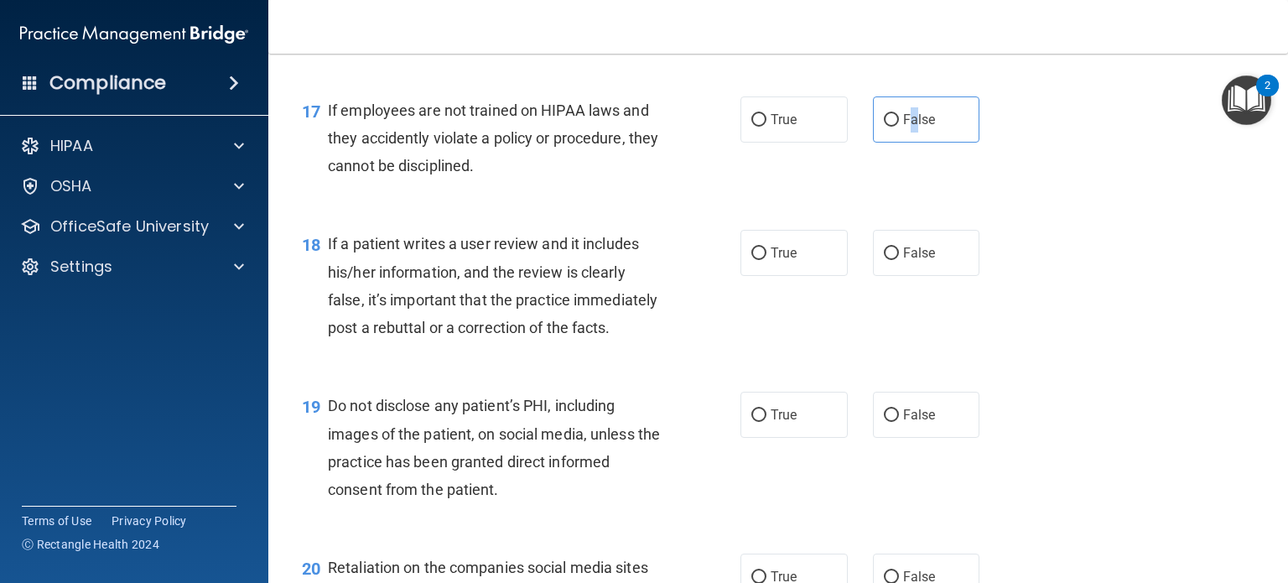
scroll to position [2683, 0]
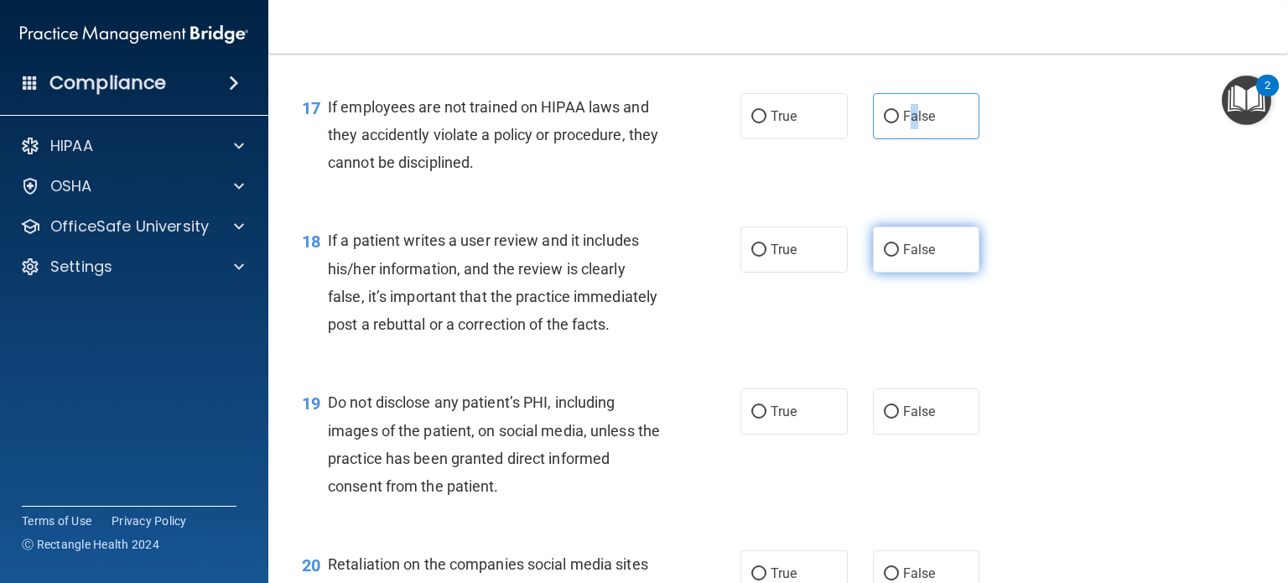
click at [887, 257] on input "False" at bounding box center [891, 250] width 15 height 13
radio input "true"
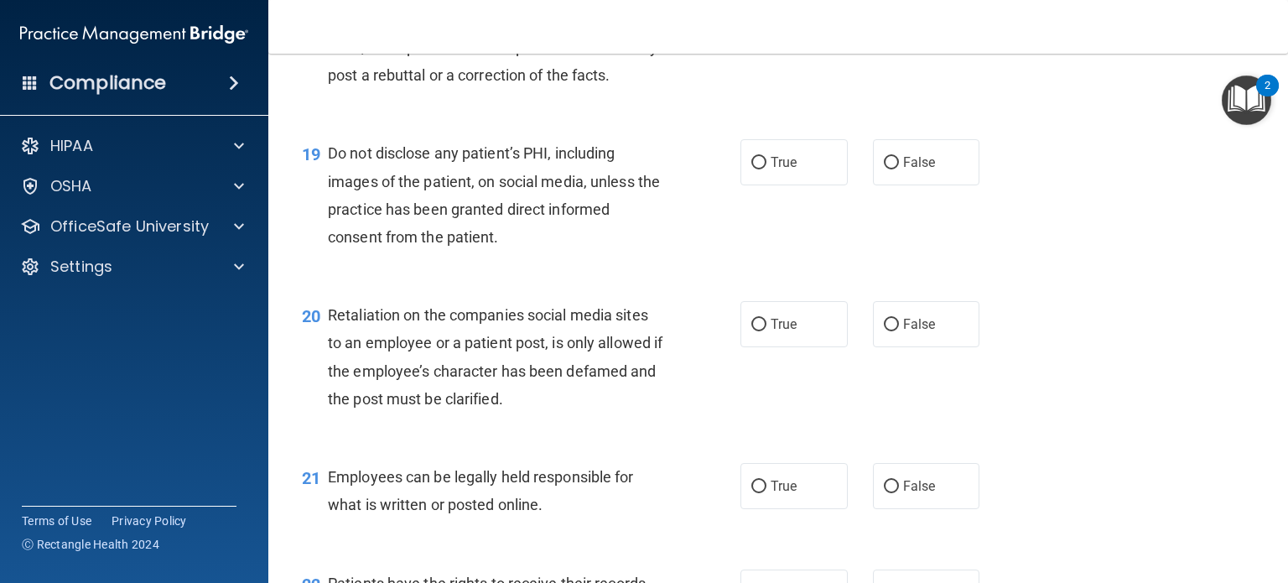
scroll to position [2935, 0]
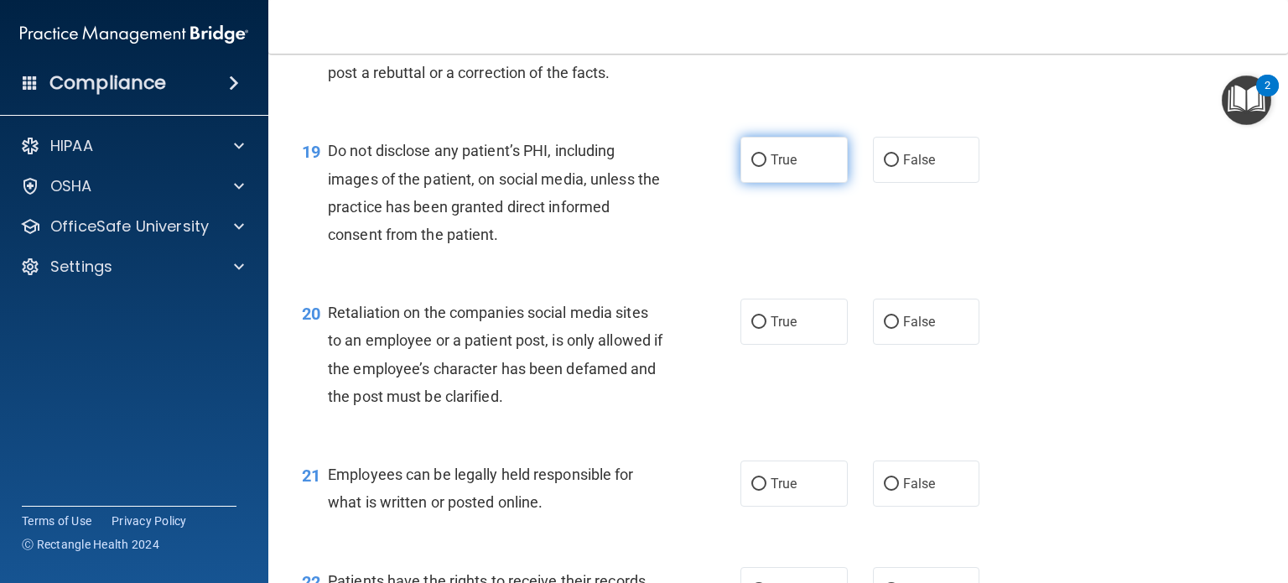
click at [773, 168] on span "True" at bounding box center [784, 160] width 26 height 16
click at [766, 167] on input "True" at bounding box center [758, 160] width 15 height 13
radio input "true"
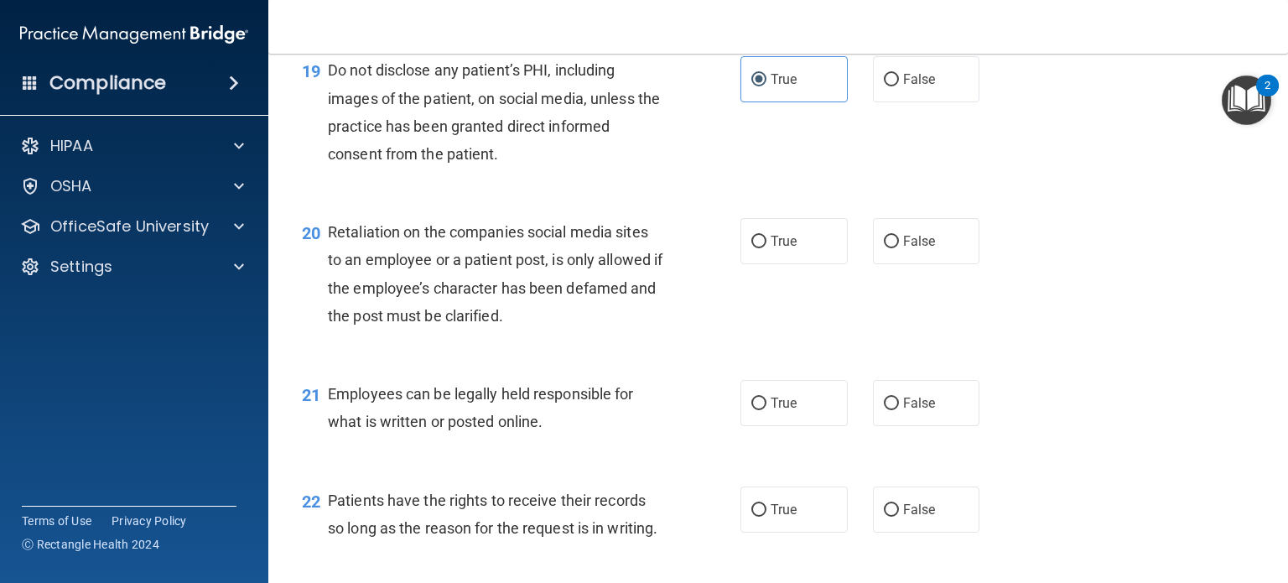
scroll to position [3018, 0]
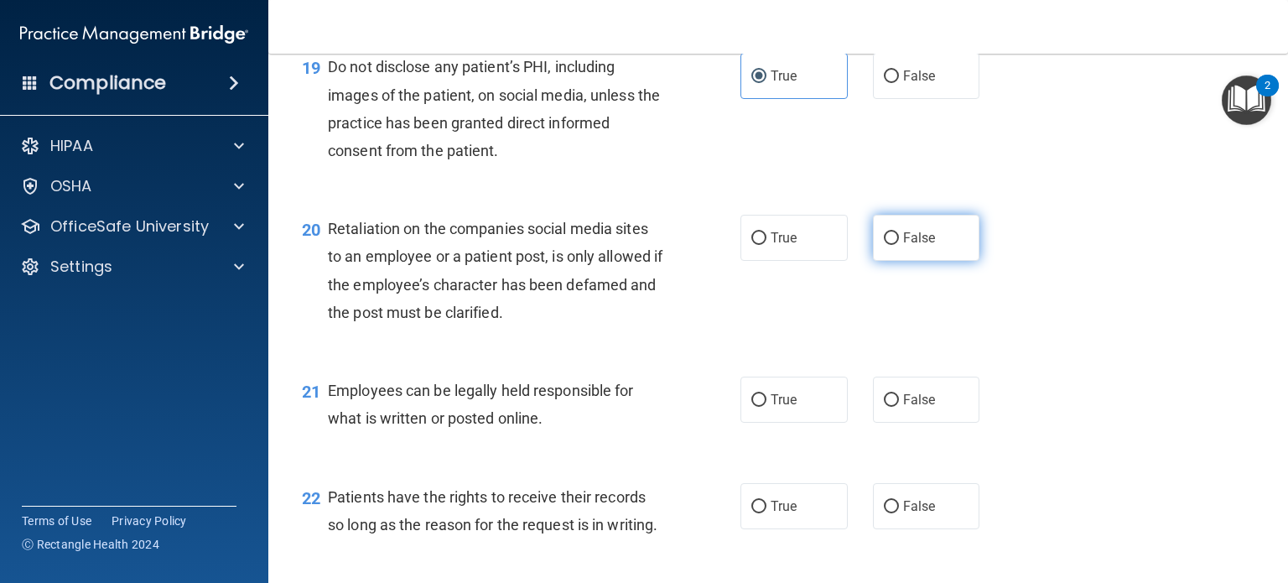
click at [884, 245] on input "False" at bounding box center [891, 238] width 15 height 13
radio input "true"
click at [775, 407] on span "True" at bounding box center [784, 400] width 26 height 16
click at [766, 407] on input "True" at bounding box center [758, 400] width 15 height 13
radio input "true"
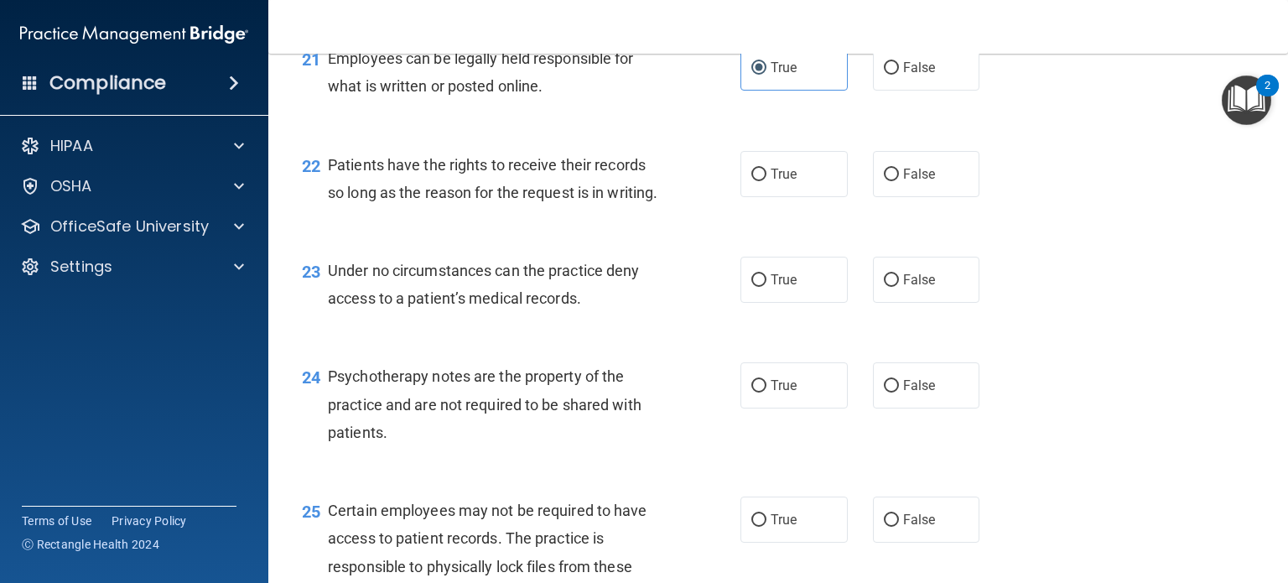
scroll to position [3354, 0]
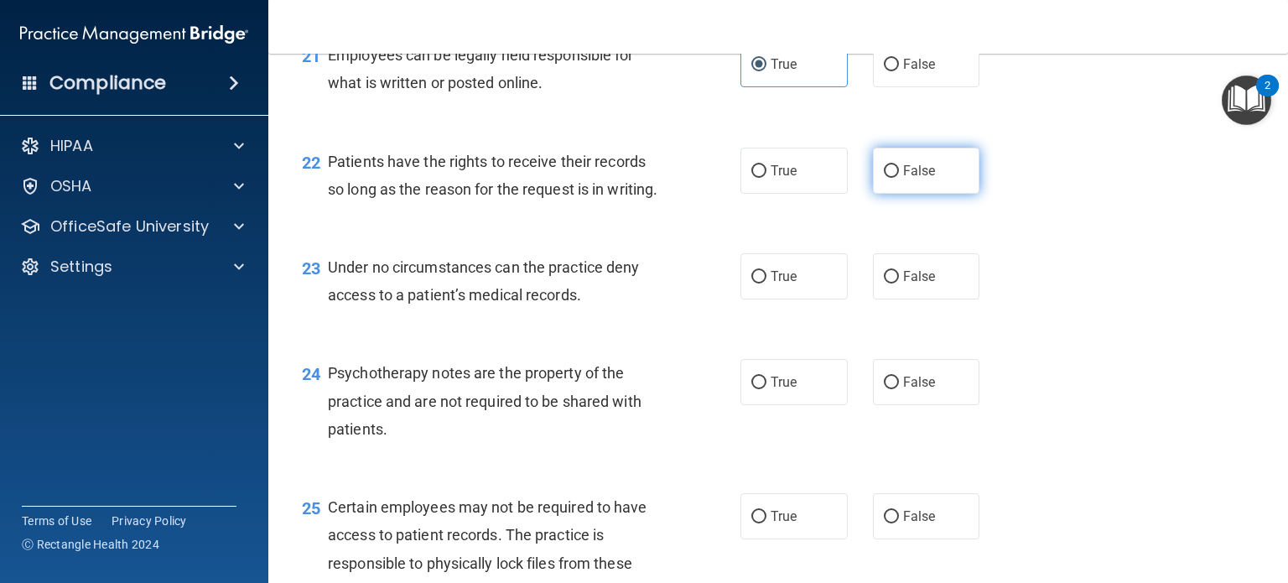
click at [933, 194] on label "False" at bounding box center [926, 171] width 107 height 46
click at [899, 178] on input "False" at bounding box center [891, 171] width 15 height 13
radio input "true"
click at [903, 284] on span "False" at bounding box center [919, 276] width 33 height 16
click at [899, 283] on input "False" at bounding box center [891, 277] width 15 height 13
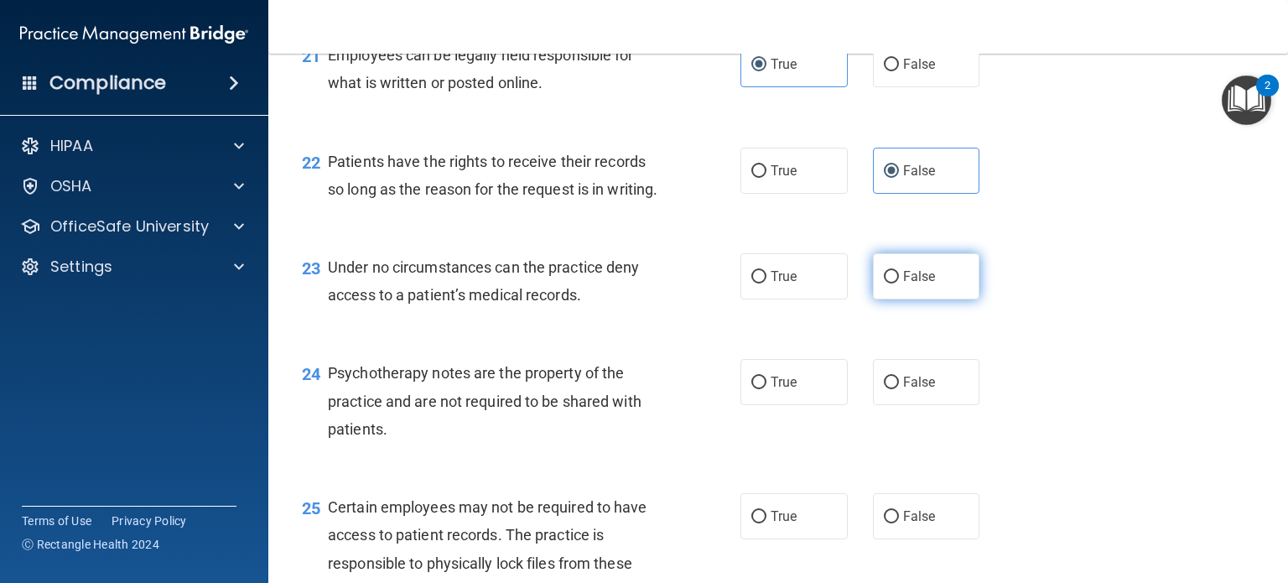
radio input "true"
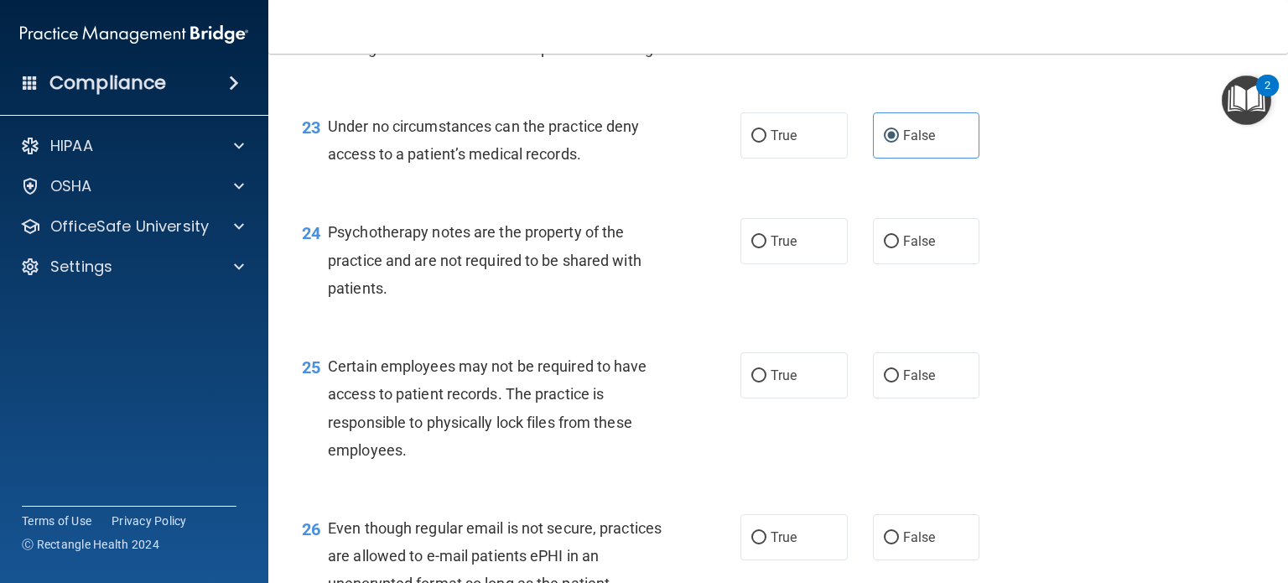
scroll to position [3522, 0]
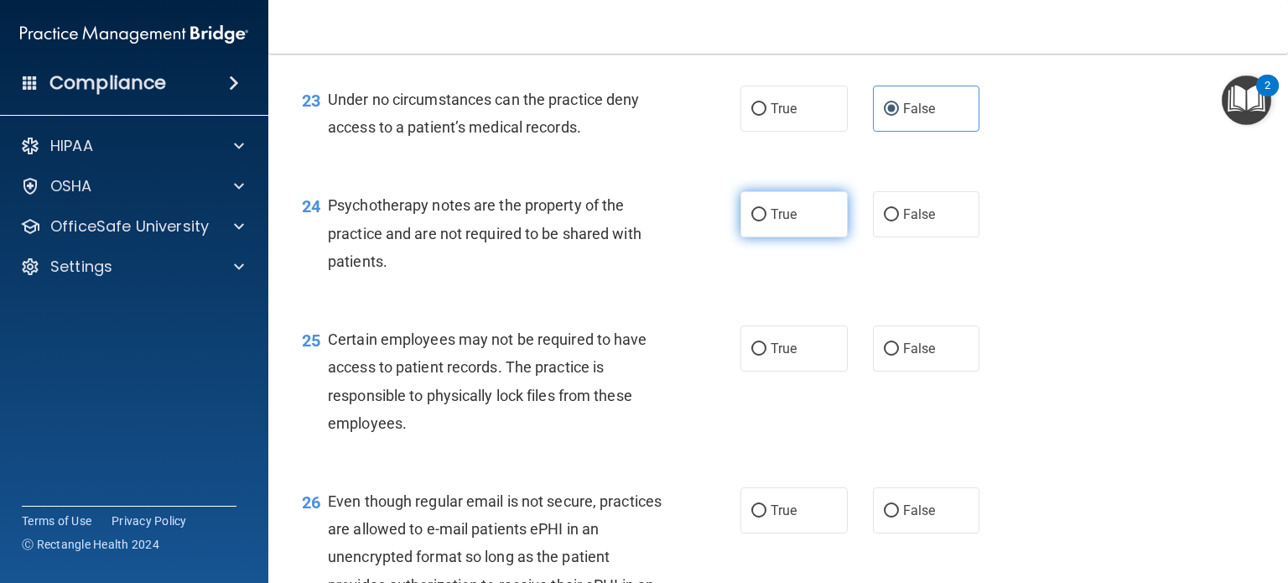
click at [794, 237] on label "True" at bounding box center [793, 214] width 107 height 46
click at [766, 221] on input "True" at bounding box center [758, 215] width 15 height 13
radio input "true"
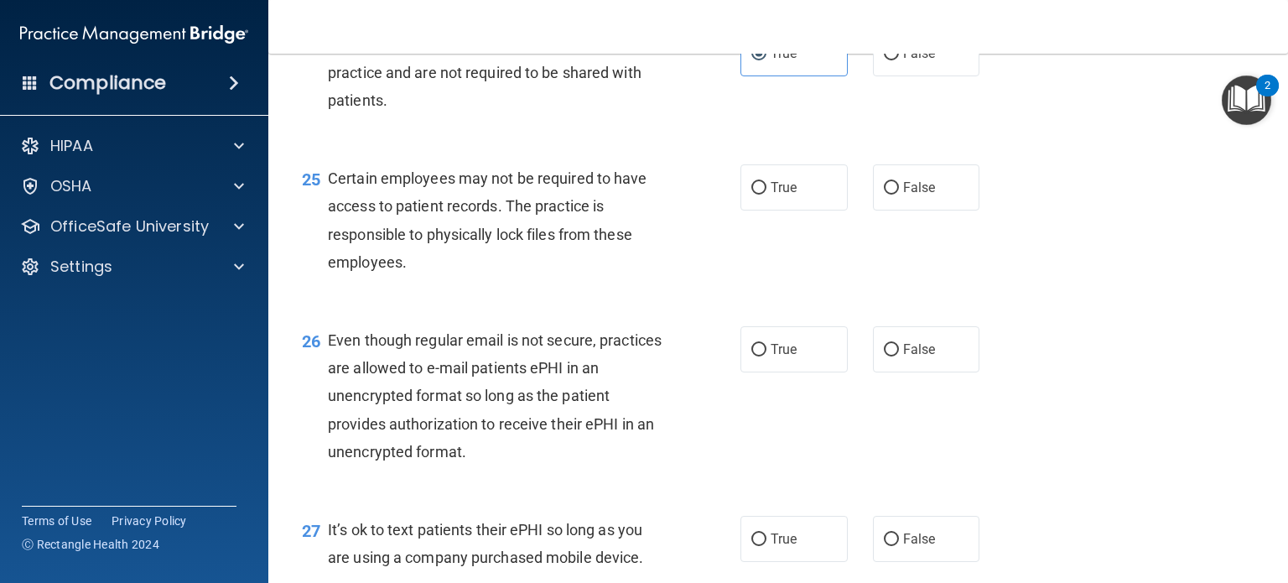
scroll to position [3689, 0]
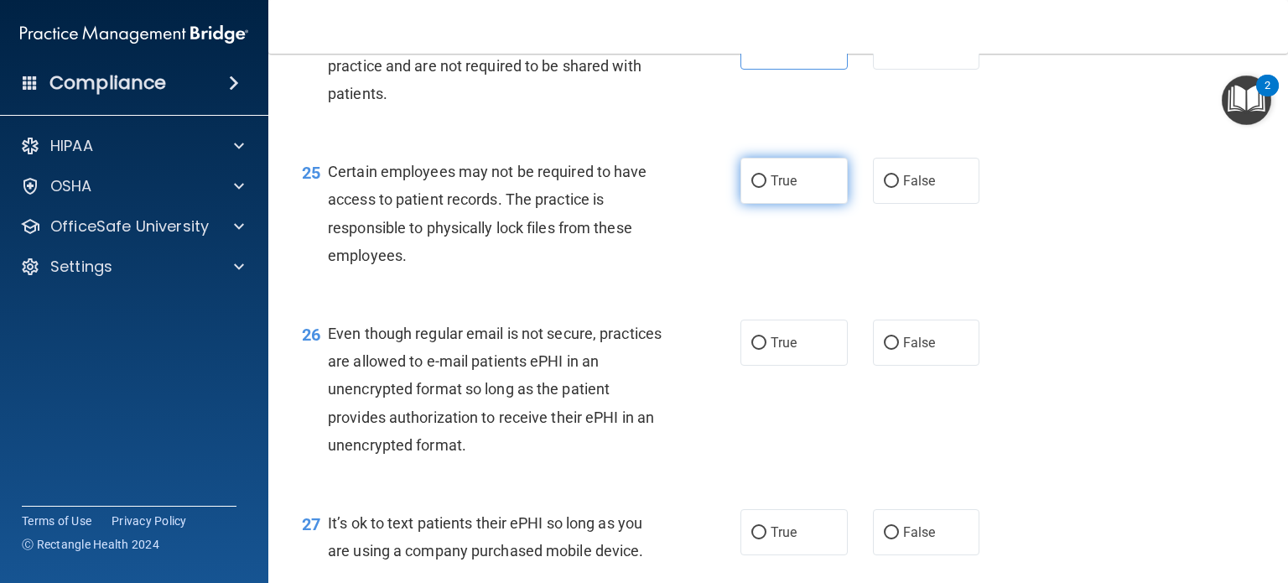
click at [788, 189] on span "True" at bounding box center [784, 181] width 26 height 16
click at [766, 188] on input "True" at bounding box center [758, 181] width 15 height 13
radio input "true"
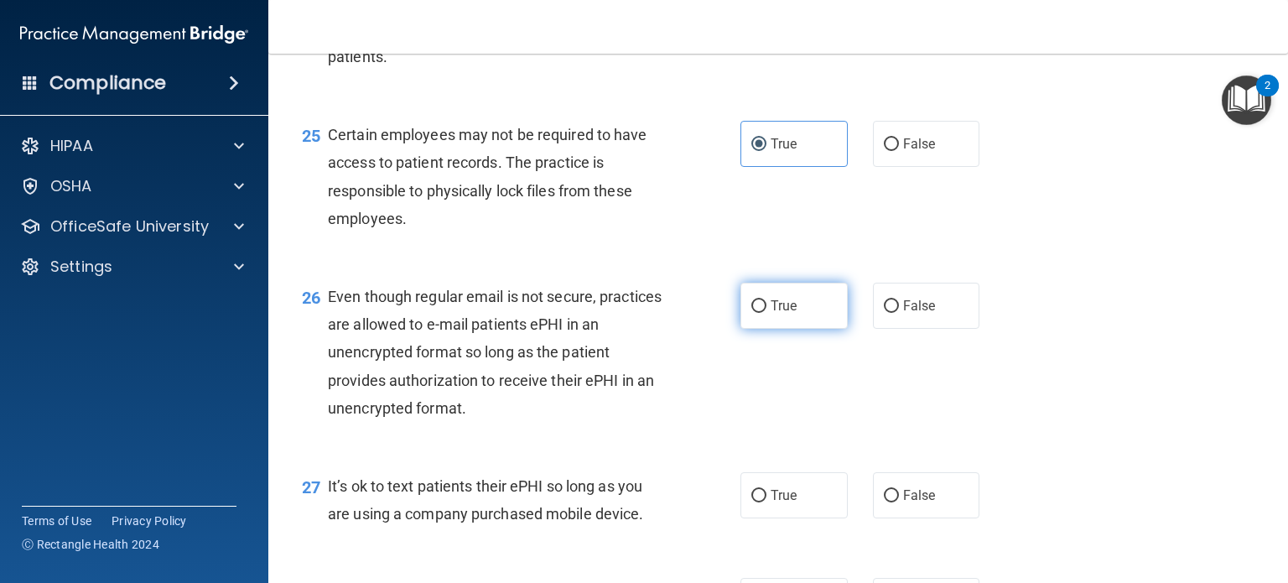
scroll to position [3857, 0]
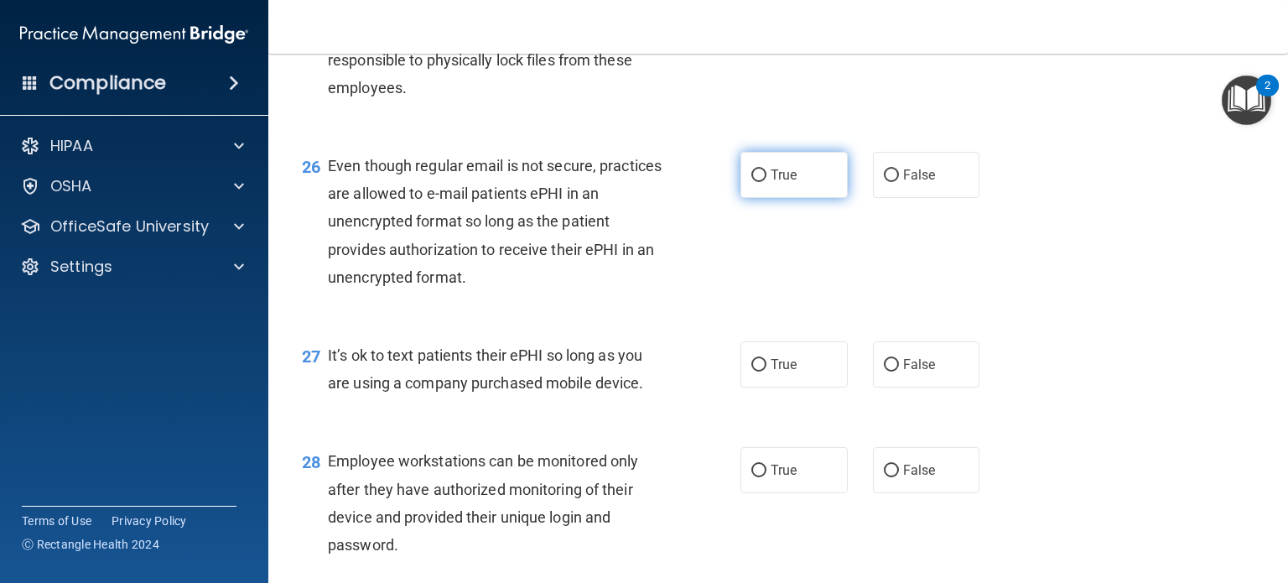
click at [789, 198] on label "True" at bounding box center [793, 175] width 107 height 46
click at [766, 182] on input "True" at bounding box center [758, 175] width 15 height 13
radio input "true"
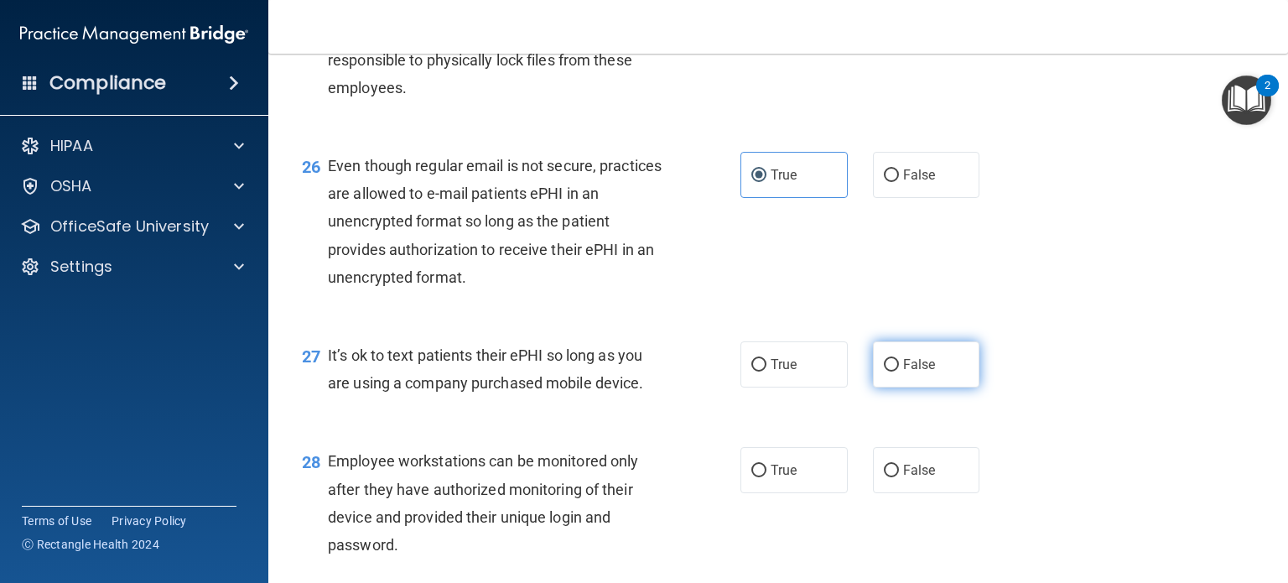
click at [884, 371] on input "False" at bounding box center [891, 365] width 15 height 13
radio input "true"
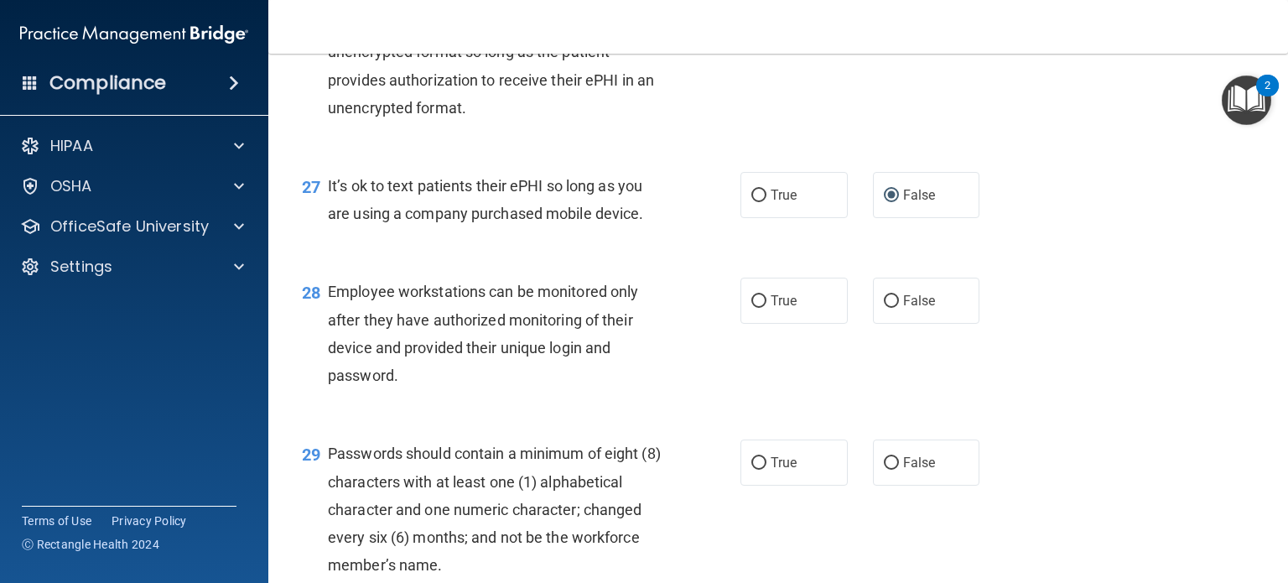
scroll to position [4108, 0]
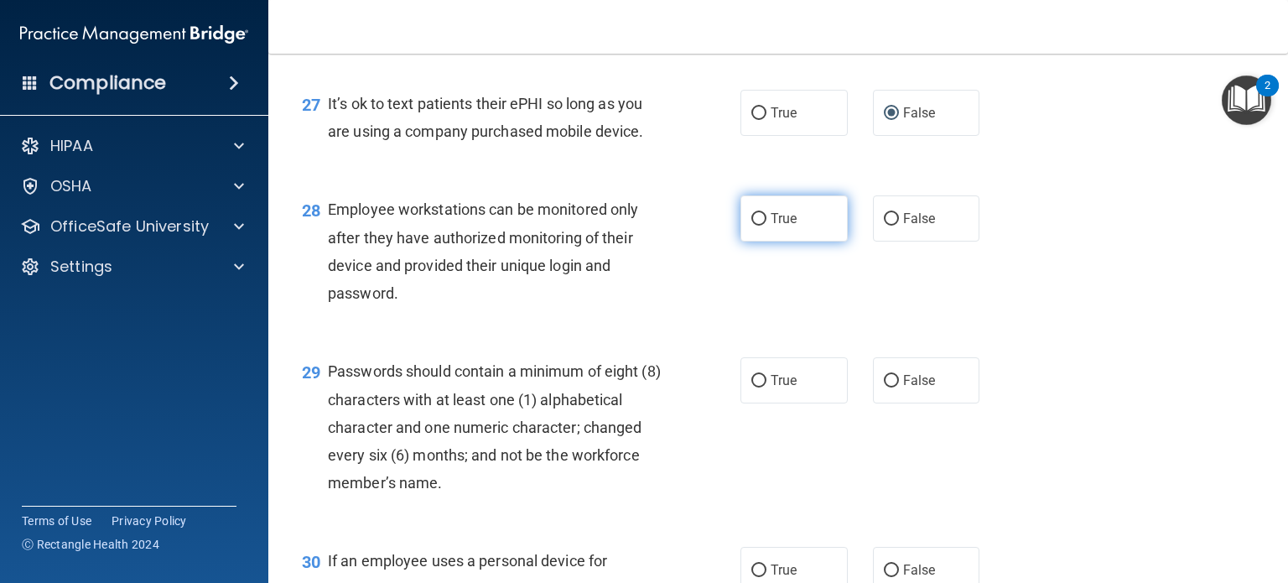
click at [797, 241] on label "True" at bounding box center [793, 218] width 107 height 46
click at [766, 226] on input "True" at bounding box center [758, 219] width 15 height 13
radio input "true"
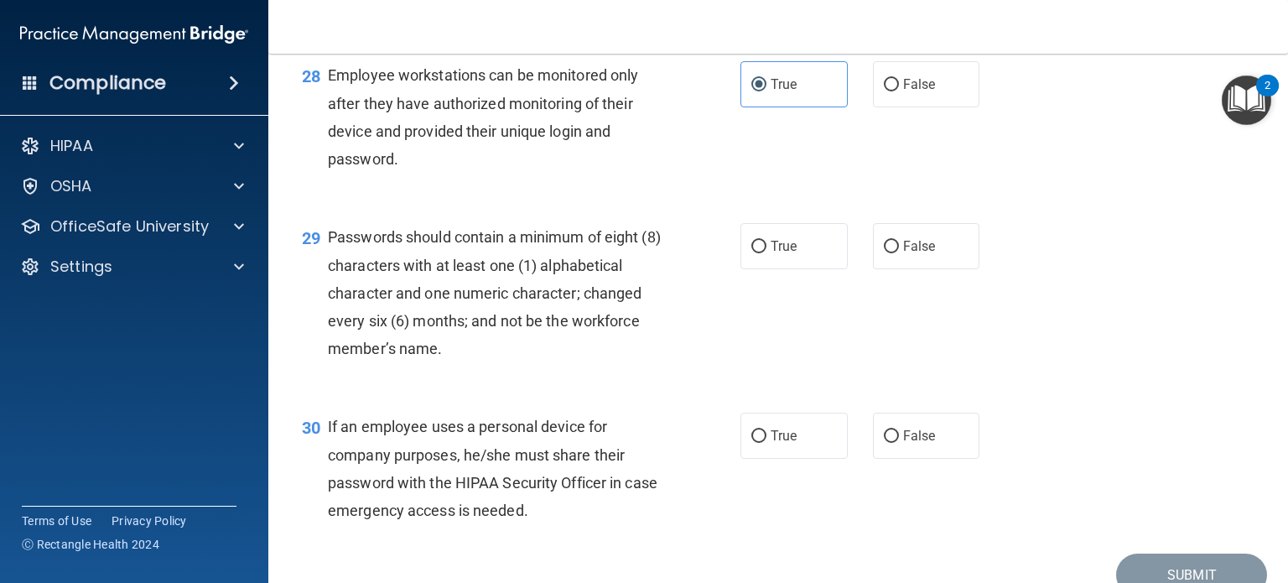
scroll to position [4360, 0]
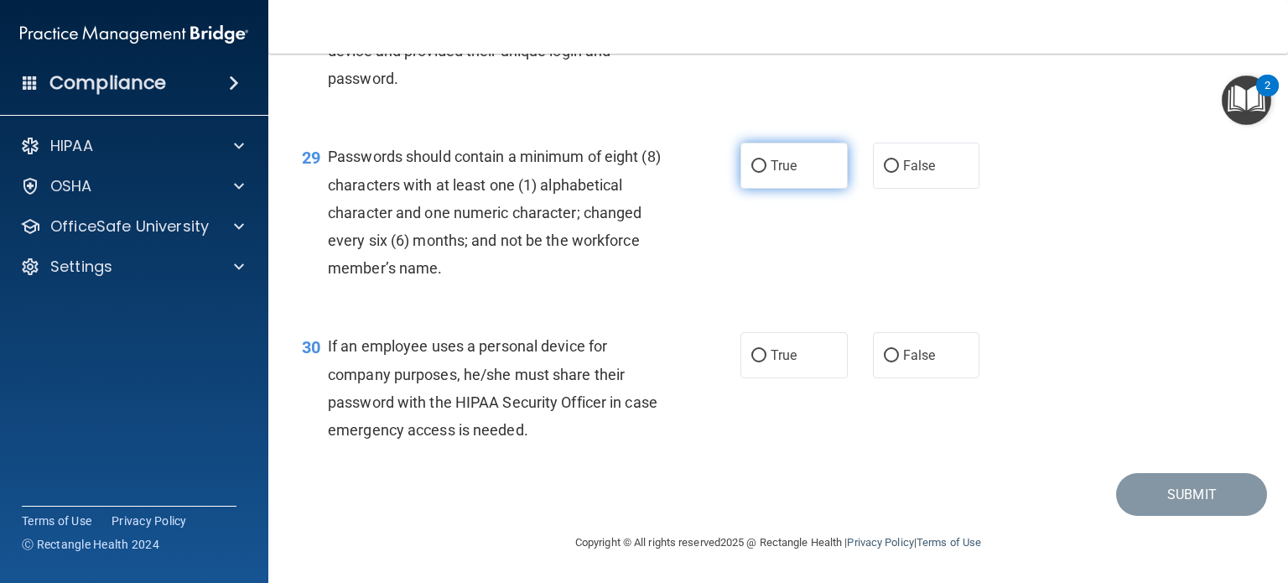
click at [809, 189] on label "True" at bounding box center [793, 166] width 107 height 46
click at [766, 173] on input "True" at bounding box center [758, 166] width 15 height 13
radio input "true"
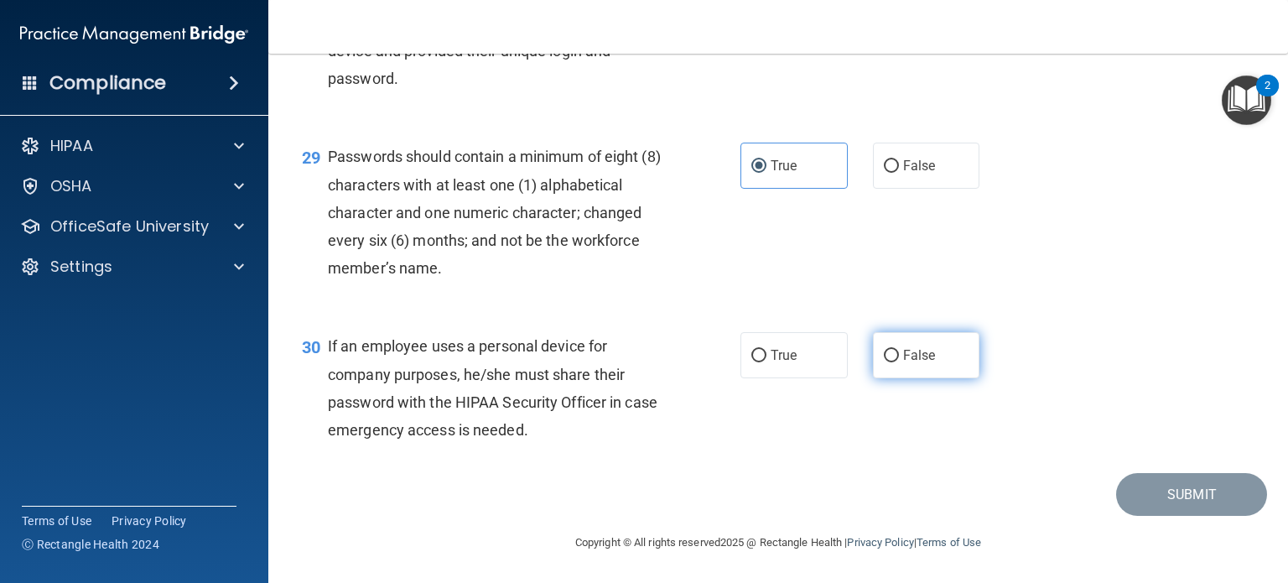
click at [895, 338] on label "False" at bounding box center [926, 355] width 107 height 46
click at [895, 350] on input "False" at bounding box center [891, 356] width 15 height 13
radio input "true"
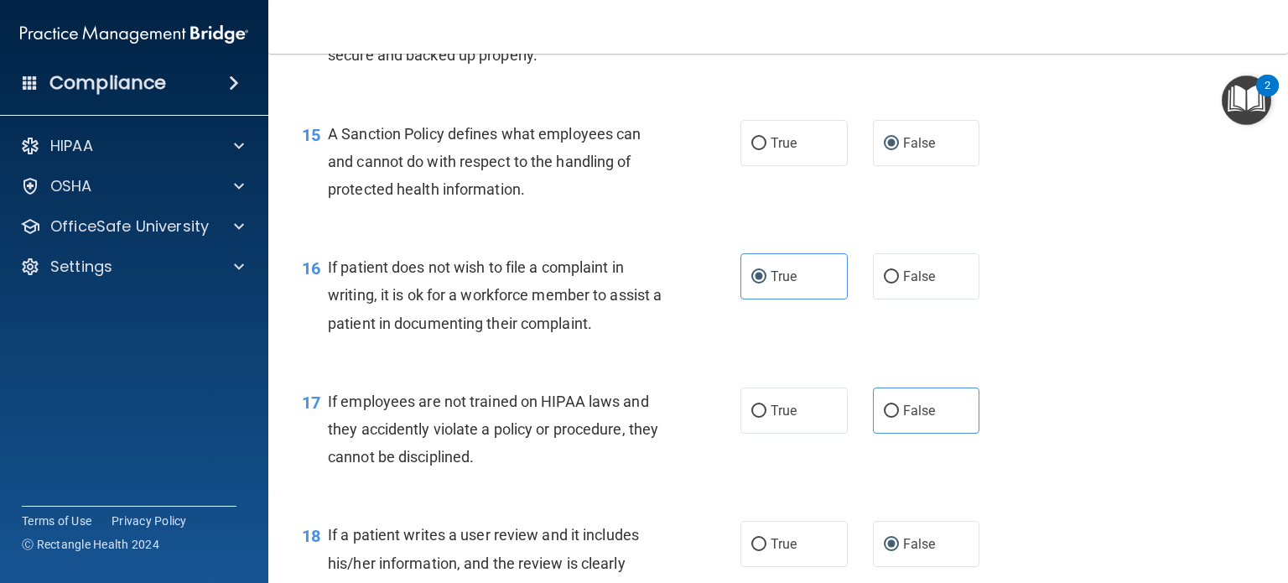
scroll to position [2395, 0]
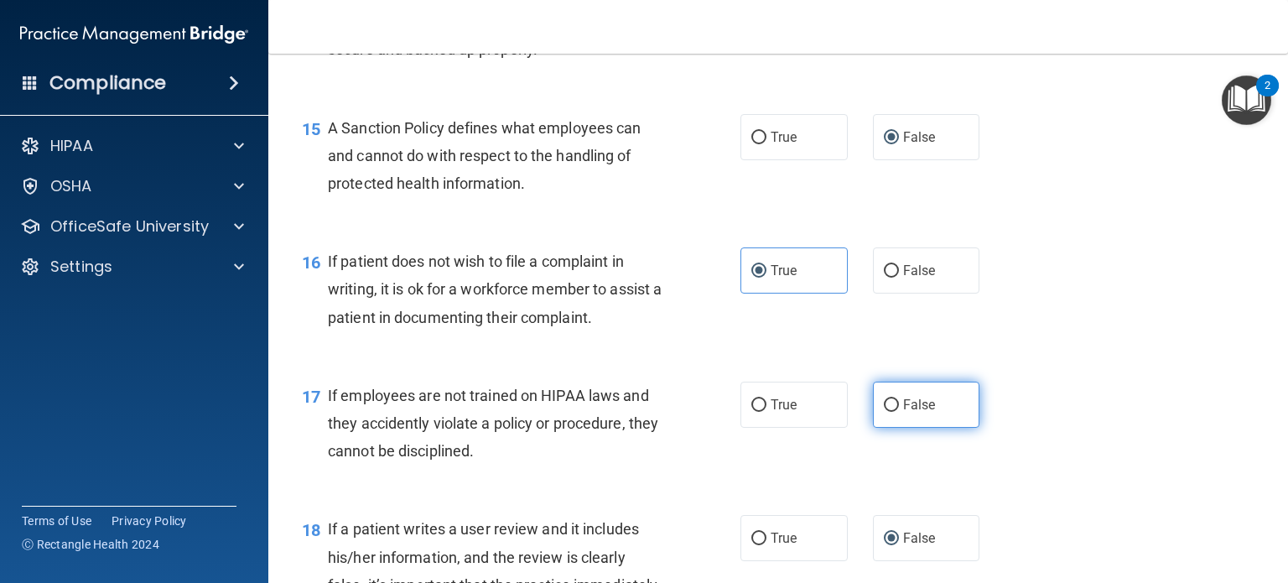
click at [887, 412] on input "False" at bounding box center [891, 405] width 15 height 13
radio input "true"
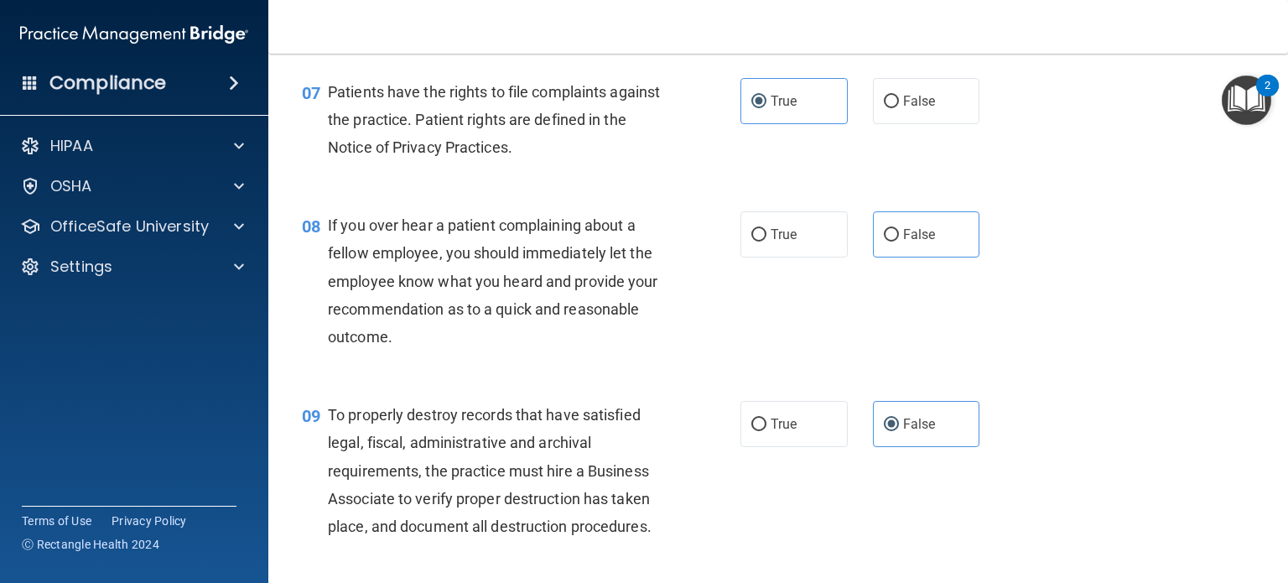
scroll to position [1137, 0]
click at [903, 242] on span "False" at bounding box center [919, 234] width 33 height 16
click at [899, 241] on input "False" at bounding box center [891, 235] width 15 height 13
radio input "true"
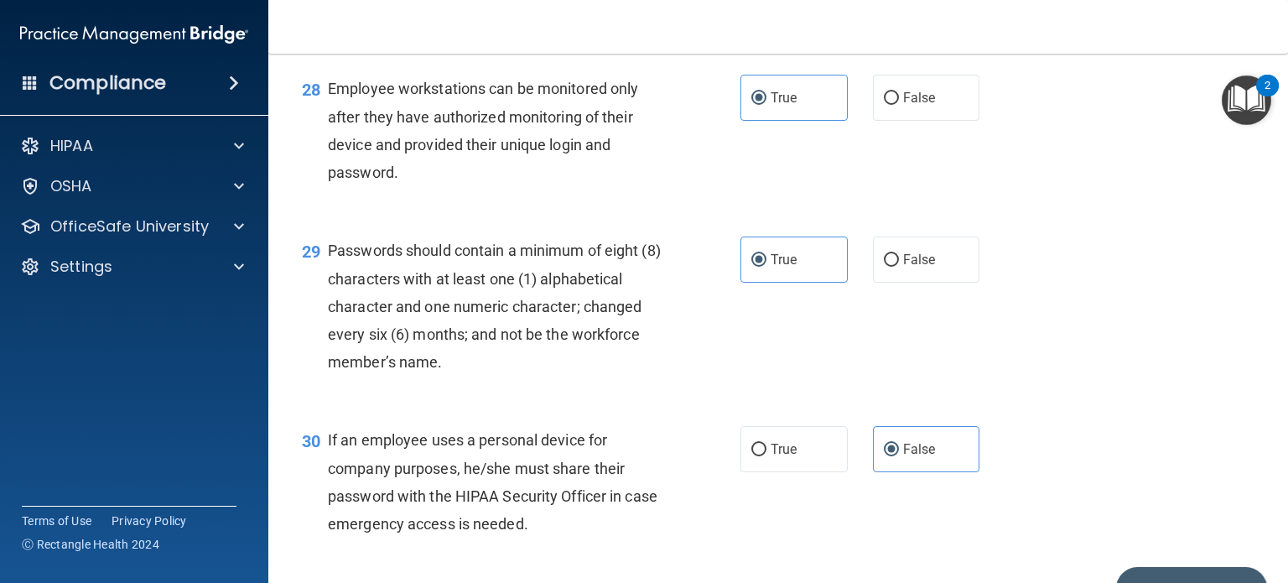
scroll to position [4407, 0]
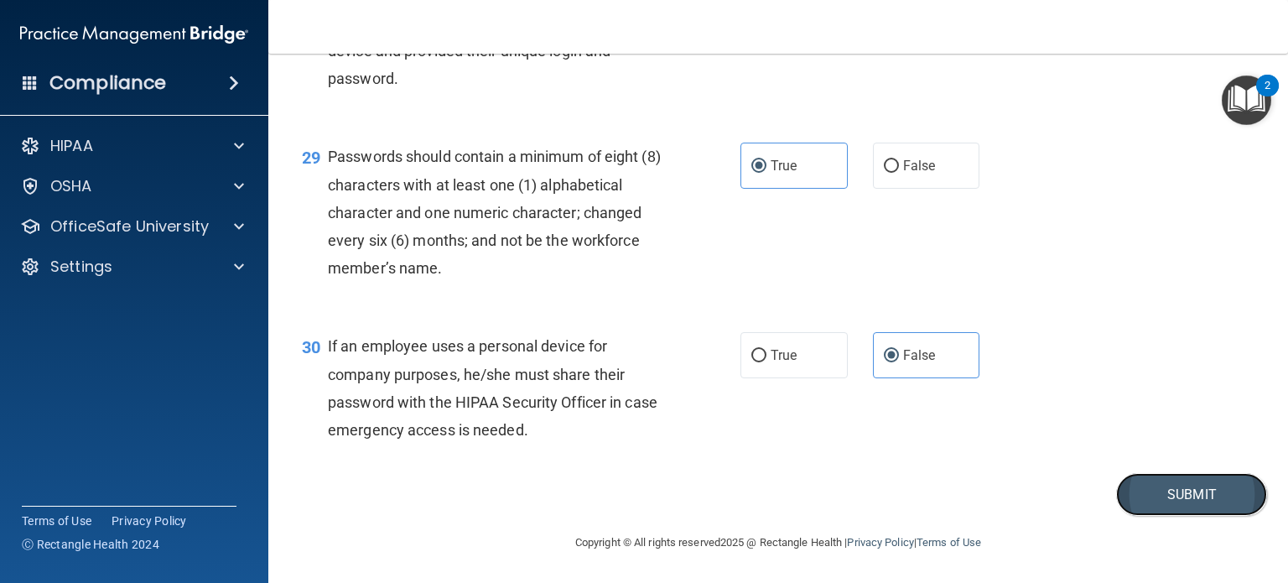
click at [1146, 498] on button "Submit" at bounding box center [1191, 494] width 151 height 43
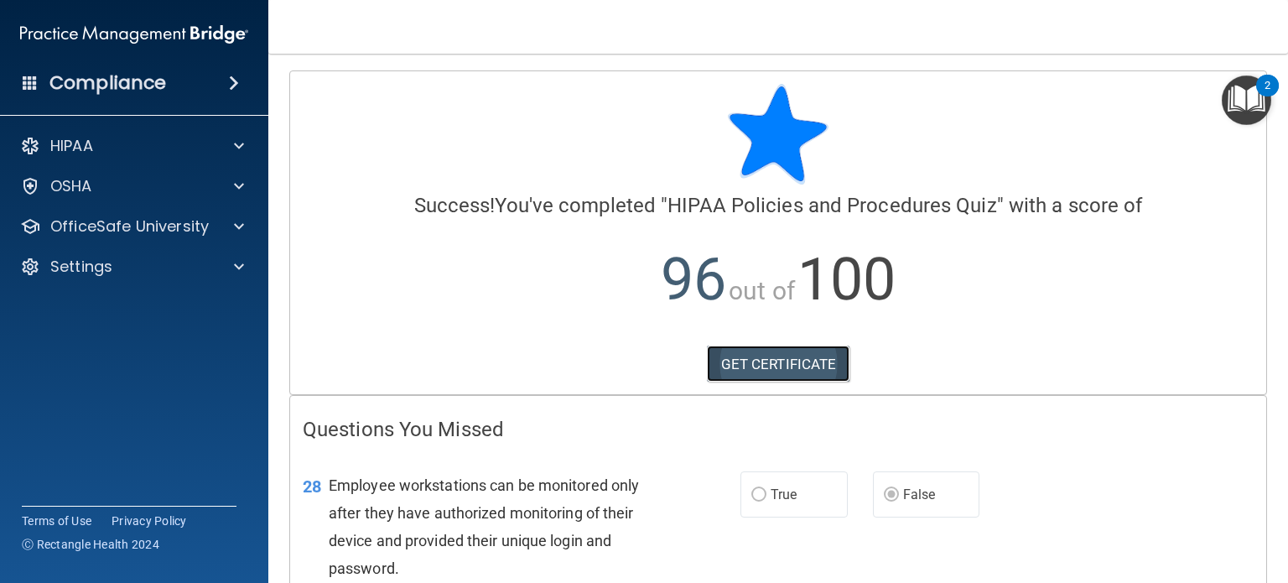
click at [766, 366] on link "GET CERTIFICATE" at bounding box center [778, 363] width 143 height 37
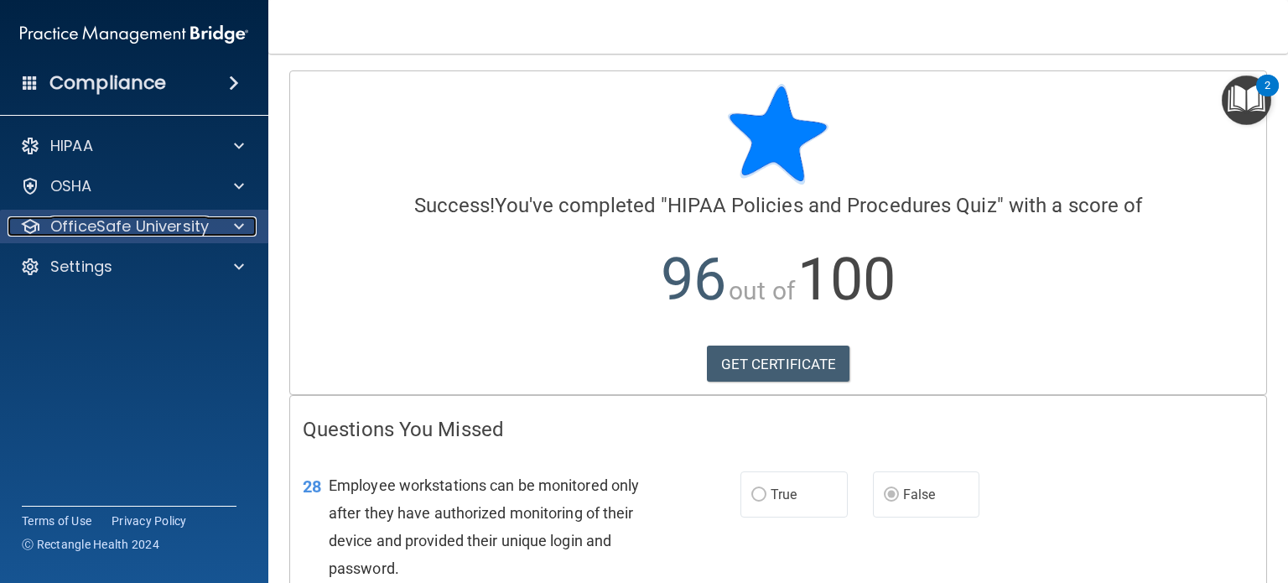
click at [104, 225] on p "OfficeSafe University" at bounding box center [129, 226] width 158 height 20
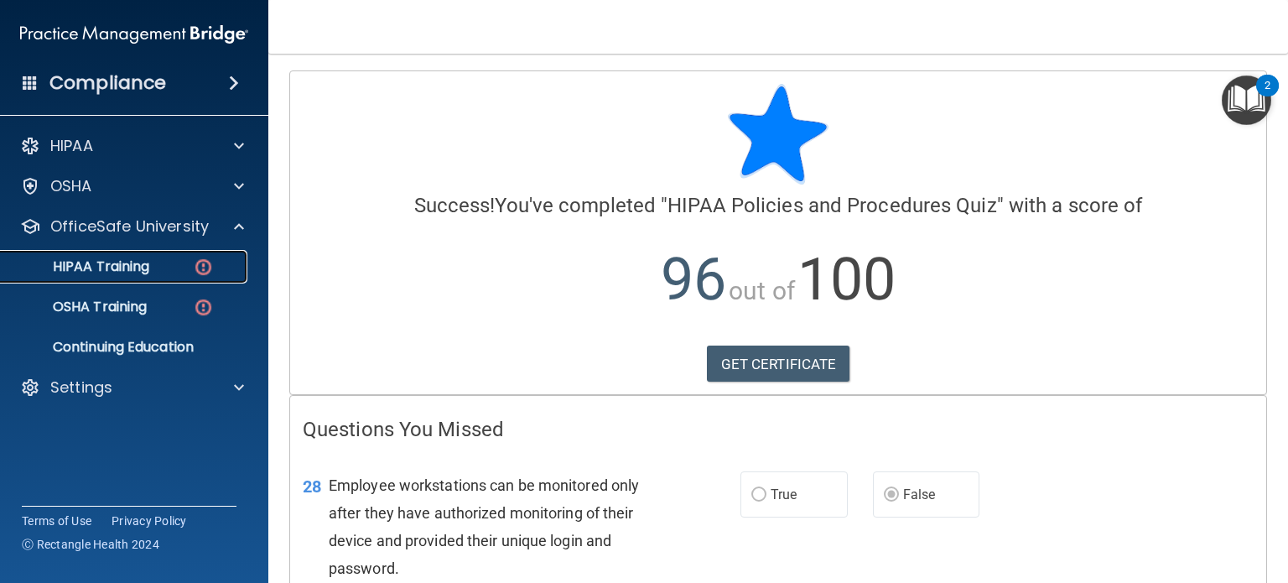
click at [112, 260] on p "HIPAA Training" at bounding box center [80, 266] width 138 height 17
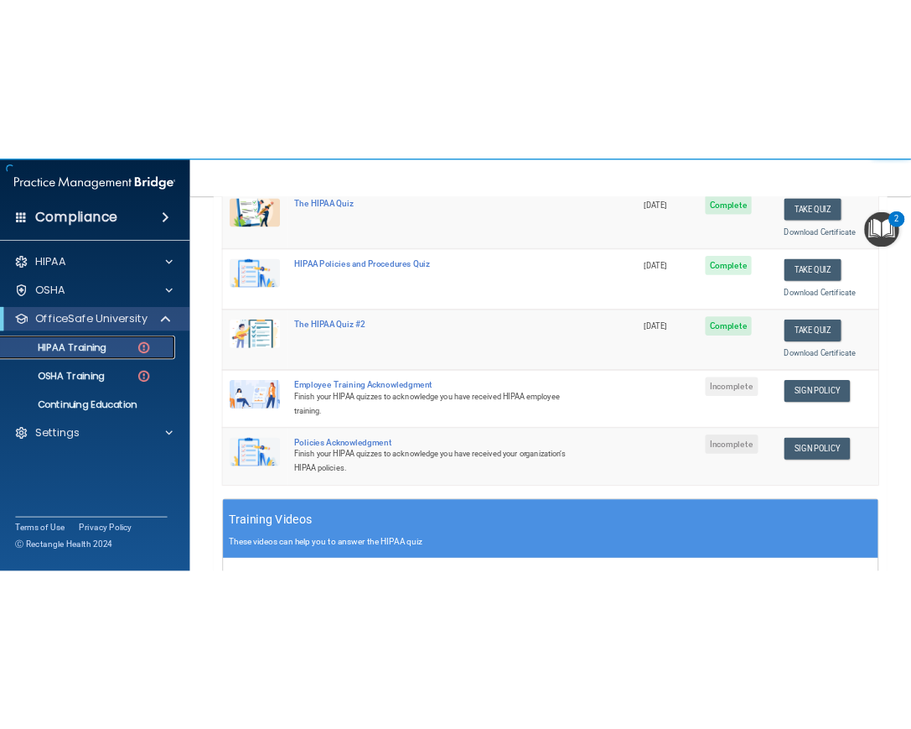
scroll to position [335, 0]
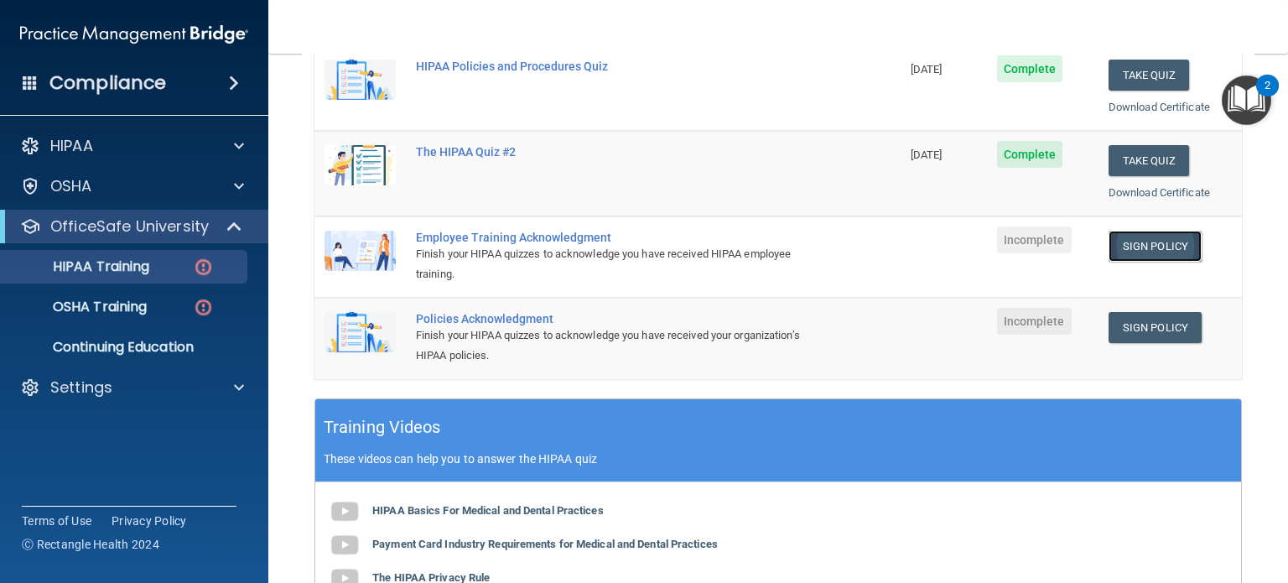
click at [1156, 241] on link "Sign Policy" at bounding box center [1154, 246] width 93 height 31
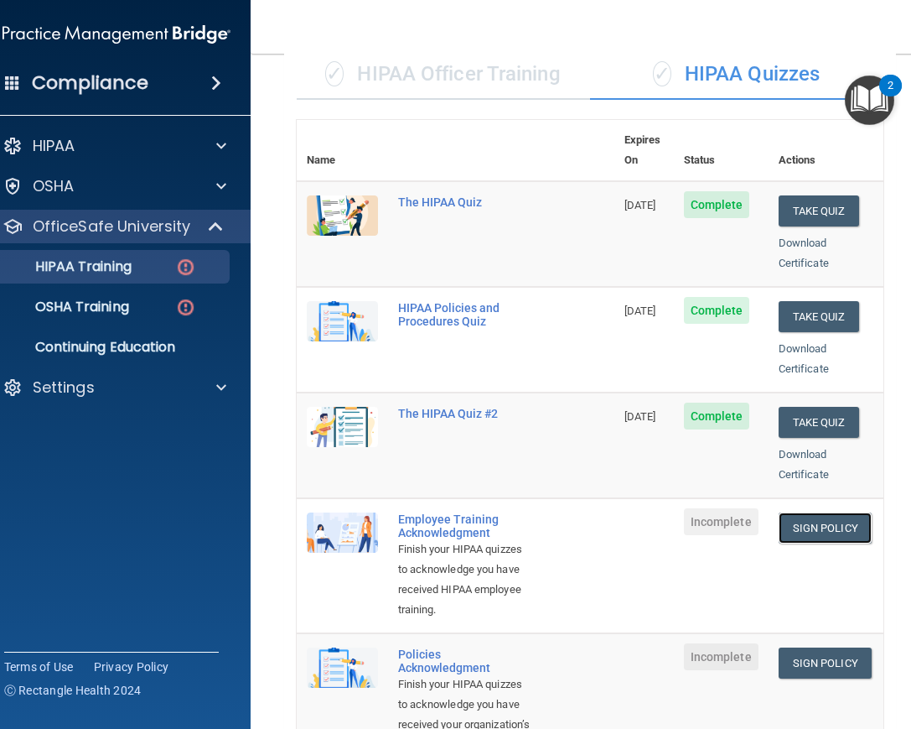
scroll to position [128, 0]
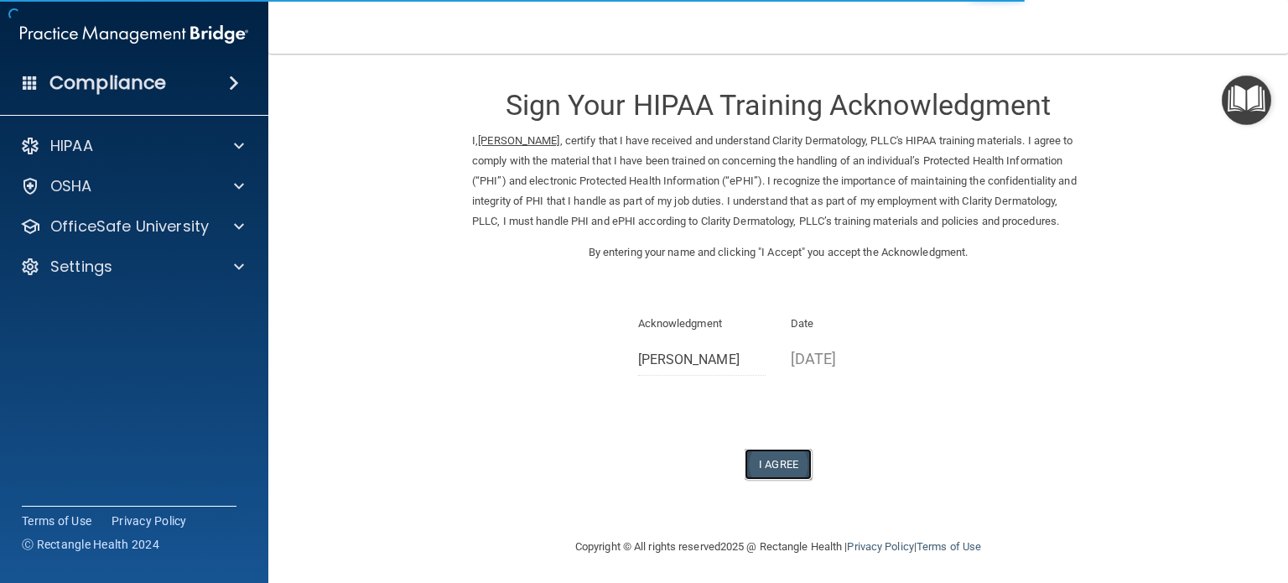
click at [785, 472] on button "I Agree" at bounding box center [778, 464] width 67 height 31
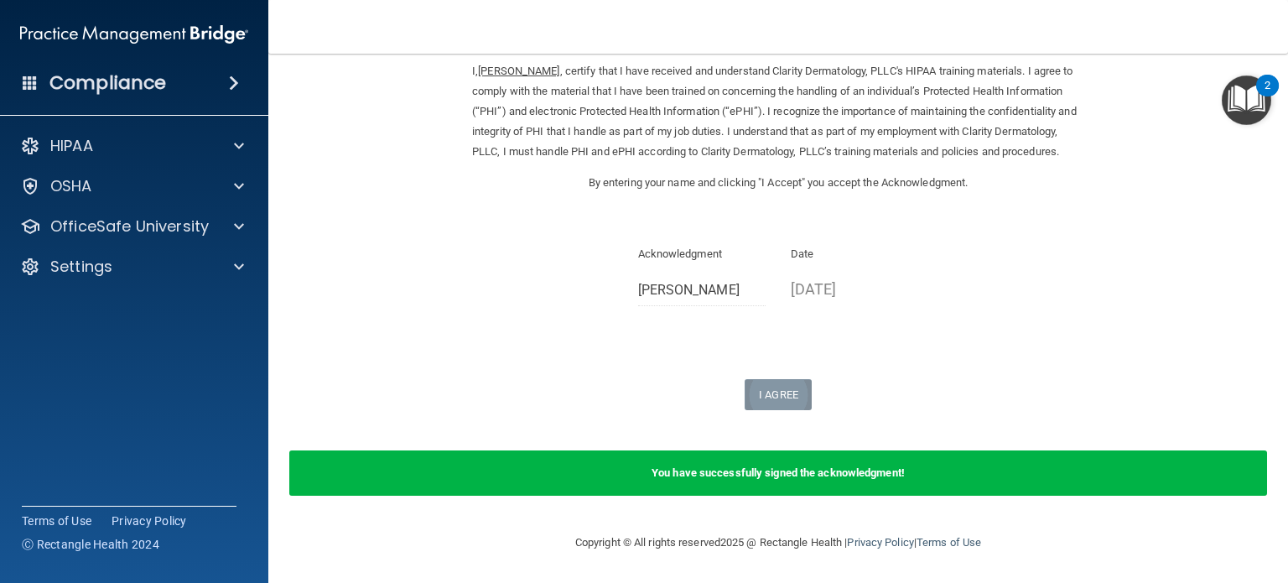
scroll to position [89, 0]
click at [127, 217] on p "OfficeSafe University" at bounding box center [129, 226] width 158 height 20
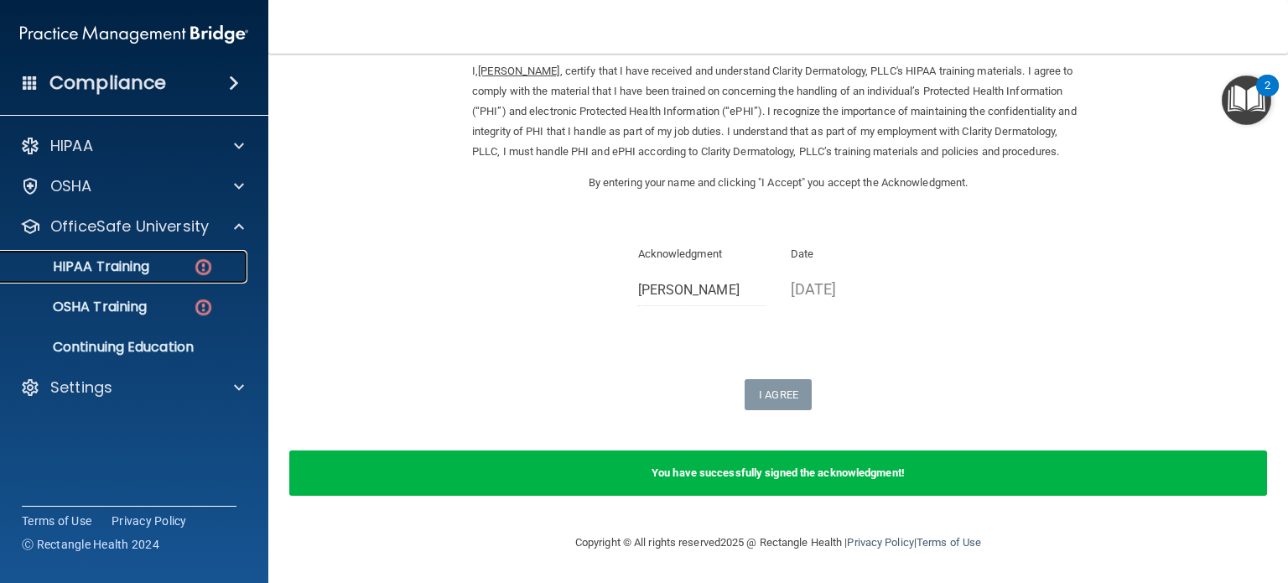
click at [151, 262] on div "HIPAA Training" at bounding box center [125, 266] width 229 height 17
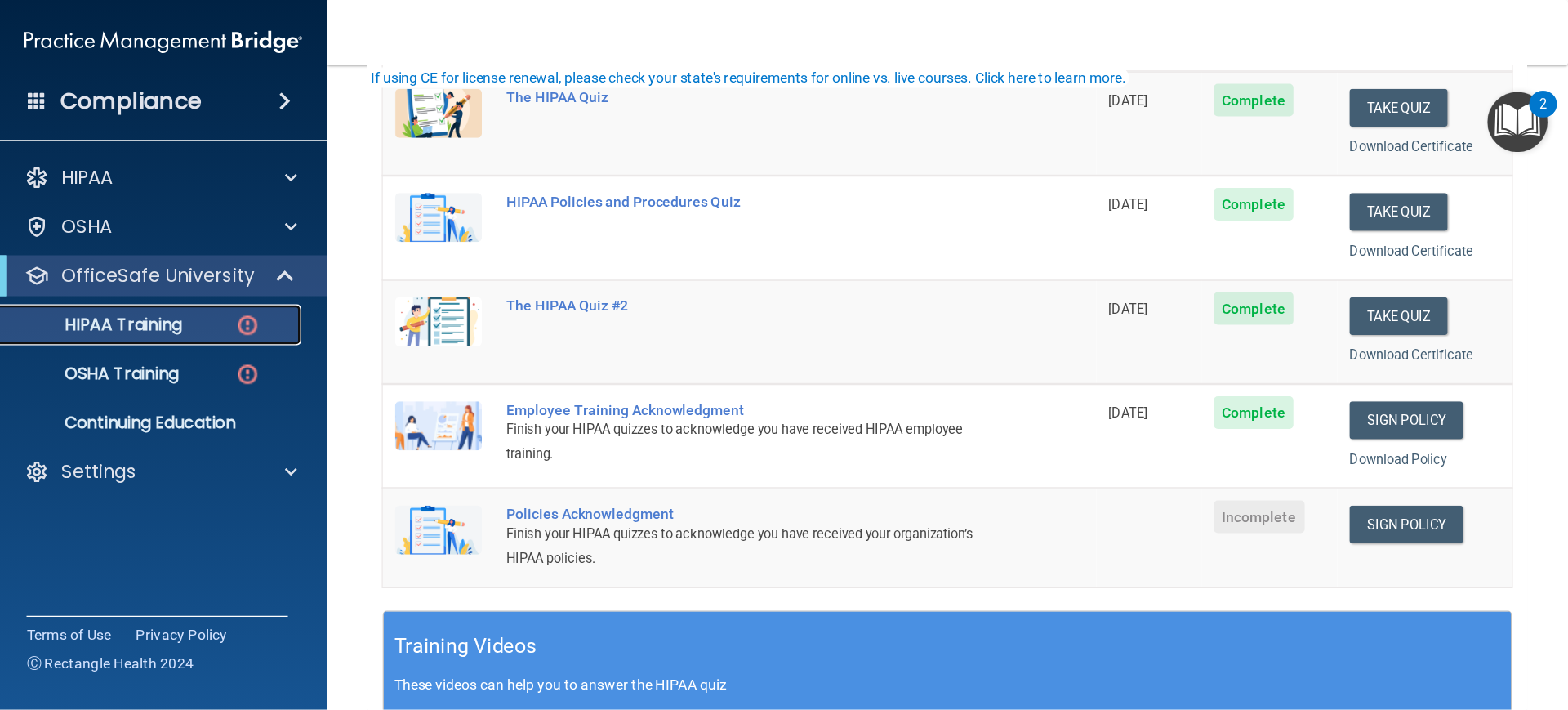
scroll to position [246, 0]
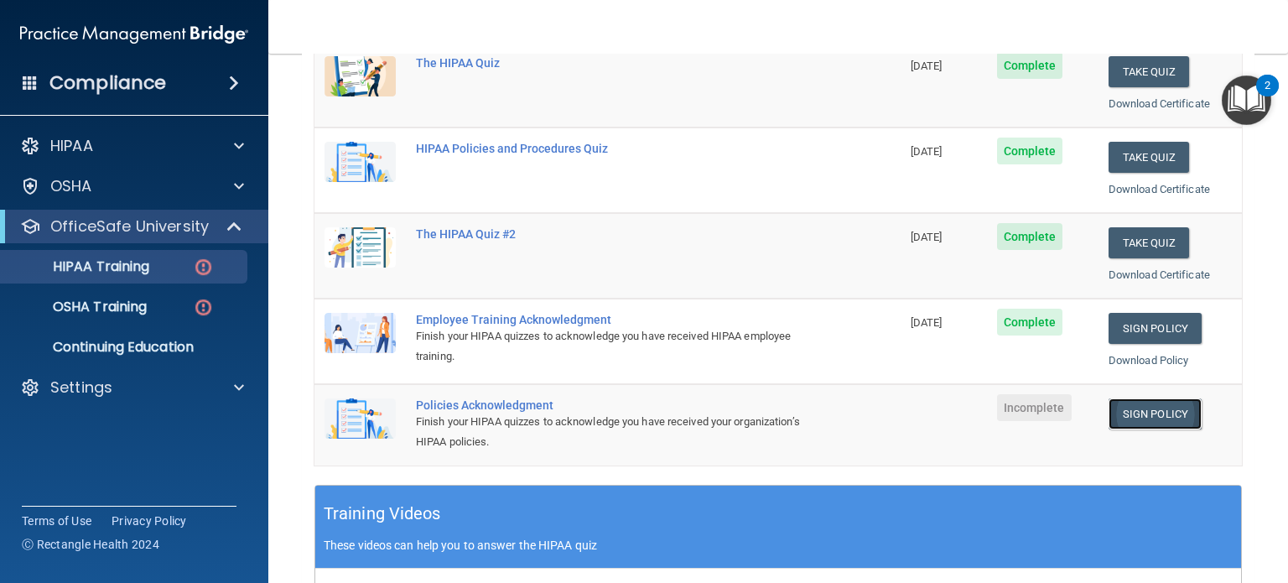
click at [1154, 413] on link "Sign Policy" at bounding box center [1154, 413] width 93 height 31
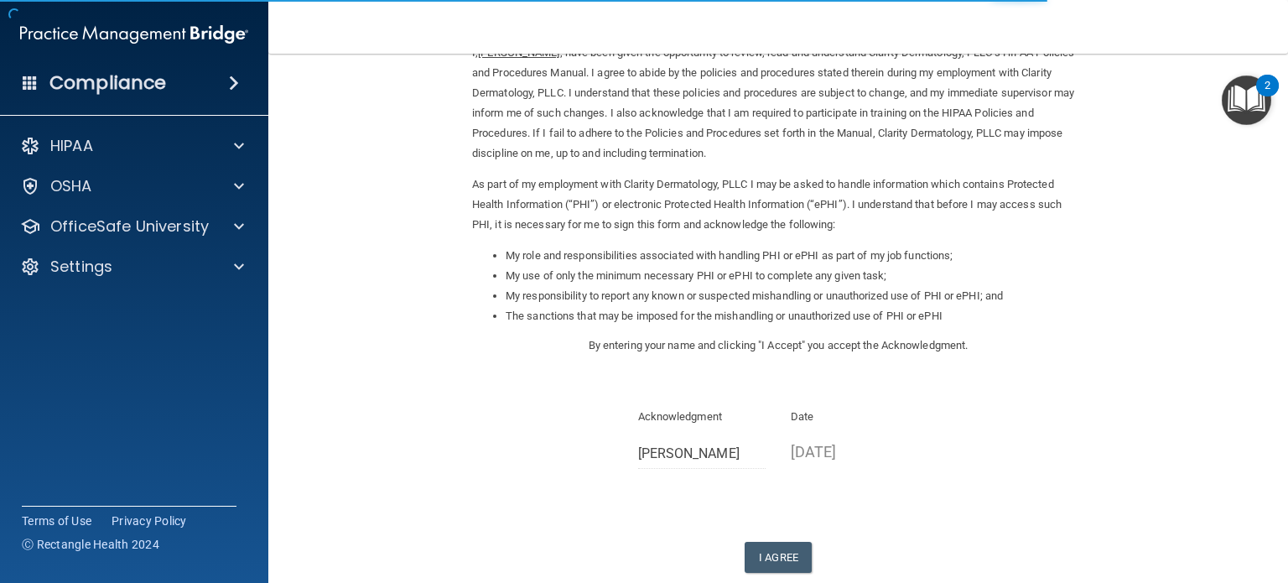
scroll to position [168, 0]
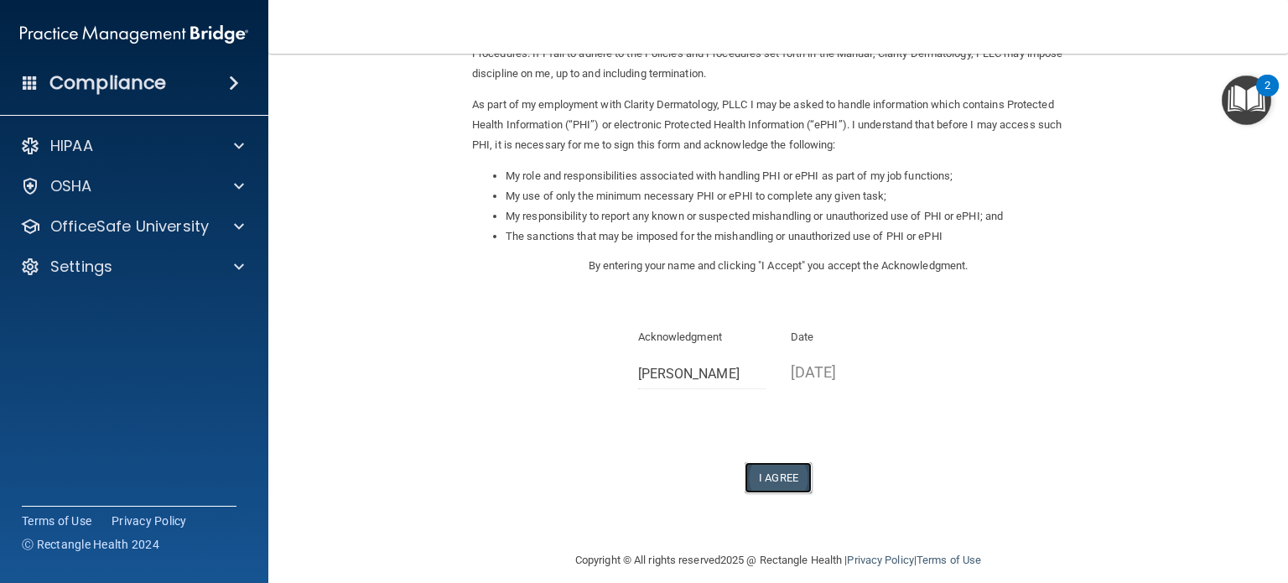
click at [786, 480] on button "I Agree" at bounding box center [778, 477] width 67 height 31
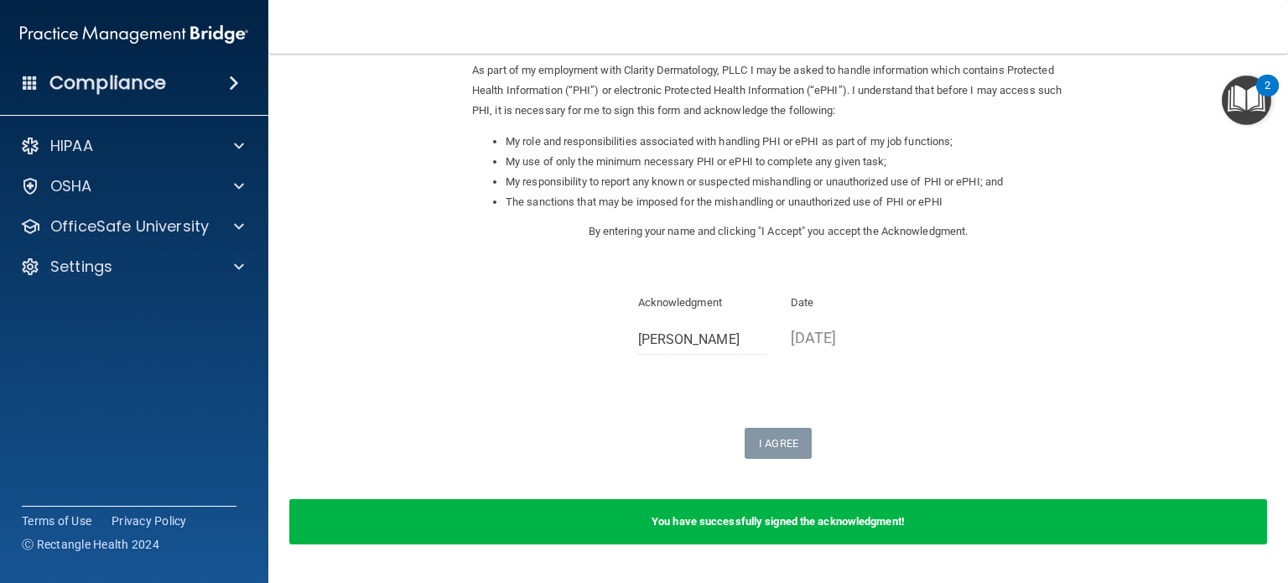
scroll to position [250, 0]
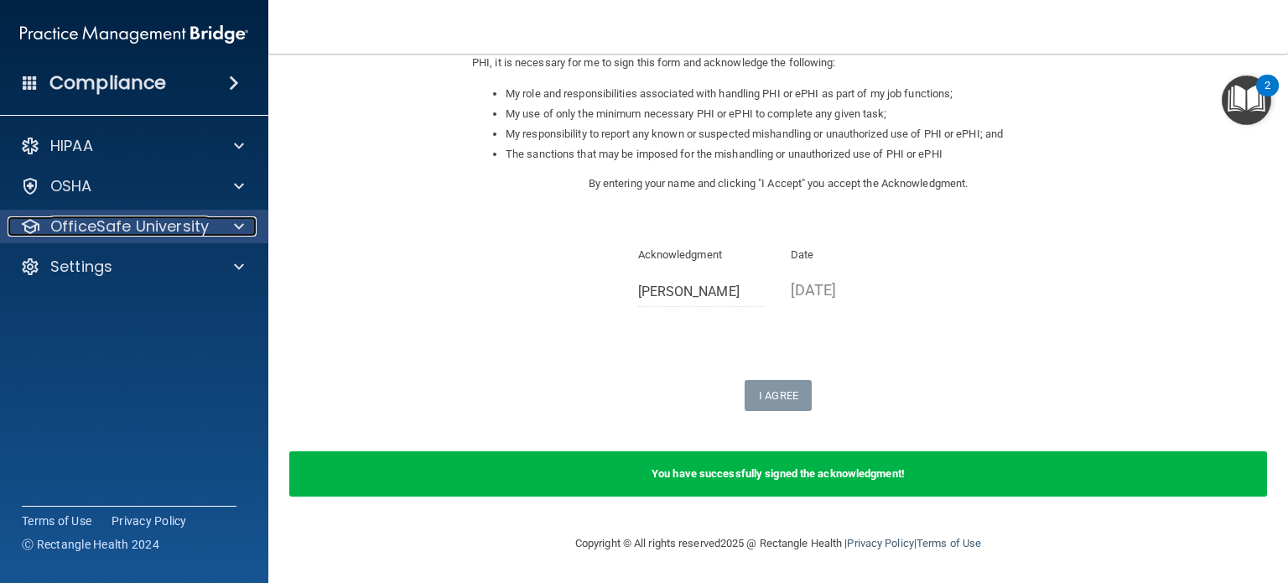
click at [114, 220] on p "OfficeSafe University" at bounding box center [129, 226] width 158 height 20
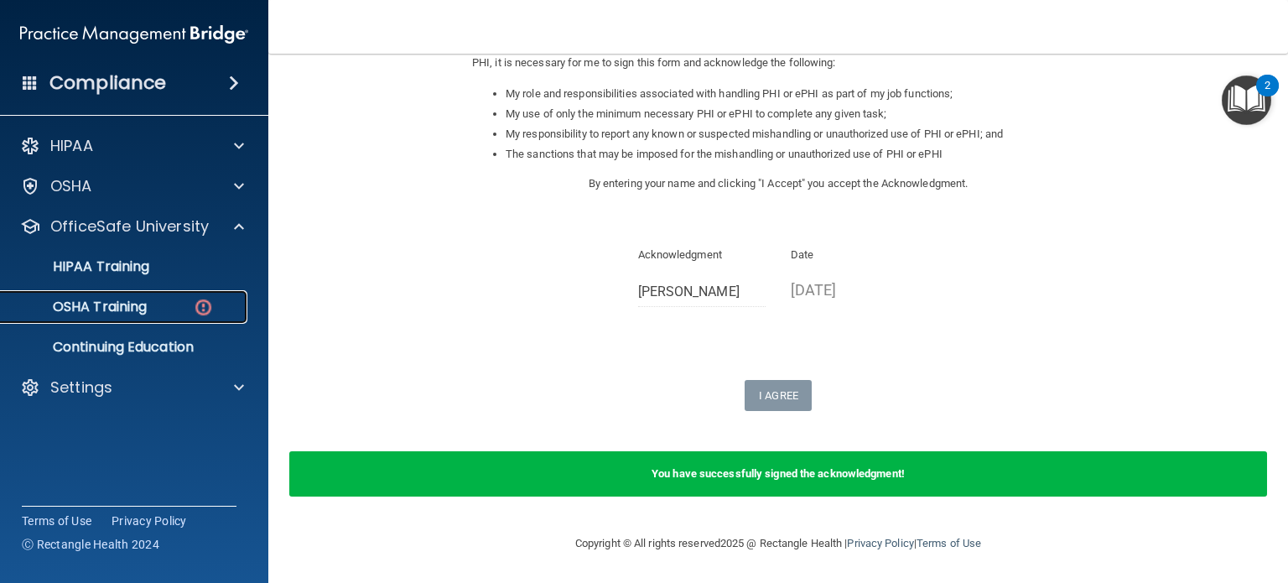
click at [138, 304] on p "OSHA Training" at bounding box center [79, 306] width 136 height 17
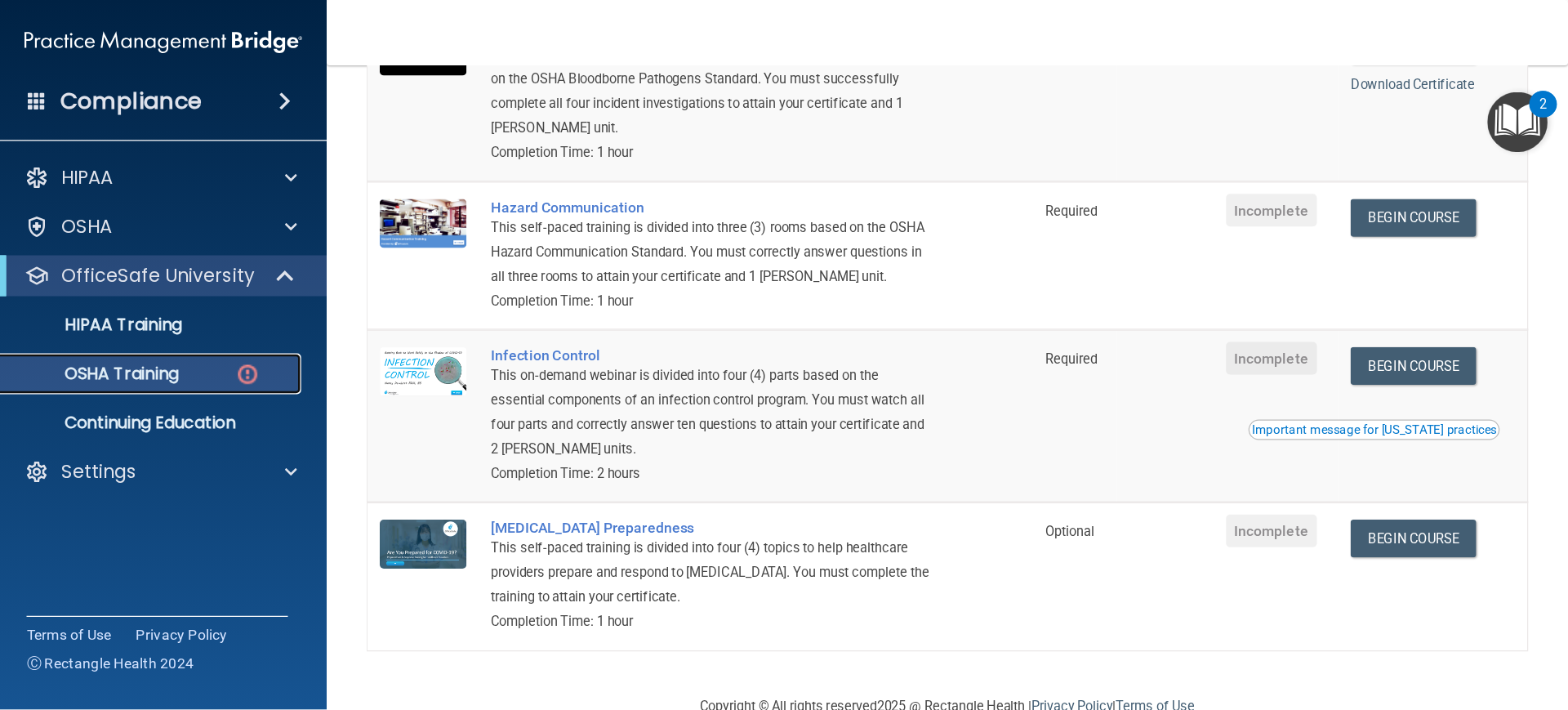
scroll to position [245, 0]
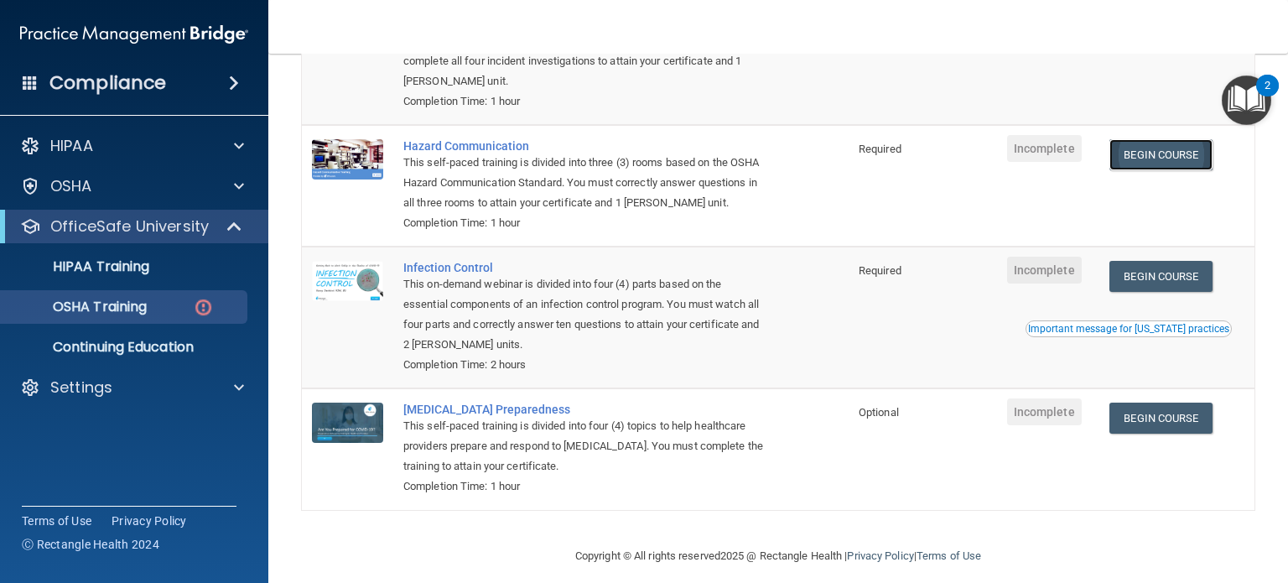
click at [1144, 155] on link "Begin Course" at bounding box center [1160, 154] width 102 height 31
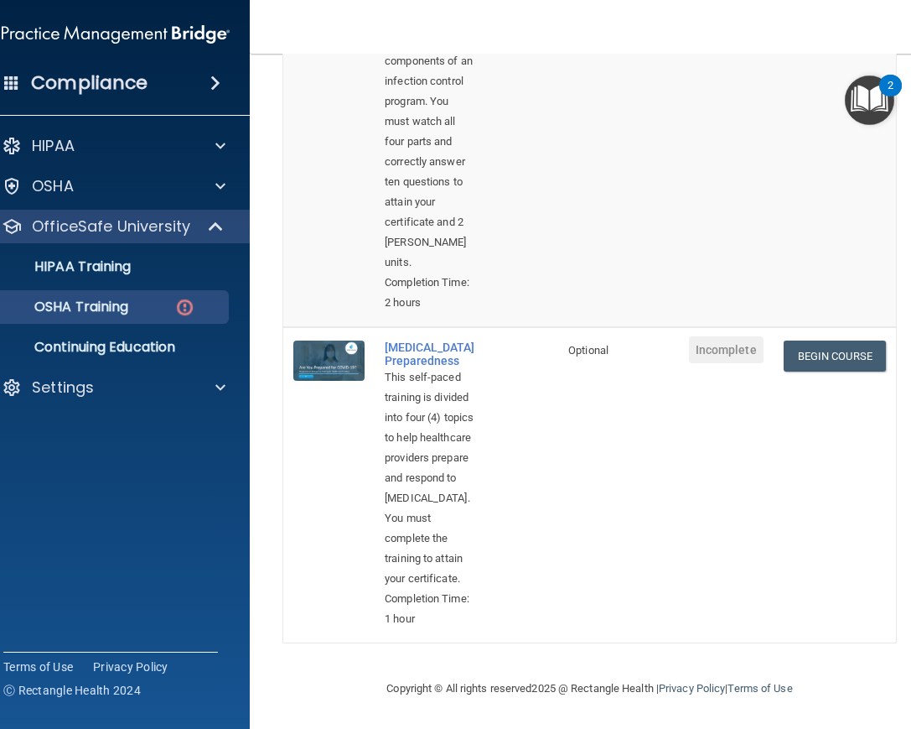
scroll to position [1206, 0]
drag, startPoint x: 80, startPoint y: 267, endPoint x: 82, endPoint y: 228, distance: 39.4
click at [80, 266] on p "HIPAA Training" at bounding box center [61, 266] width 138 height 17
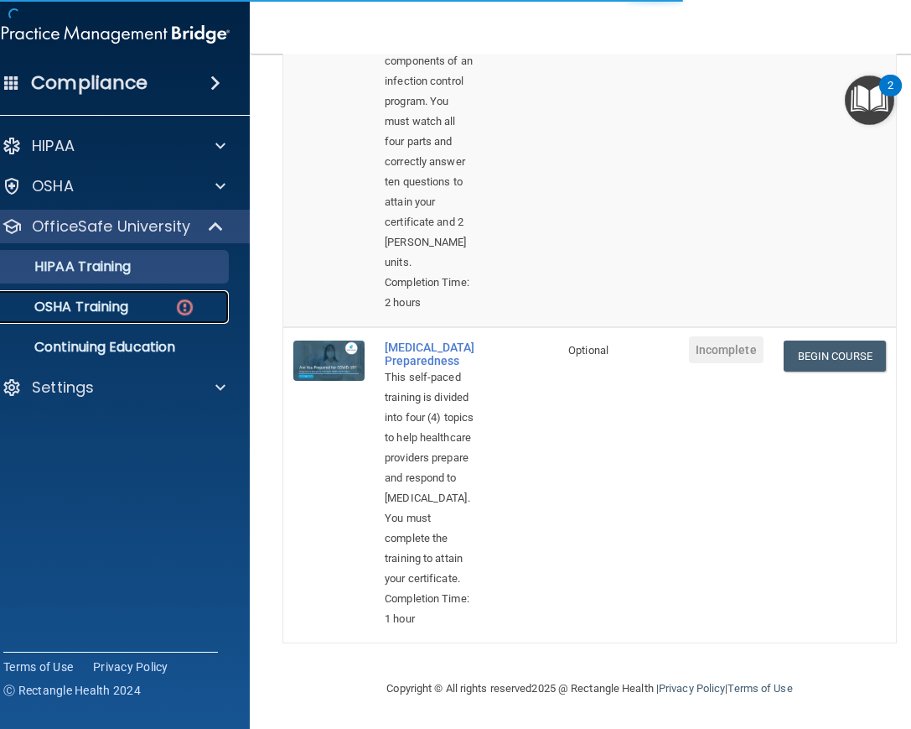
click at [63, 301] on p "OSHA Training" at bounding box center [60, 306] width 136 height 17
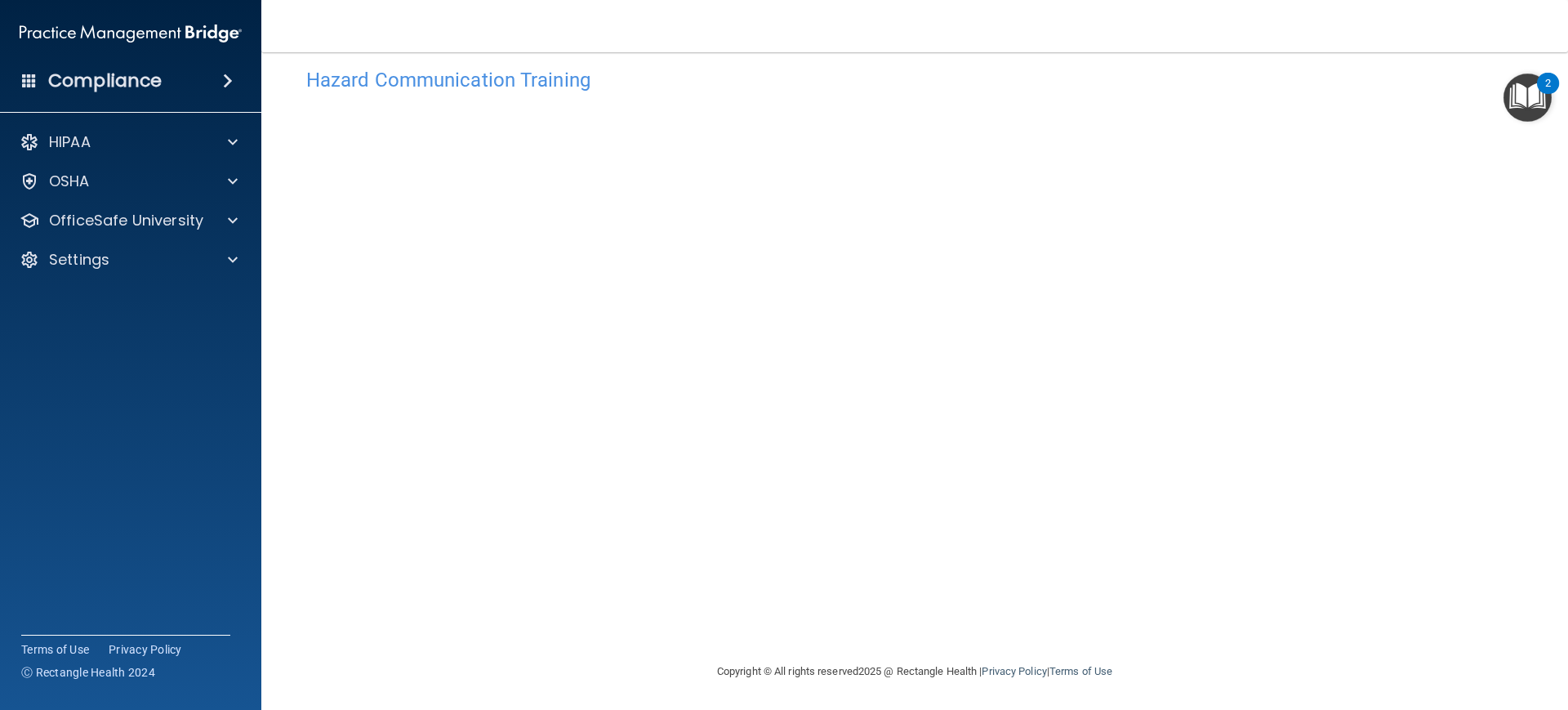
scroll to position [26, 0]
click at [170, 227] on p "OfficeSafe University" at bounding box center [126, 220] width 154 height 19
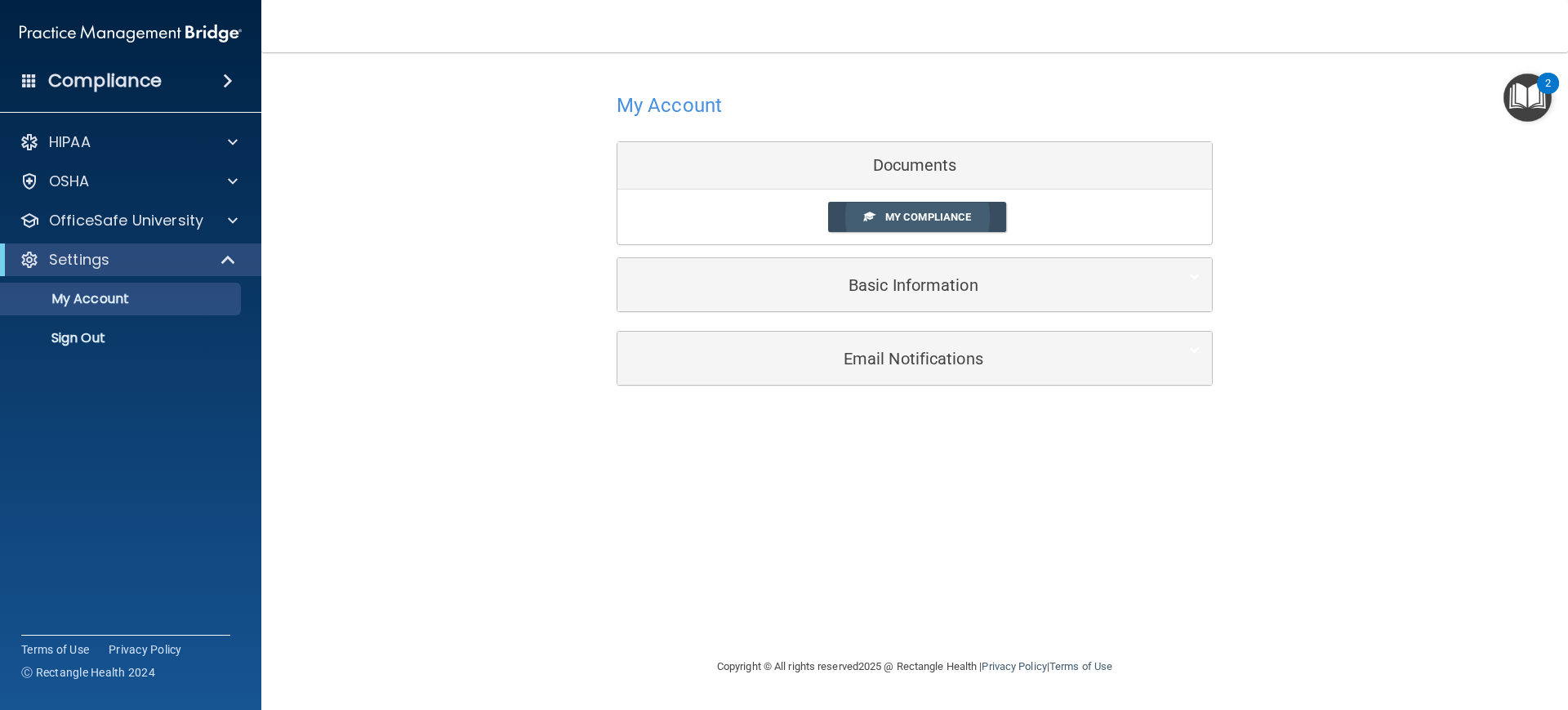
click at [933, 210] on span "My Compliance" at bounding box center [928, 216] width 86 height 13
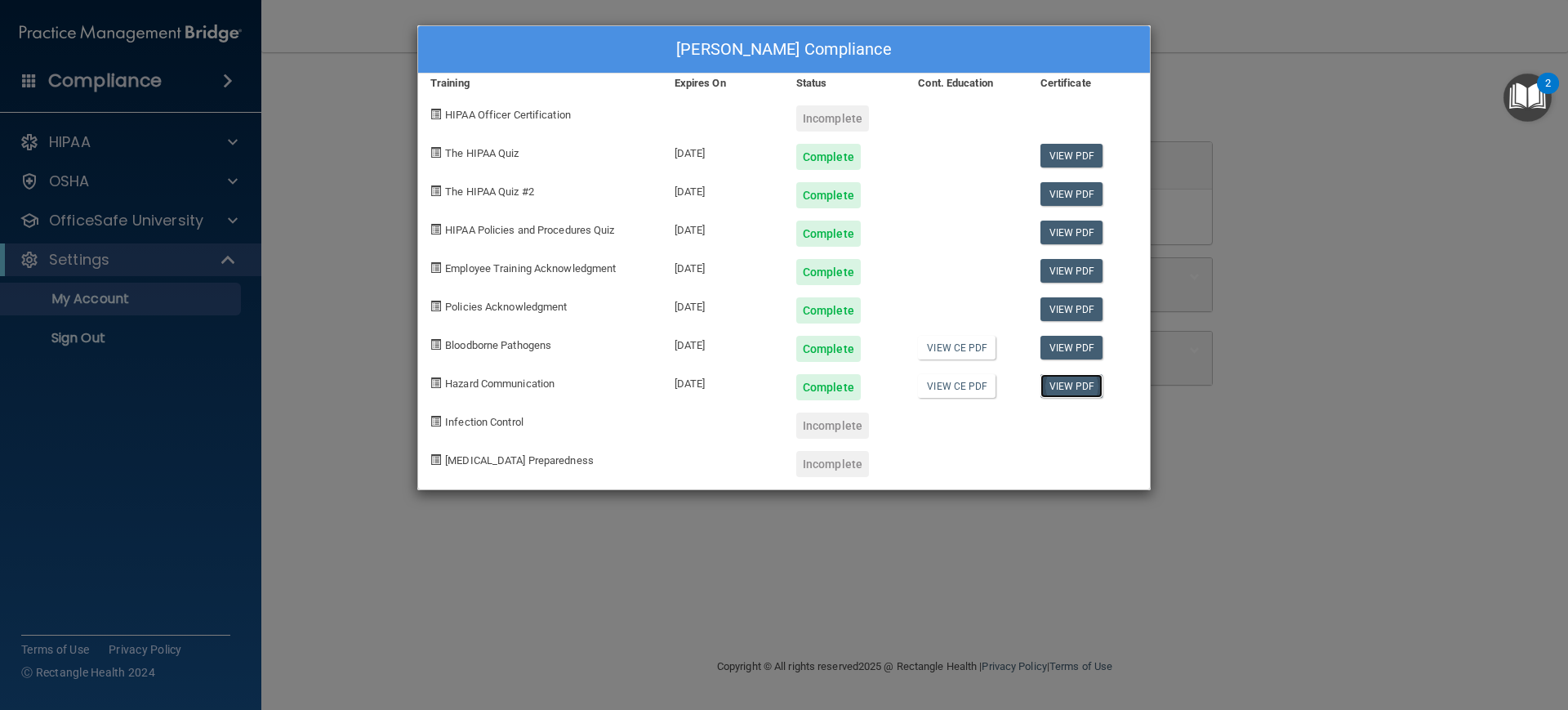
click at [1076, 382] on link "View PDF" at bounding box center [1071, 386] width 63 height 23
click at [230, 321] on div "Donald Neal's Compliance Training Expires On Status Cont. Education Certificate…" at bounding box center [784, 355] width 1568 height 710
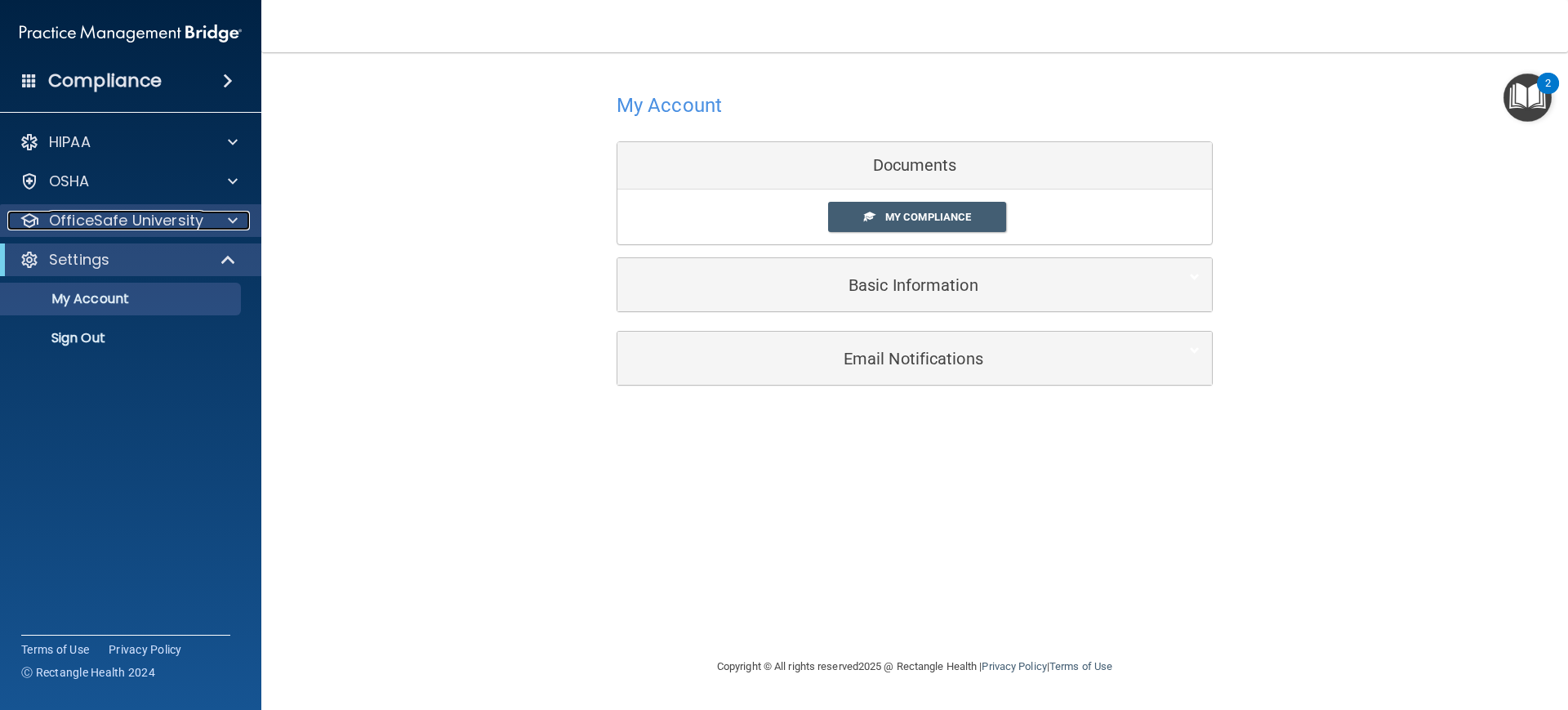
click at [99, 215] on p "OfficeSafe University" at bounding box center [126, 220] width 154 height 19
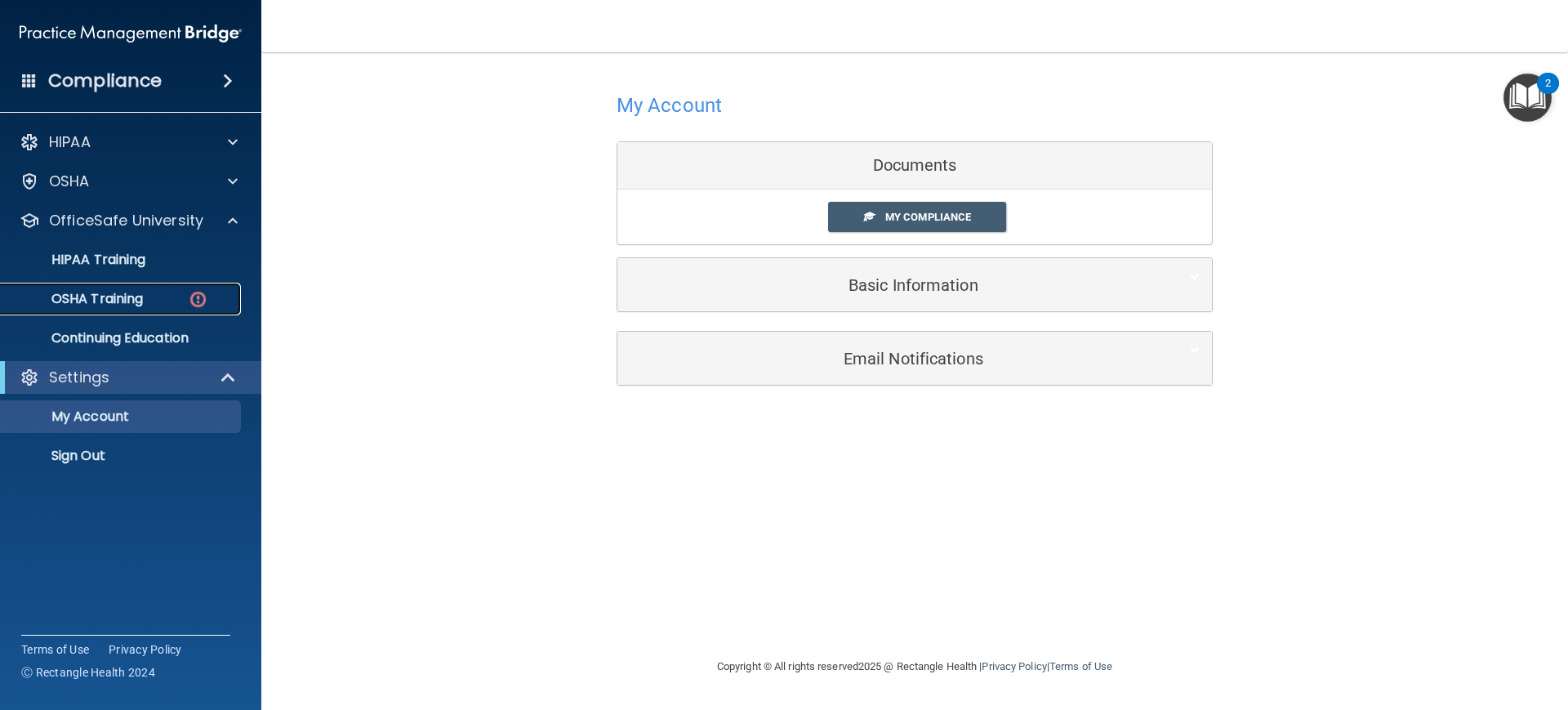
click at [161, 290] on link "OSHA Training" at bounding box center [112, 299] width 257 height 33
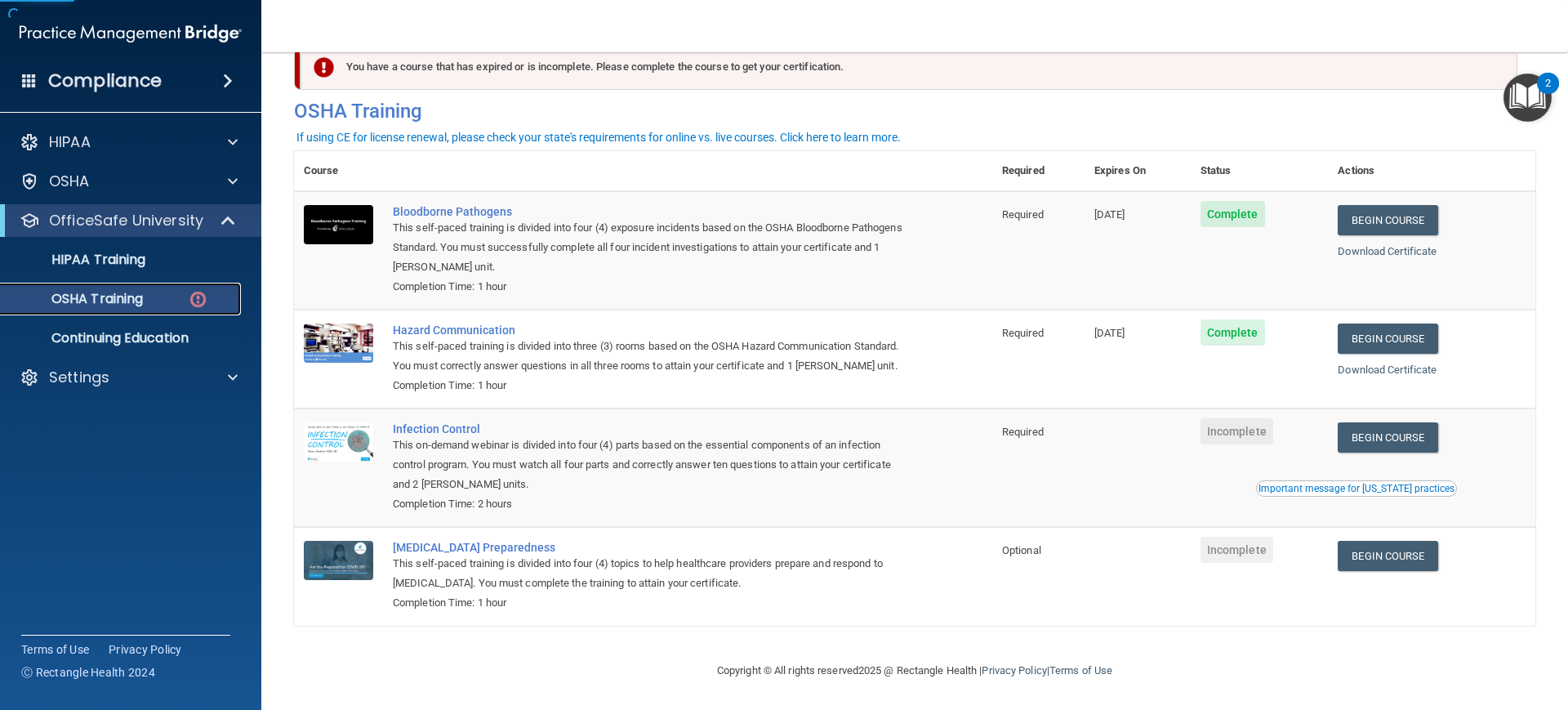
scroll to position [61, 0]
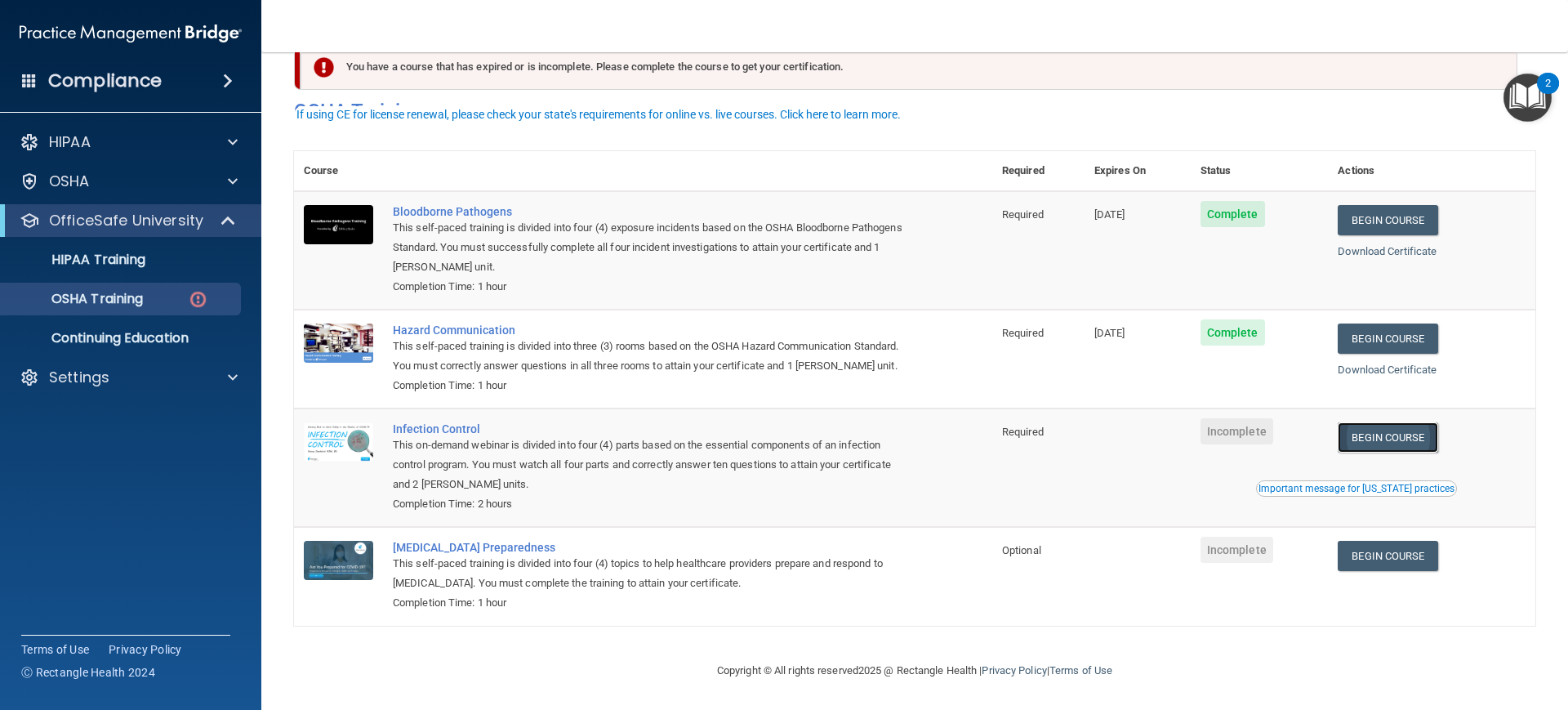
click at [1253, 428] on link "Begin Course" at bounding box center [1387, 436] width 99 height 30
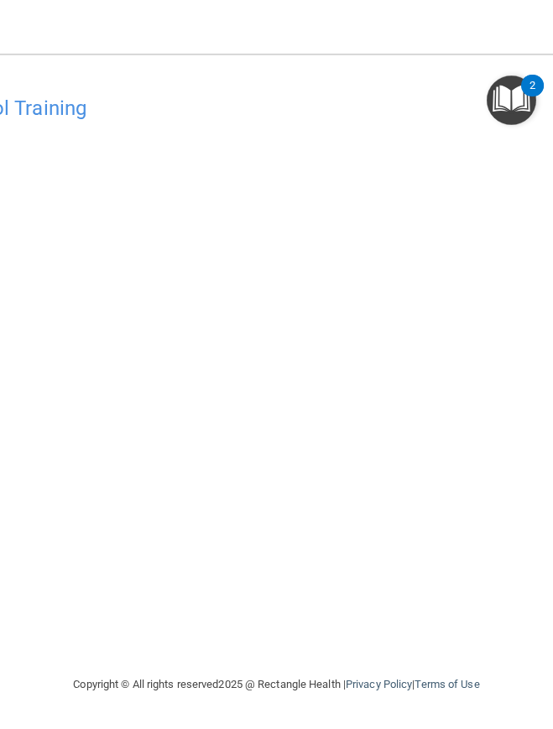
click at [122, 647] on div "Infection Control Training This course doesn’t expire until . Are you sure you …" at bounding box center [277, 380] width 864 height 587
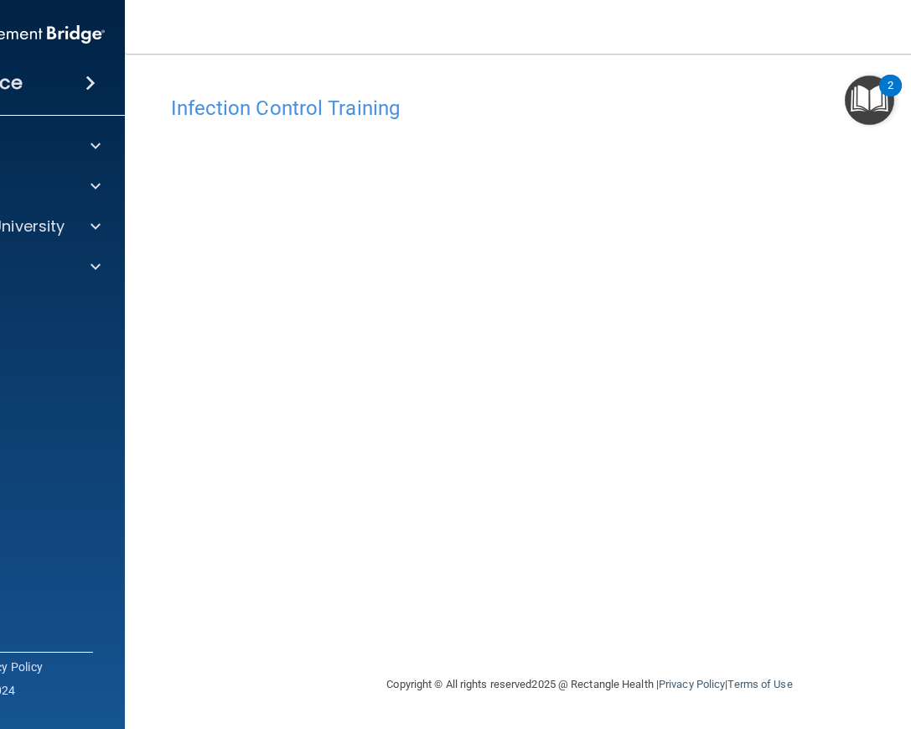
click at [155, 395] on main "Infection Control Training This course doesn’t expire until . Are you sure you …" at bounding box center [590, 391] width 931 height 675
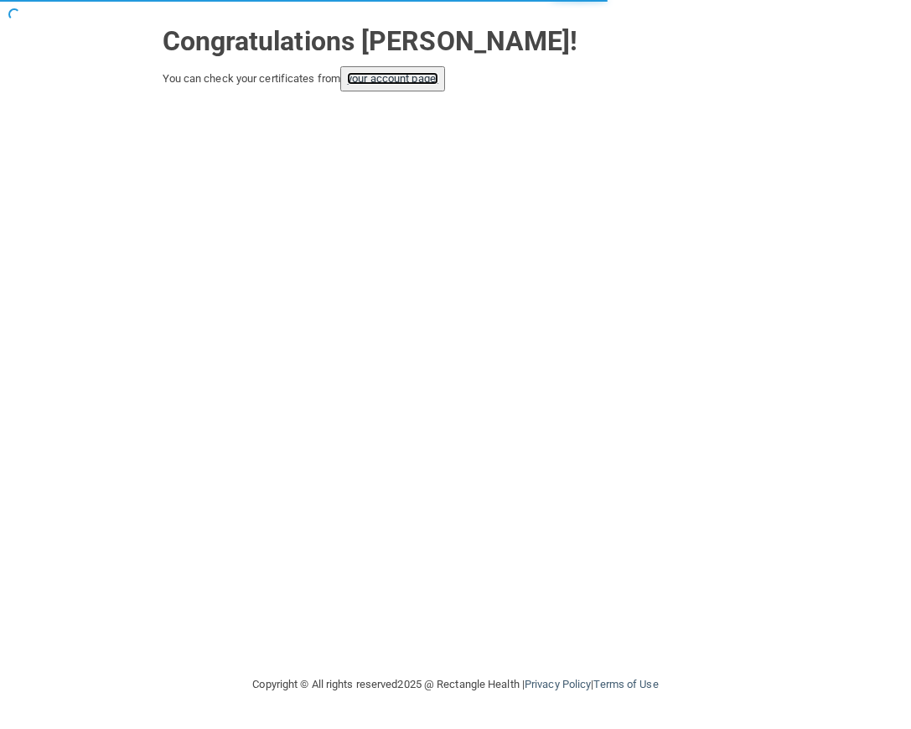
drag, startPoint x: 402, startPoint y: 79, endPoint x: 402, endPoint y: 91, distance: 11.8
click at [402, 80] on link "your account page!" at bounding box center [392, 78] width 91 height 13
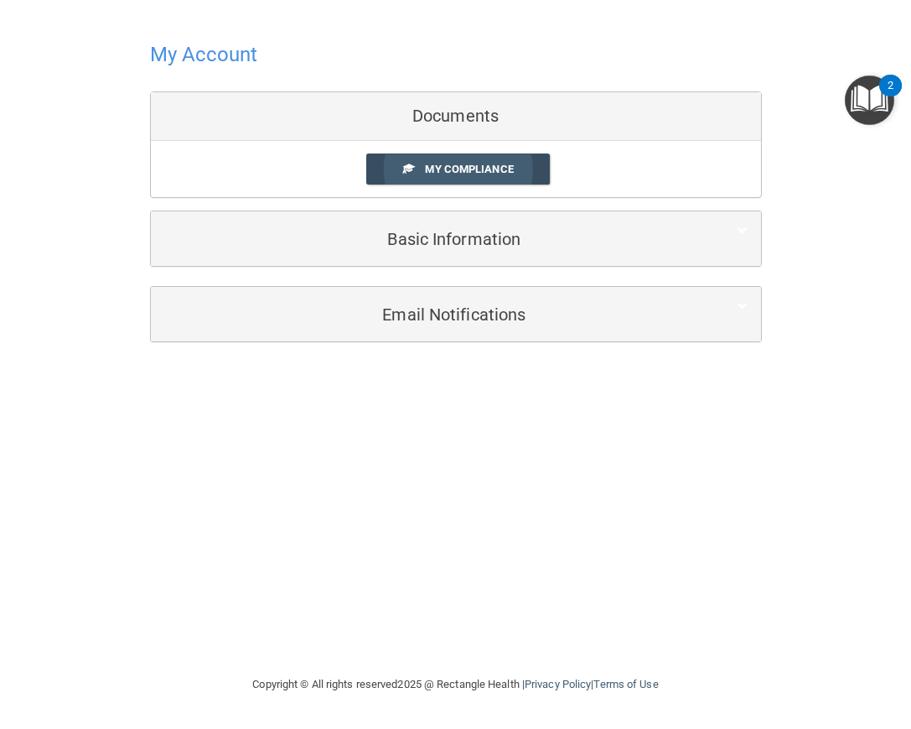
click at [471, 164] on span "My Compliance" at bounding box center [469, 169] width 88 height 13
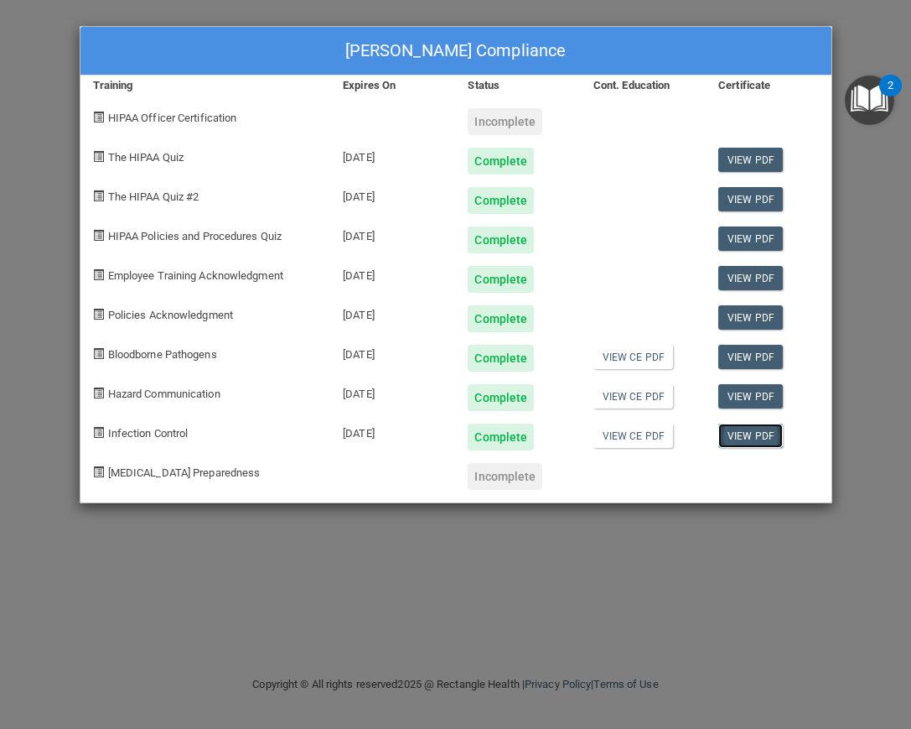
click at [752, 439] on link "View PDF" at bounding box center [751, 435] width 65 height 24
